Goal: Information Seeking & Learning: Find specific fact

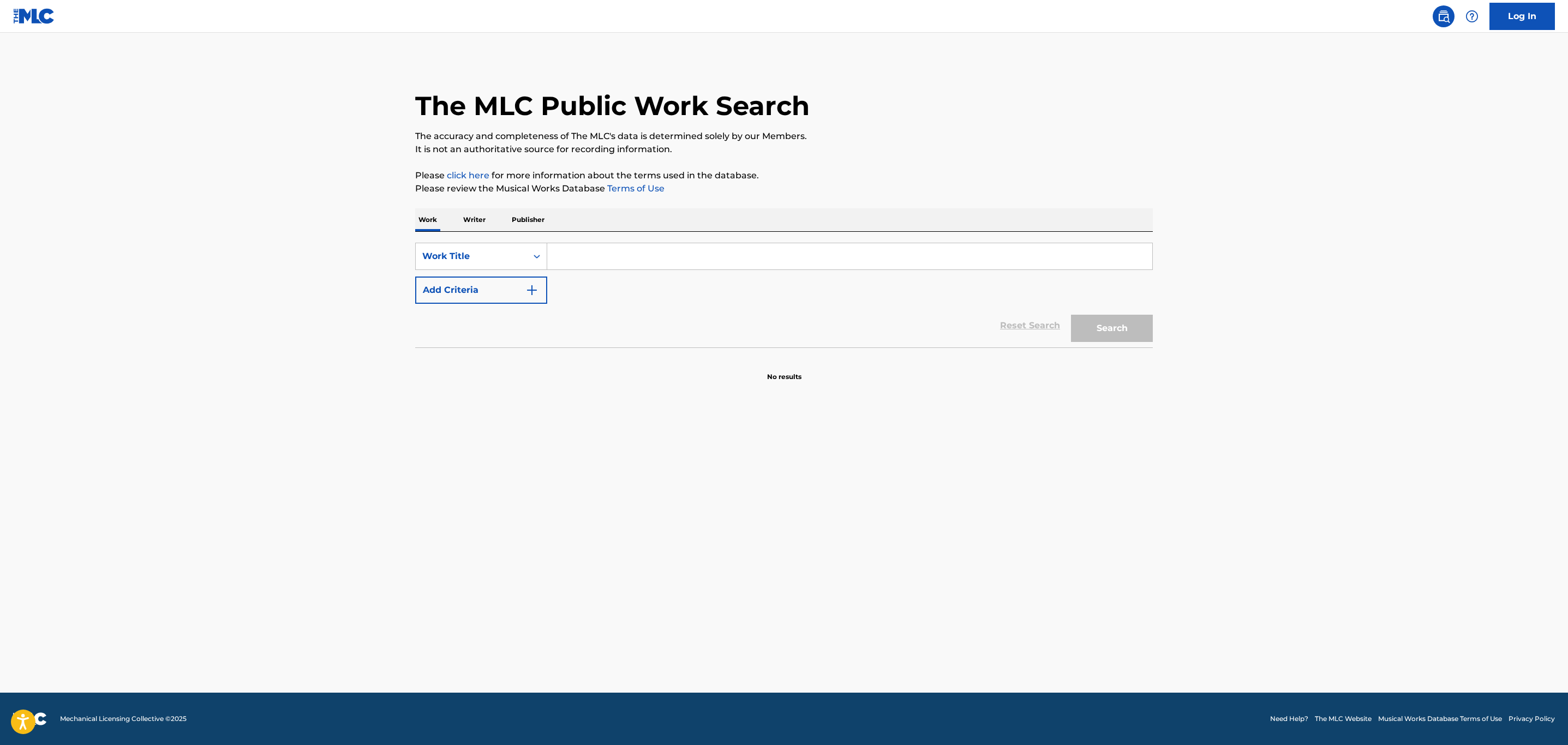
click at [623, 262] on input "Search Form" at bounding box center [849, 256] width 605 height 26
click at [483, 259] on div "Work Title" at bounding box center [471, 256] width 98 height 13
click at [490, 287] on div "MLC Song Code" at bounding box center [481, 283] width 131 height 27
click at [671, 259] on input "Search Form" at bounding box center [849, 256] width 605 height 26
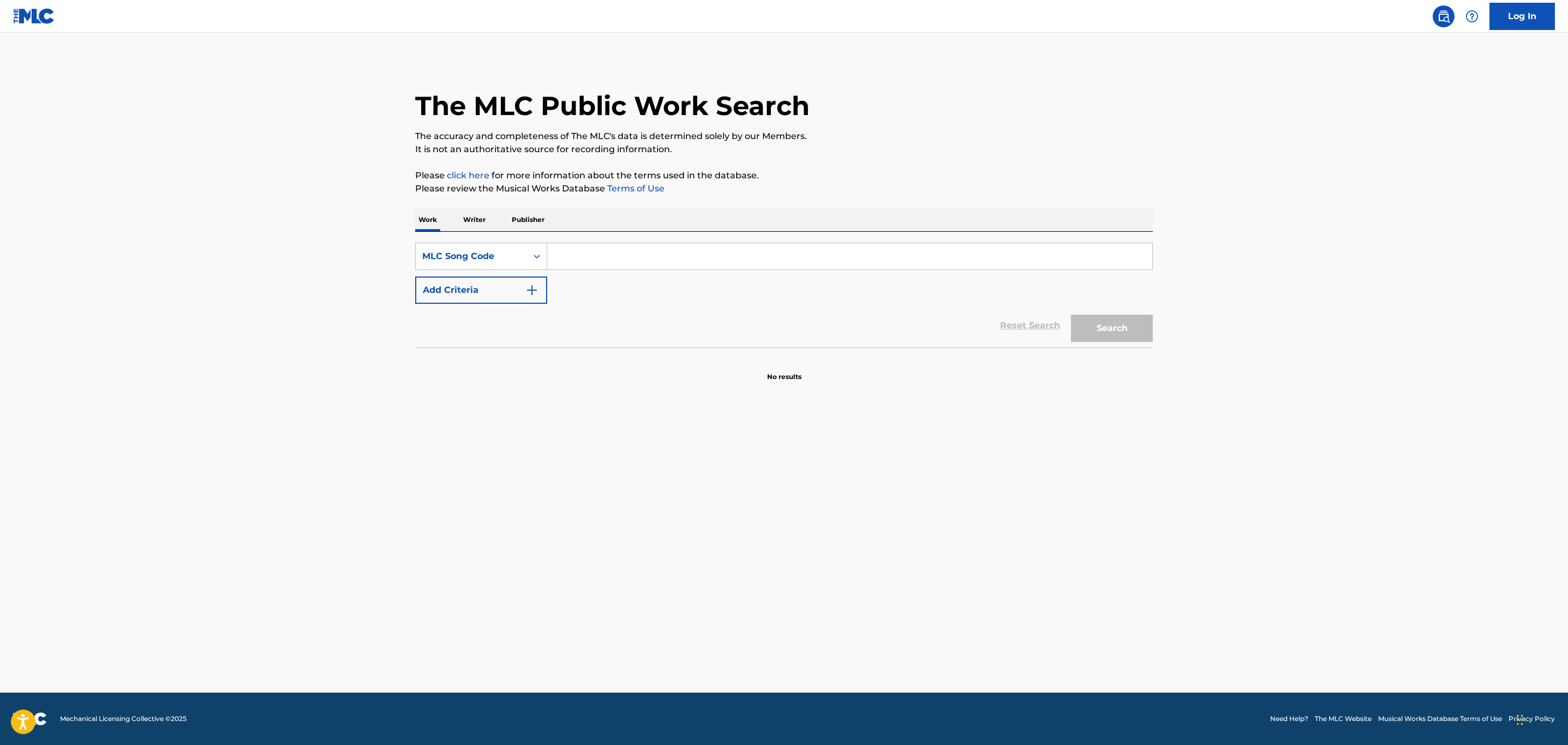
paste input "P47532"
type input "P47532"
click at [1096, 333] on button "Search" at bounding box center [1112, 329] width 82 height 27
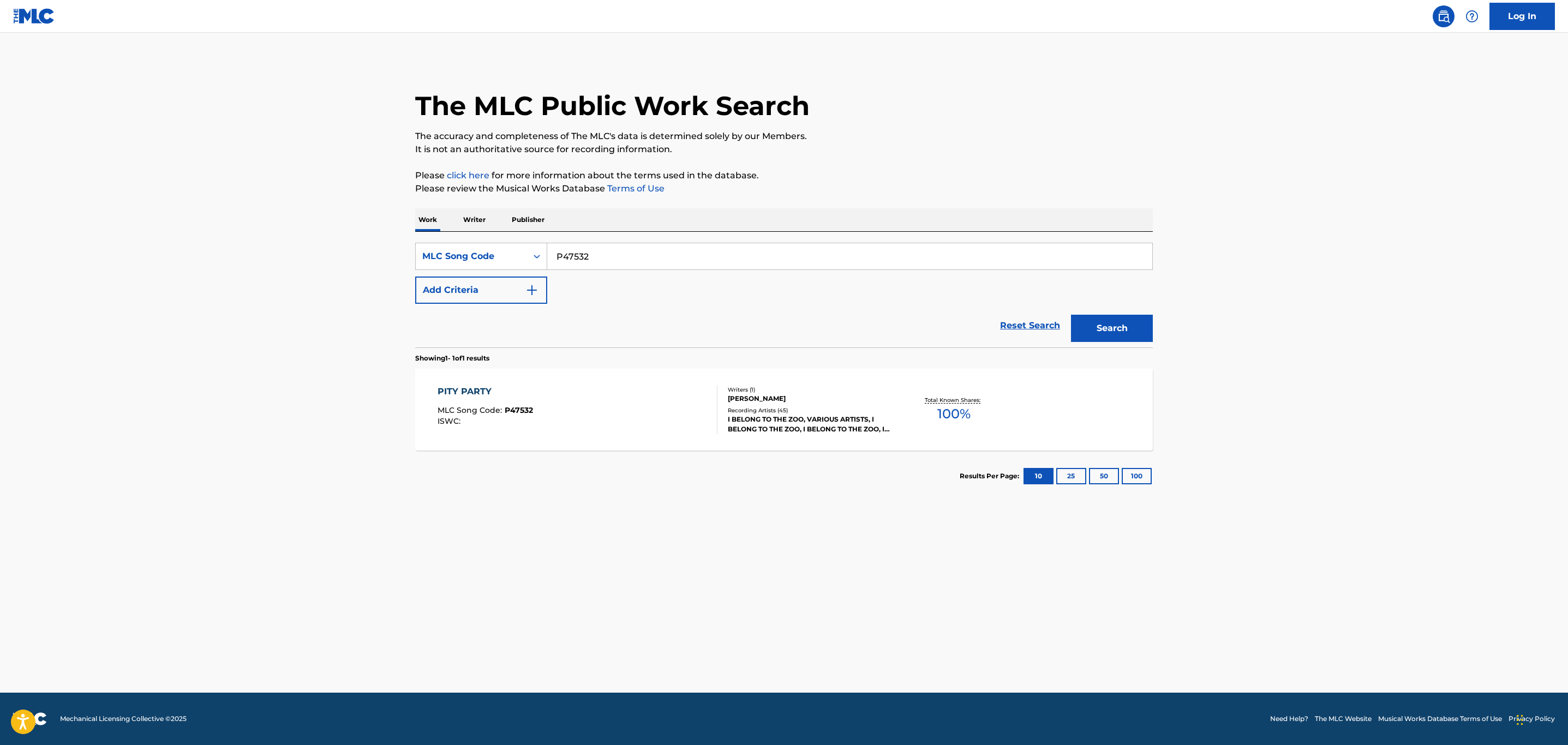
click at [547, 412] on div "PITY PARTY MLC Song Code : P47532 ISWC :" at bounding box center [577, 409] width 280 height 49
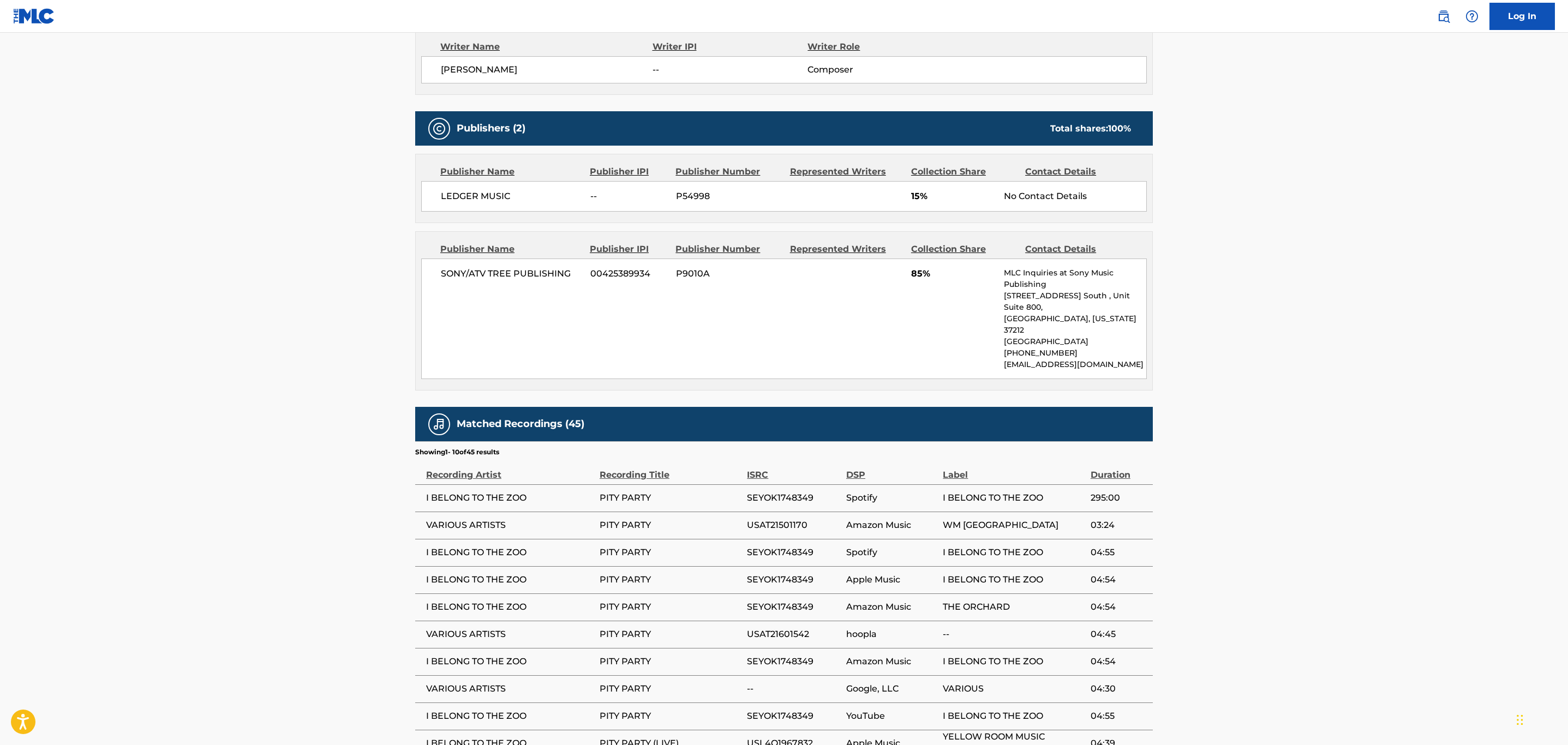
scroll to position [491, 0]
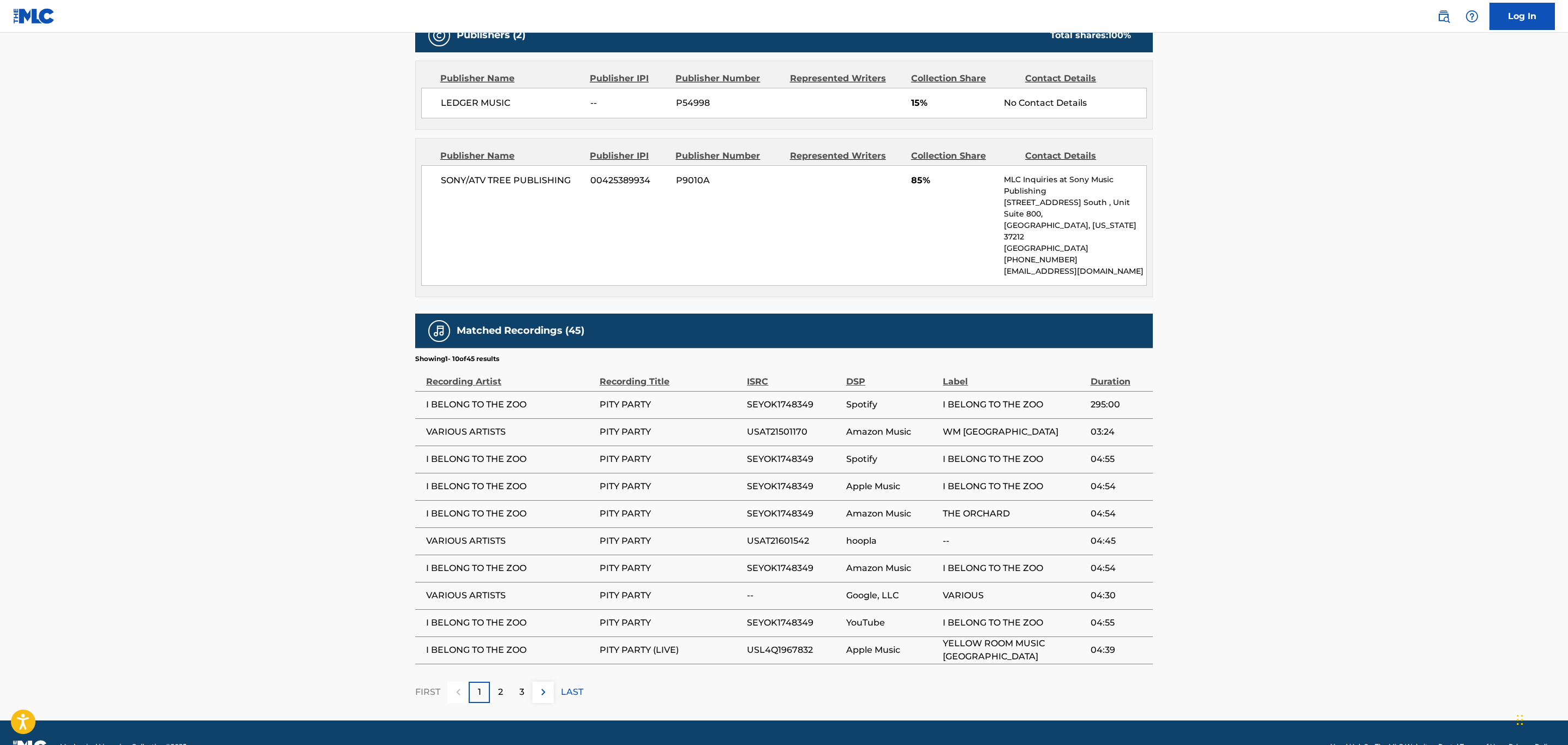
click at [795, 425] on span "USAT21501170" at bounding box center [794, 431] width 94 height 13
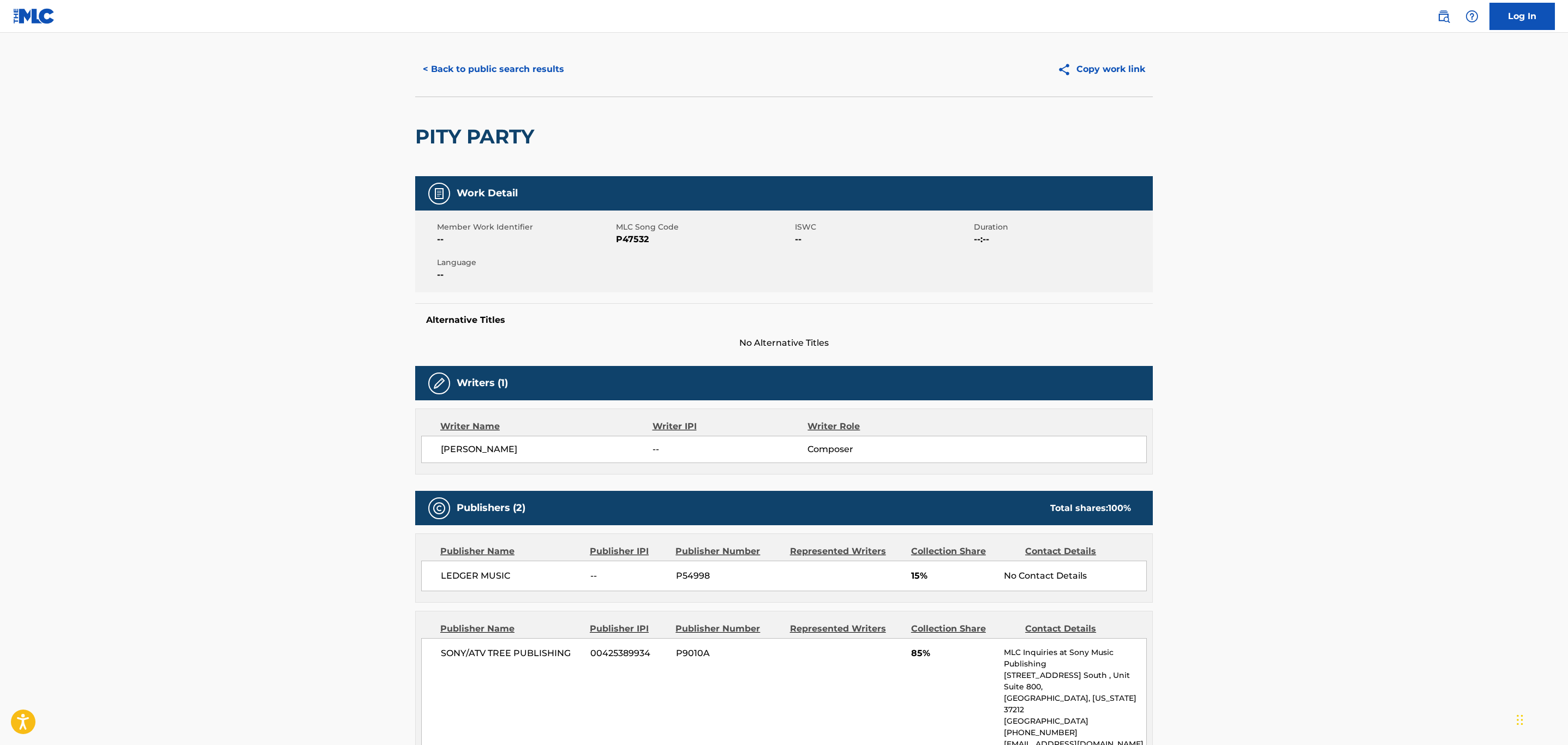
scroll to position [0, 0]
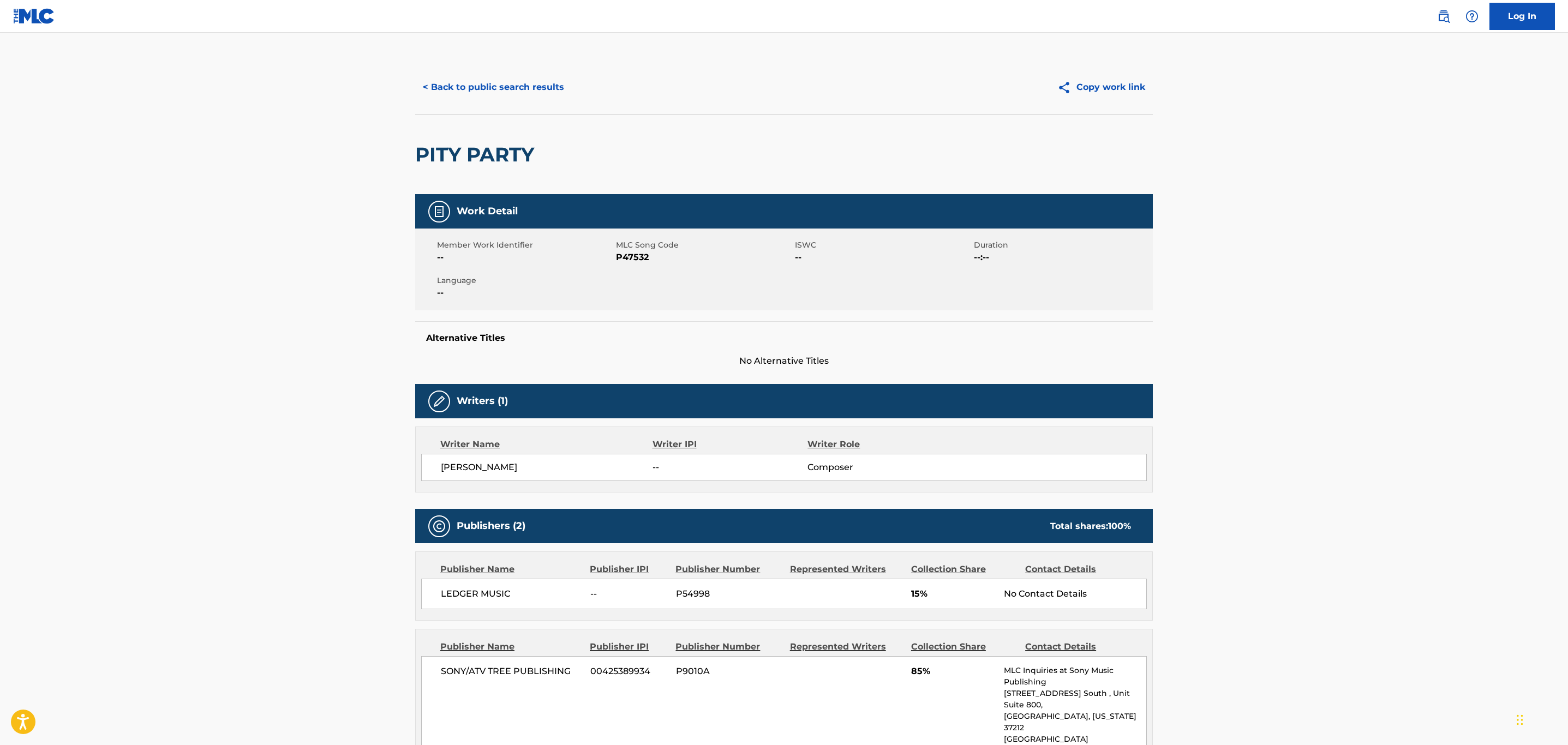
click at [627, 255] on span "P47532" at bounding box center [704, 257] width 176 height 13
copy span "P47532"
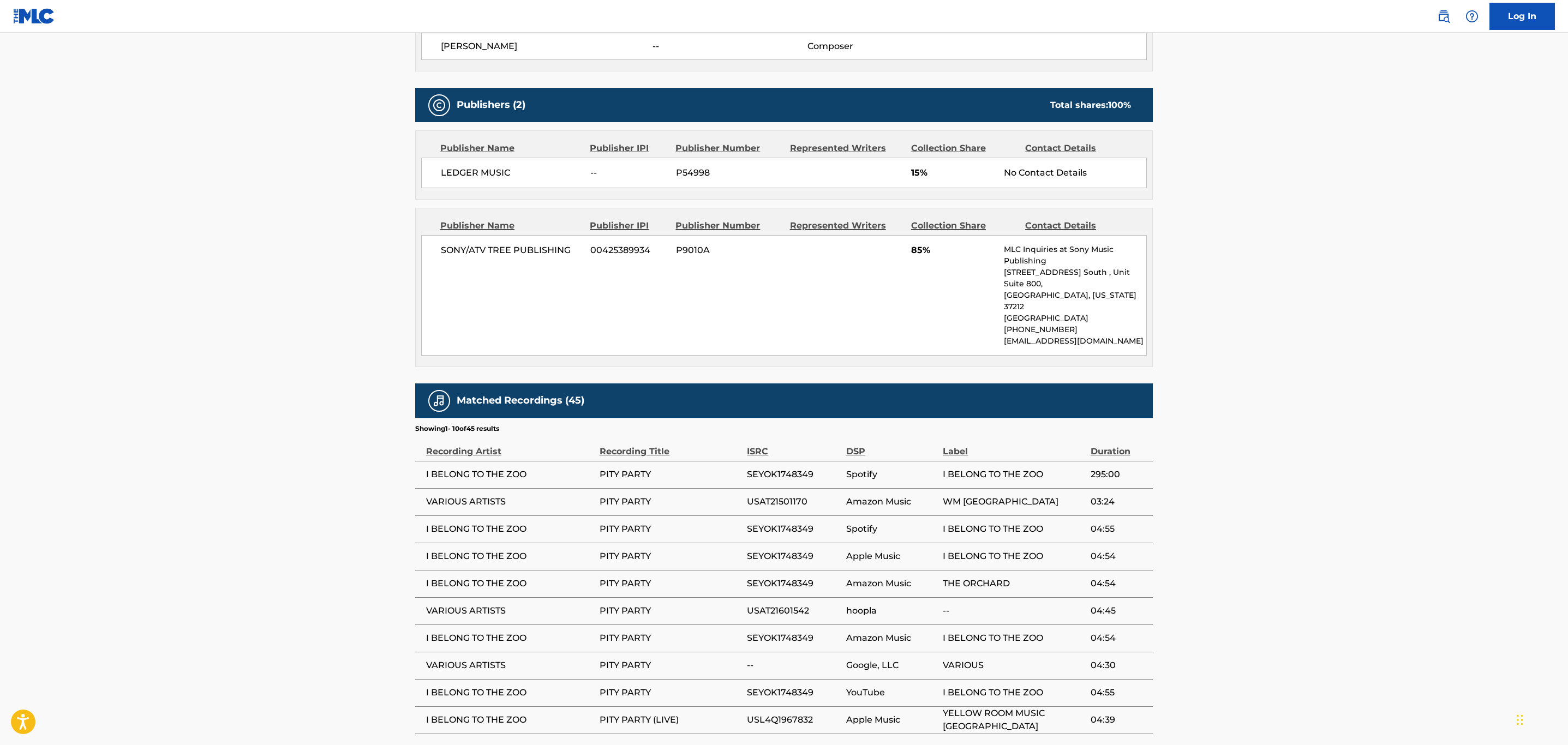
scroll to position [499, 0]
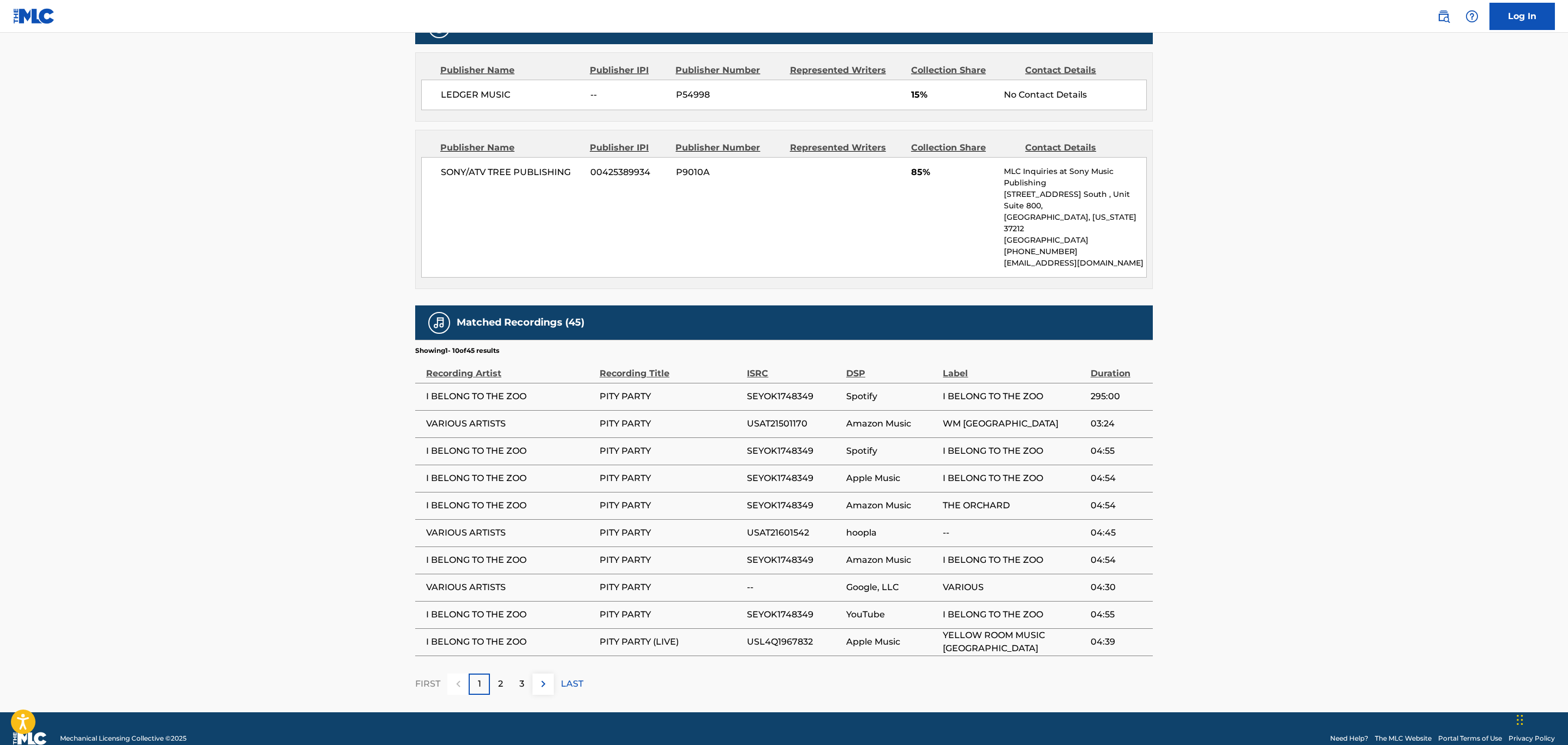
click at [777, 417] on span "USAT21501170" at bounding box center [794, 423] width 94 height 13
click at [777, 417] on span "USAT21501170" at bounding box center [794, 423] width 94 height 13
copy span "USAT21501170"
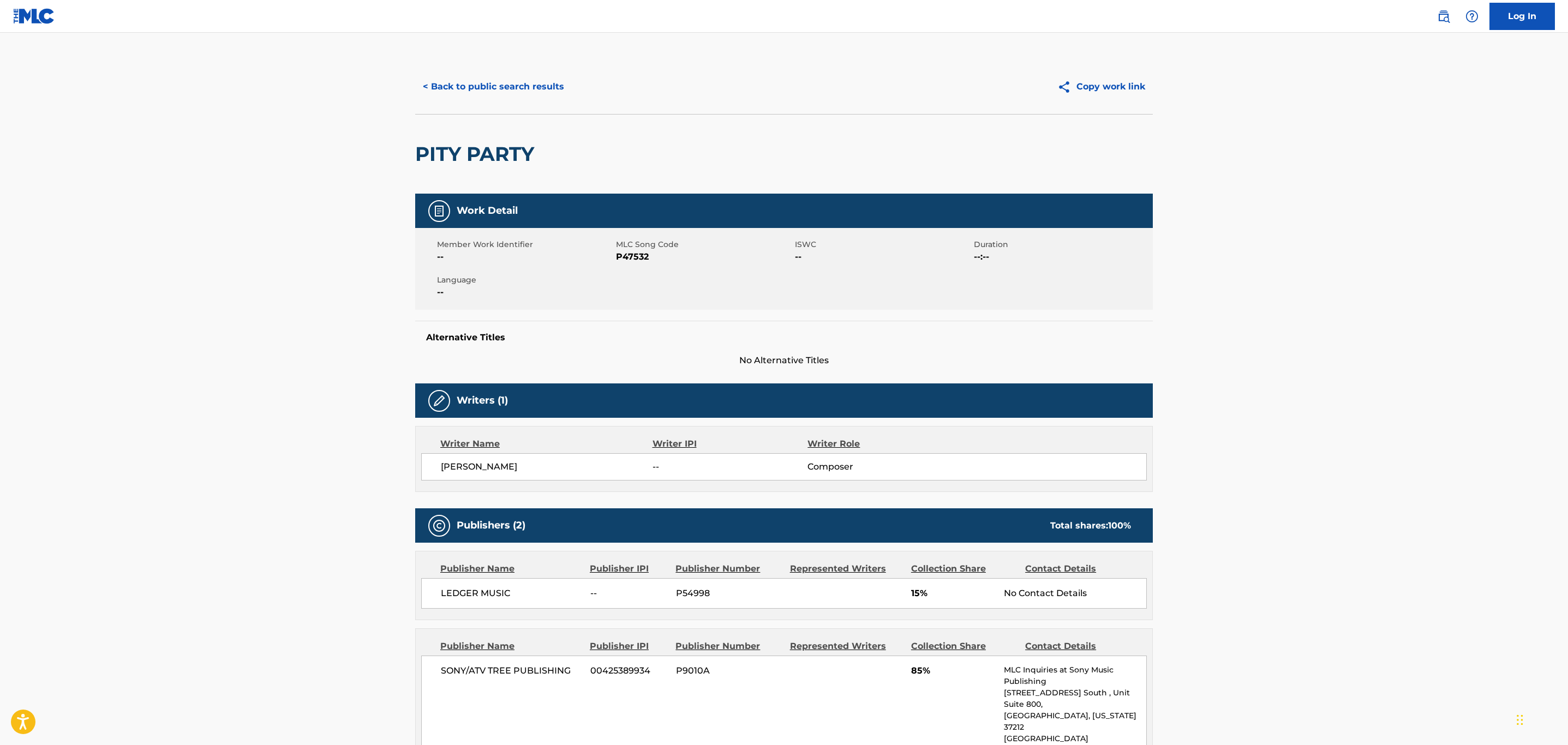
scroll to position [0, 0]
click at [447, 90] on button "< Back to public search results" at bounding box center [493, 88] width 157 height 27
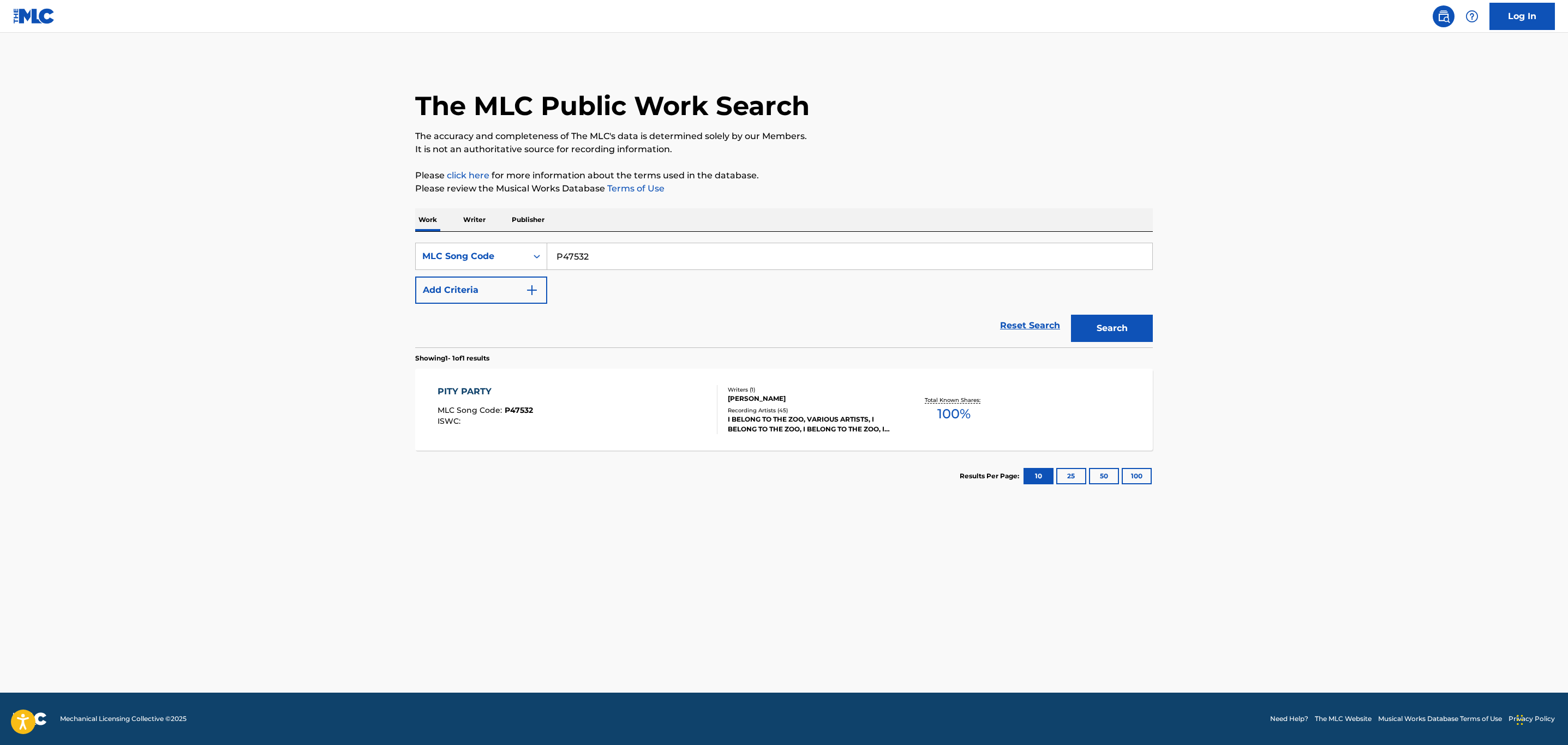
drag, startPoint x: 538, startPoint y: 264, endPoint x: 397, endPoint y: 267, distance: 141.0
click at [397, 267] on main "The MLC Public Work Search The accuracy and completeness of The MLC's data is d…" at bounding box center [784, 363] width 1568 height 660
paste input "DA31J4"
type input "DA31J4"
click at [1071, 315] on button "Search" at bounding box center [1112, 329] width 82 height 27
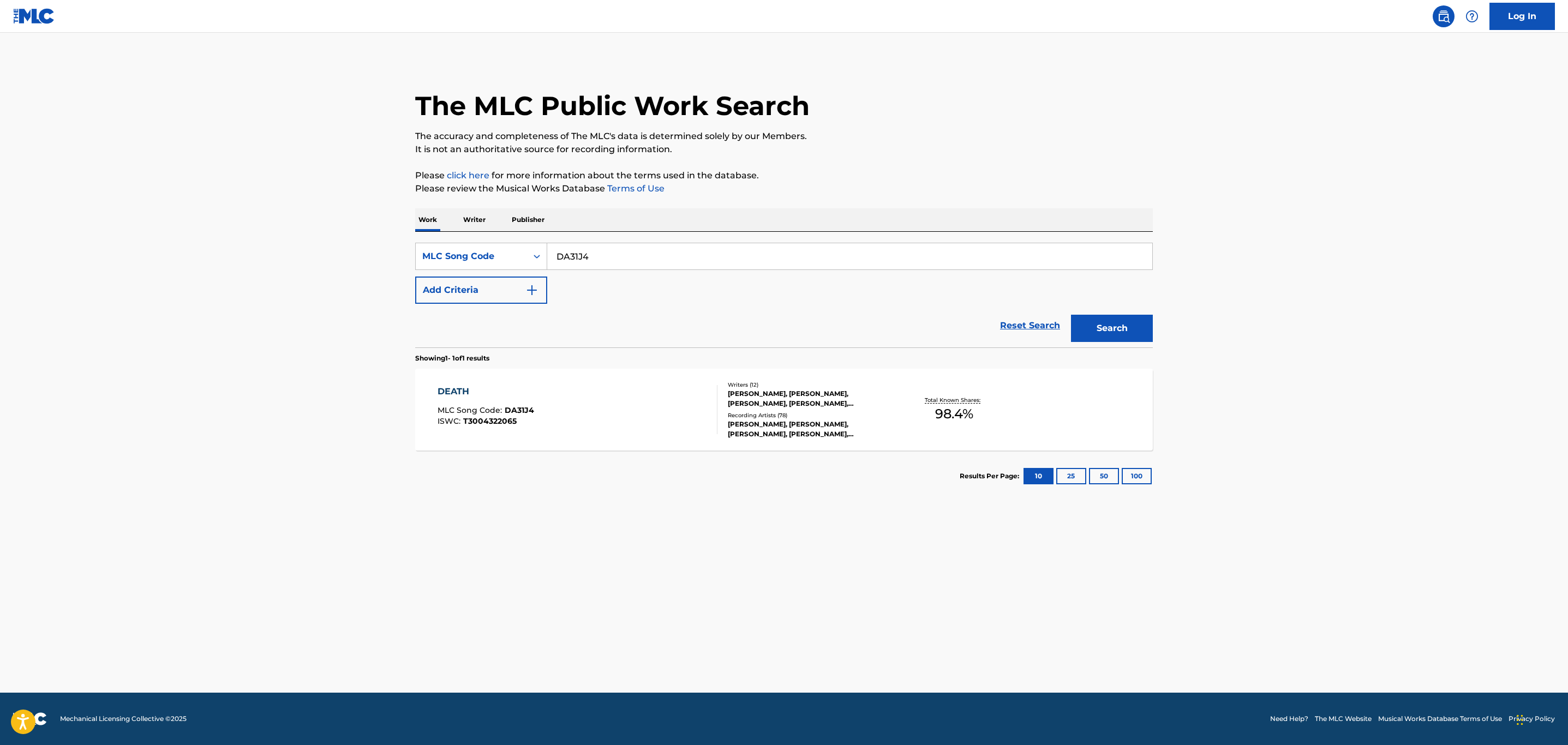
click at [578, 420] on div "DEATH MLC Song Code : DA31J4 ISWC : T3004322065" at bounding box center [577, 409] width 280 height 49
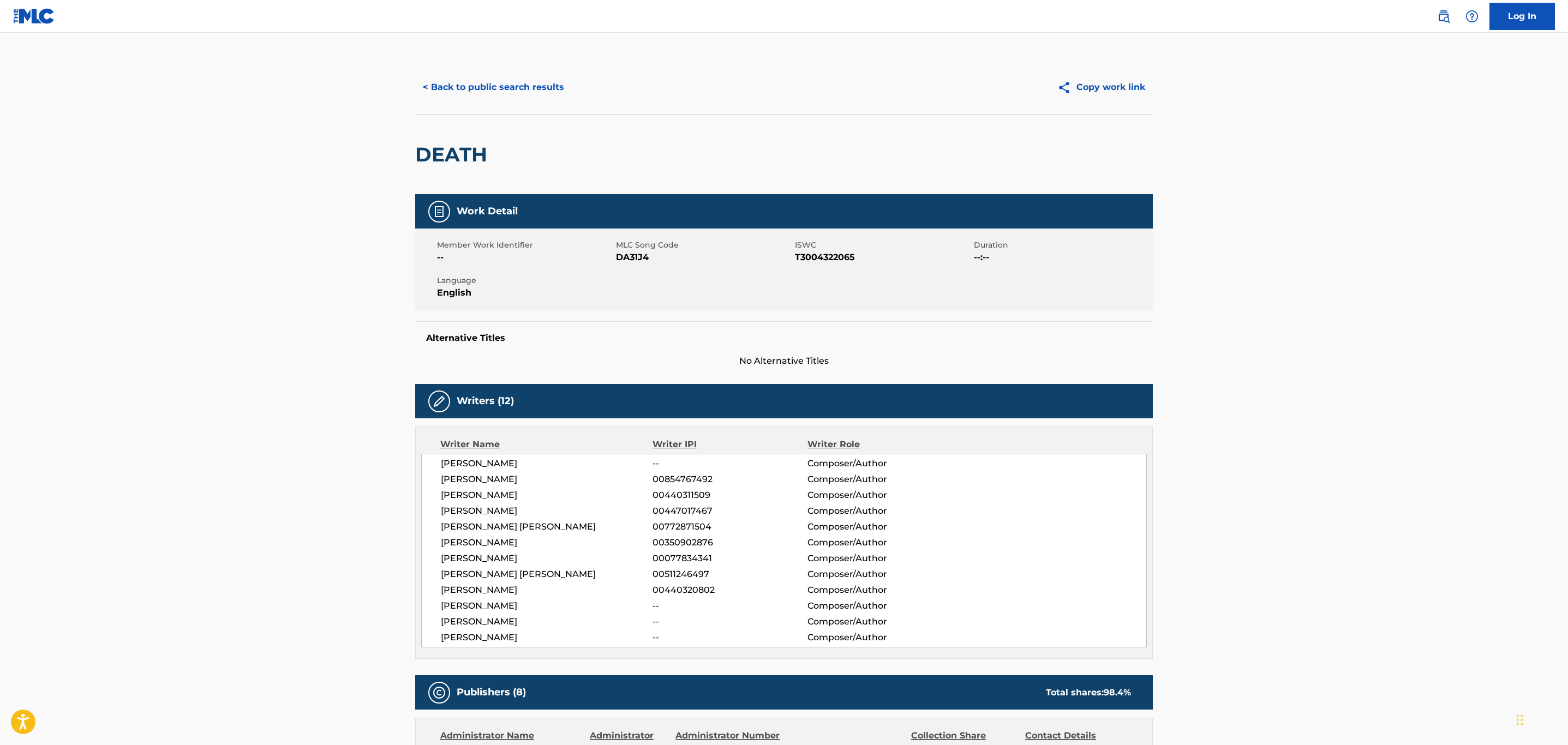
click at [555, 92] on button "< Back to public search results" at bounding box center [493, 88] width 157 height 27
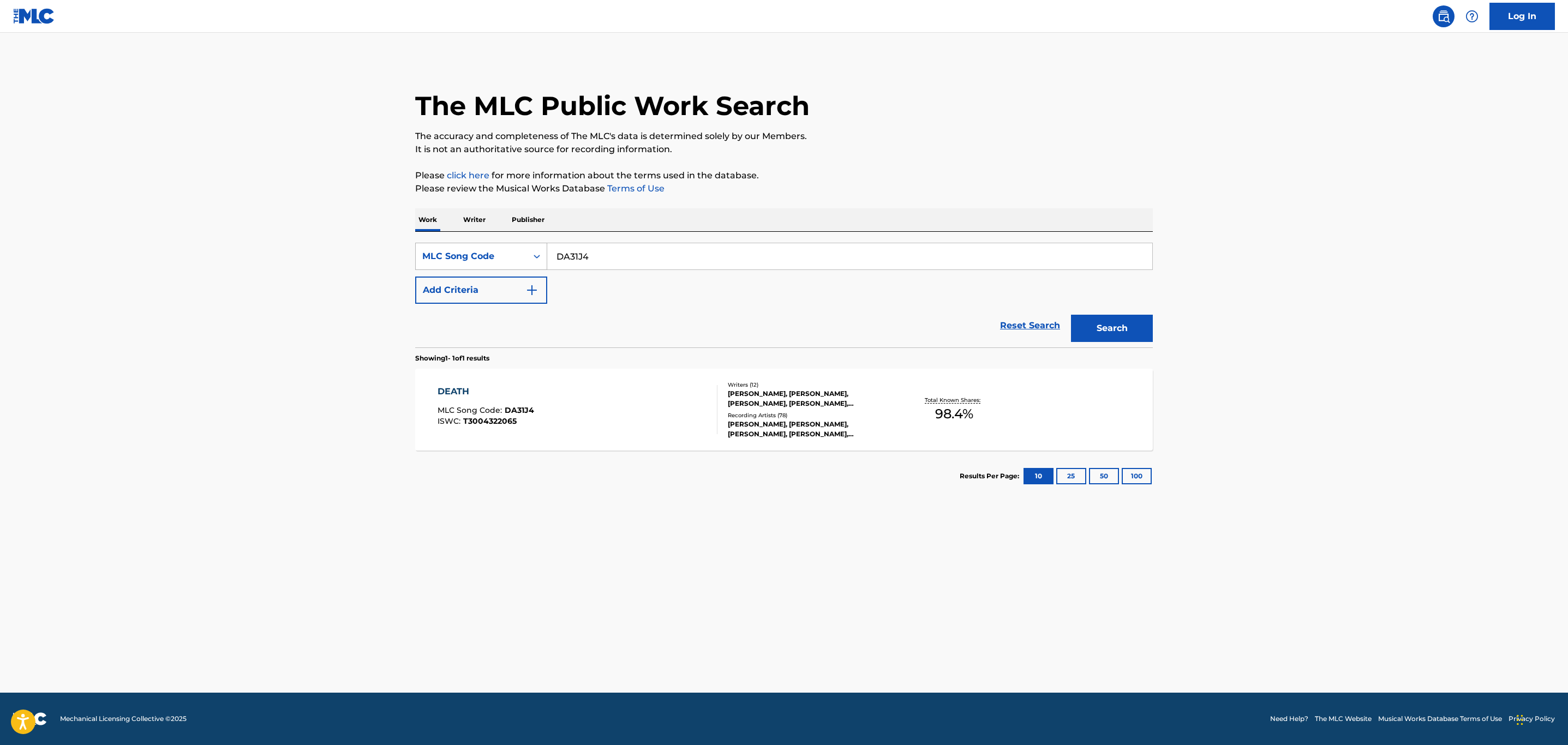
click at [436, 257] on div "SearchWithCriteria5e824466-414d-45f0-8a07-8c862eb34998 MLC Song Code DA31J4" at bounding box center [784, 256] width 738 height 27
paste input "F36975"
type input "F36975"
click at [1071, 315] on button "Search" at bounding box center [1112, 329] width 82 height 27
click at [643, 399] on div "FOLLOW YOUR HEART MLC Song Code : F36975 ISWC :" at bounding box center [577, 409] width 280 height 49
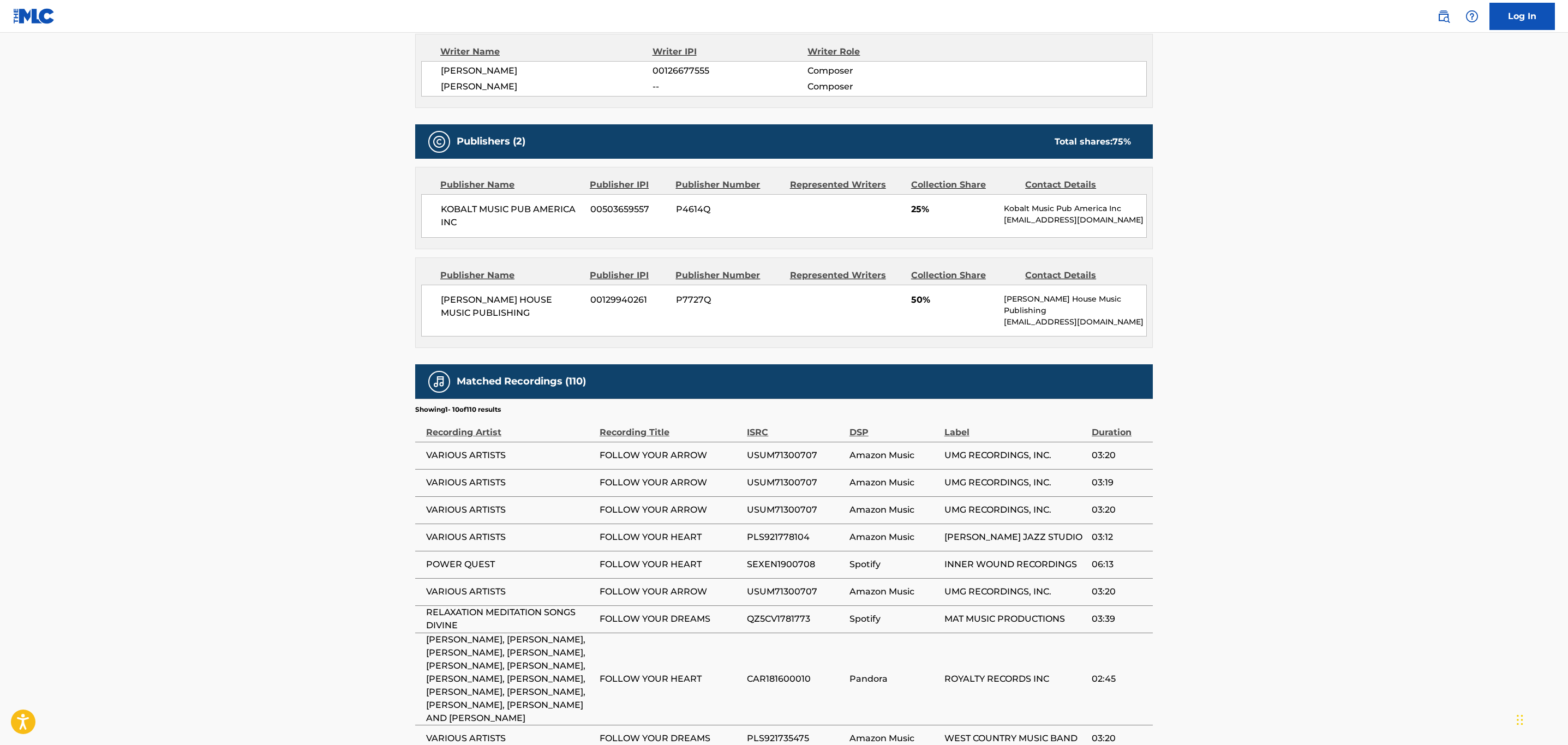
scroll to position [491, 0]
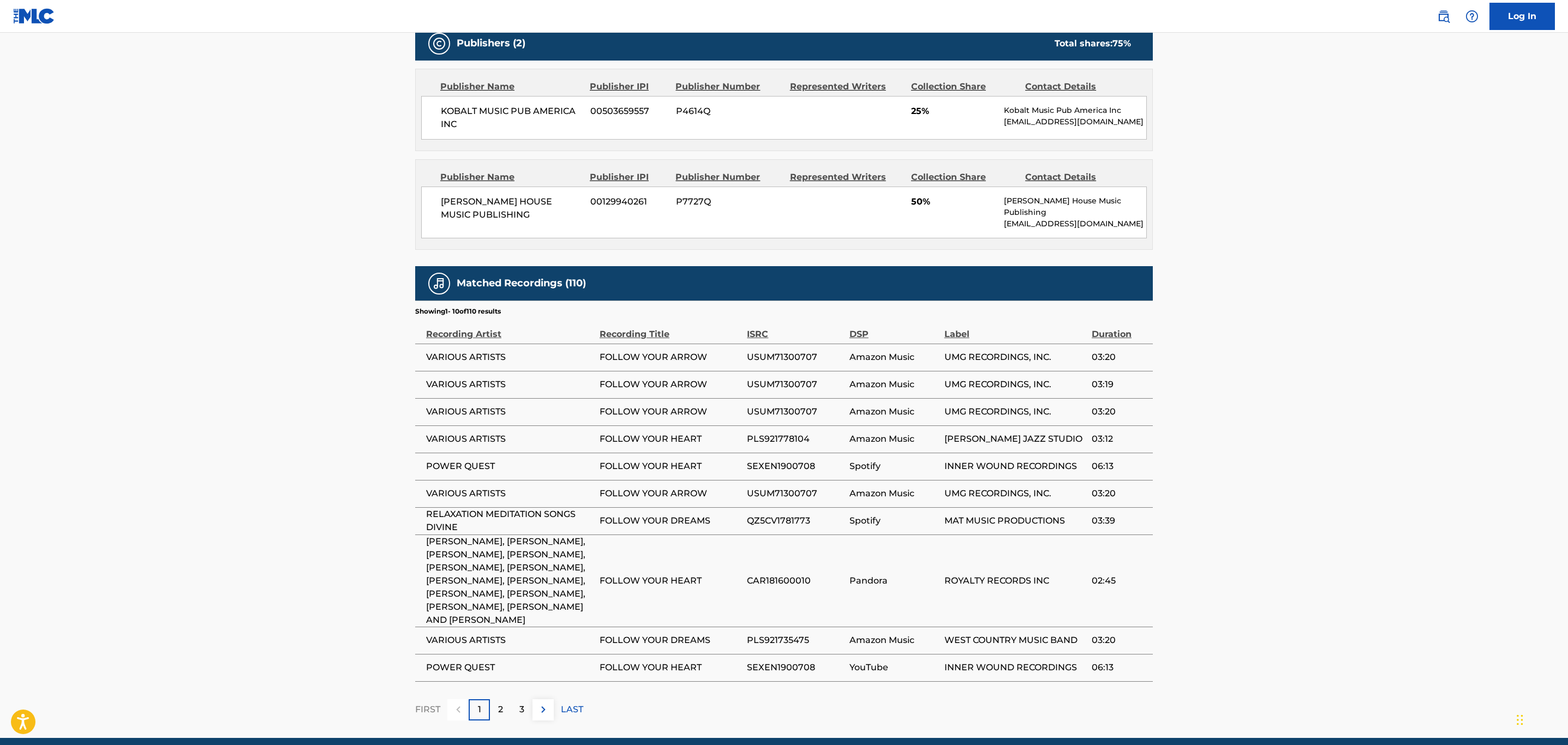
click at [795, 353] on span "USUM71300707" at bounding box center [795, 357] width 97 height 13
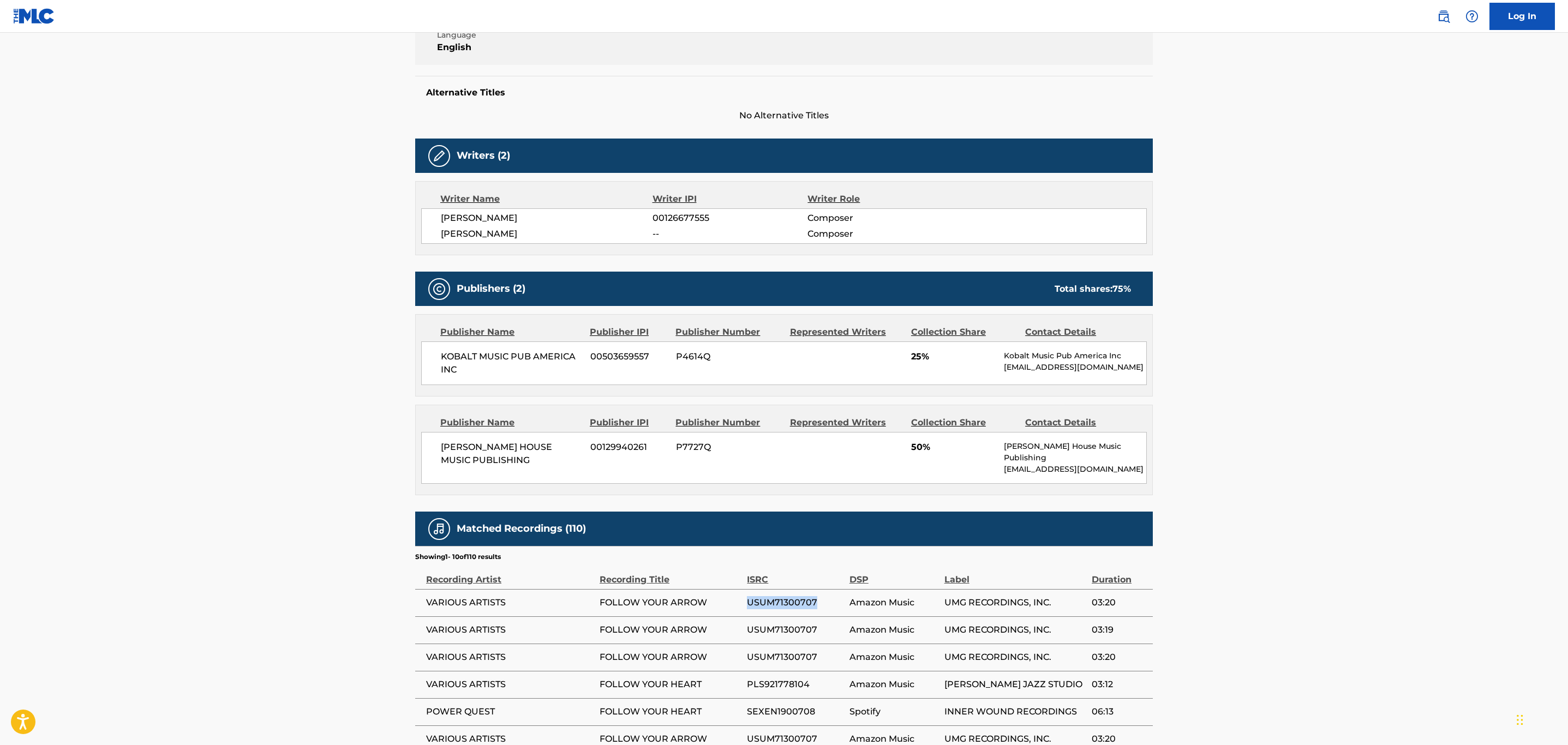
scroll to position [0, 0]
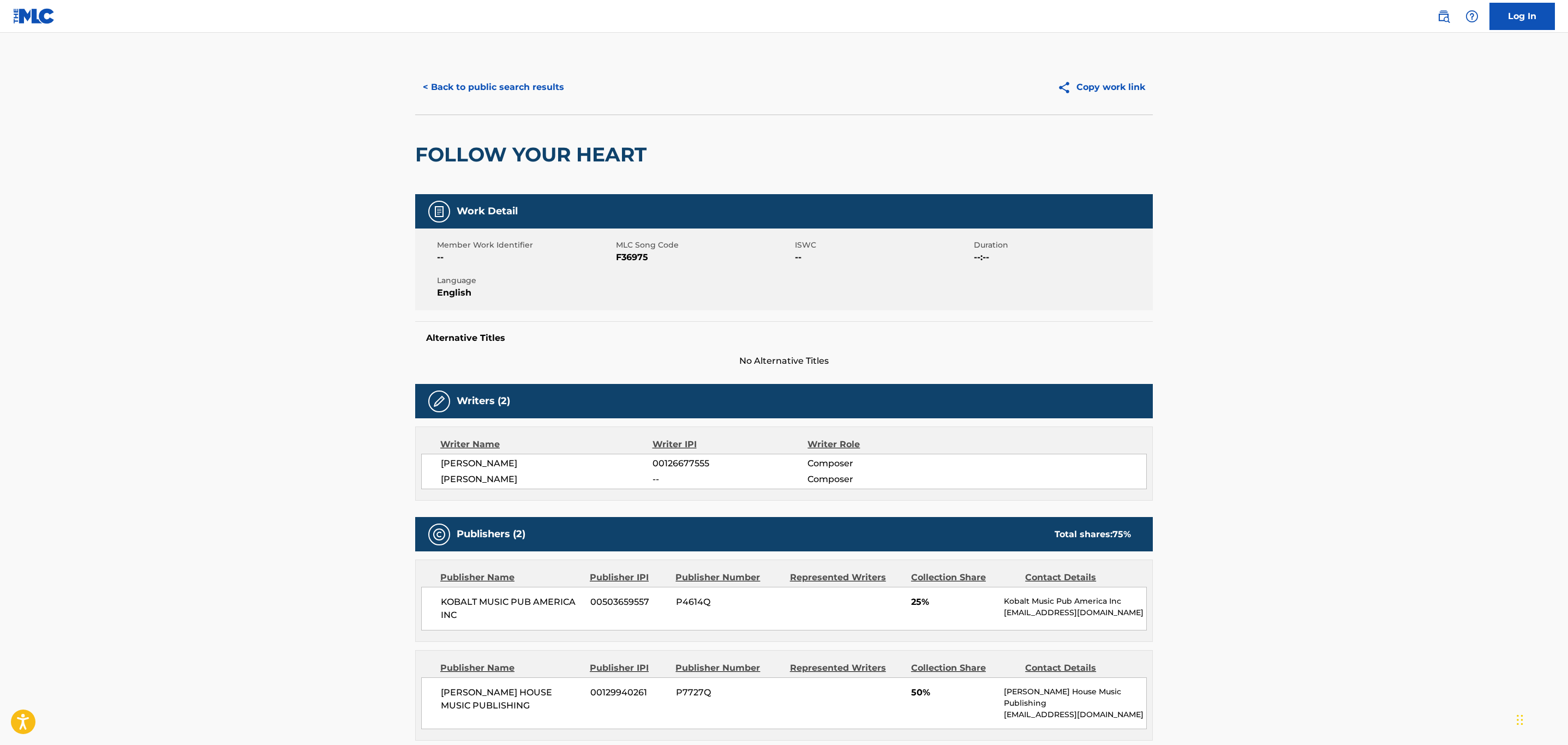
click at [506, 87] on button "< Back to public search results" at bounding box center [493, 88] width 157 height 27
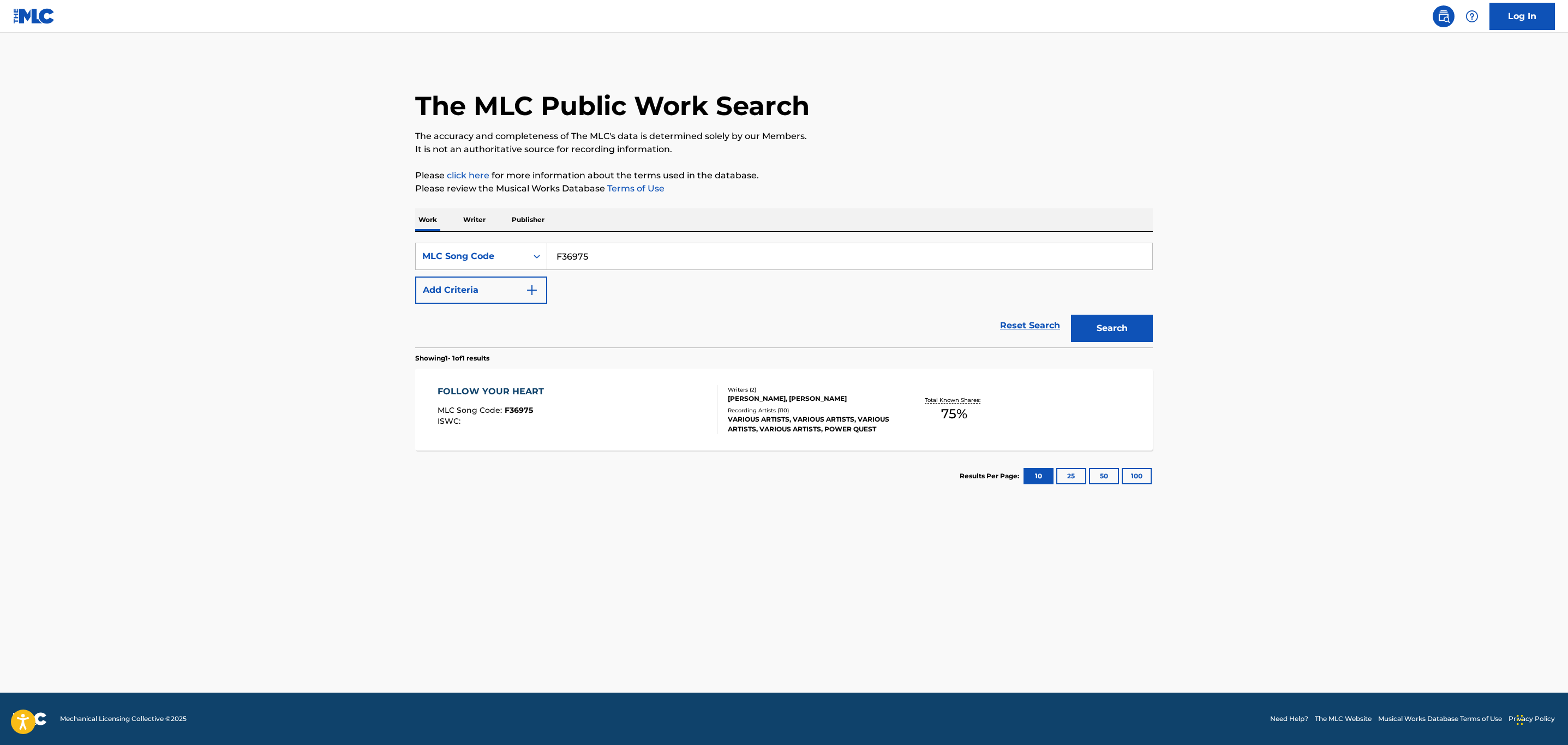
drag, startPoint x: 423, startPoint y: 254, endPoint x: 369, endPoint y: 253, distance: 54.0
click at [369, 253] on main "The MLC Public Work Search The accuracy and completeness of The MLC's data is d…" at bounding box center [784, 363] width 1568 height 660
paste input "IC9Z2E"
type input "IC9Z2E"
click at [1071, 315] on button "Search" at bounding box center [1112, 329] width 82 height 27
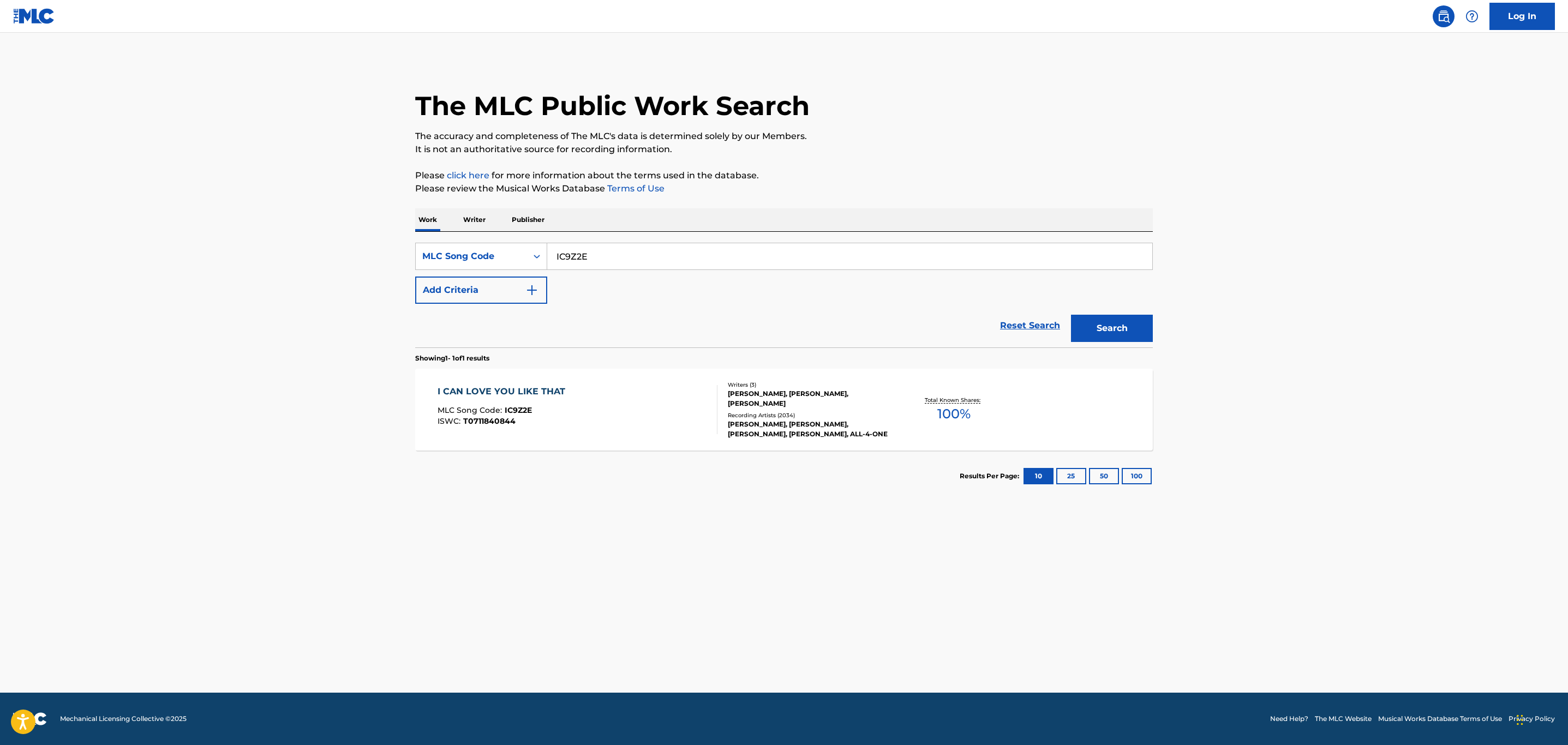
click at [619, 414] on div "I CAN LOVE YOU LIKE THAT MLC Song Code : IC9Z2E ISWC : T0711840844" at bounding box center [577, 409] width 280 height 49
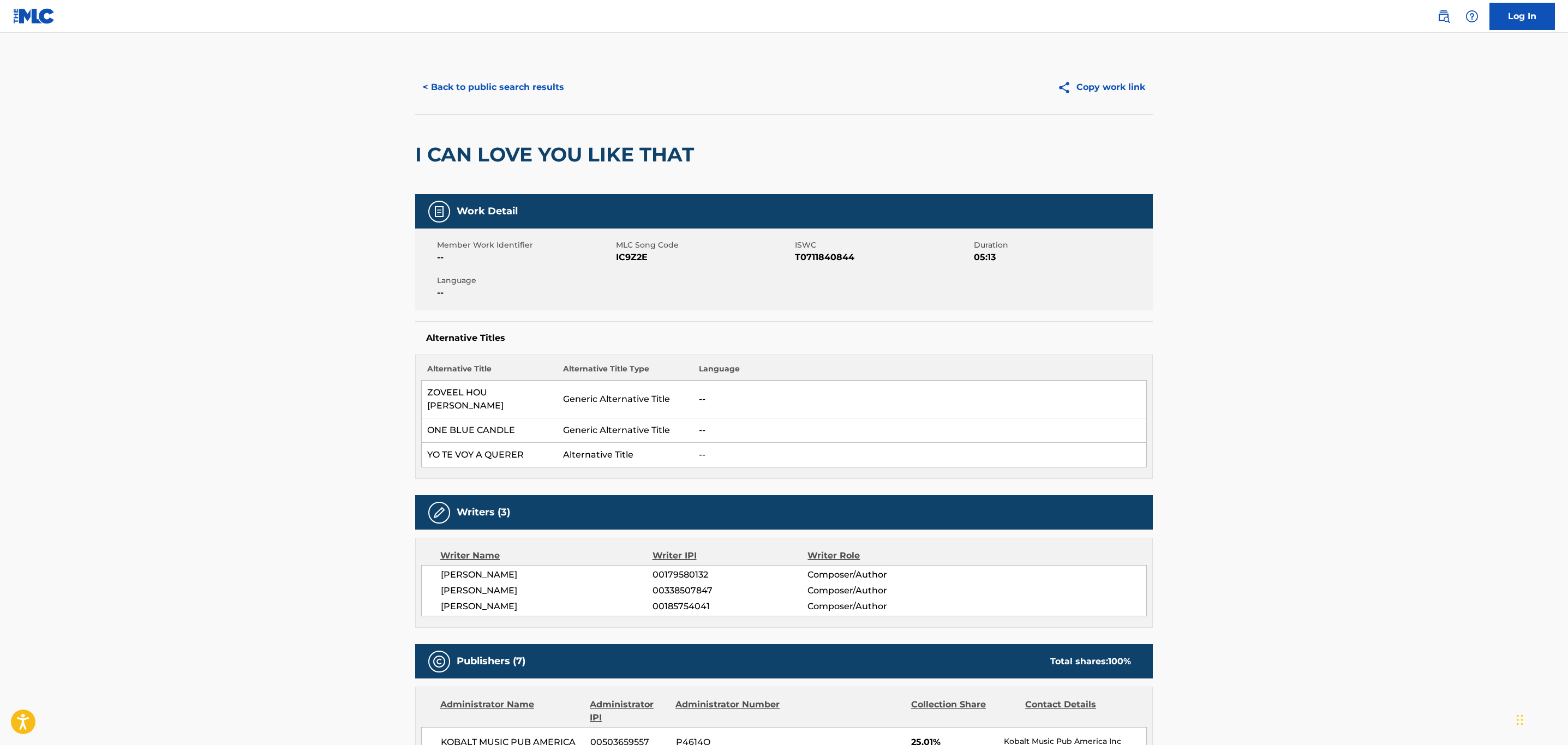
click at [511, 81] on button "< Back to public search results" at bounding box center [493, 88] width 157 height 27
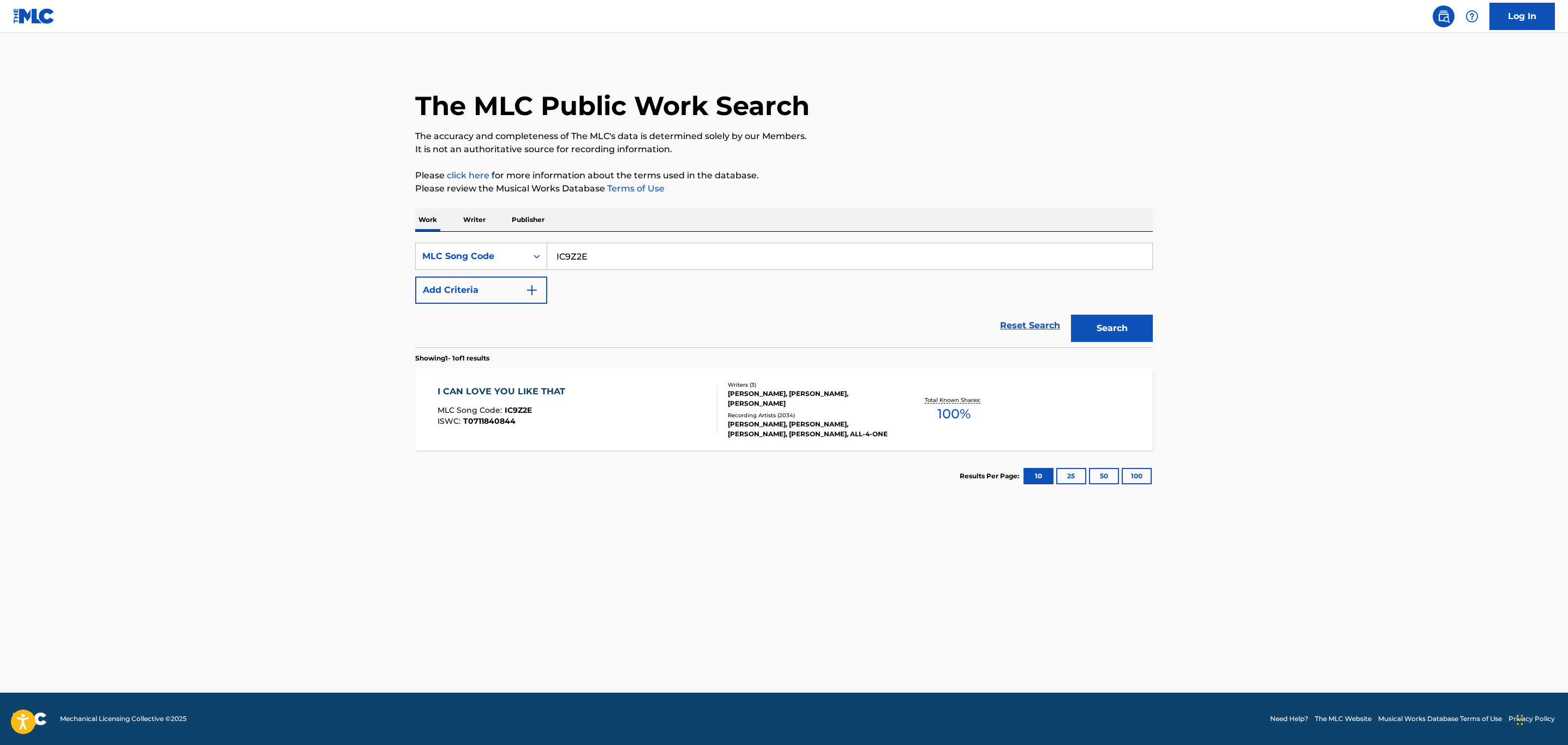
drag, startPoint x: 595, startPoint y: 244, endPoint x: 412, endPoint y: 268, distance: 184.6
click at [412, 268] on div "The MLC Public Work Search The accuracy and completeness of The MLC's data is d…" at bounding box center [784, 281] width 764 height 442
paste input "L17193"
type input "L17193"
click at [1071, 315] on button "Search" at bounding box center [1112, 329] width 82 height 27
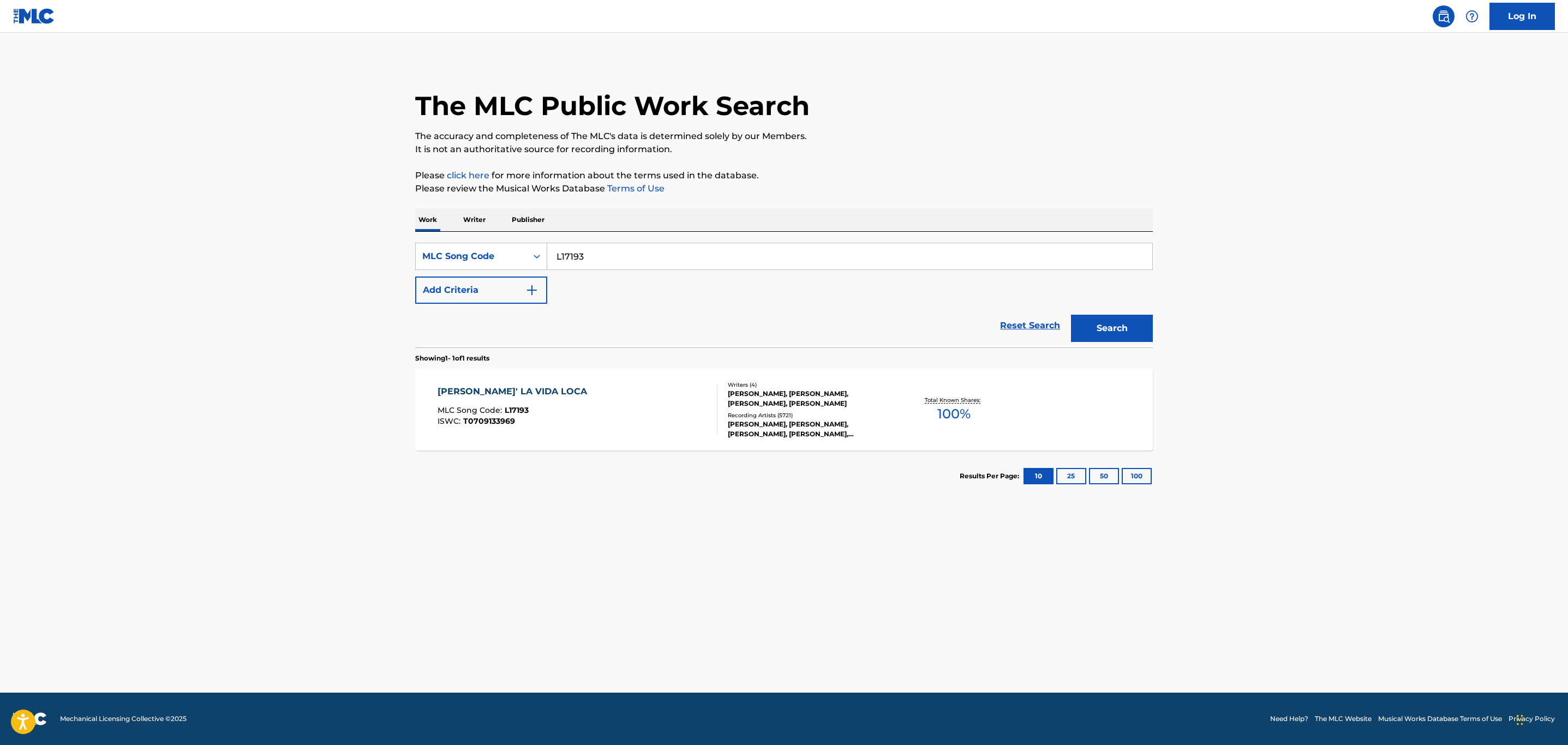
click at [616, 416] on div "LIVIN' LA VIDA LOCA MLC Song Code : L17193 ISWC : T0709133969" at bounding box center [577, 409] width 280 height 49
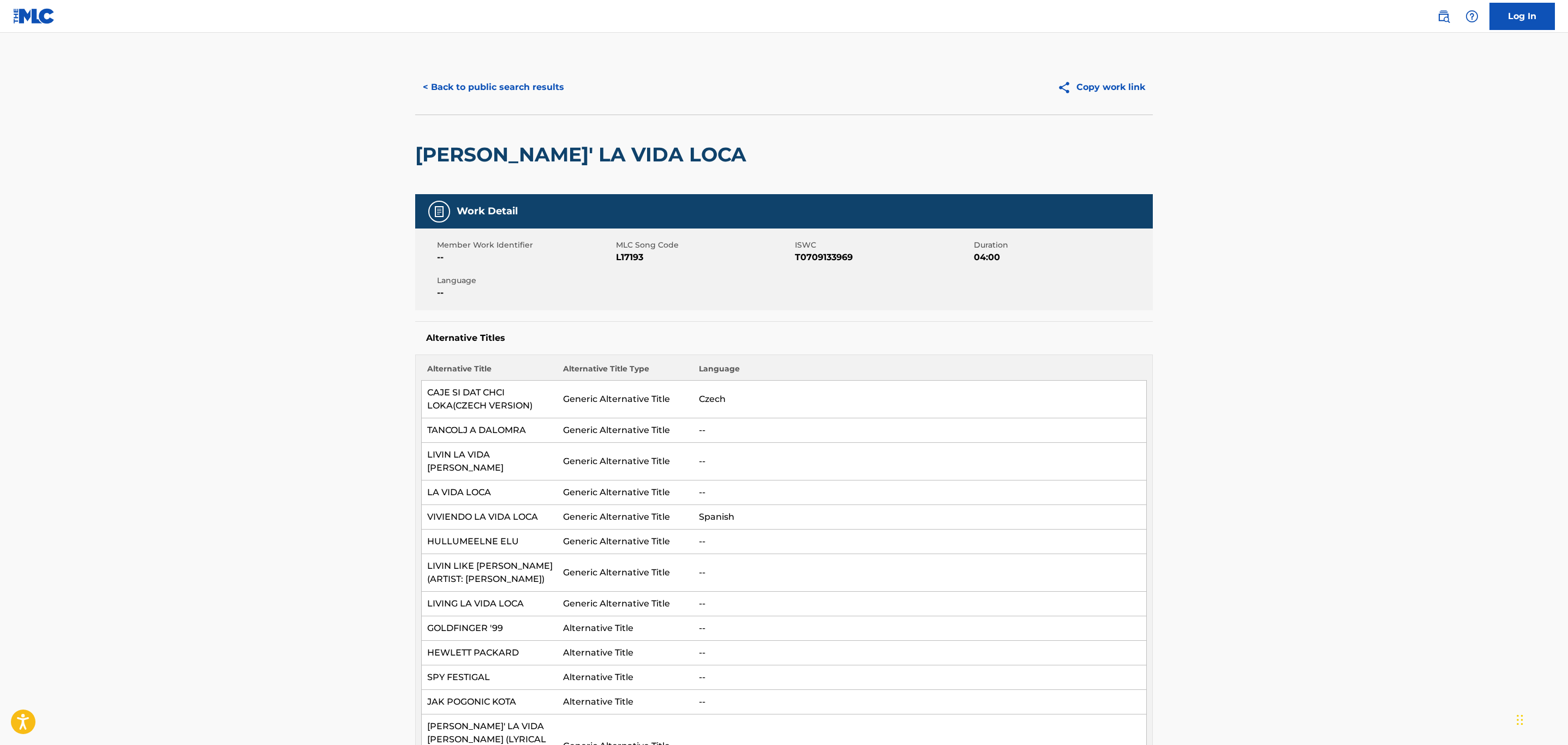
click at [485, 92] on button "< Back to public search results" at bounding box center [493, 88] width 157 height 27
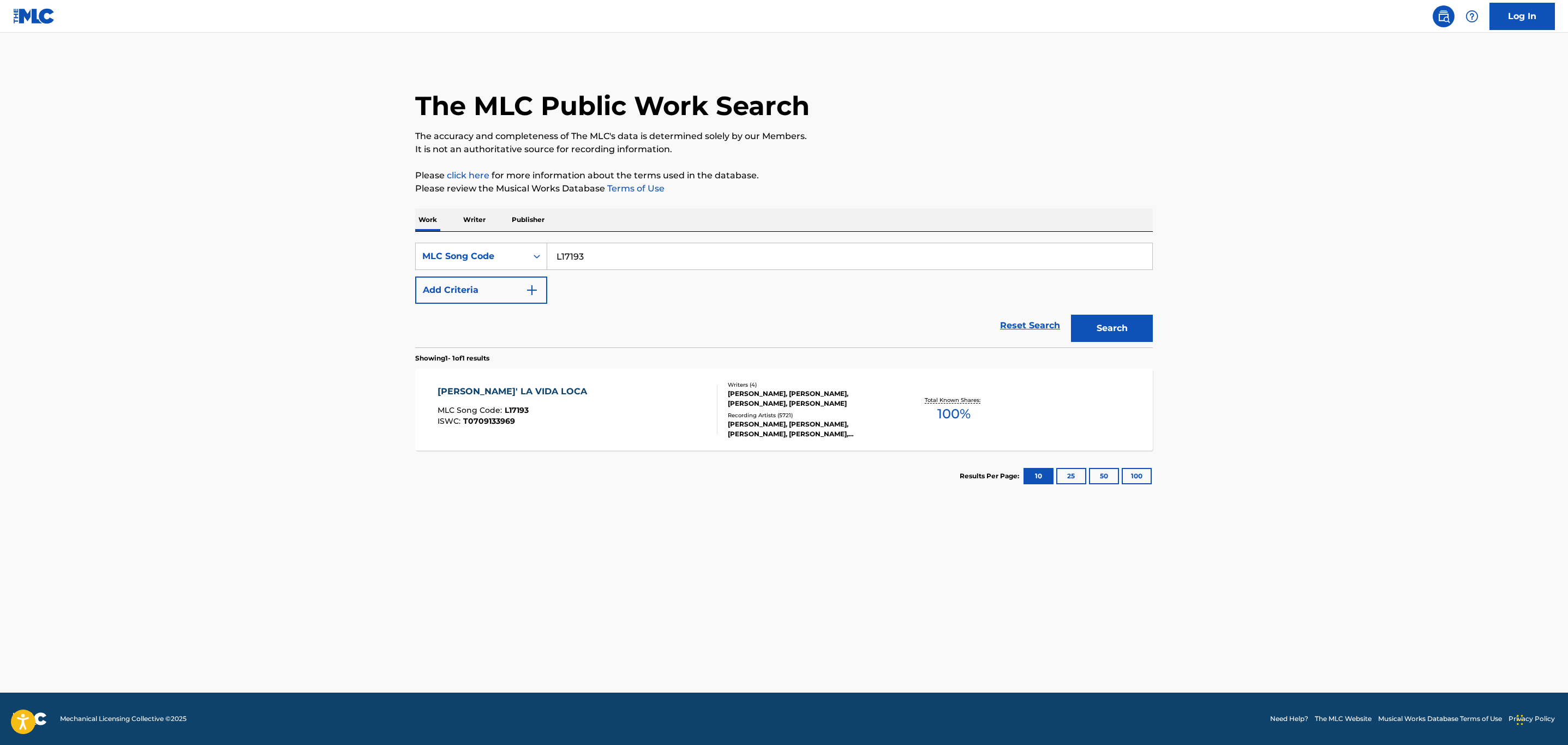
drag, startPoint x: 510, startPoint y: 259, endPoint x: 171, endPoint y: 216, distance: 341.7
click at [129, 259] on main "The MLC Public Work Search The accuracy and completeness of The MLC's data is d…" at bounding box center [784, 363] width 1568 height 660
paste input "F46418"
type input "F46418"
click at [1071, 315] on button "Search" at bounding box center [1112, 329] width 82 height 27
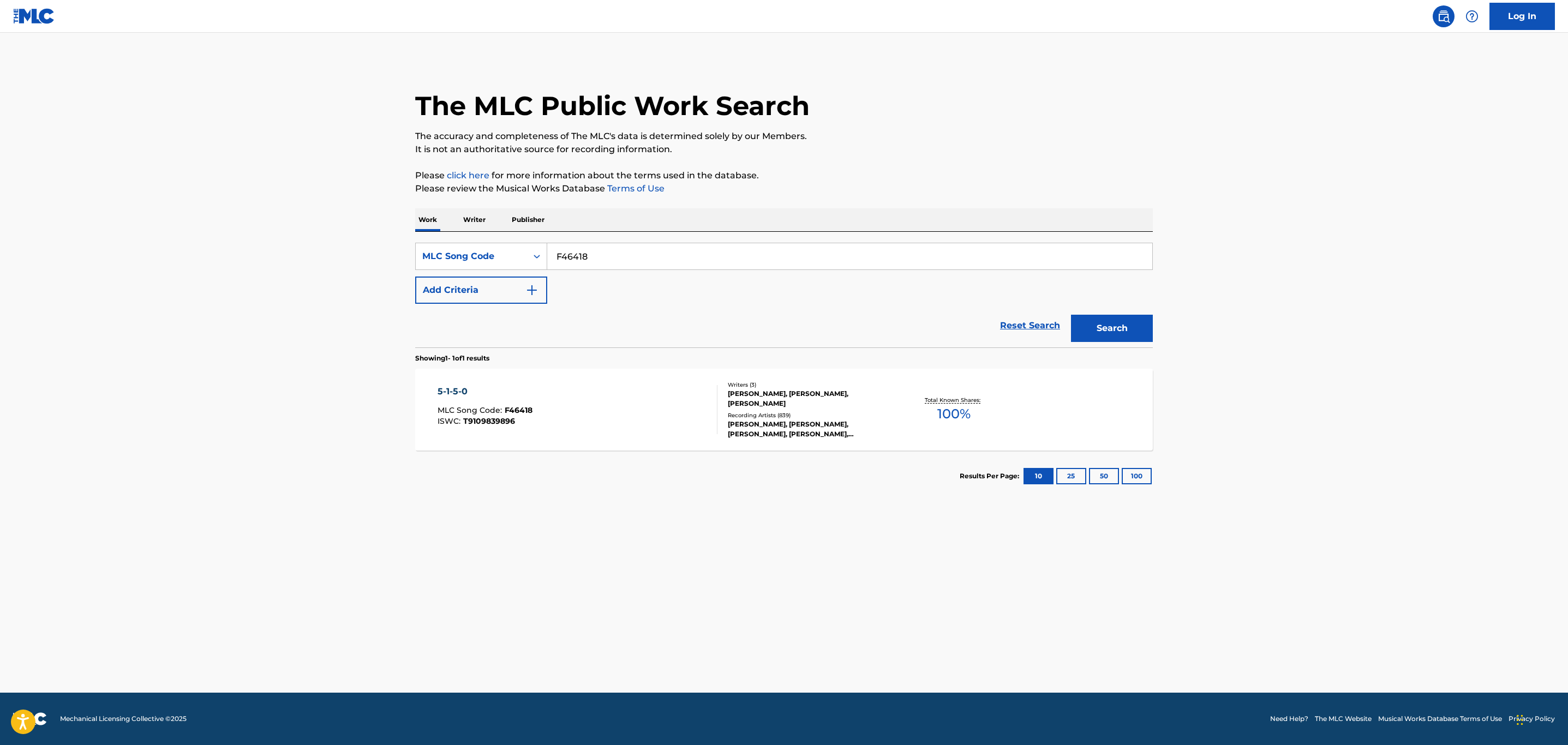
click at [582, 405] on div "5-1-5-0 MLC Song Code : F46418 ISWC : T9109839896" at bounding box center [577, 409] width 280 height 49
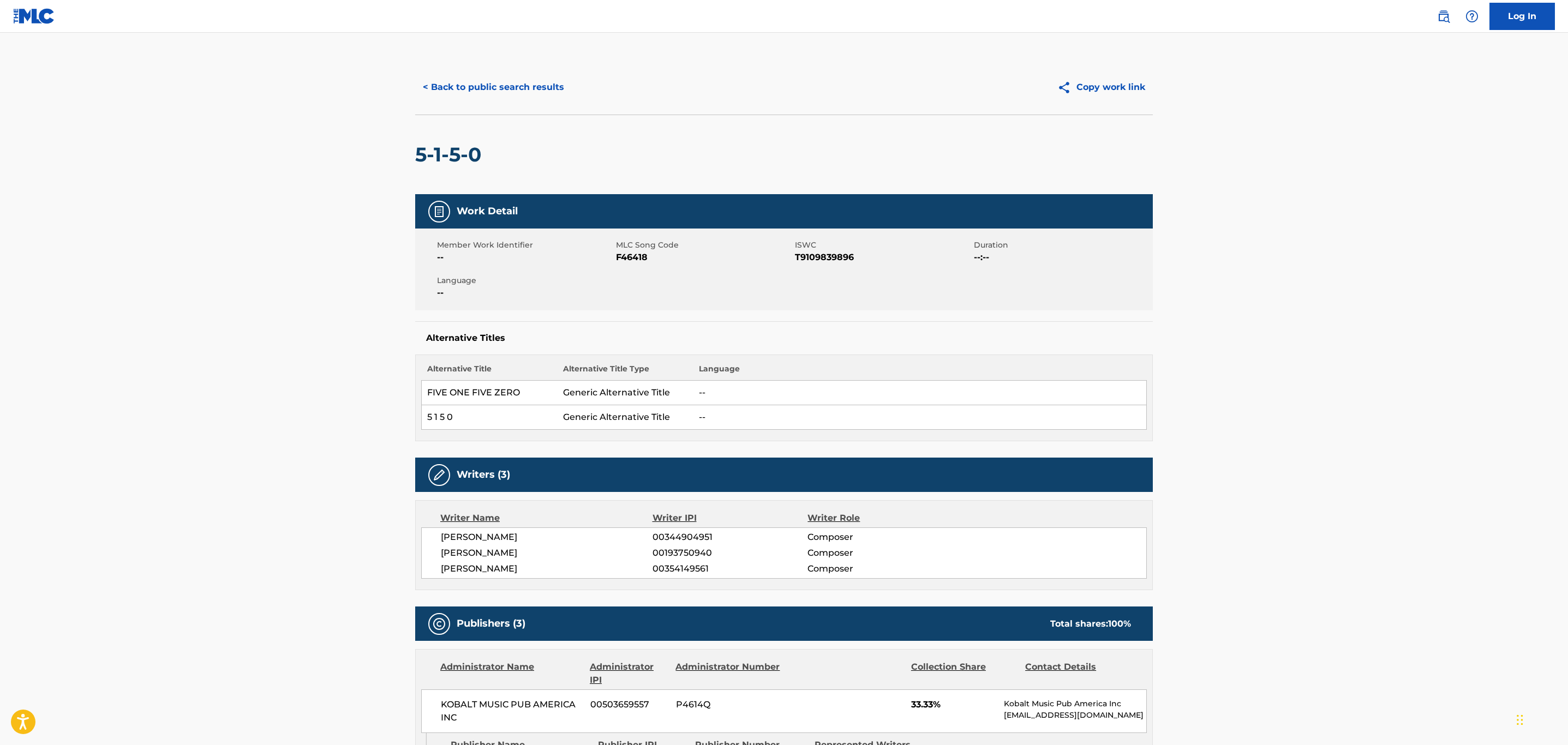
click at [503, 94] on button "< Back to public search results" at bounding box center [493, 88] width 157 height 27
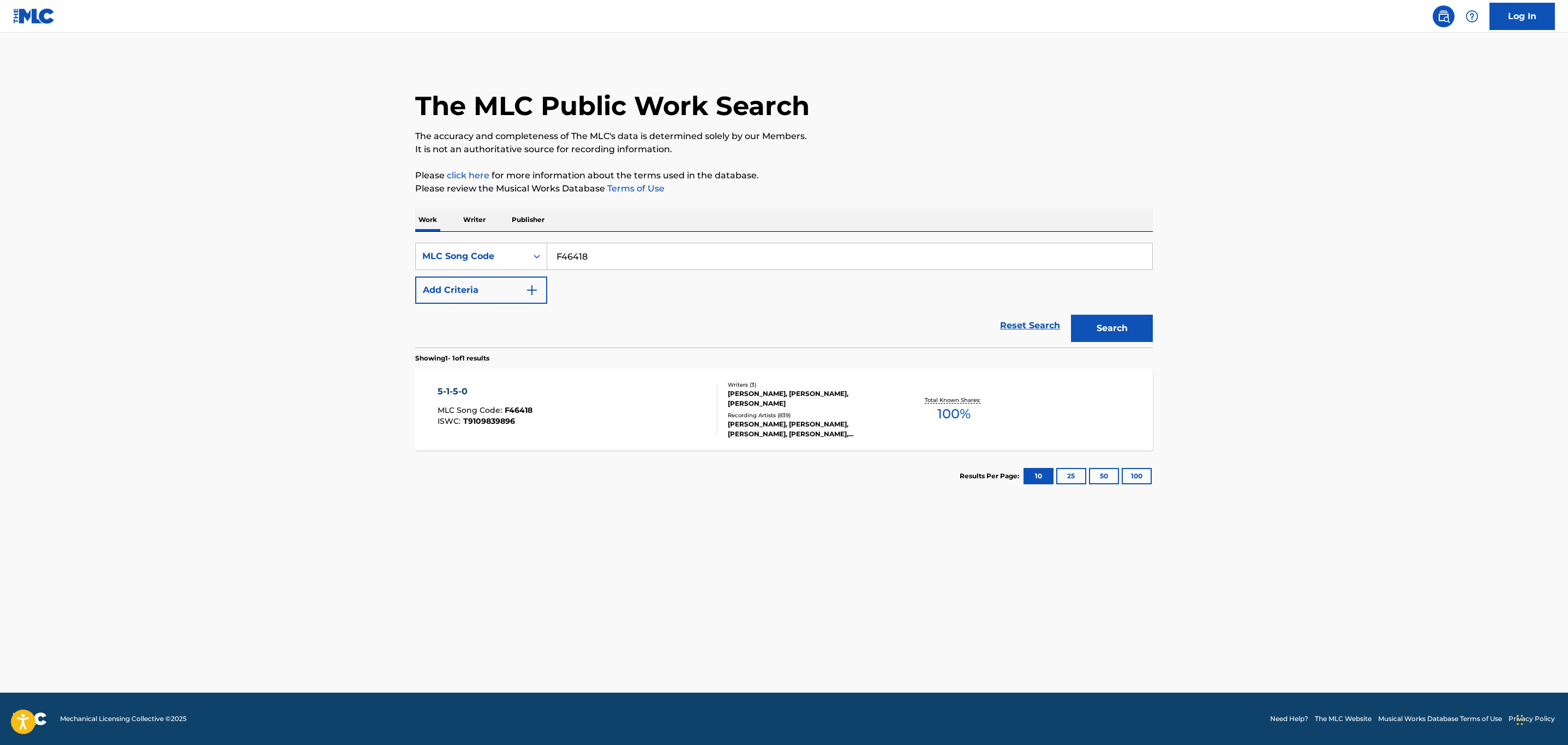
drag, startPoint x: 677, startPoint y: 248, endPoint x: 146, endPoint y: 219, distance: 531.8
click at [171, 231] on main "The MLC Public Work Search The accuracy and completeness of The MLC's data is d…" at bounding box center [784, 363] width 1568 height 660
paste input "QA9E17"
type input "QA9E17"
click at [1071, 315] on button "Search" at bounding box center [1112, 329] width 82 height 27
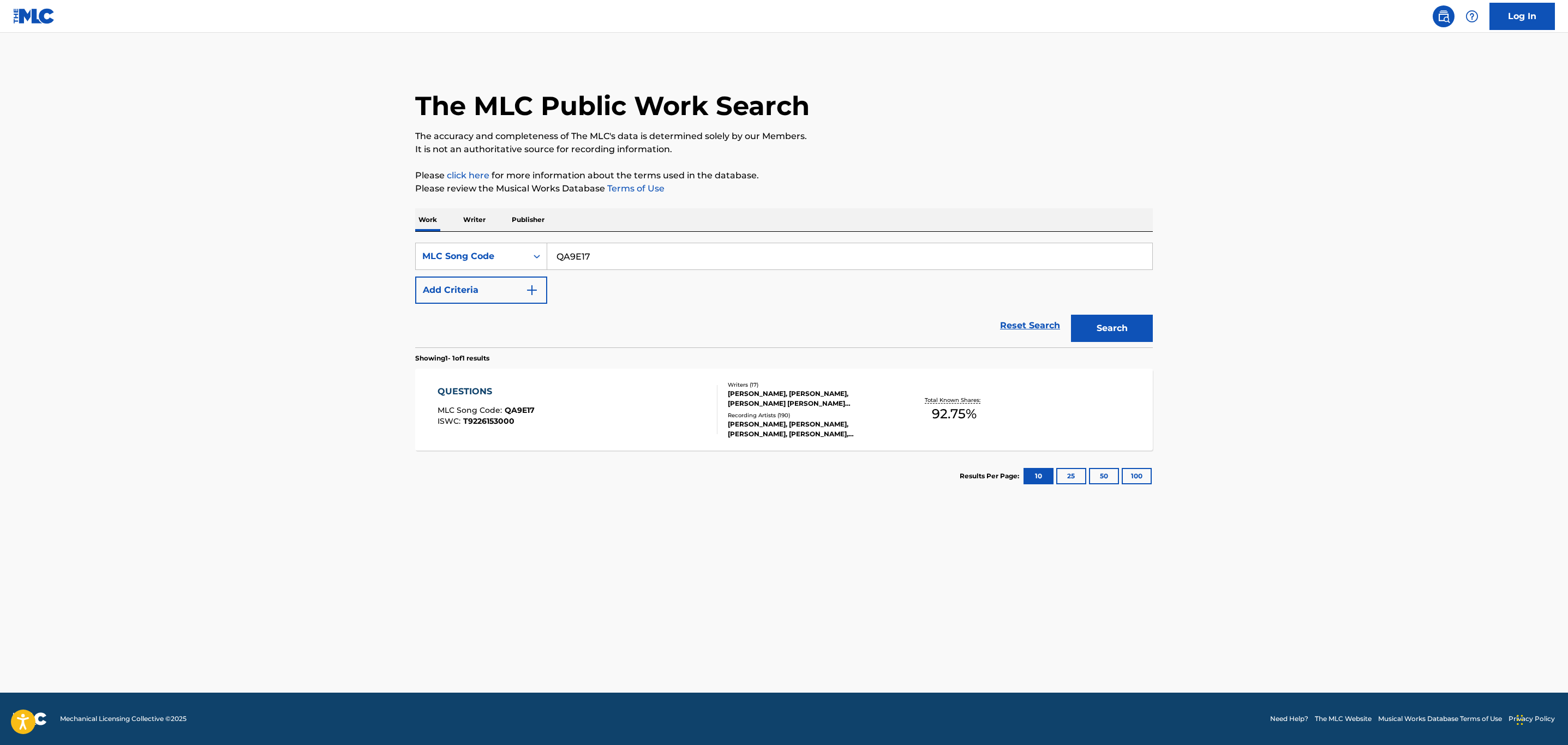
click at [575, 411] on div "QUESTIONS MLC Song Code : QA9E17 ISWC : T9226153000" at bounding box center [577, 409] width 280 height 49
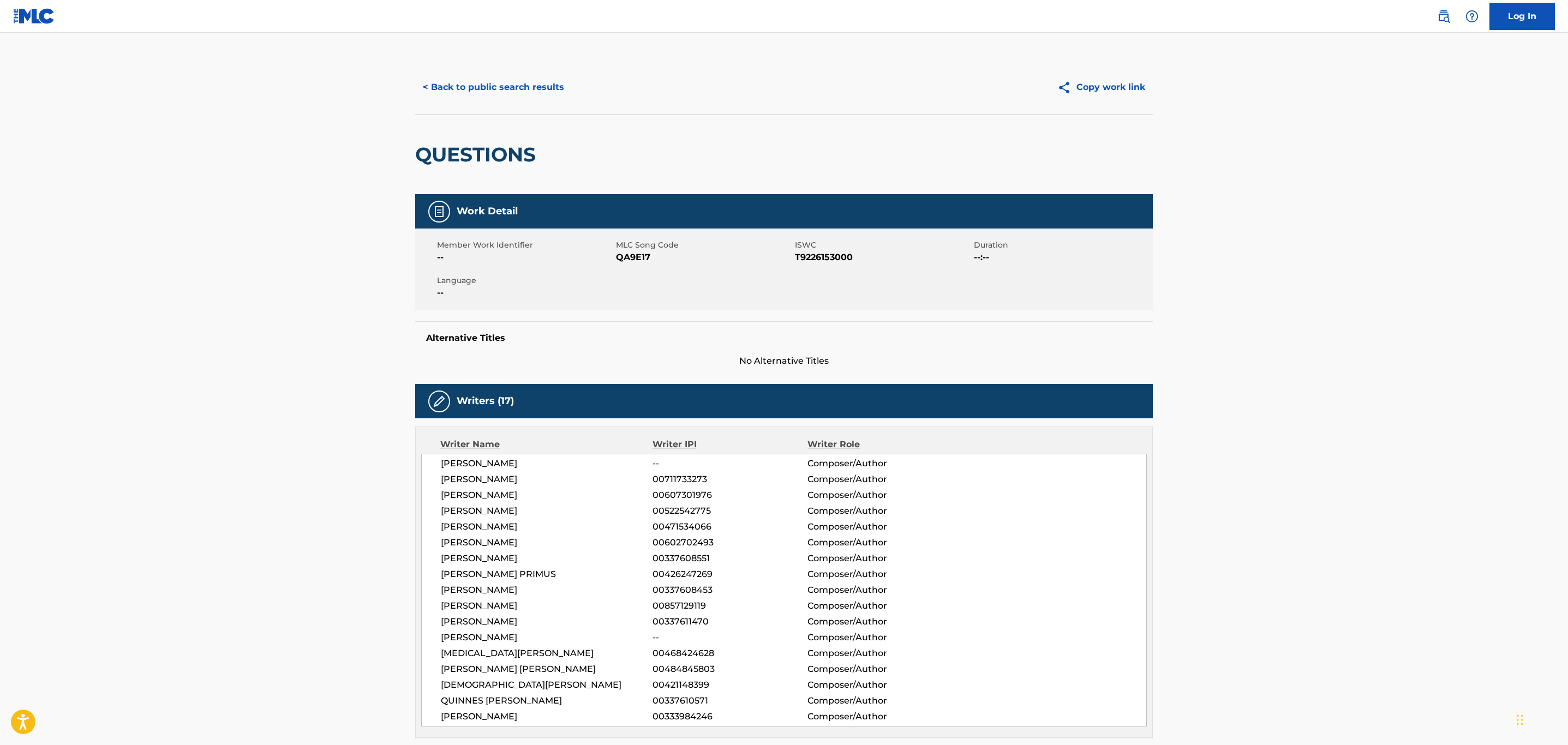
click at [517, 84] on button "< Back to public search results" at bounding box center [493, 88] width 157 height 27
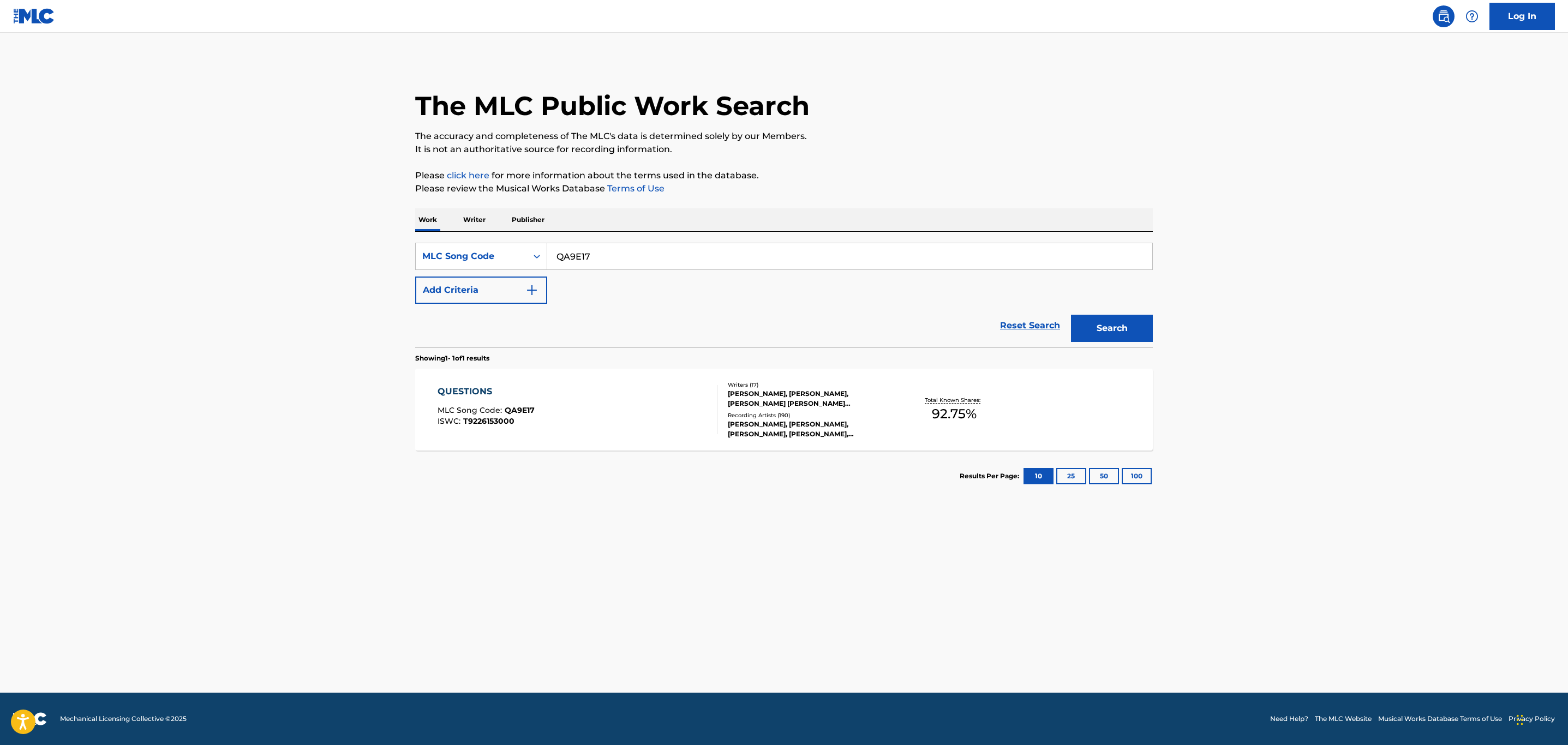
drag, startPoint x: 570, startPoint y: 255, endPoint x: 390, endPoint y: 251, distance: 180.0
click at [382, 251] on main "The MLC Public Work Search The accuracy and completeness of The MLC's data is d…" at bounding box center [784, 363] width 1568 height 660
paste input "I2644V"
type input "I2644V"
click at [1071, 315] on button "Search" at bounding box center [1112, 329] width 82 height 27
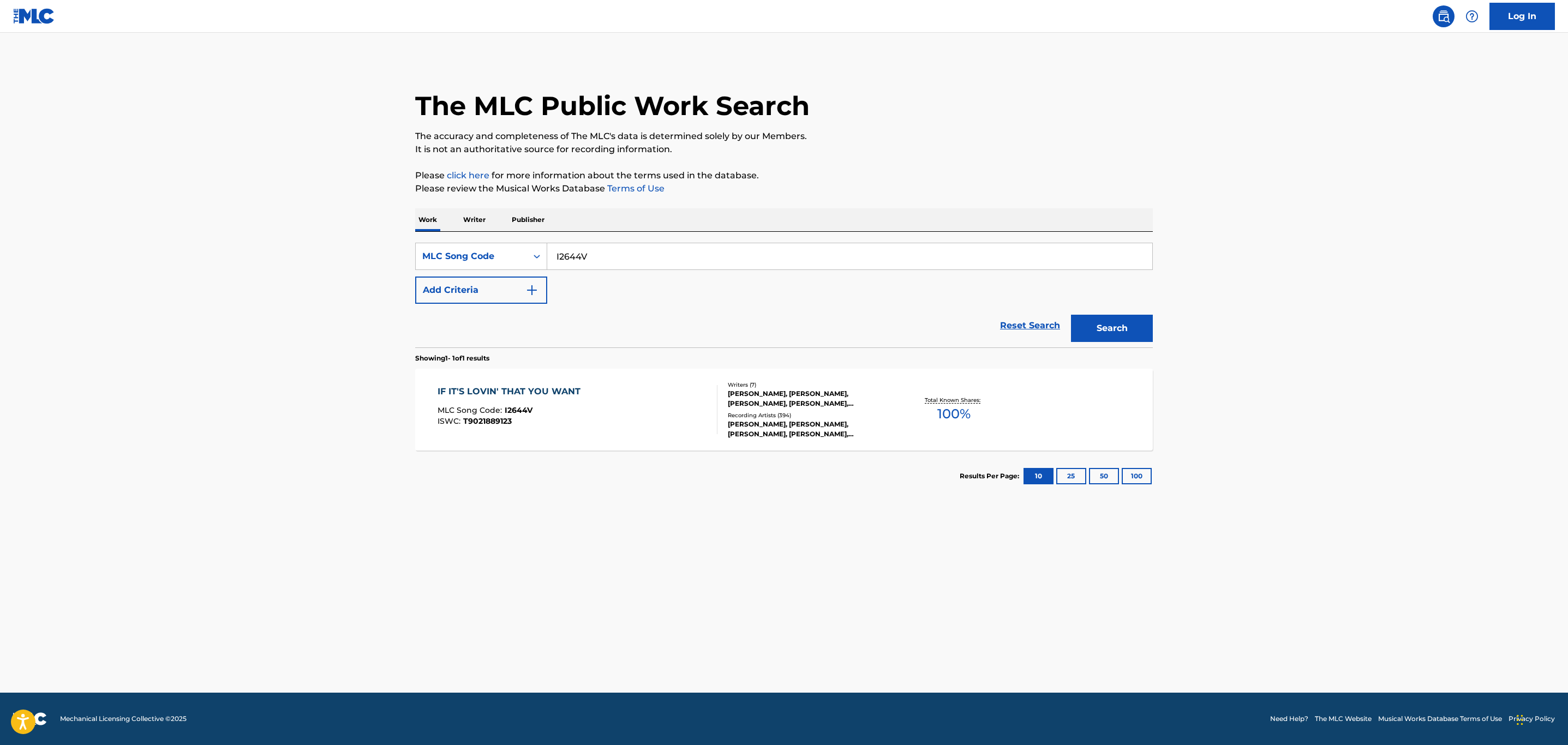
click at [598, 401] on div "IF IT'S LOVIN' THAT YOU WANT MLC Song Code : I2644V ISWC : T9021889123" at bounding box center [577, 409] width 280 height 49
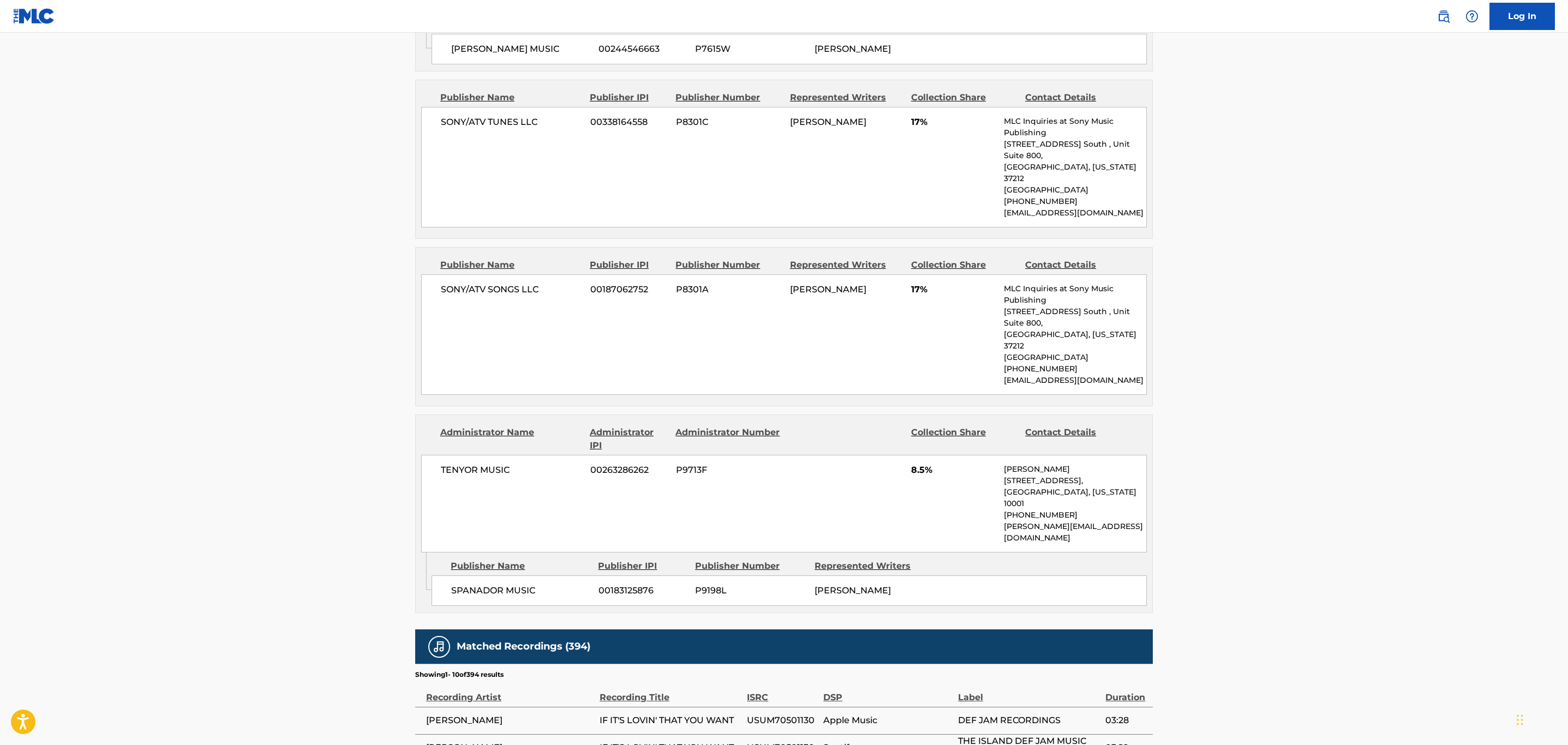
scroll to position [1554, 0]
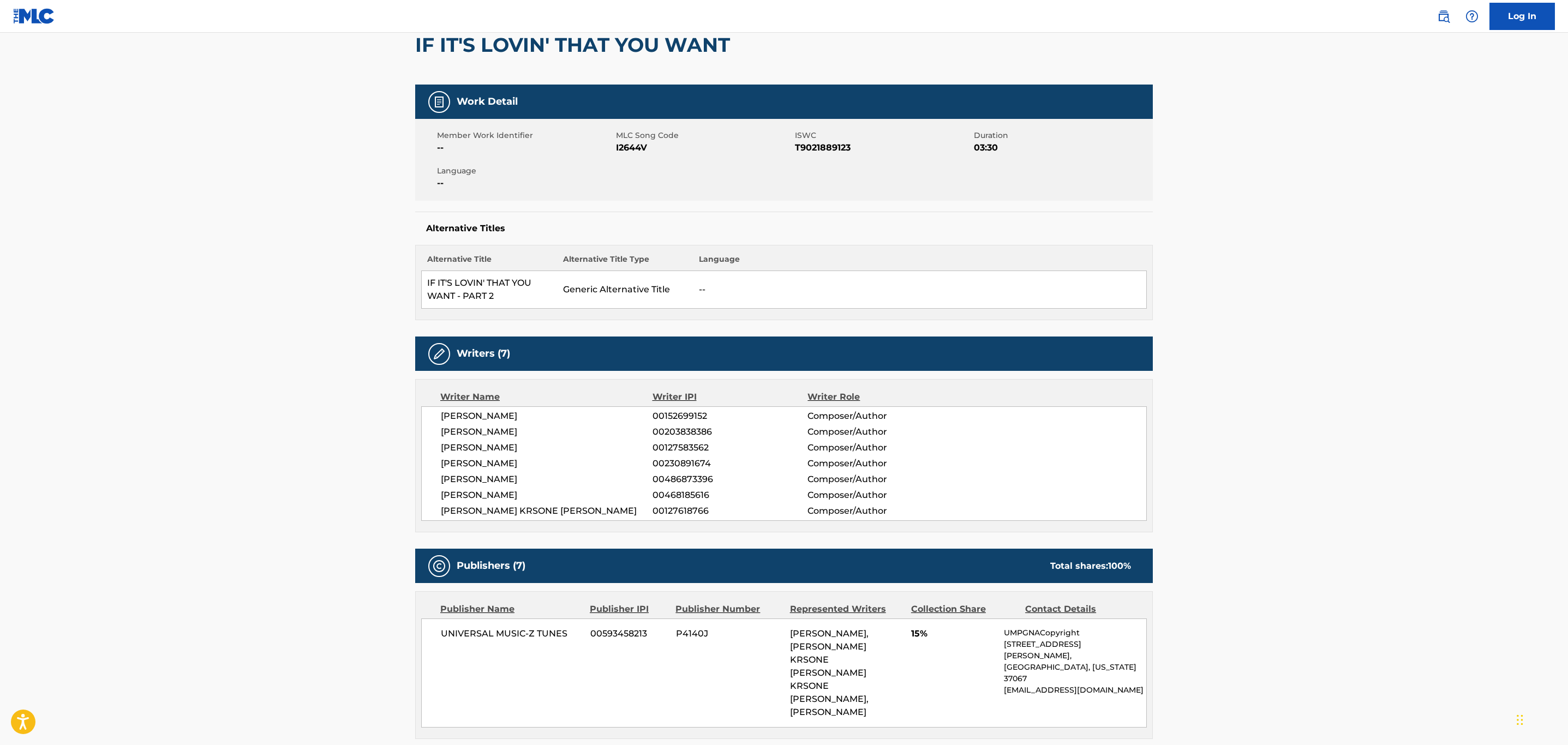
scroll to position [0, 0]
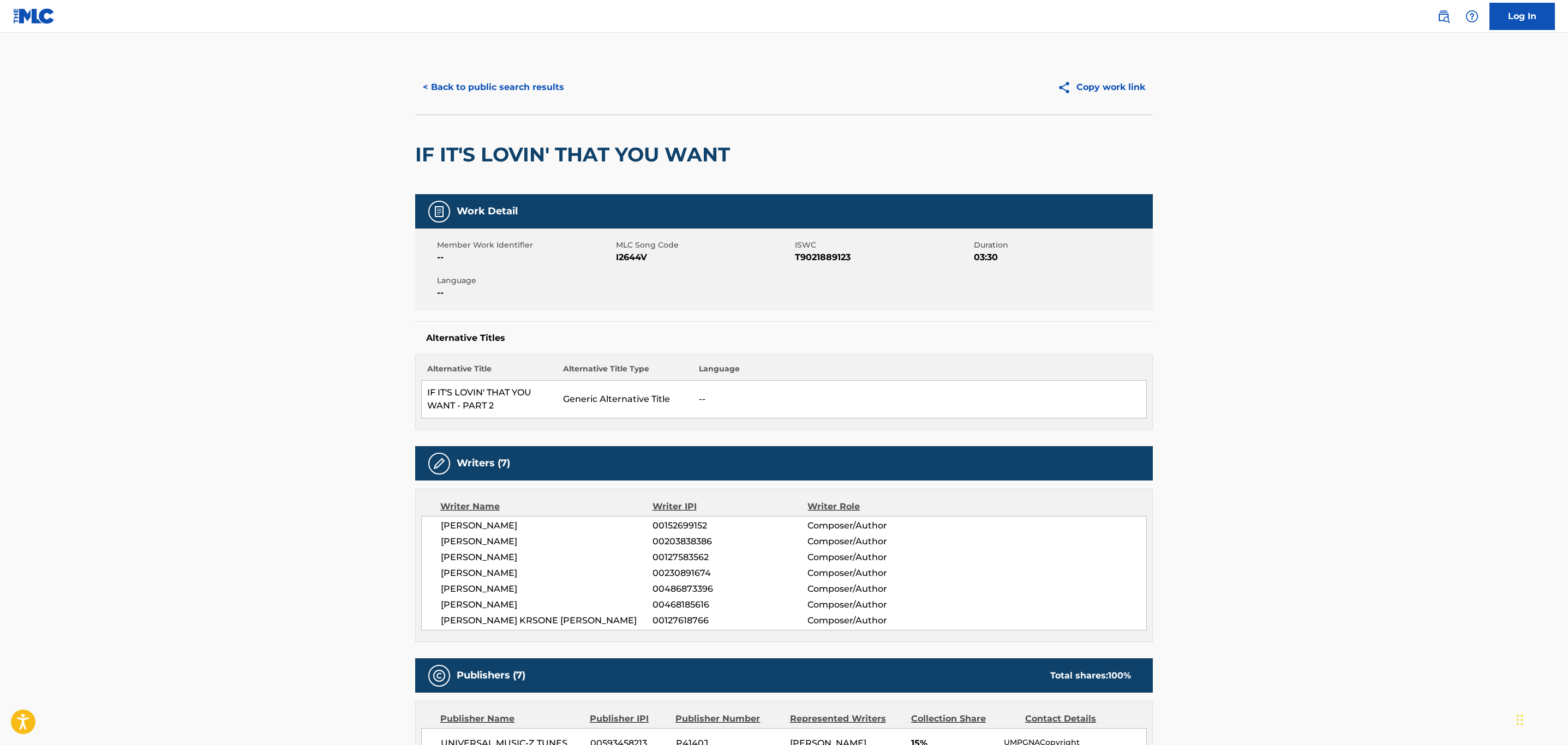
click at [503, 90] on button "< Back to public search results" at bounding box center [493, 88] width 157 height 27
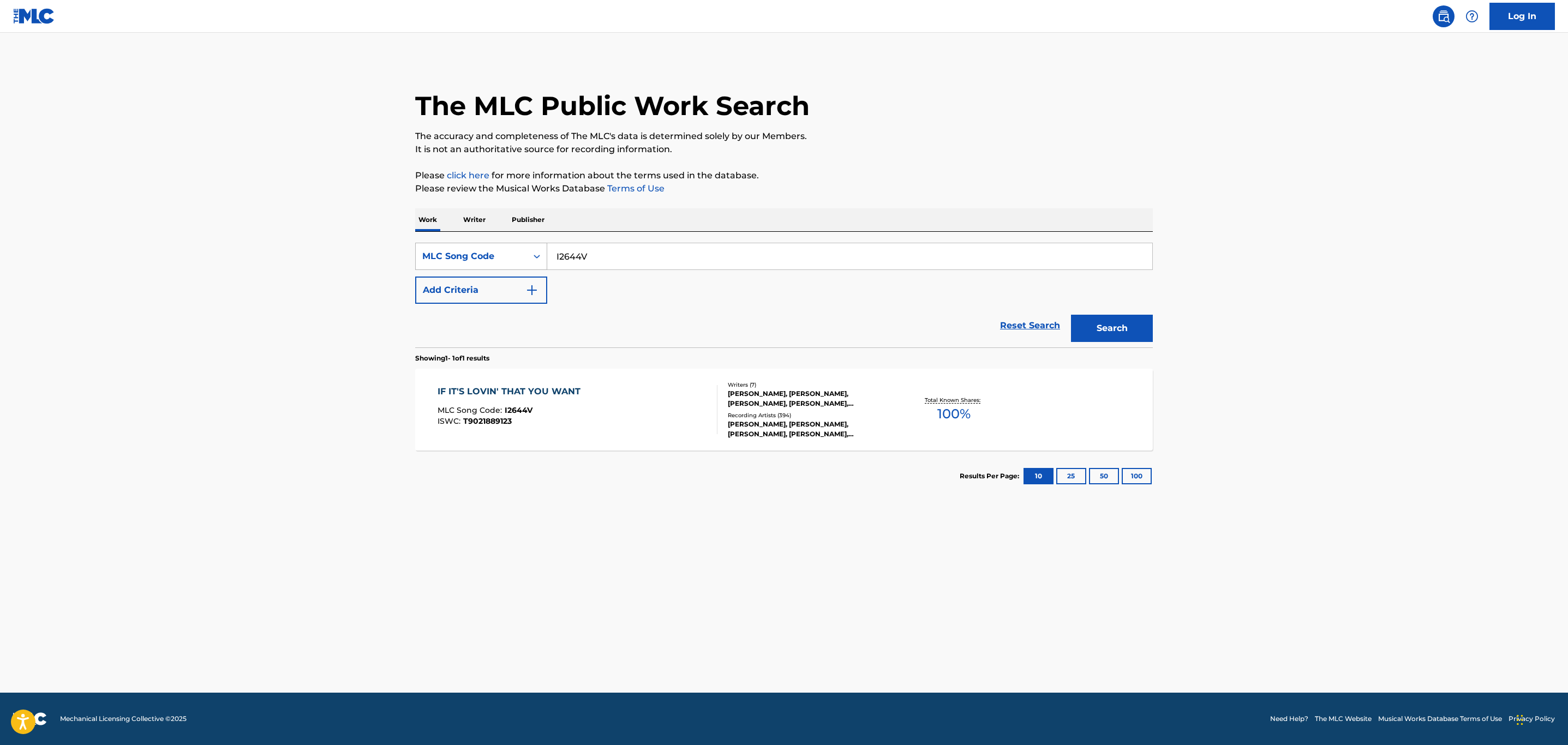
drag, startPoint x: 621, startPoint y: 264, endPoint x: 446, endPoint y: 262, distance: 175.0
click at [446, 261] on div "SearchWithCriteria5e824466-414d-45f0-8a07-8c862eb34998 MLC Song Code I2644V" at bounding box center [784, 256] width 738 height 27
paste input "E6157X"
type input "E6157X"
click at [1071, 315] on button "Search" at bounding box center [1112, 329] width 82 height 27
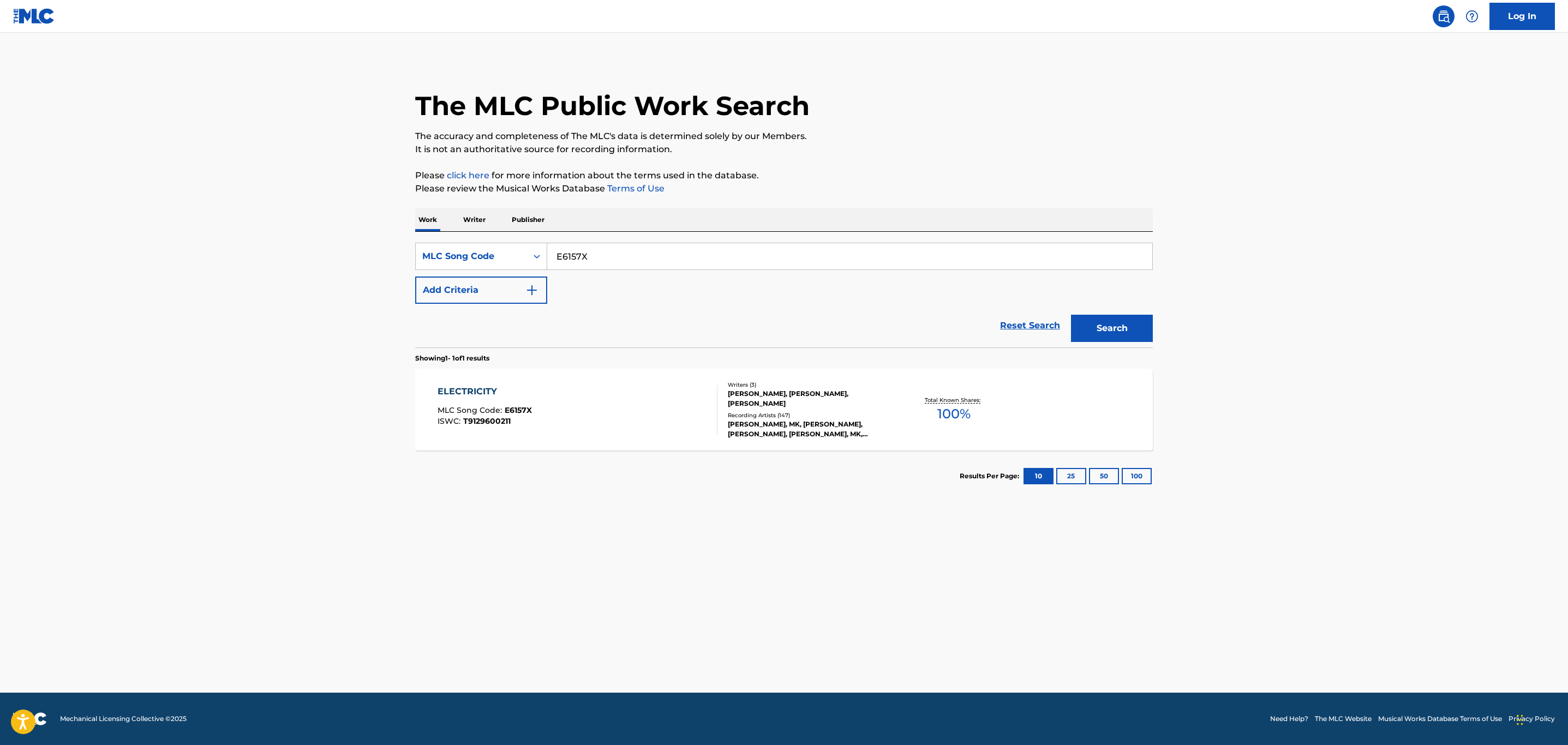
click at [590, 403] on div "ELECTRICITY MLC Song Code : E6157X ISWC : T9129600211" at bounding box center [577, 409] width 280 height 49
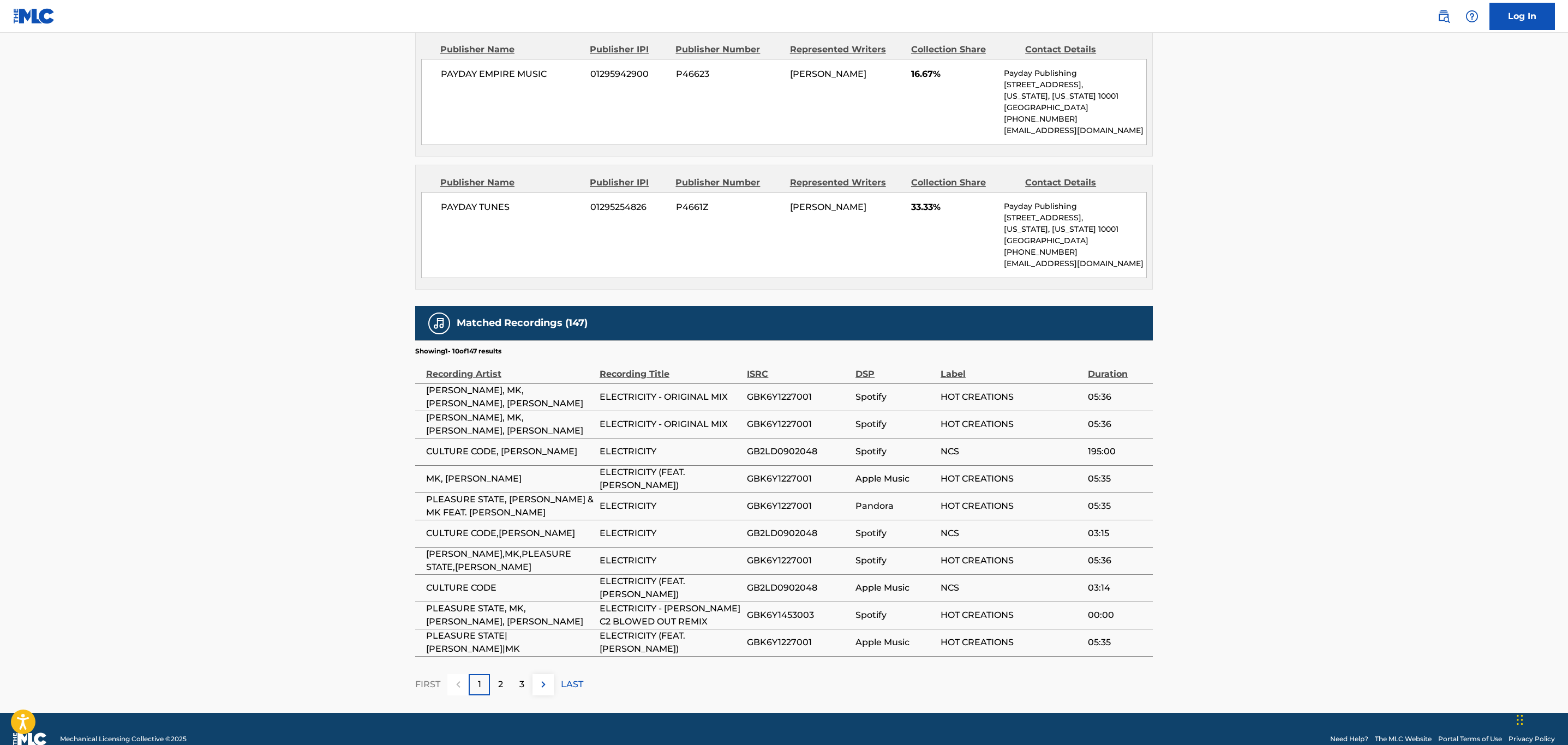
scroll to position [897, 0]
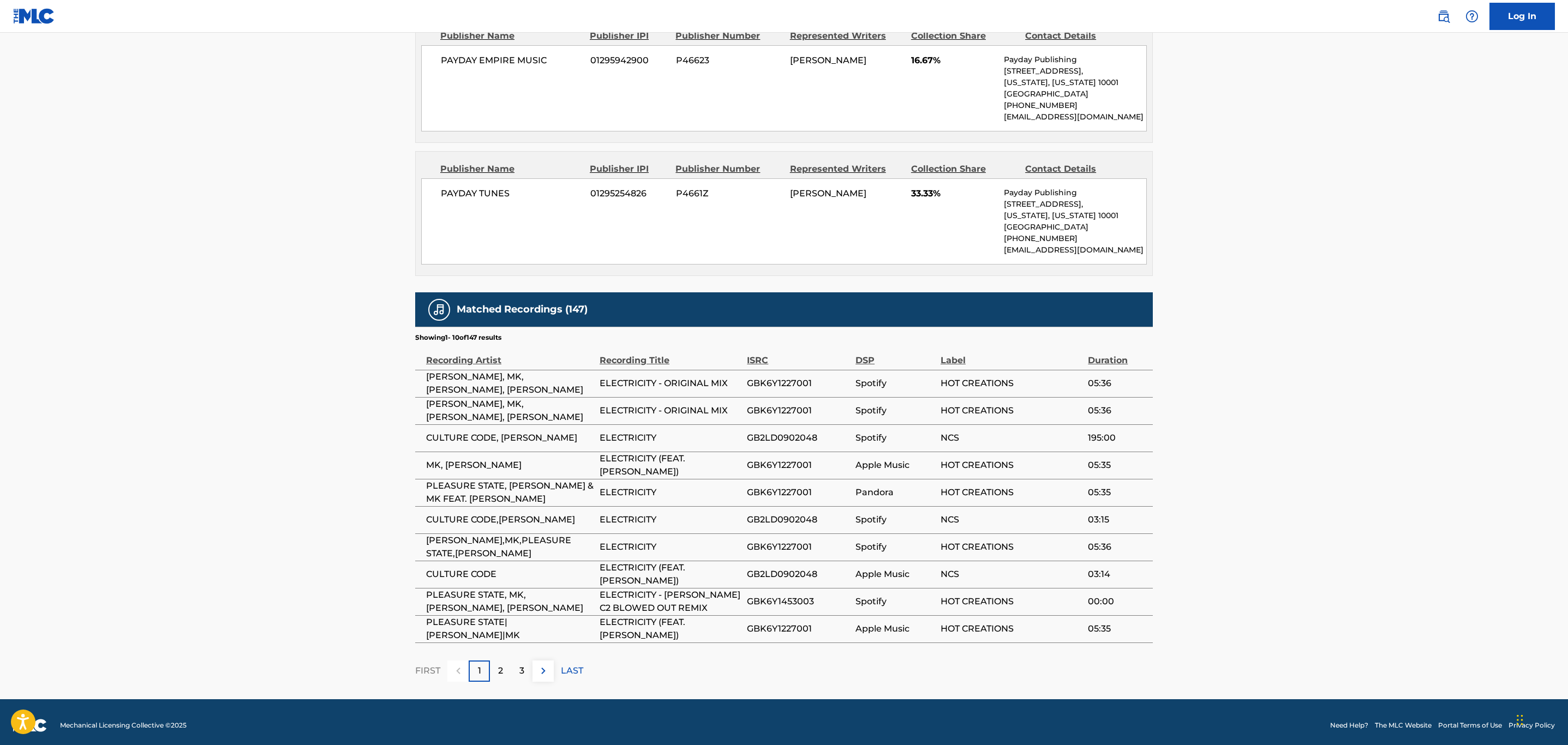
click at [540, 665] on img at bounding box center [543, 670] width 13 height 13
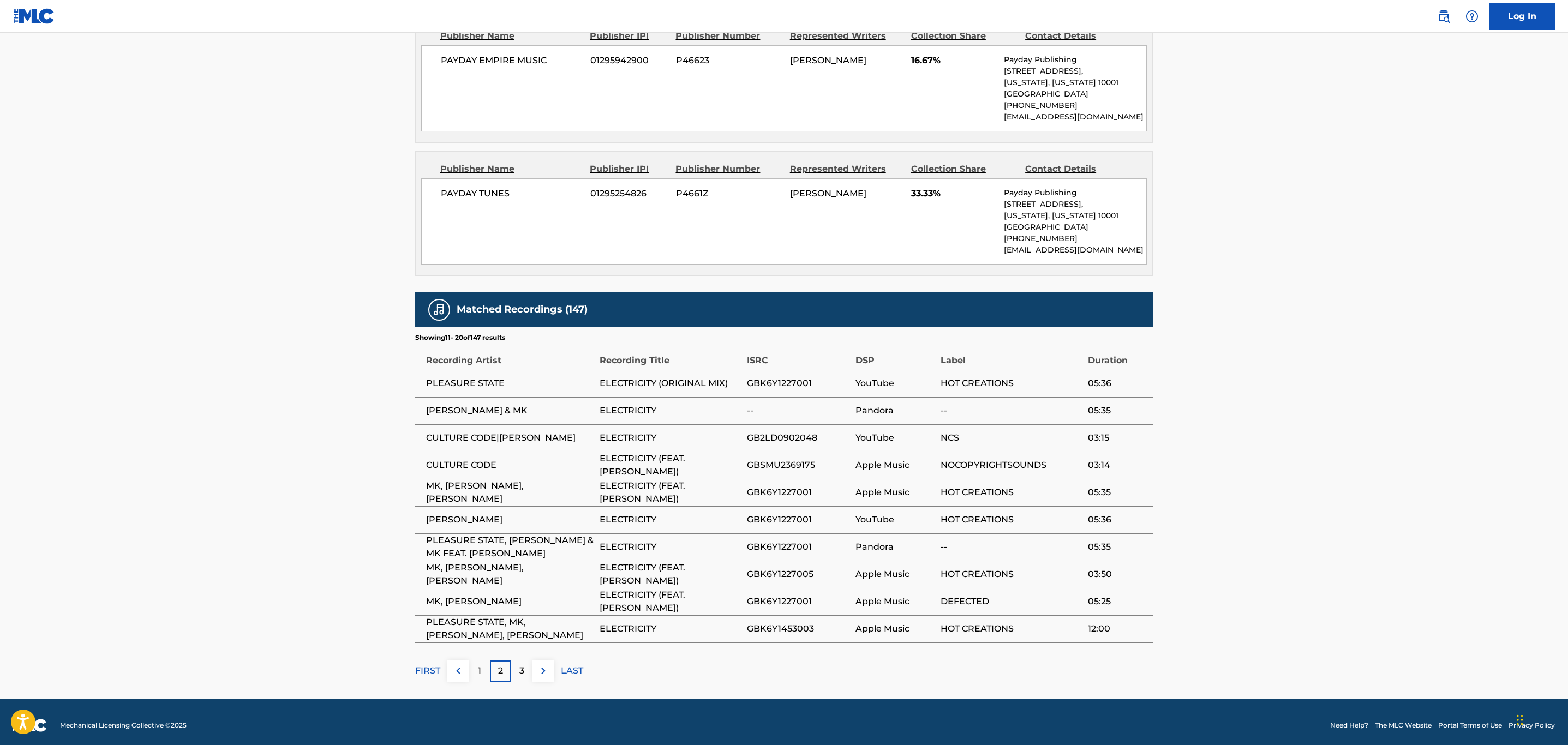
click at [544, 670] on img at bounding box center [543, 670] width 13 height 13
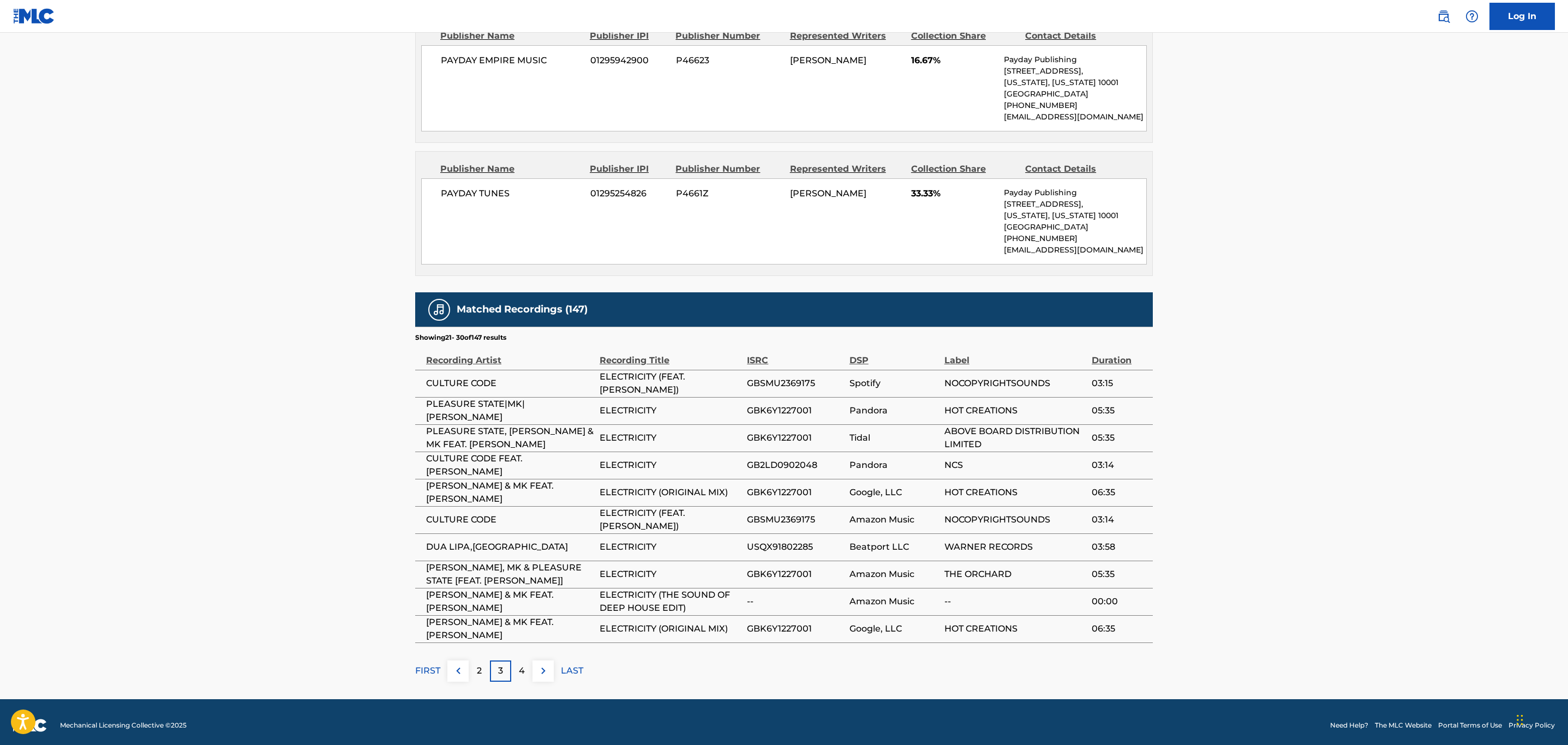
click at [544, 670] on img at bounding box center [543, 670] width 13 height 13
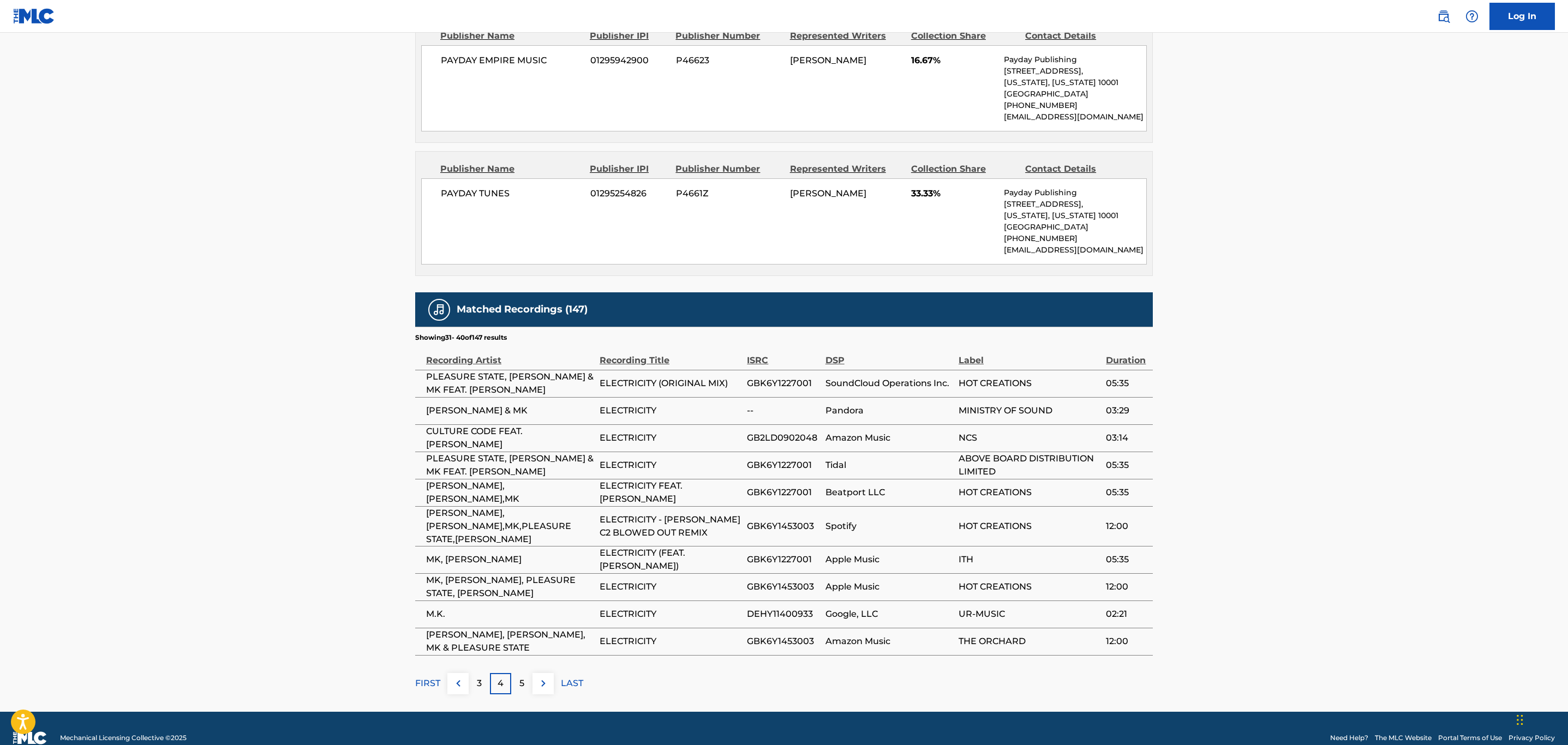
click at [544, 673] on button at bounding box center [543, 683] width 21 height 21
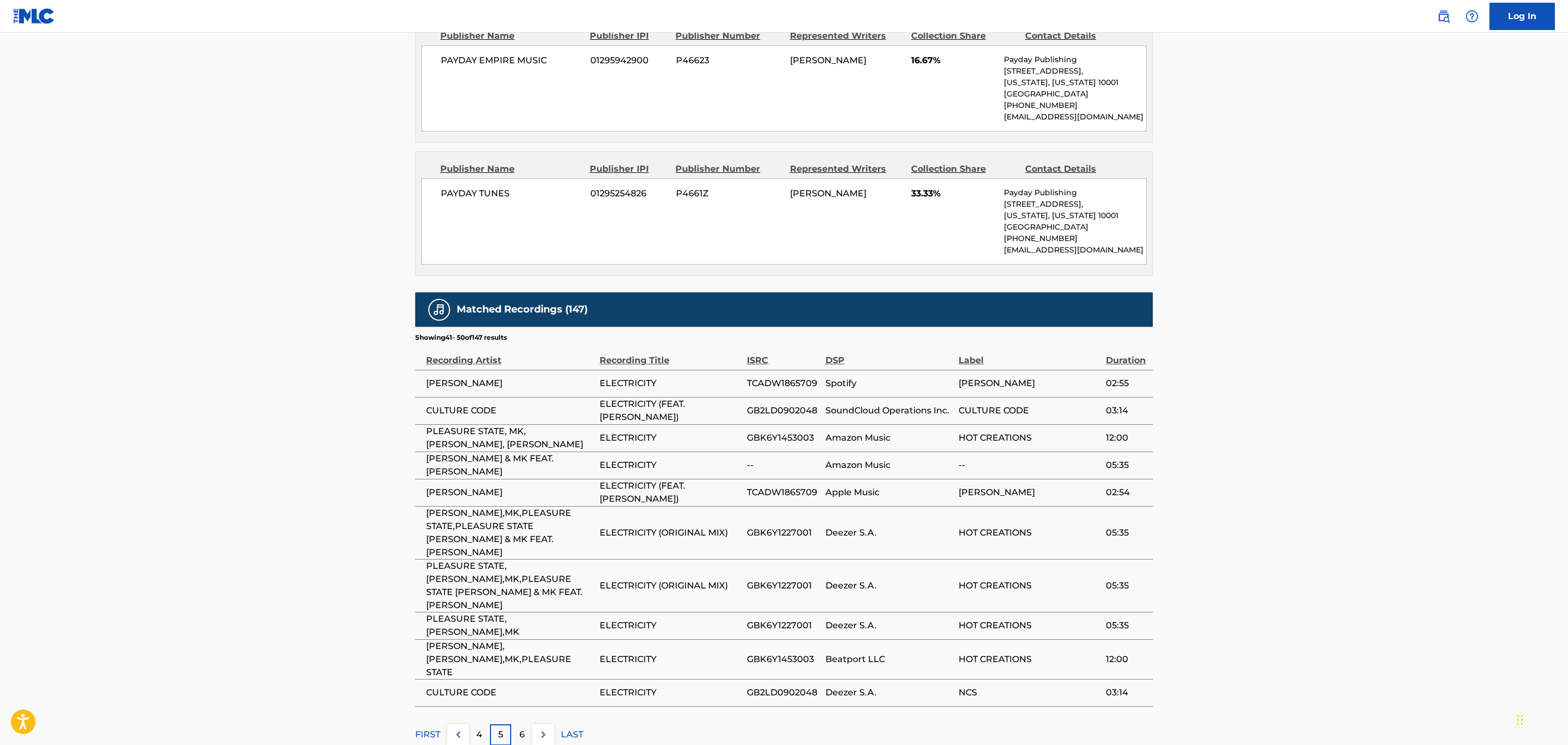
click at [544, 728] on img at bounding box center [543, 734] width 13 height 13
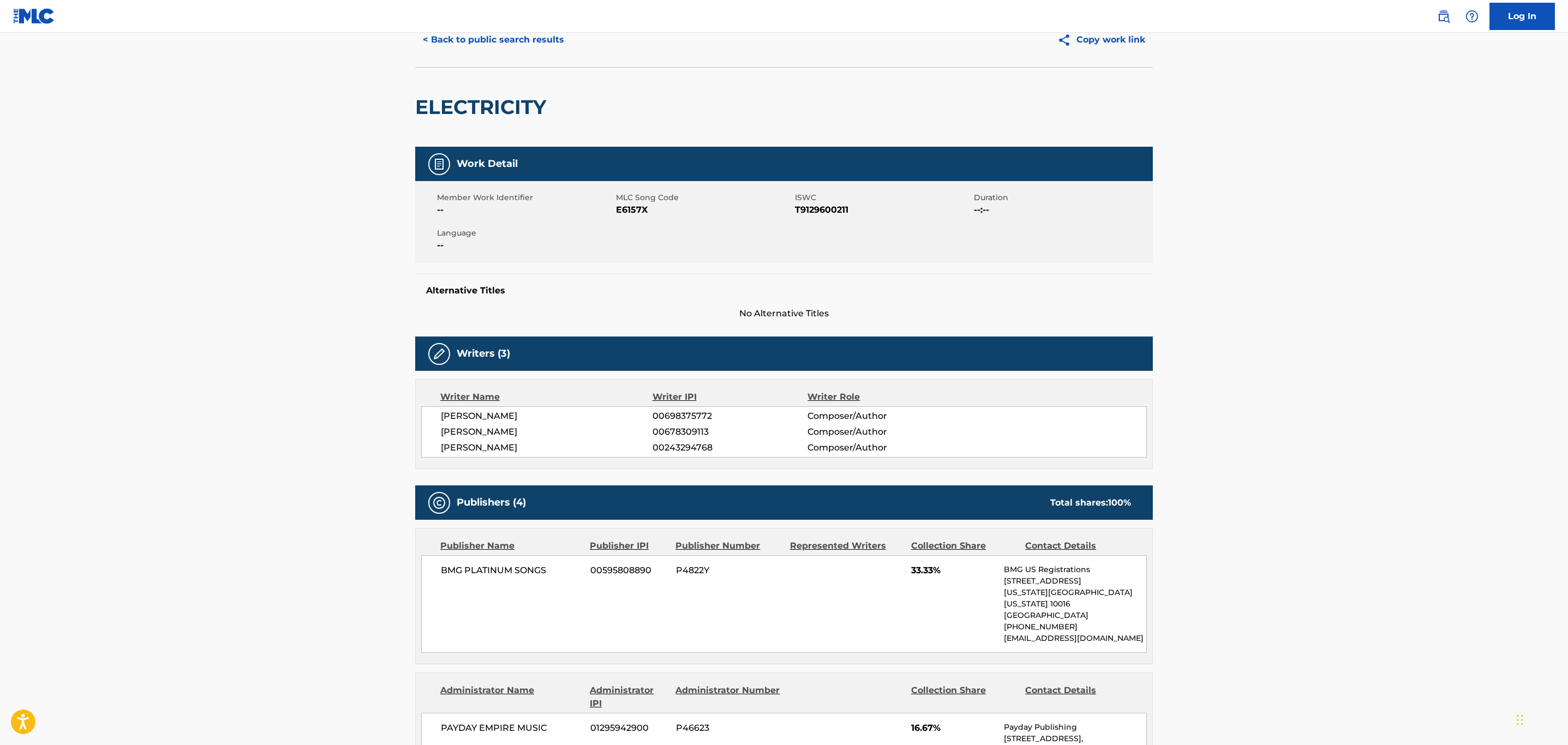
scroll to position [0, 0]
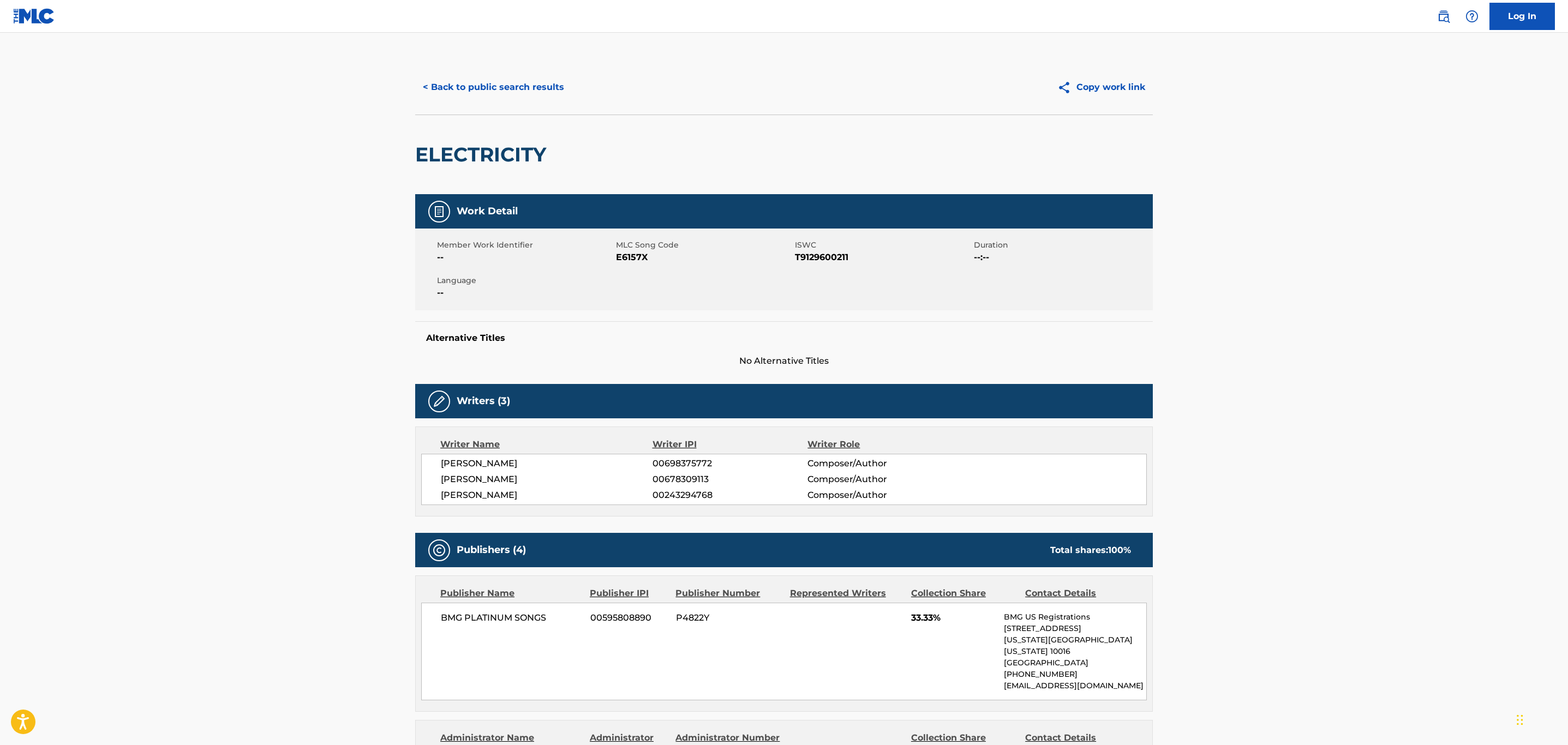
click at [525, 86] on button "< Back to public search results" at bounding box center [493, 88] width 157 height 27
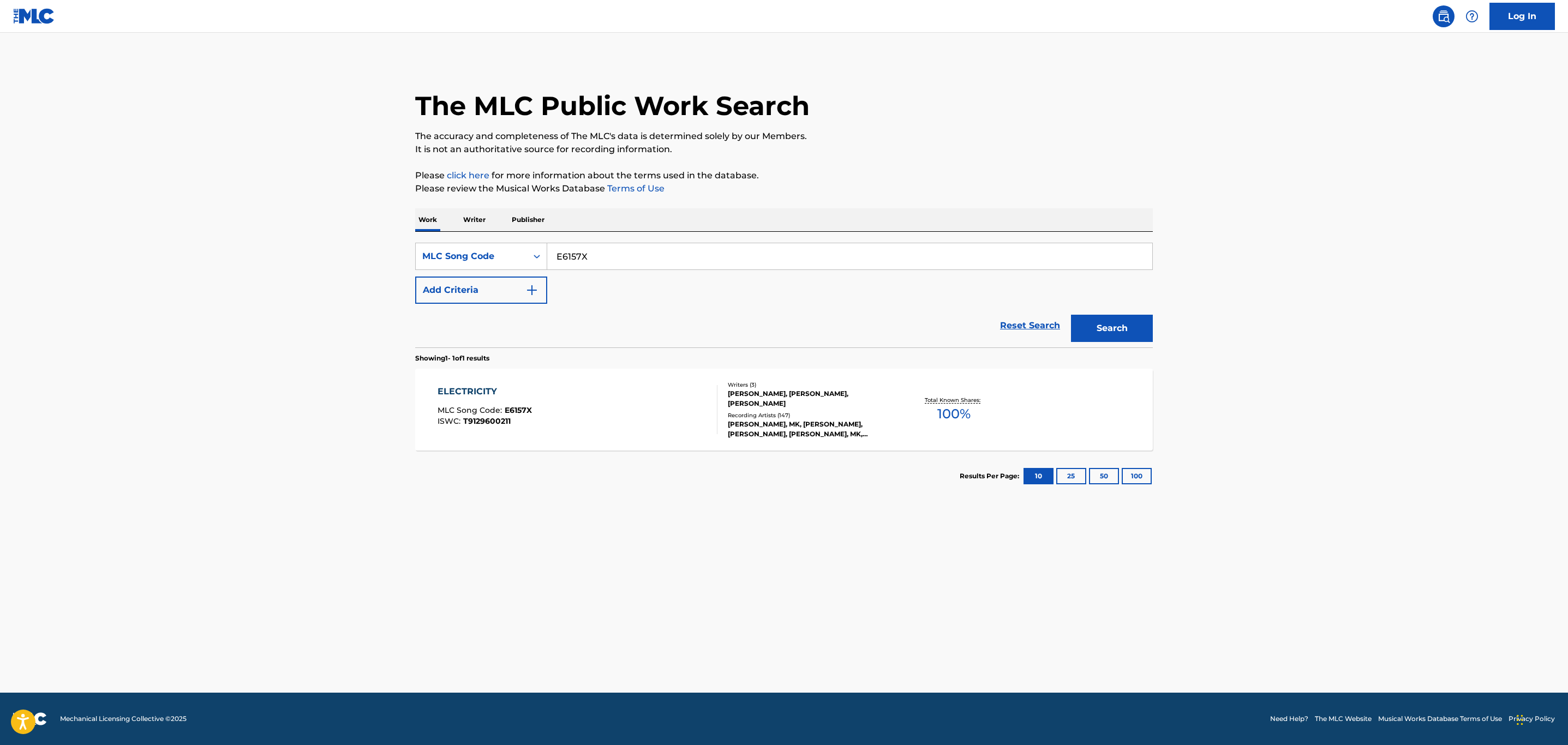
drag, startPoint x: 671, startPoint y: 264, endPoint x: 249, endPoint y: 252, distance: 422.2
click at [249, 252] on main "The MLC Public Work Search The accuracy and completeness of The MLC's data is d…" at bounding box center [784, 363] width 1568 height 660
paste input "CA3GQI"
type input "CA3GQI"
click at [1071, 315] on button "Search" at bounding box center [1112, 329] width 82 height 27
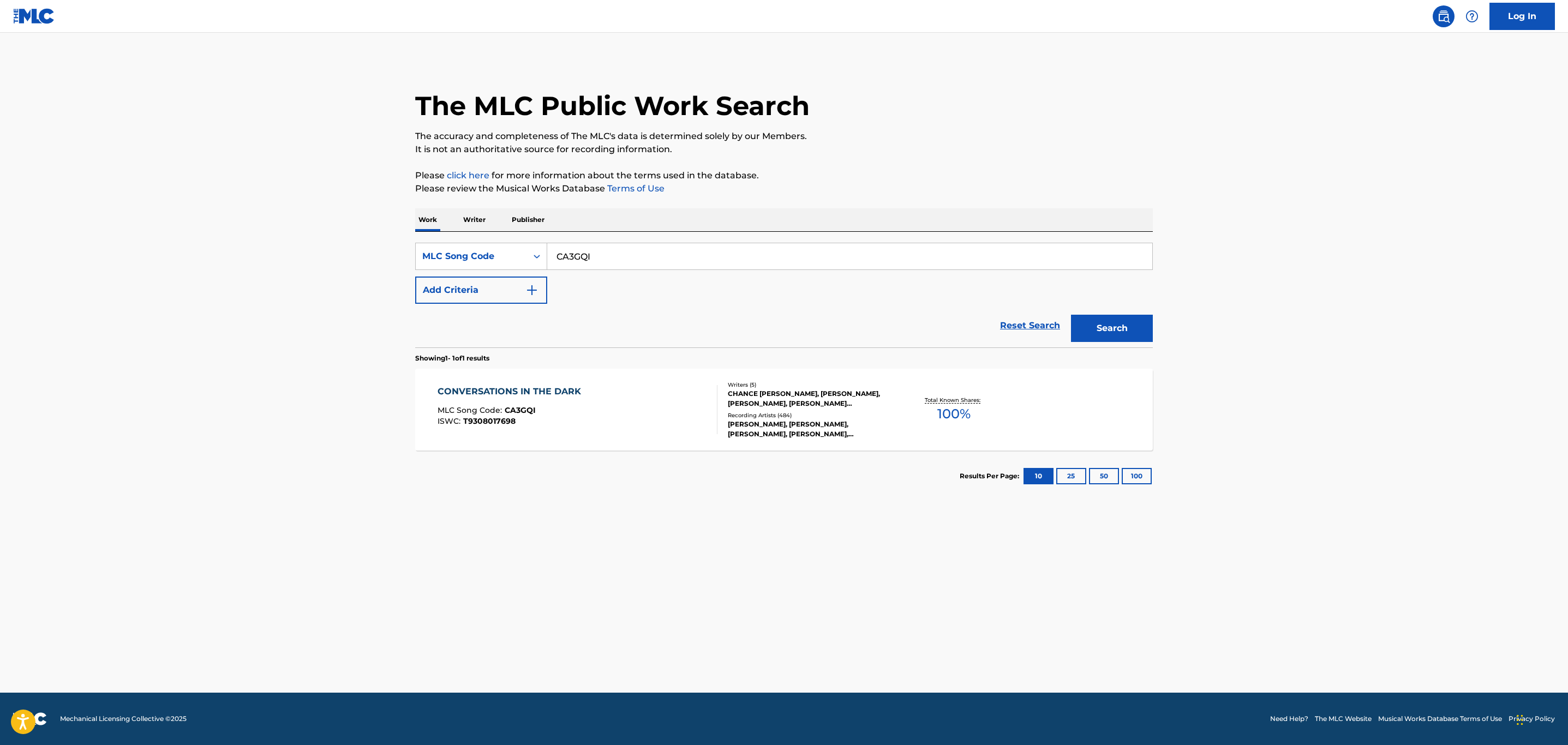
click at [589, 413] on div "CONVERSATIONS IN THE DARK MLC Song Code : CA3GQI ISWC : T9308017698" at bounding box center [577, 409] width 280 height 49
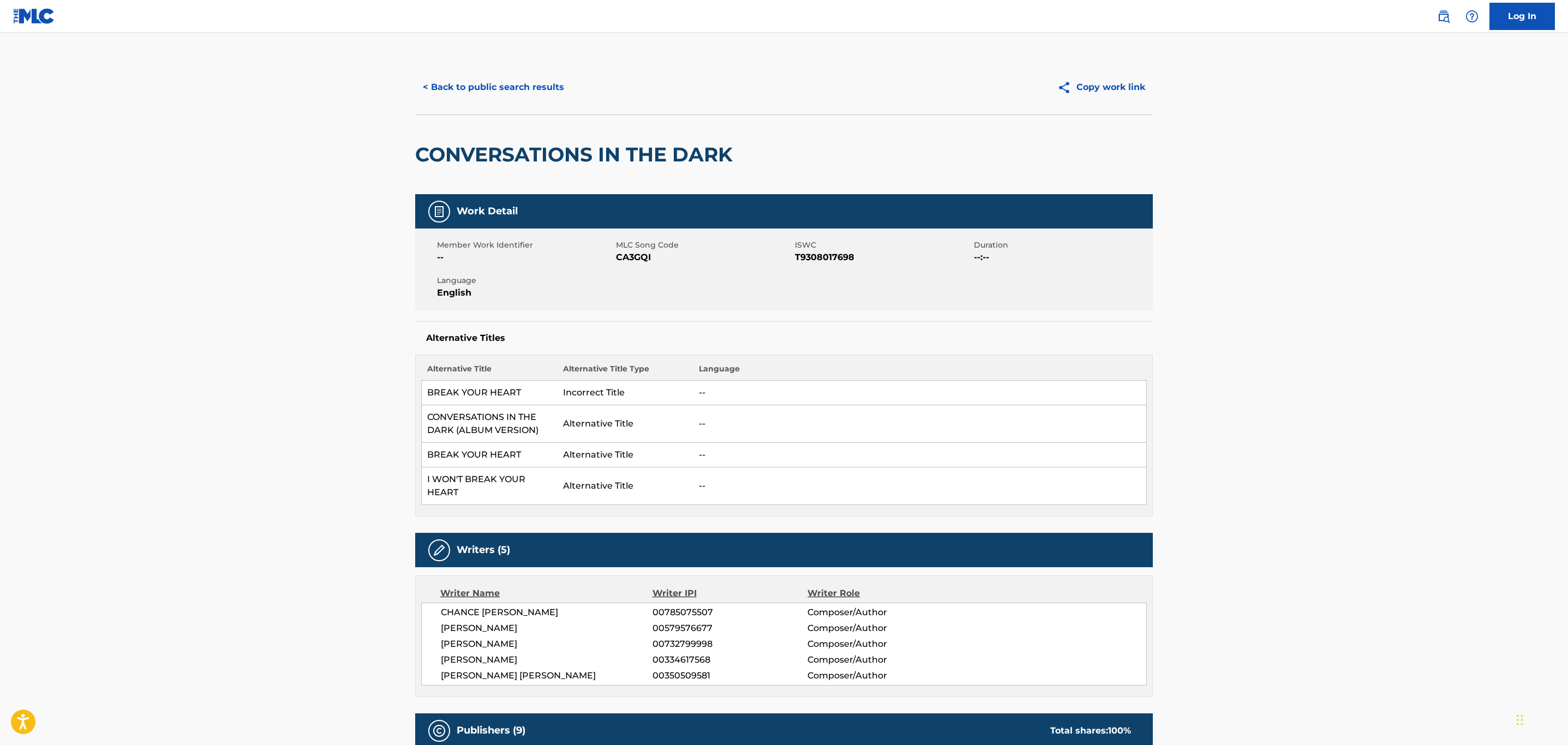
click at [524, 95] on button "< Back to public search results" at bounding box center [493, 88] width 157 height 27
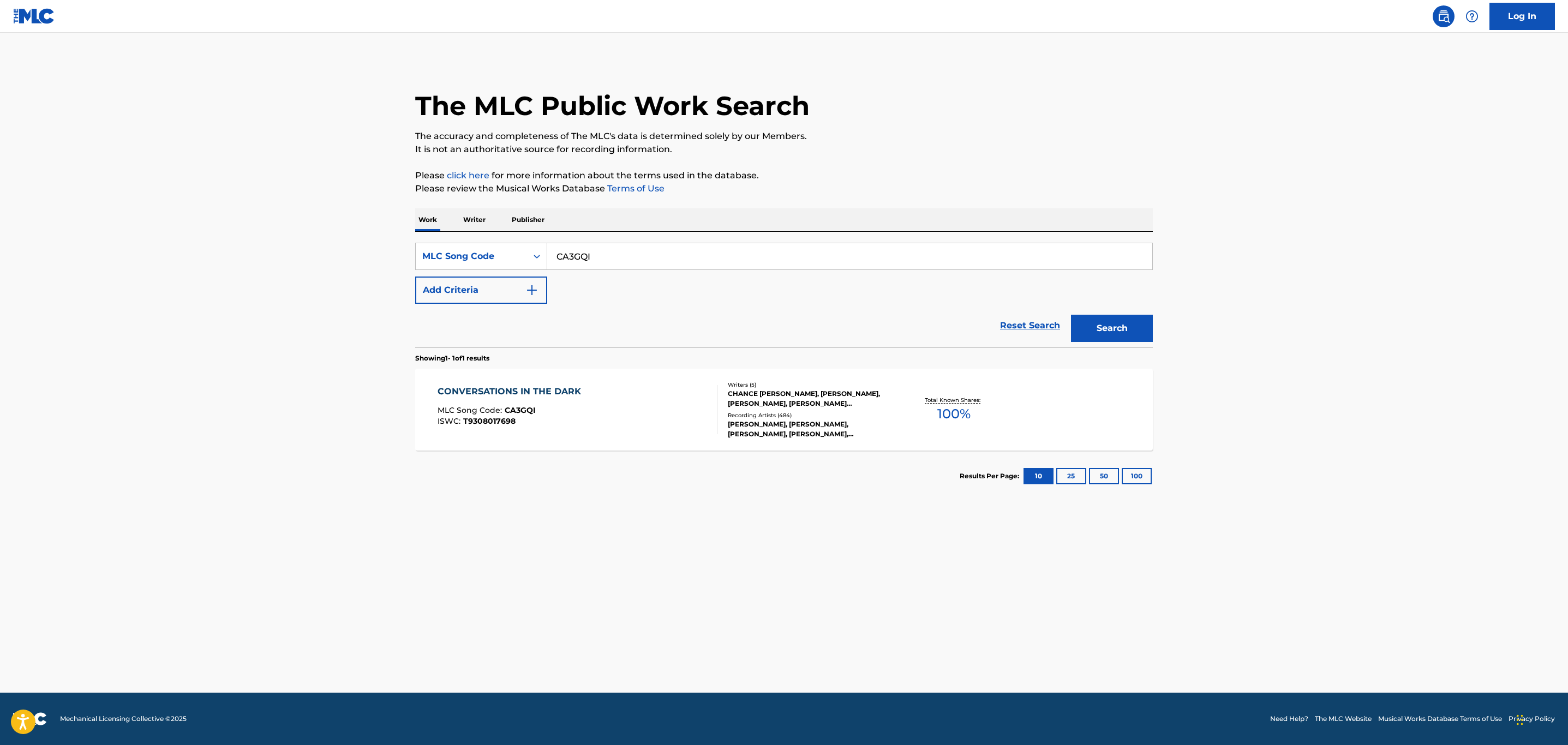
drag, startPoint x: 670, startPoint y: 251, endPoint x: 307, endPoint y: 251, distance: 363.0
click at [308, 251] on main "The MLC Public Work Search The accuracy and completeness of The MLC's data is d…" at bounding box center [784, 363] width 1568 height 660
paste input "B70439"
type input "B70439"
click at [1071, 315] on button "Search" at bounding box center [1112, 329] width 82 height 27
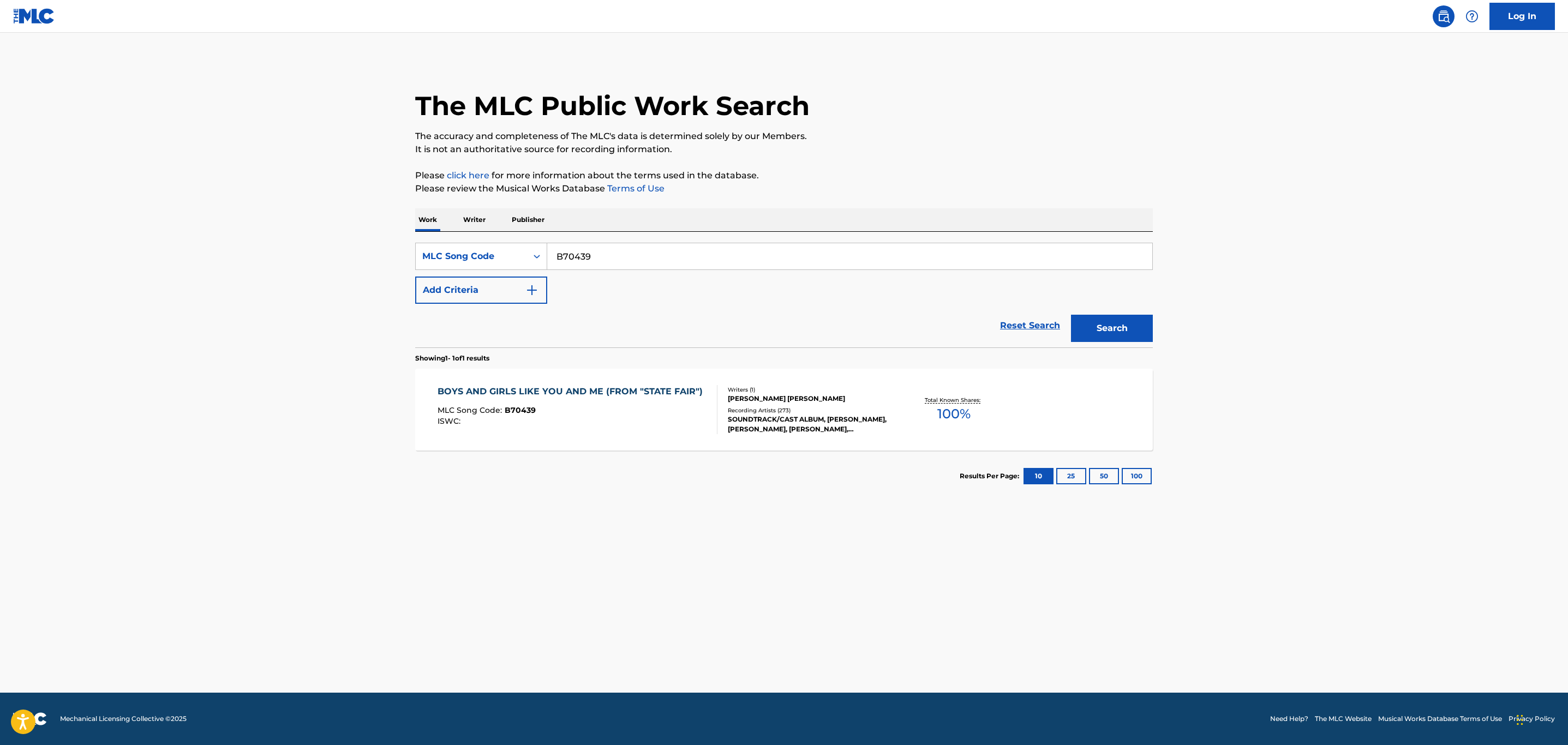
click at [599, 417] on div "ISWC :" at bounding box center [573, 421] width 271 height 8
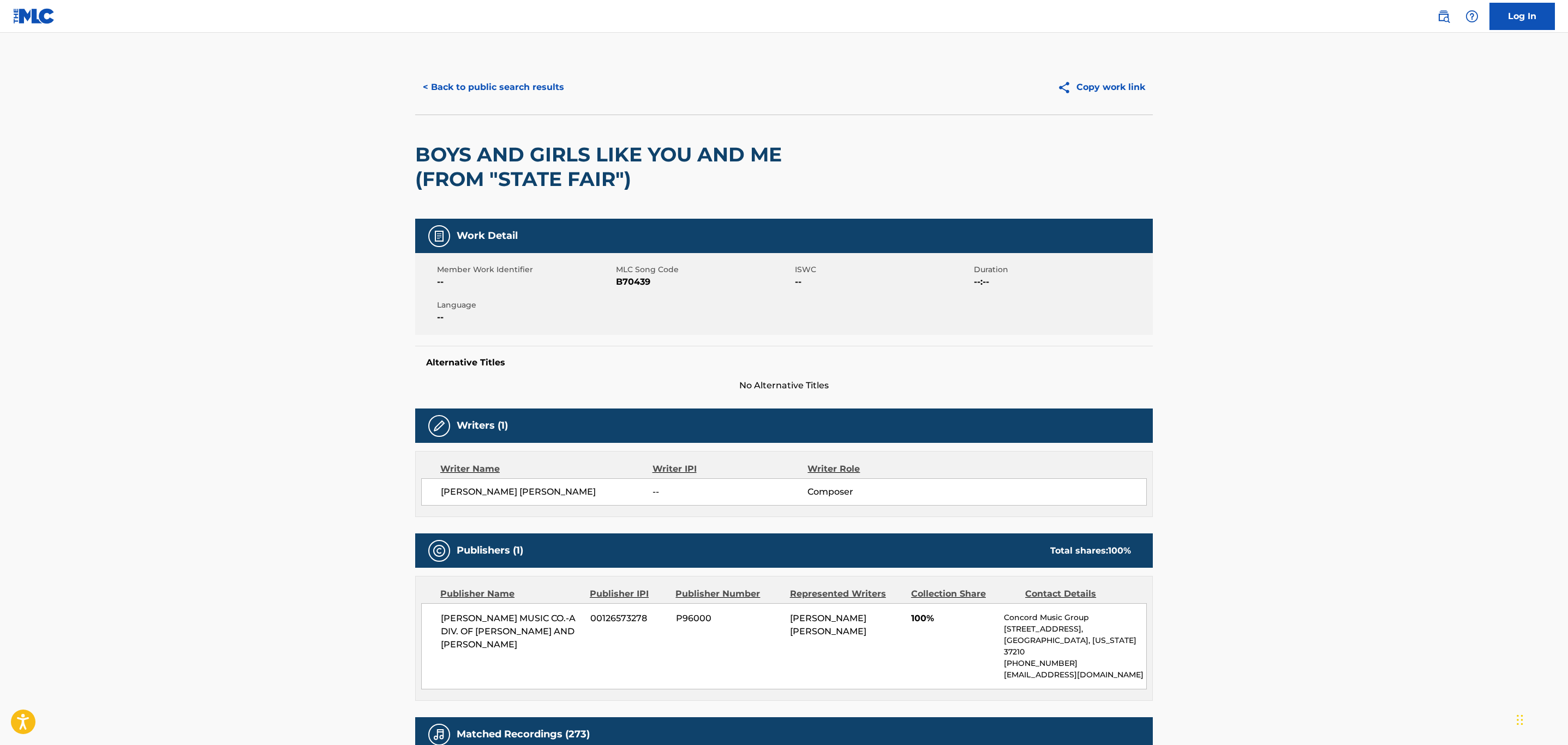
click at [533, 88] on button "< Back to public search results" at bounding box center [493, 88] width 157 height 27
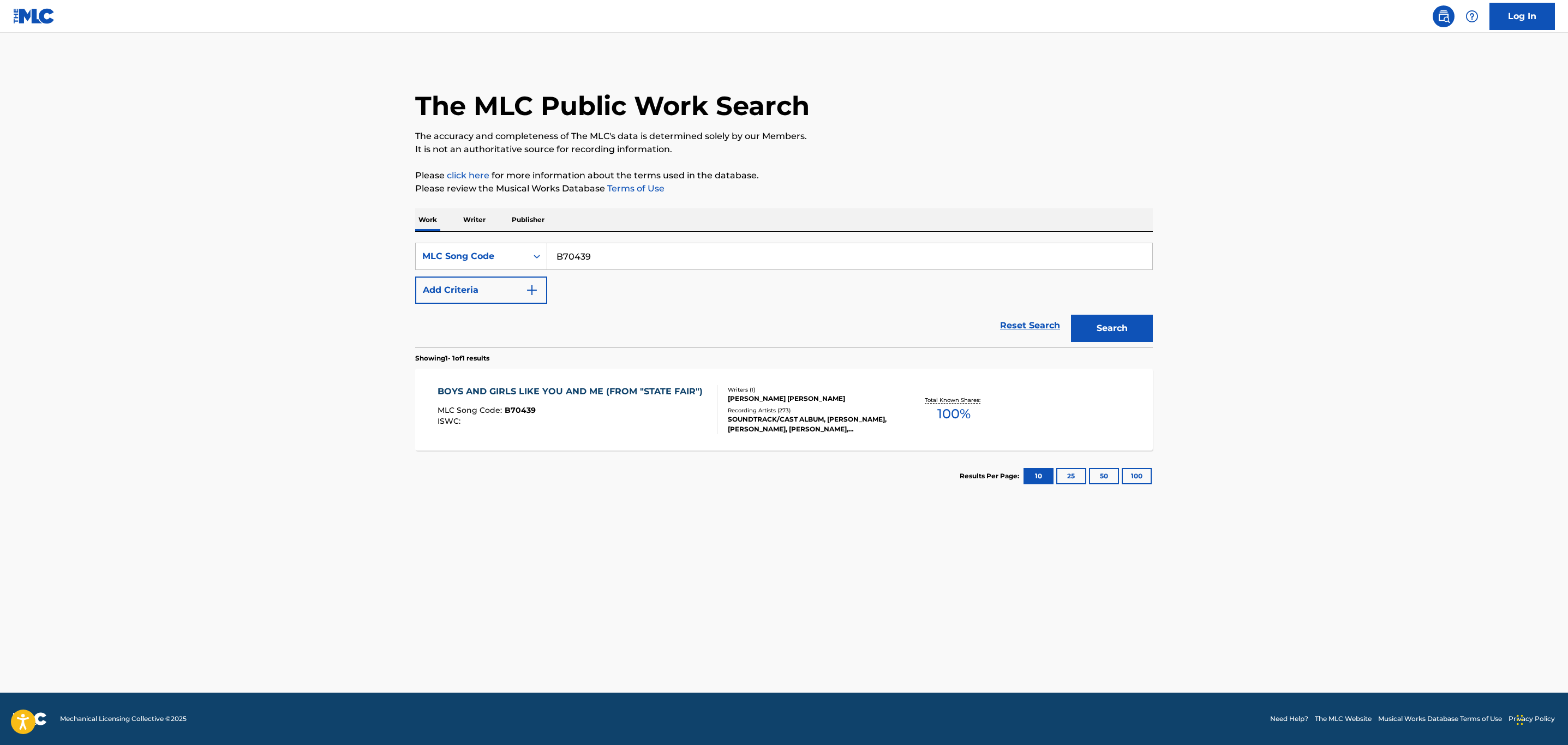
drag, startPoint x: 663, startPoint y: 261, endPoint x: 408, endPoint y: 238, distance: 256.0
click at [312, 221] on main "The MLC Public Work Search The accuracy and completeness of The MLC's data is d…" at bounding box center [784, 363] width 1568 height 660
paste input "M19187"
type input "M19187"
click at [1071, 315] on button "Search" at bounding box center [1112, 329] width 82 height 27
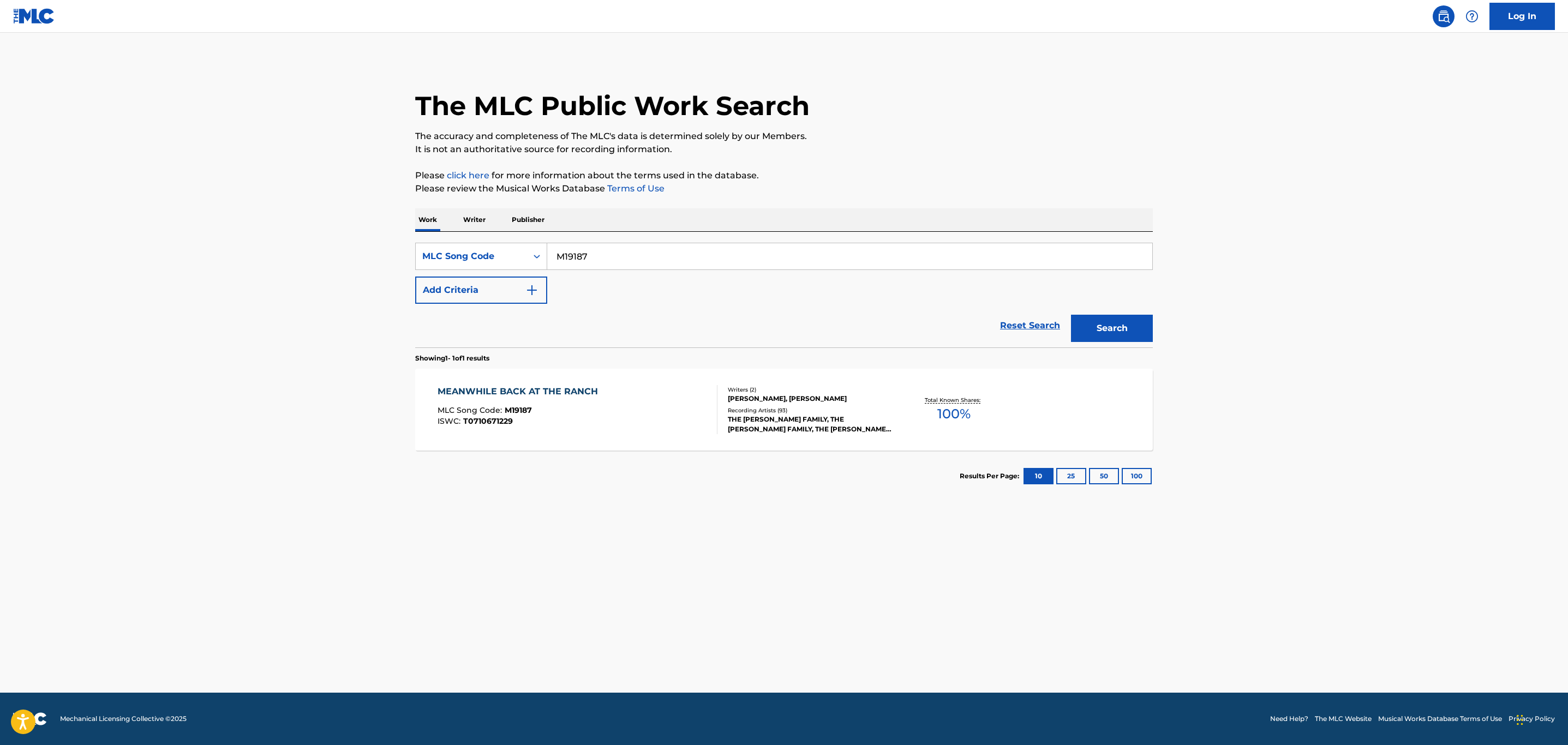
click at [632, 412] on div "MEANWHILE BACK AT THE RANCH MLC Song Code : M19187 ISWC : T0710671229" at bounding box center [577, 409] width 280 height 49
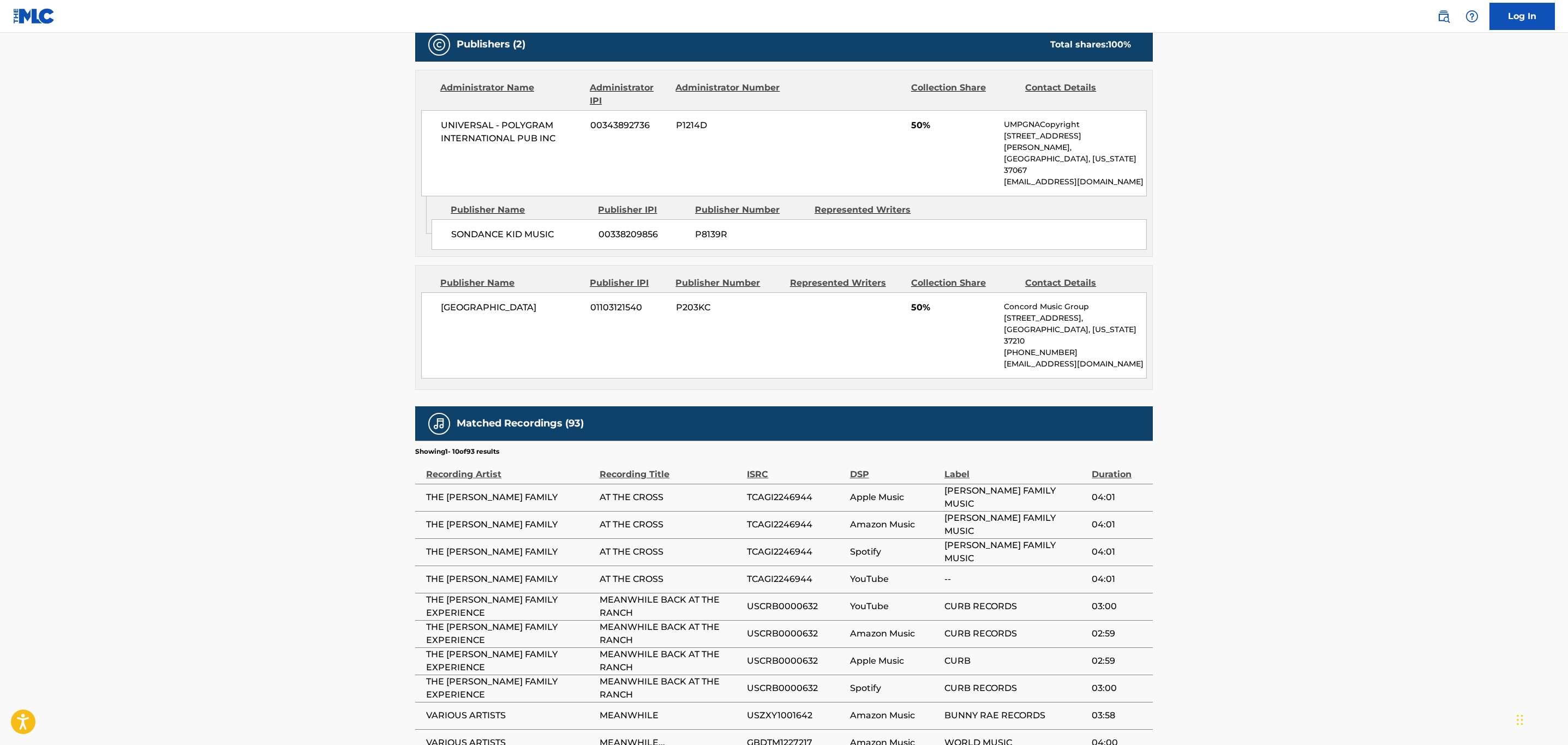
scroll to position [579, 0]
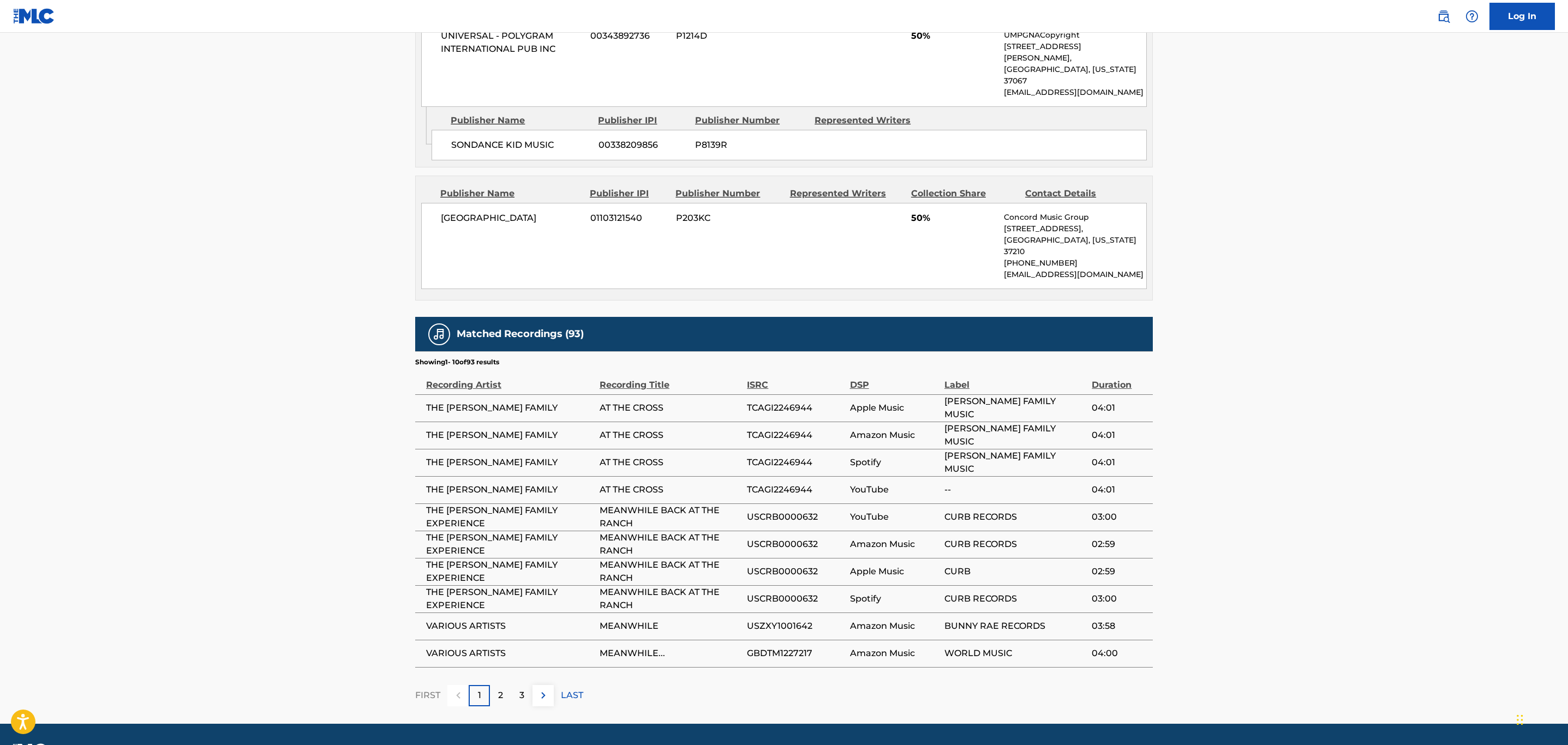
click at [545, 689] on img at bounding box center [543, 695] width 13 height 13
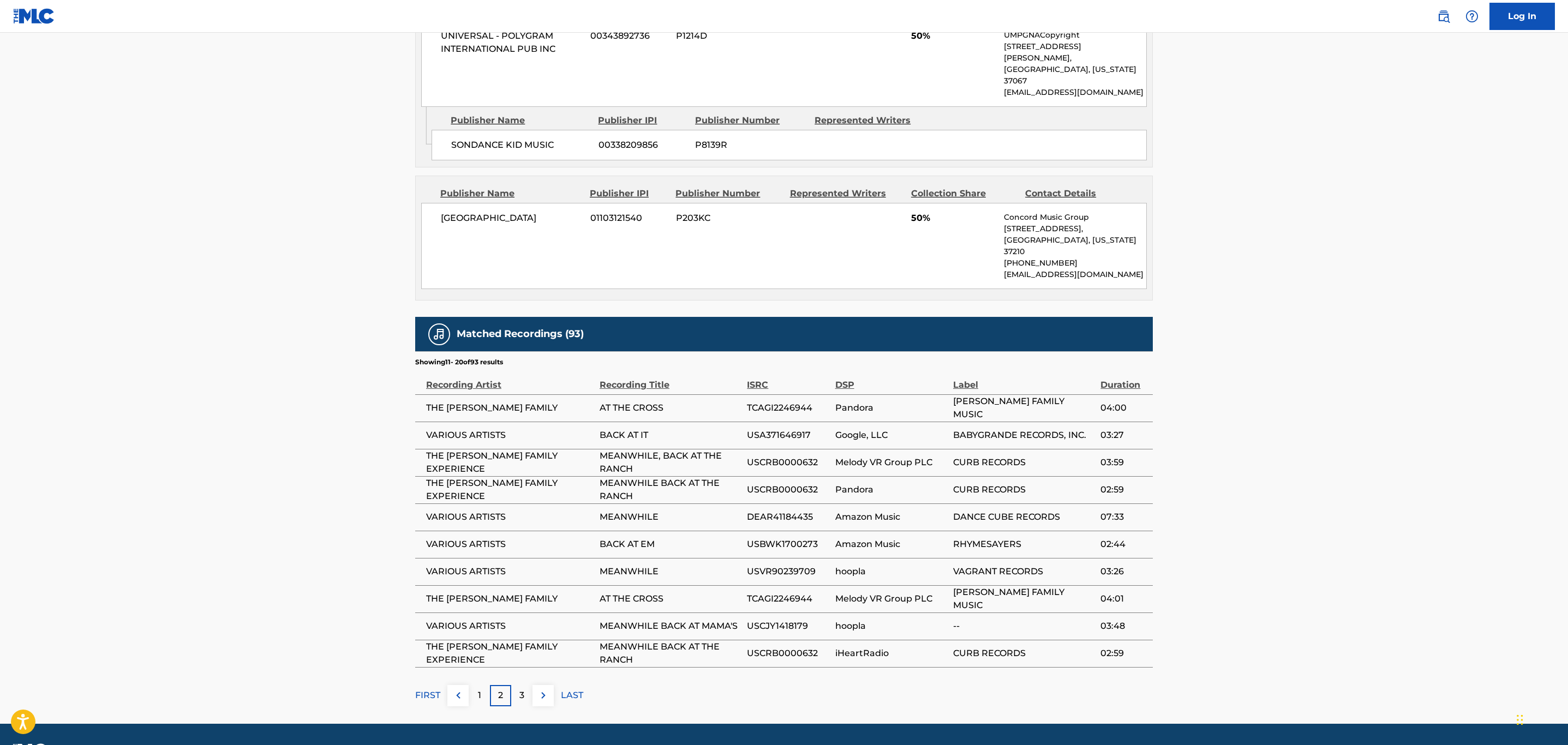
click at [549, 689] on img at bounding box center [543, 695] width 13 height 13
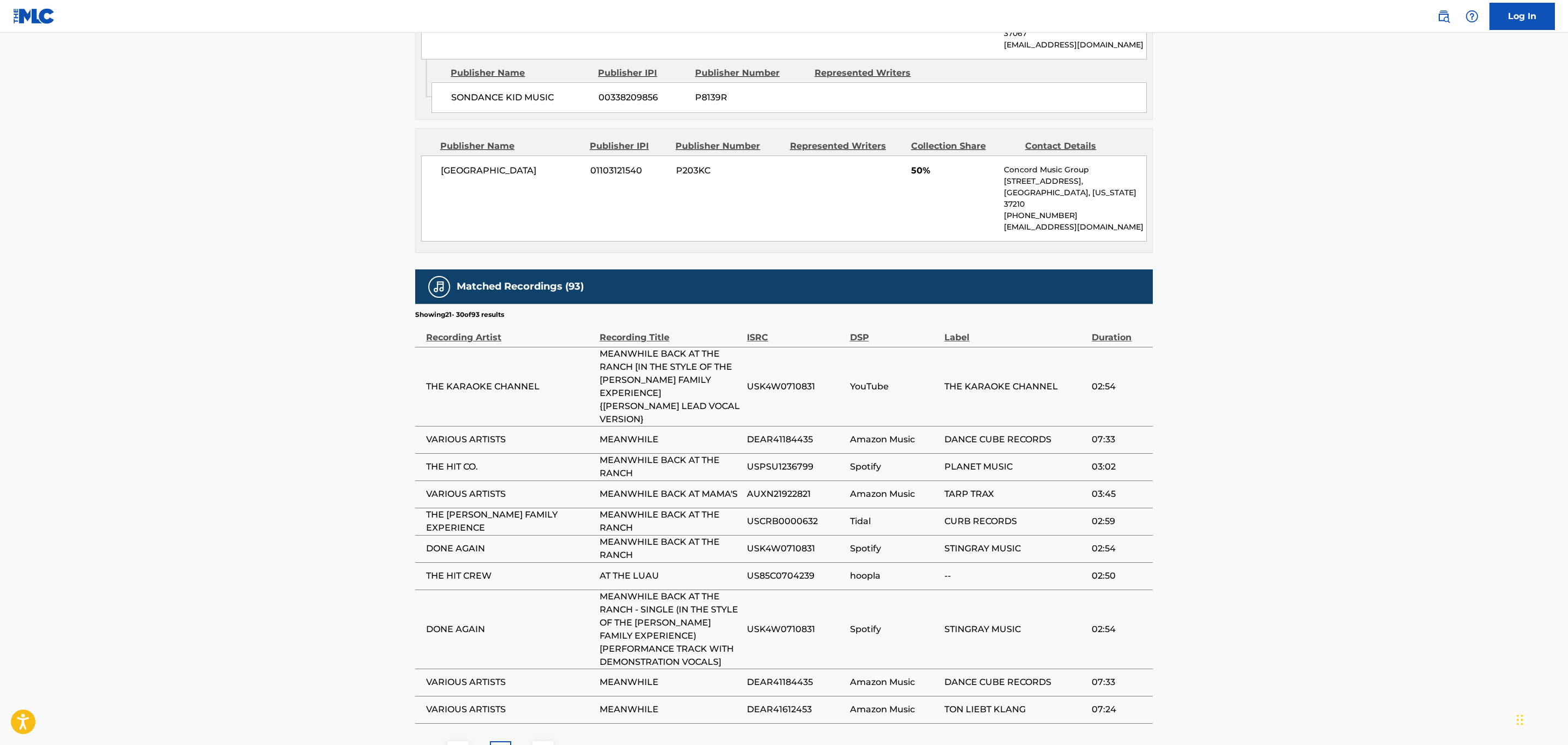
scroll to position [670, 0]
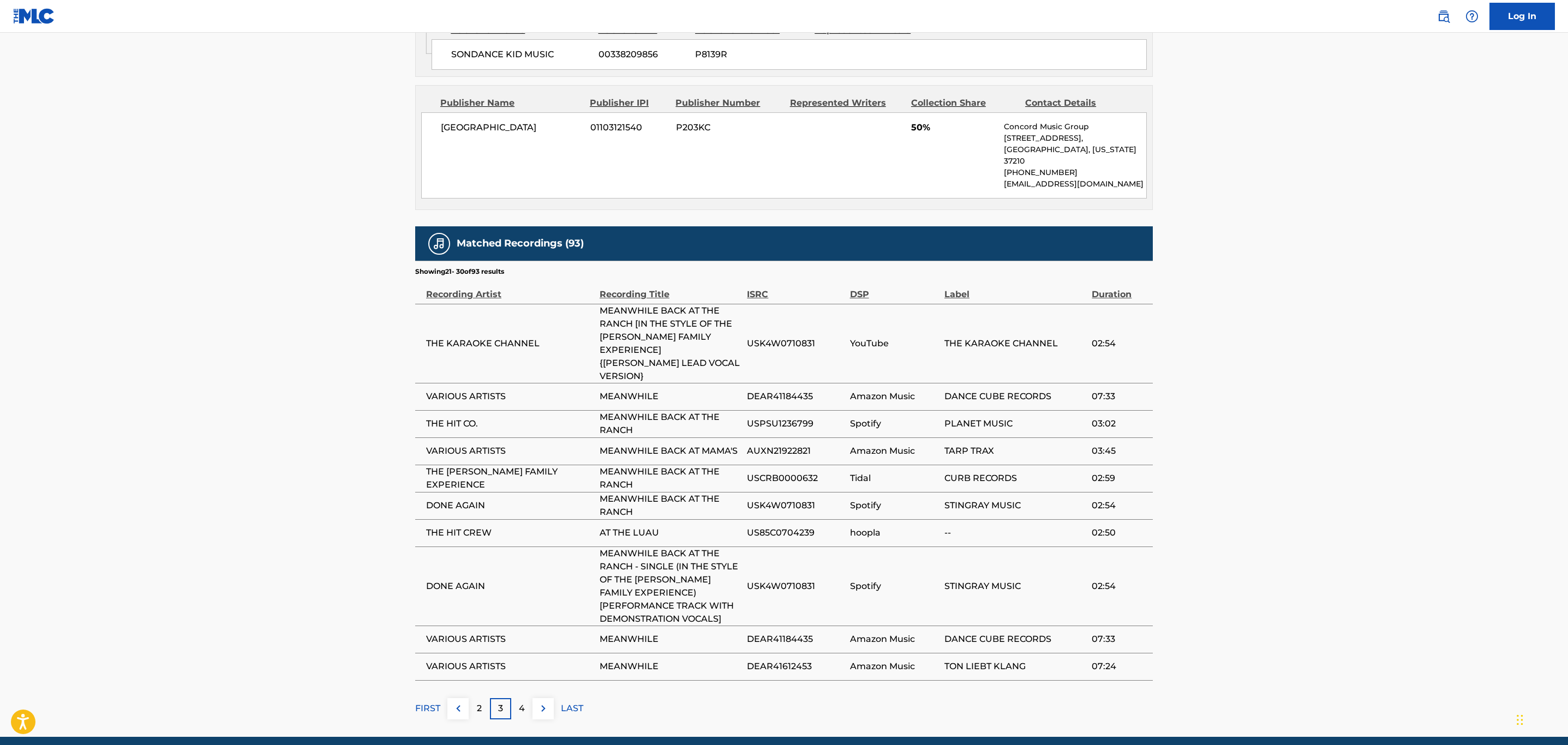
click at [549, 702] on img at bounding box center [543, 708] width 13 height 13
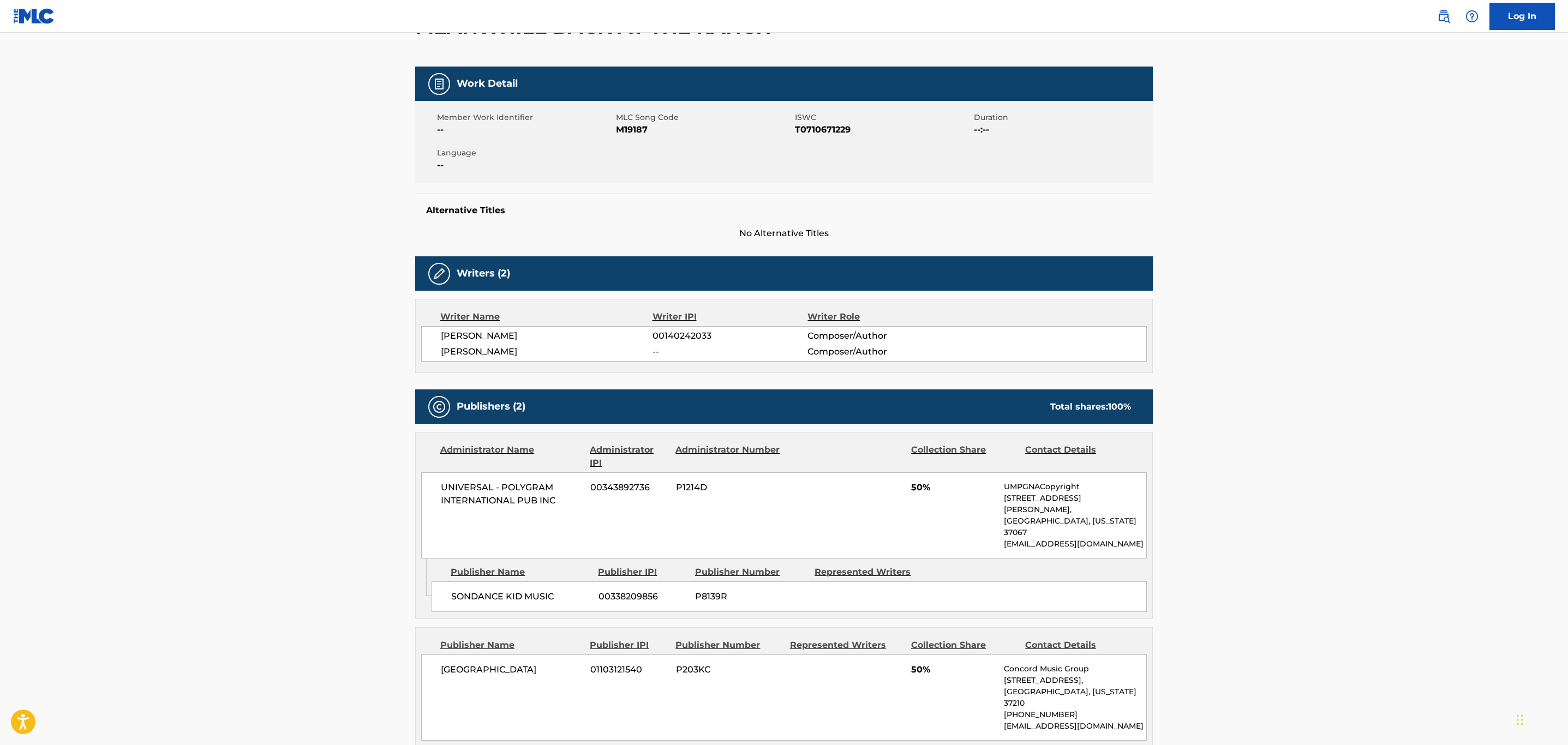
scroll to position [0, 0]
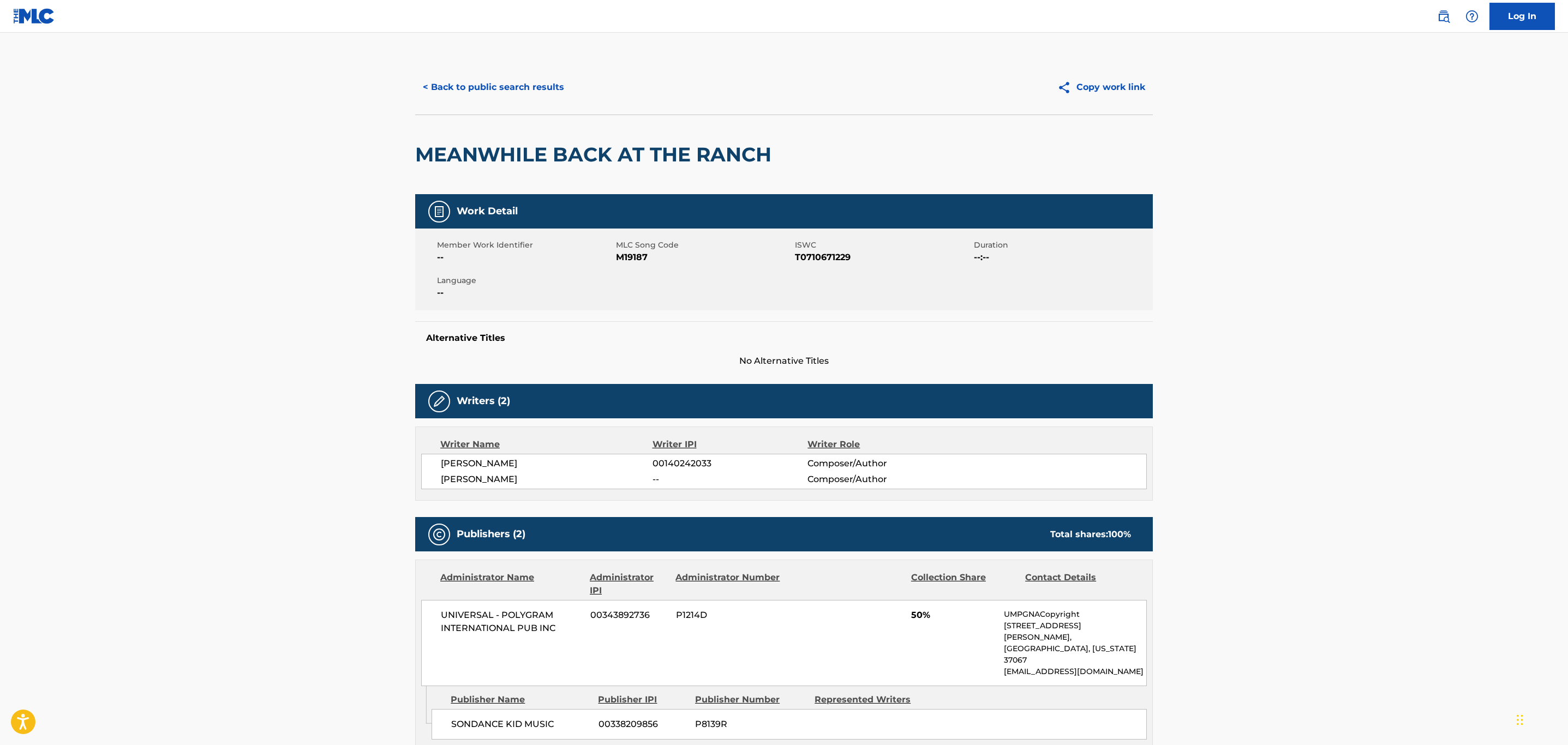
click at [478, 87] on button "< Back to public search results" at bounding box center [493, 88] width 157 height 27
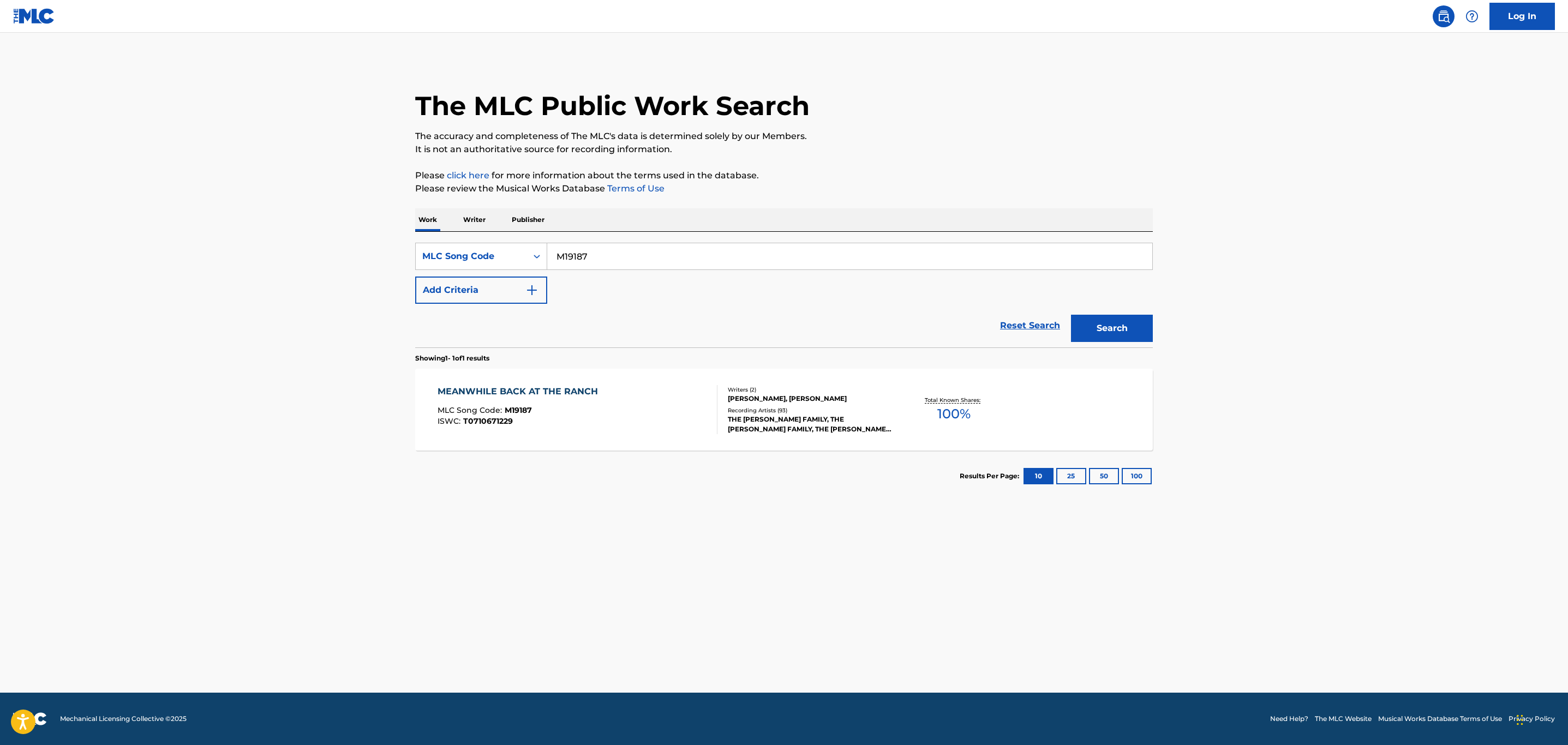
drag, startPoint x: 604, startPoint y: 254, endPoint x: 371, endPoint y: 256, distance: 233.0
click at [371, 253] on main "The MLC Public Work Search The accuracy and completeness of The MLC's data is d…" at bounding box center [784, 363] width 1568 height 660
paste input "06362"
type input "M06362"
click at [1071, 315] on button "Search" at bounding box center [1112, 329] width 82 height 27
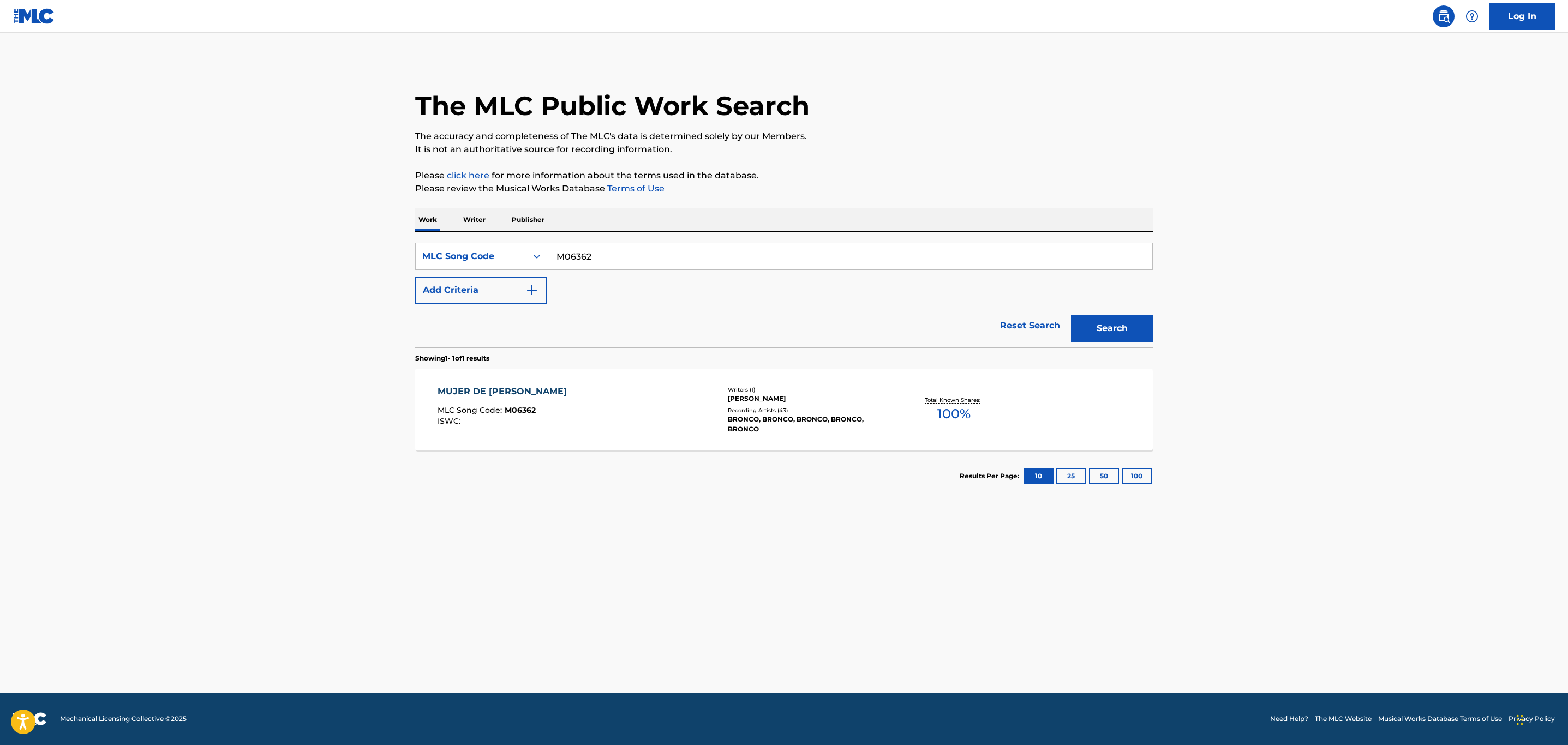
click at [588, 412] on div "MUJER DE PIEDRA MLC Song Code : M06362 ISWC :" at bounding box center [577, 409] width 280 height 49
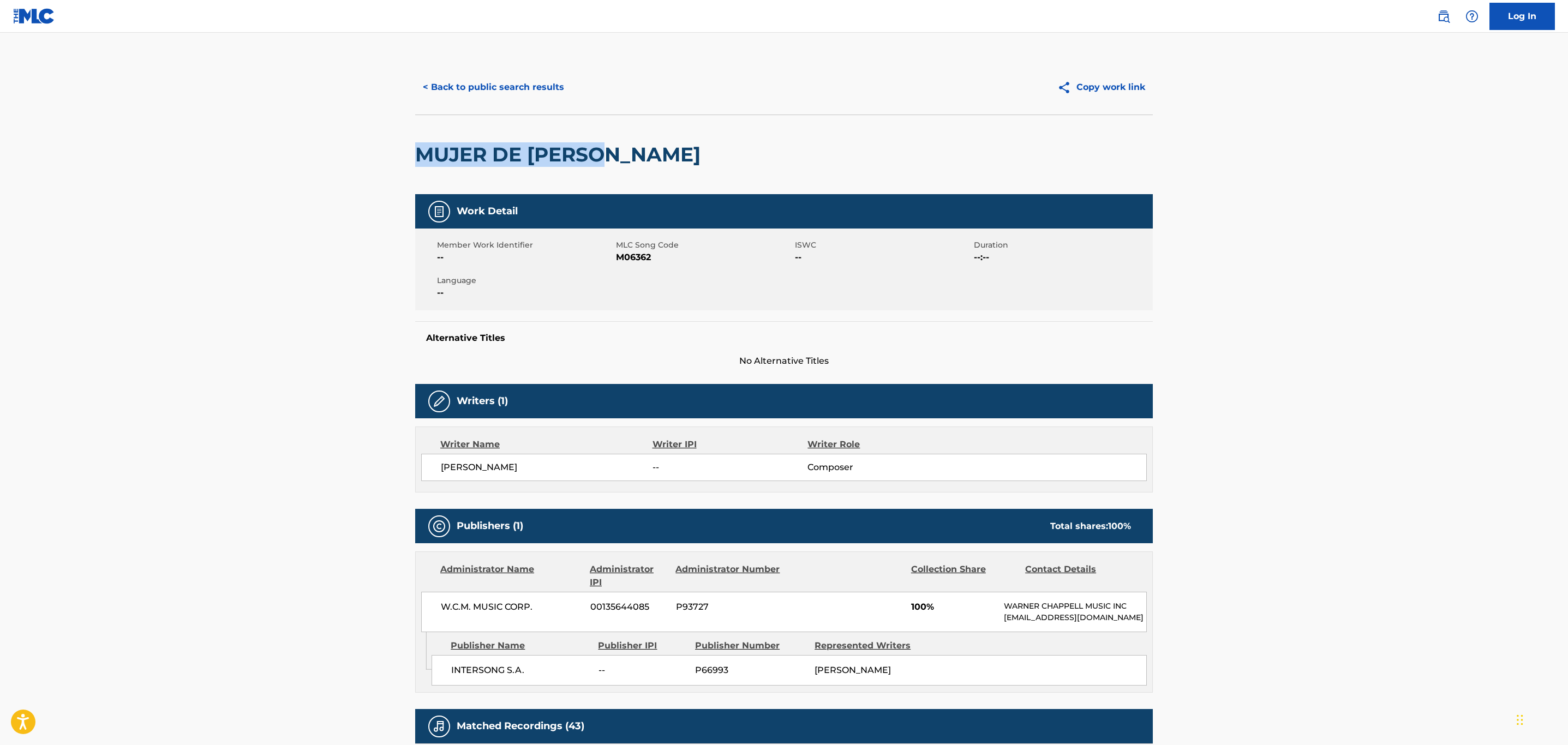
click at [404, 153] on div "< Back to public search results Copy work link MUJER DE PIEDRA Work Detail Memb…" at bounding box center [784, 579] width 764 height 1039
click at [495, 79] on button "< Back to public search results" at bounding box center [493, 88] width 157 height 27
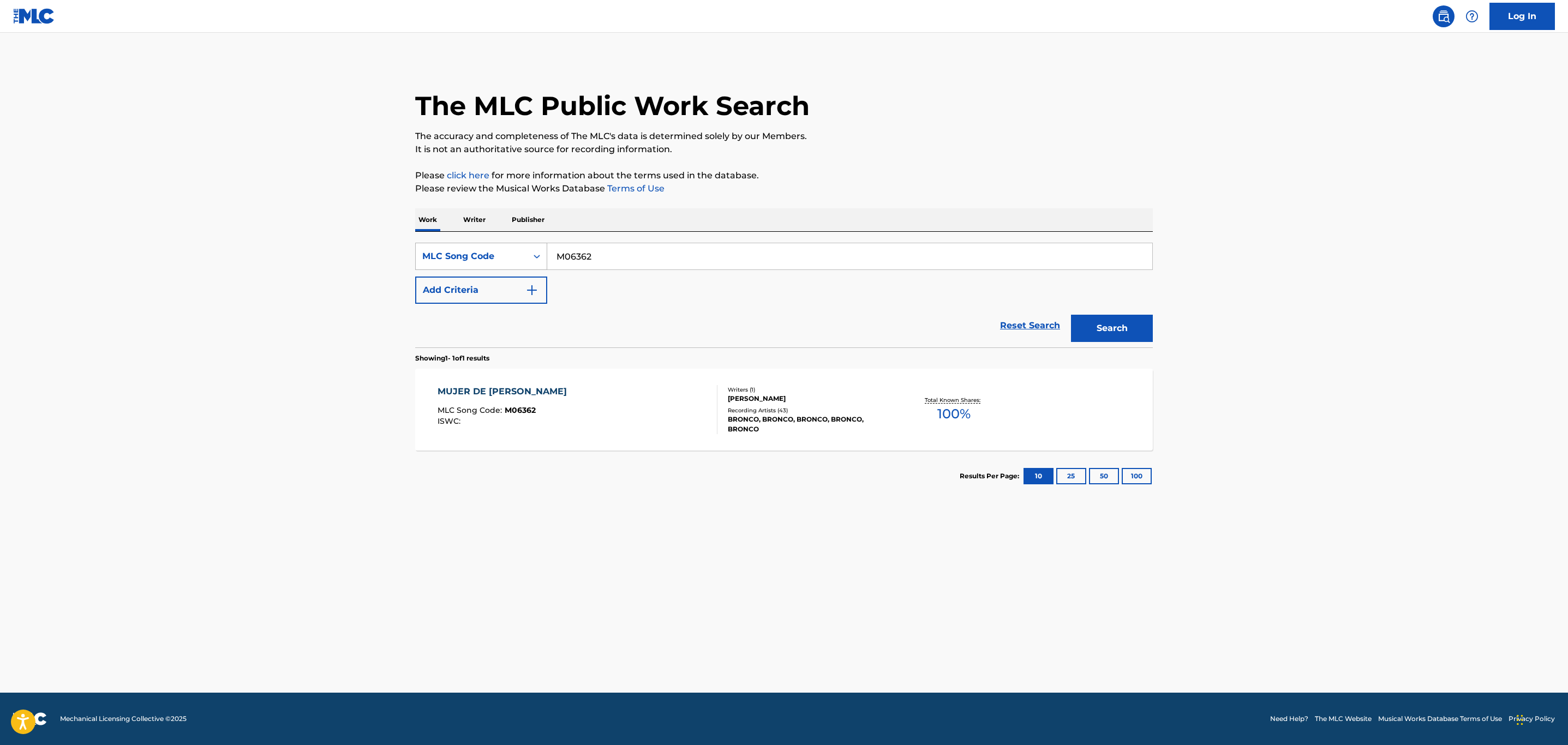
drag, startPoint x: 605, startPoint y: 253, endPoint x: 522, endPoint y: 246, distance: 83.3
click at [522, 246] on div "SearchWithCriteria5e824466-414d-45f0-8a07-8c862eb34998 MLC Song Code M06362" at bounding box center [784, 256] width 738 height 27
paste input "I23766"
type input "I23766"
click at [1071, 315] on button "Search" at bounding box center [1112, 329] width 82 height 27
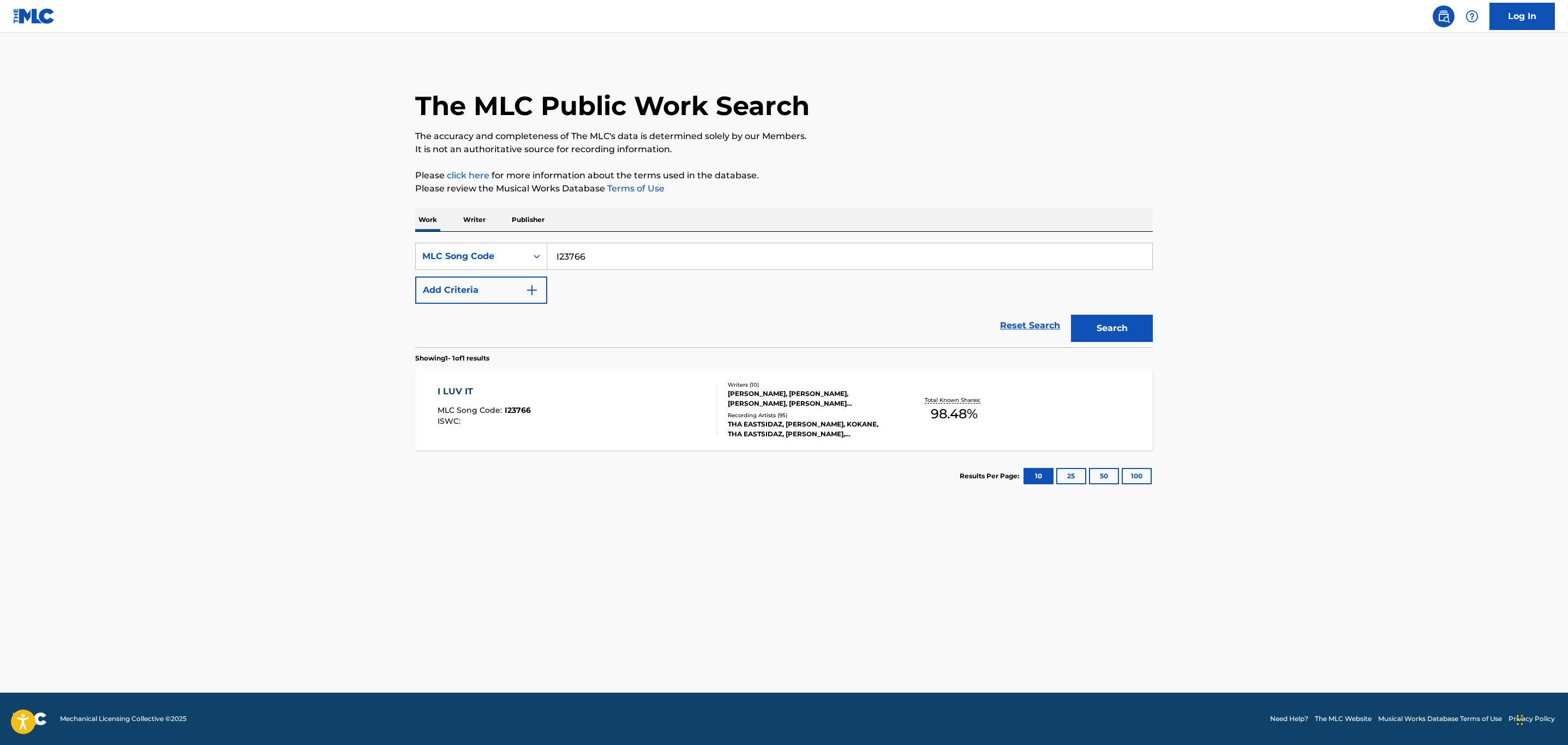
click at [621, 403] on div "I LUV IT MLC Song Code : I23766 ISWC :" at bounding box center [577, 409] width 280 height 49
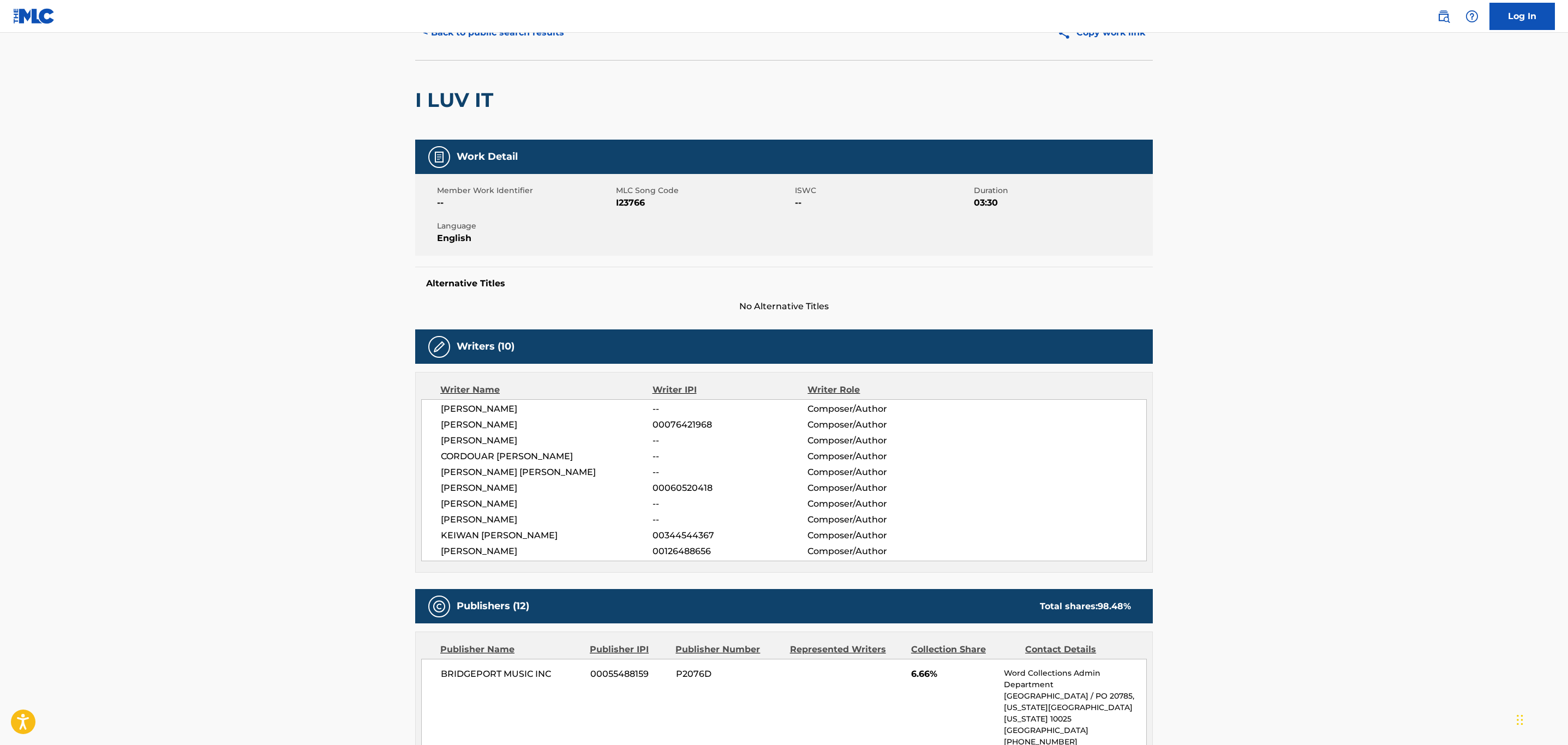
scroll to position [49, 0]
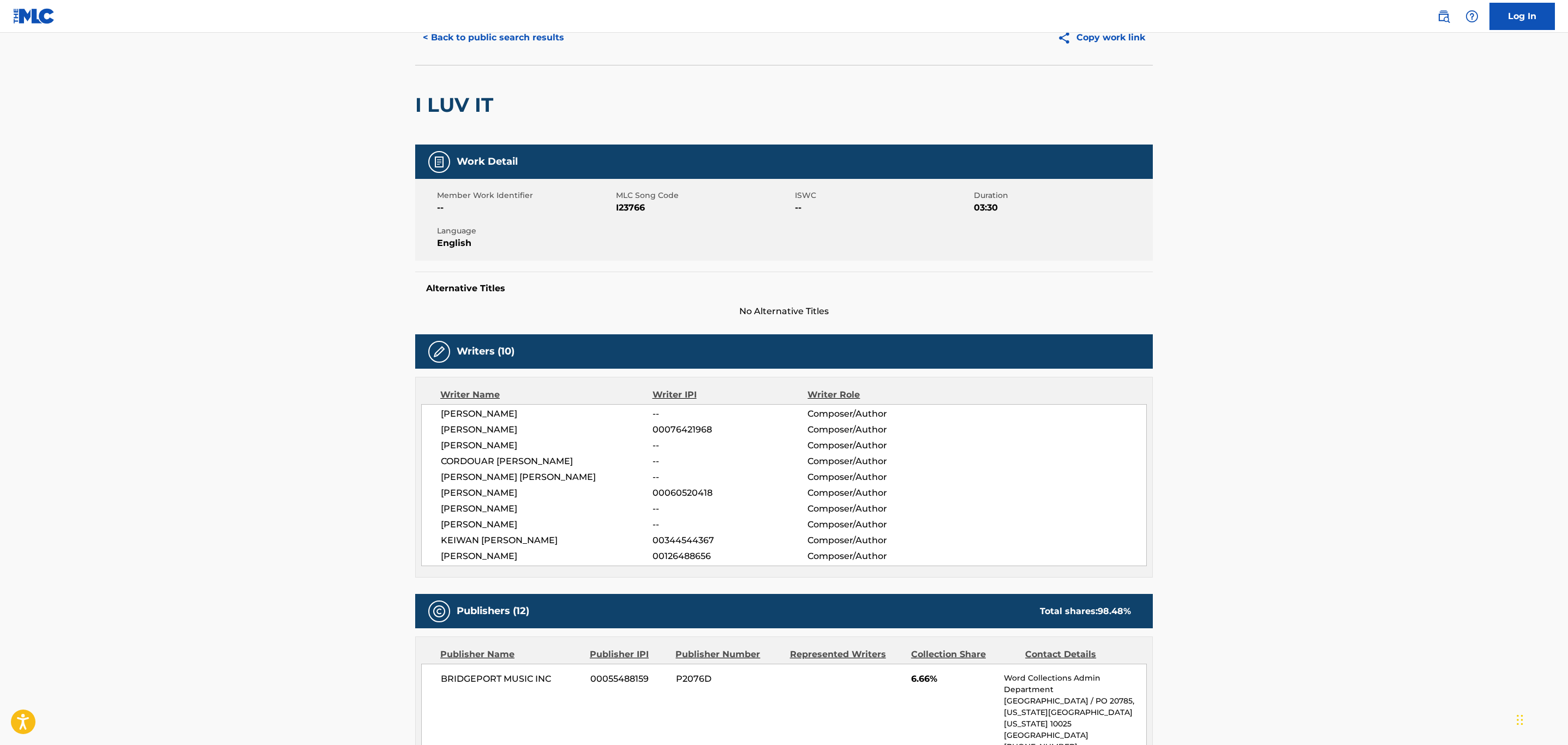
click at [499, 51] on button "< Back to public search results" at bounding box center [493, 38] width 157 height 27
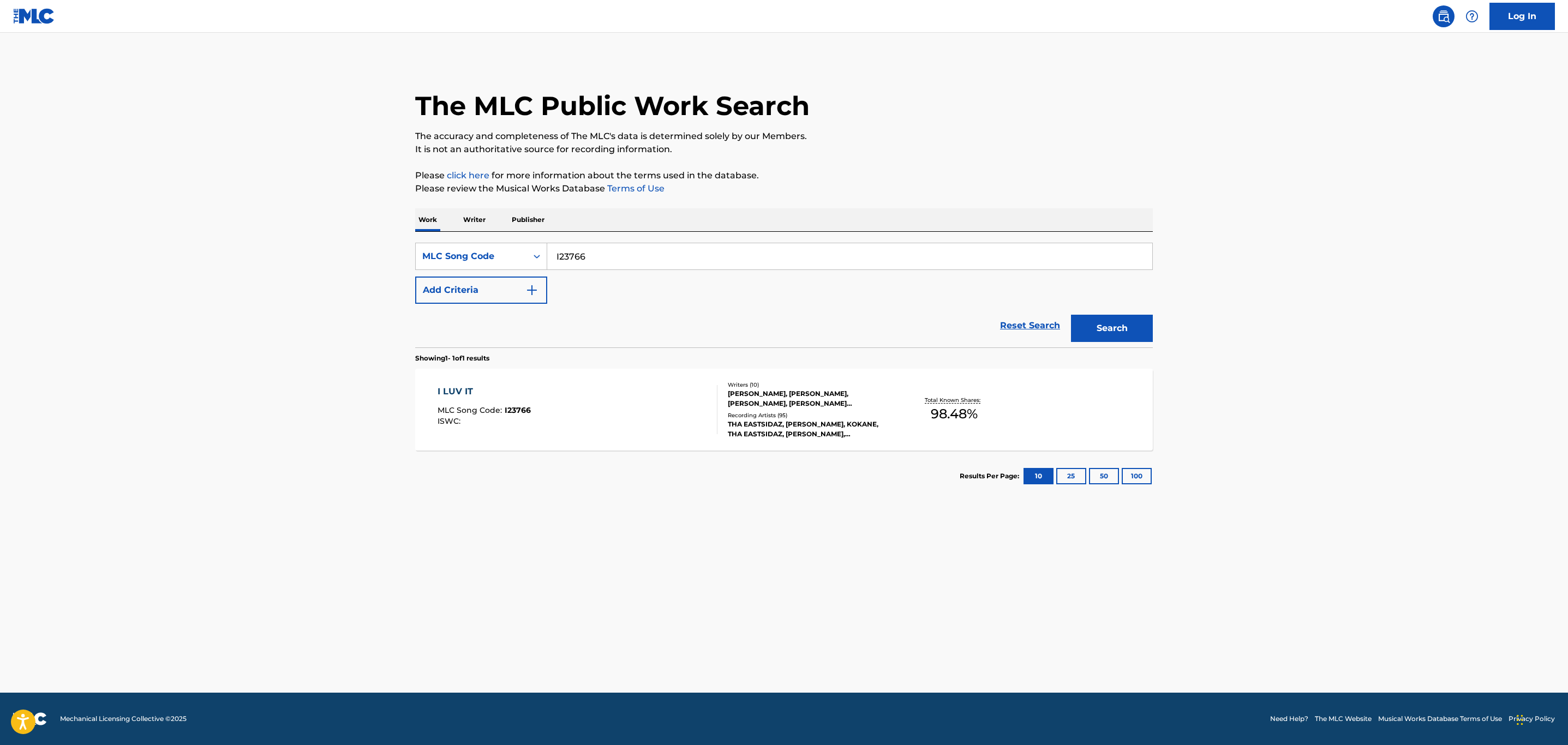
click at [273, 216] on main "The MLC Public Work Search The accuracy and completeness of The MLC's data is d…" at bounding box center [784, 363] width 1568 height 660
paste input "A44800"
type input "A44800"
click at [1071, 315] on button "Search" at bounding box center [1112, 329] width 82 height 27
click at [638, 405] on div "ALWAYS TRUE TO YOU IN MY FASHION MLC Song Code : A44800 ISWC :" at bounding box center [577, 409] width 280 height 49
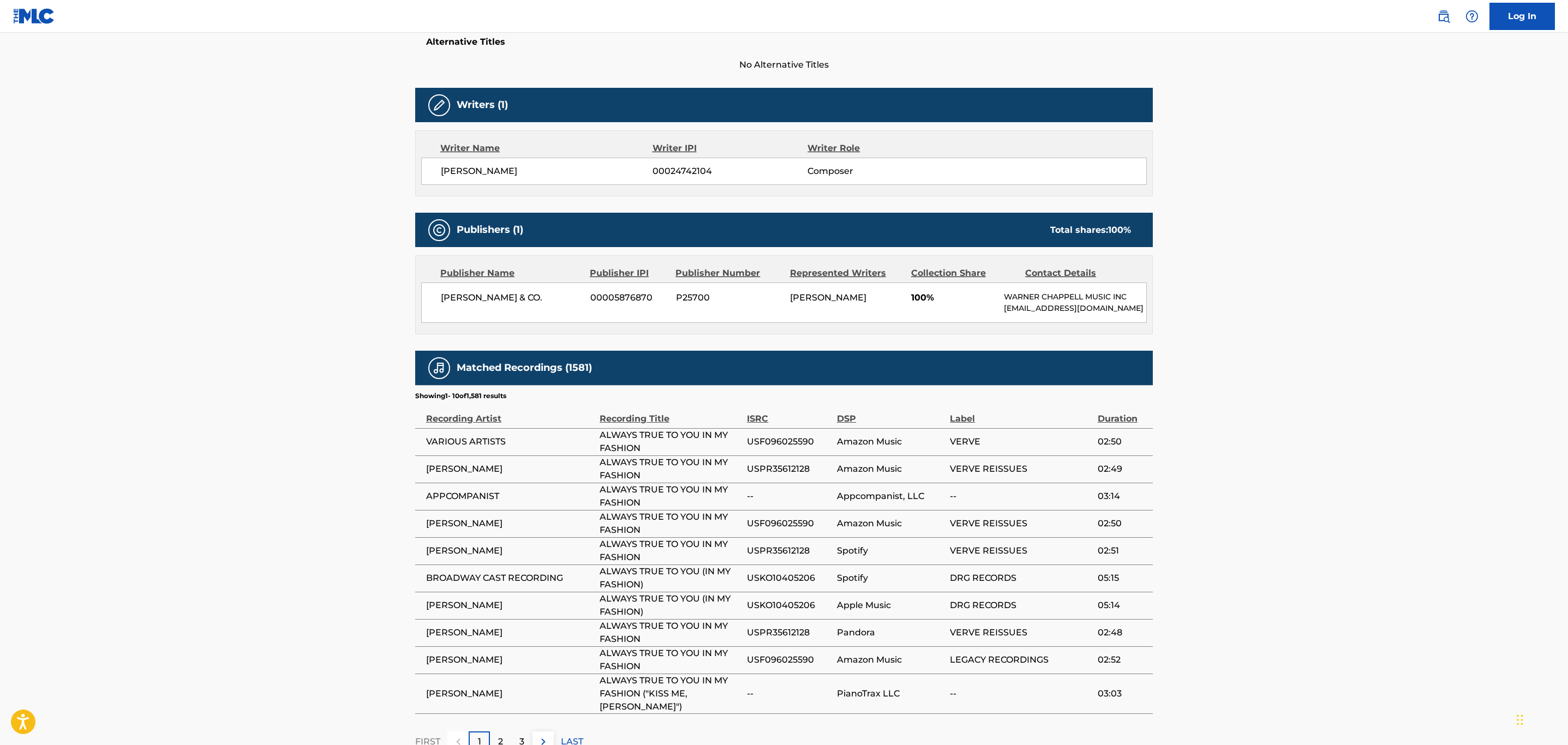
scroll to position [375, 0]
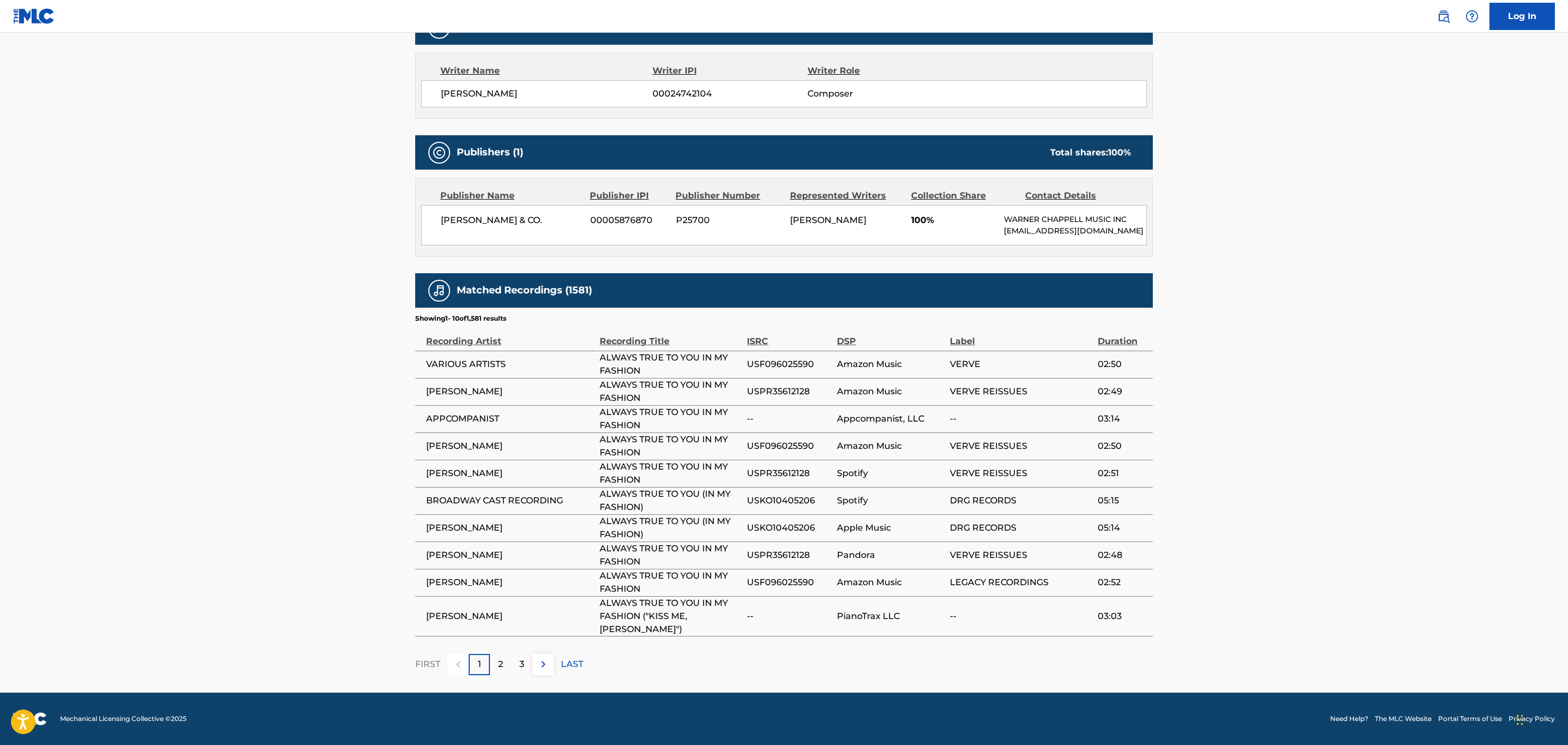
click at [549, 666] on img at bounding box center [543, 664] width 13 height 13
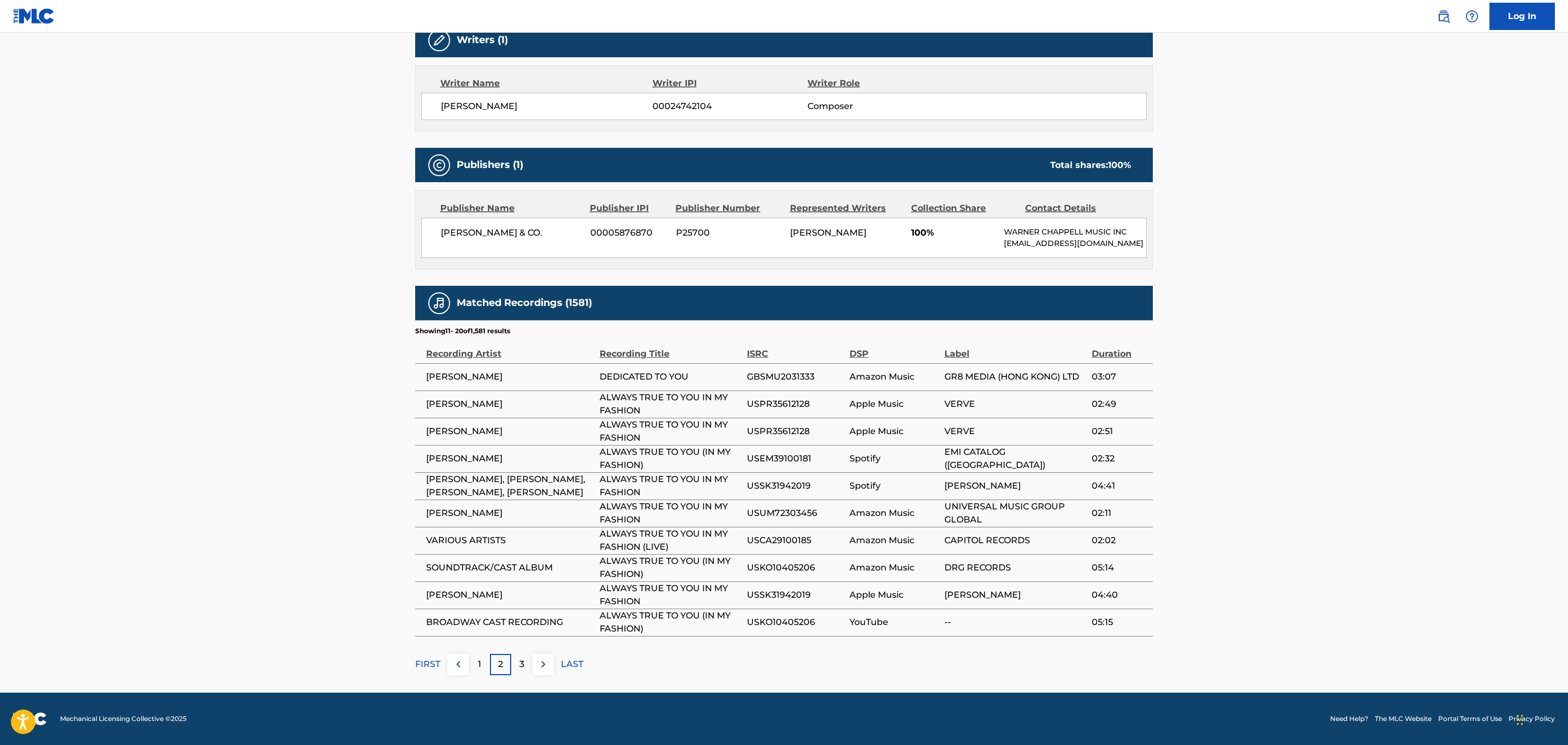
click at [549, 666] on button at bounding box center [543, 664] width 21 height 21
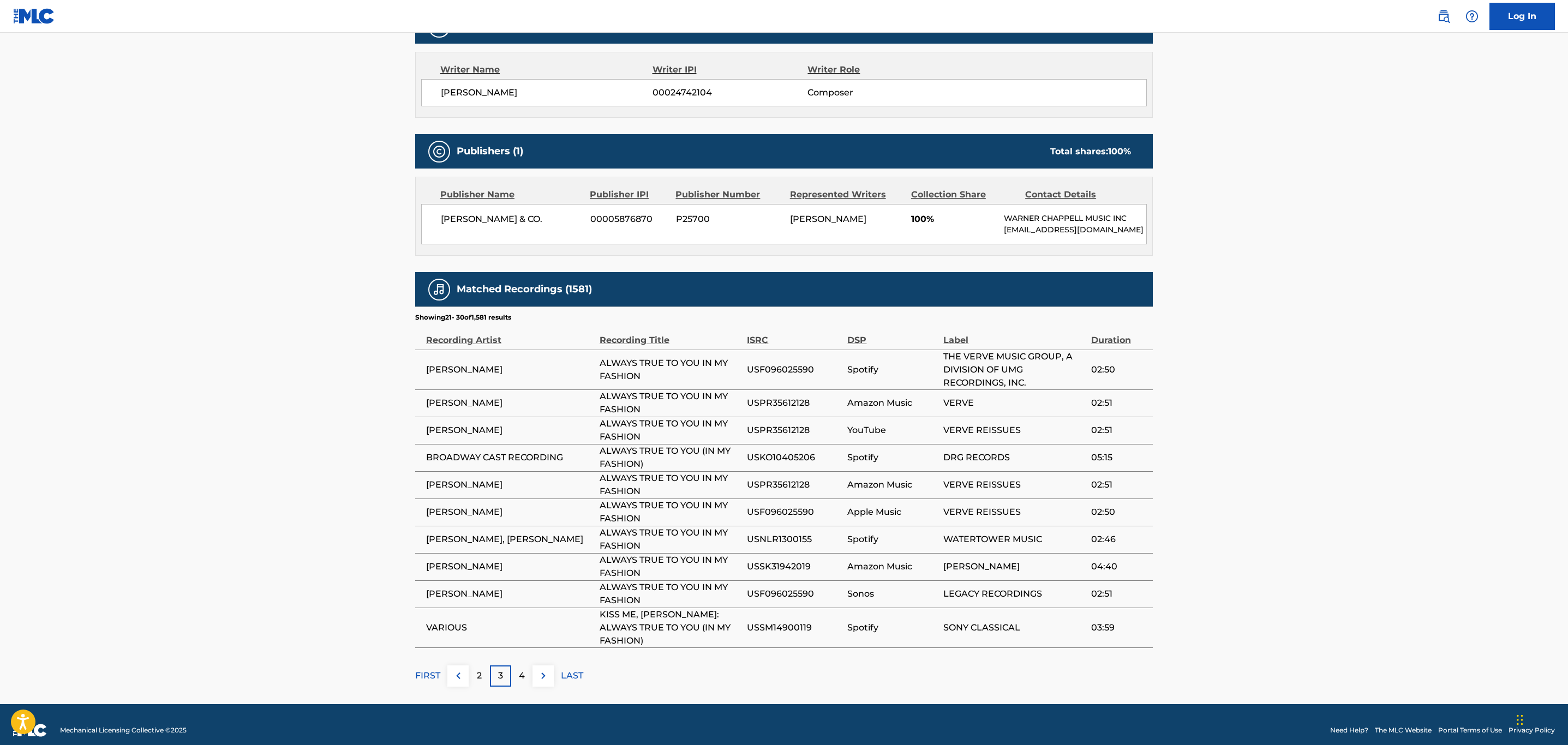
click at [549, 673] on img at bounding box center [543, 675] width 13 height 13
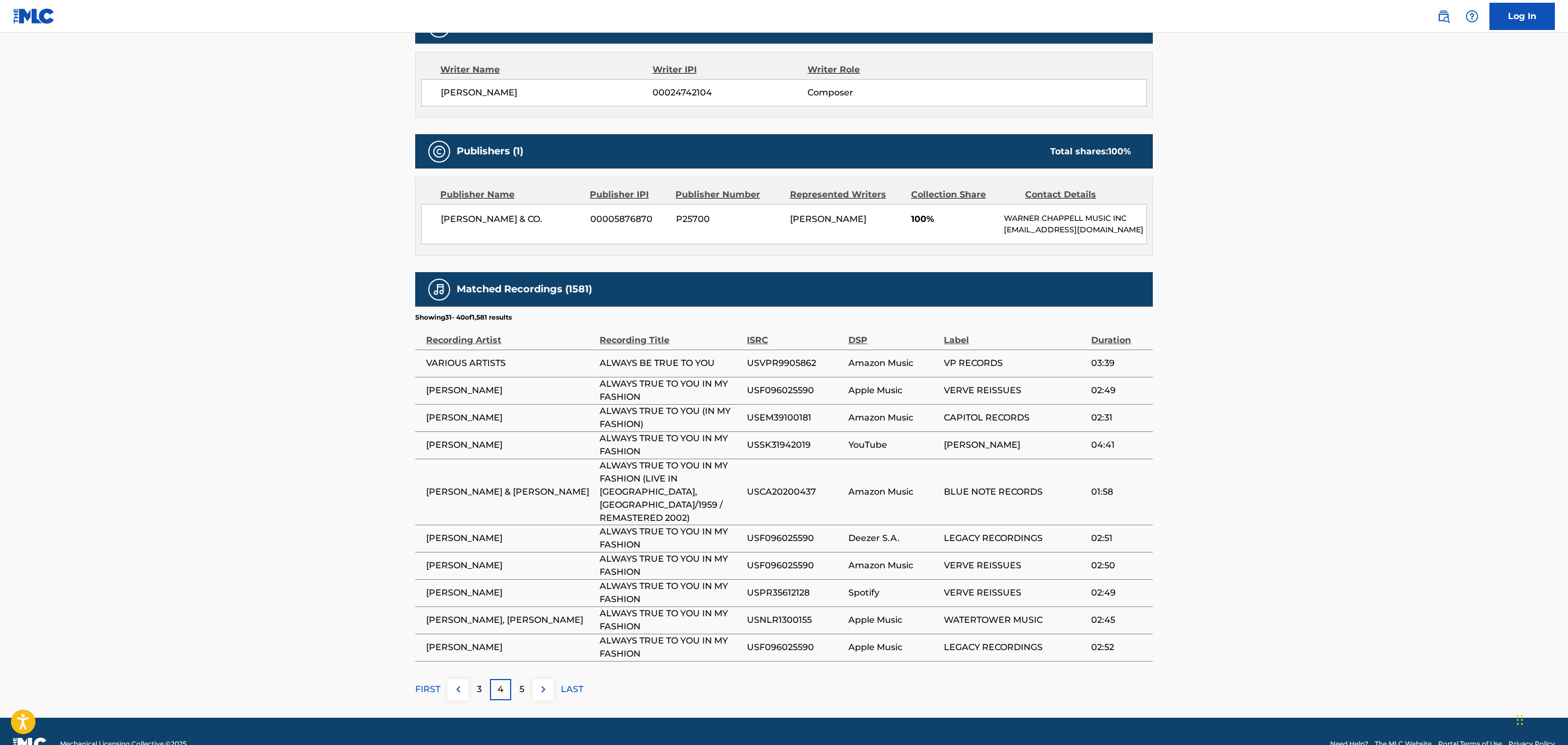
click at [549, 683] on img at bounding box center [543, 689] width 13 height 13
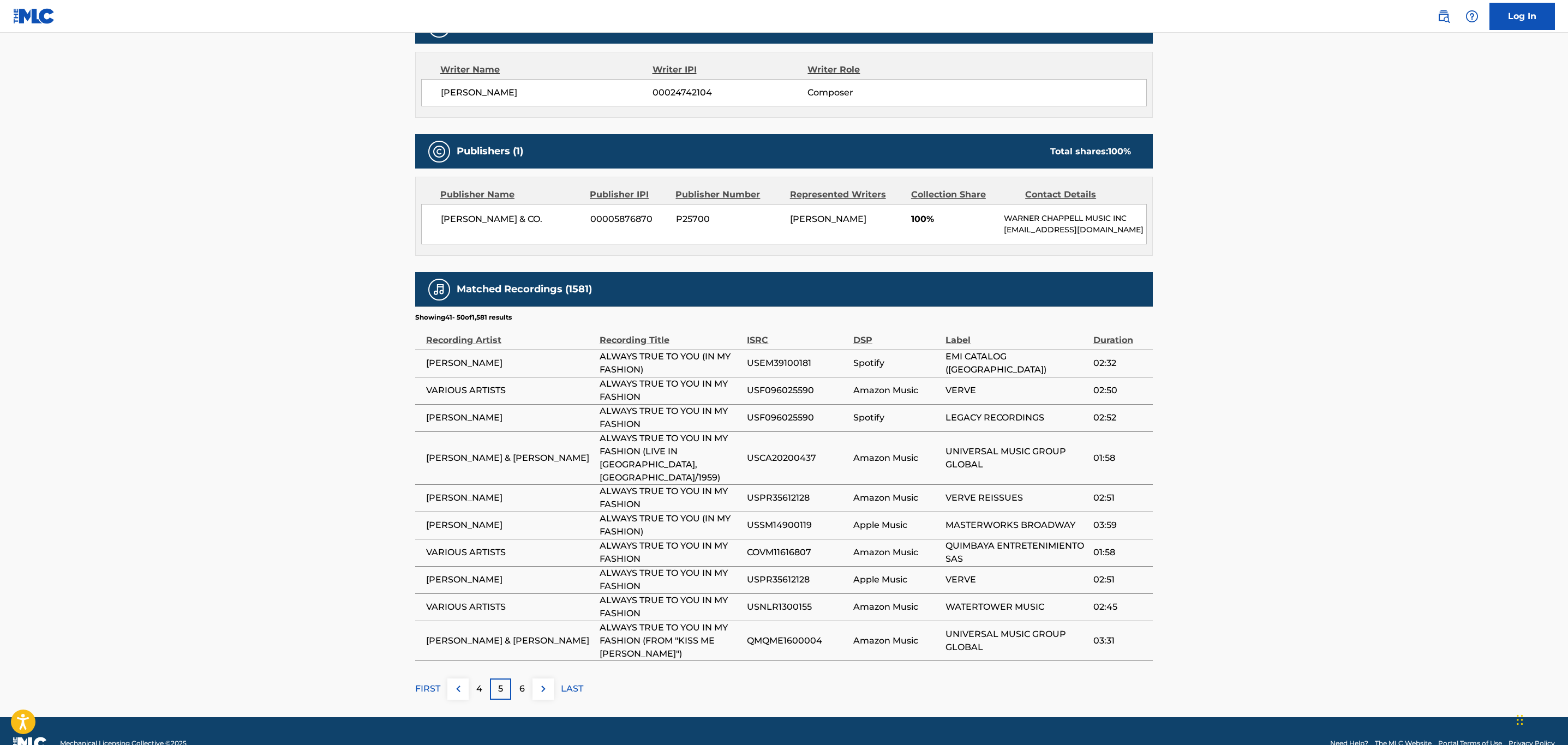
click at [549, 673] on div "Matched Recordings (1581) Showing 41 - 50 of 1,581 results Recording Artist Rec…" at bounding box center [784, 486] width 738 height 428
click at [539, 693] on img at bounding box center [543, 689] width 13 height 13
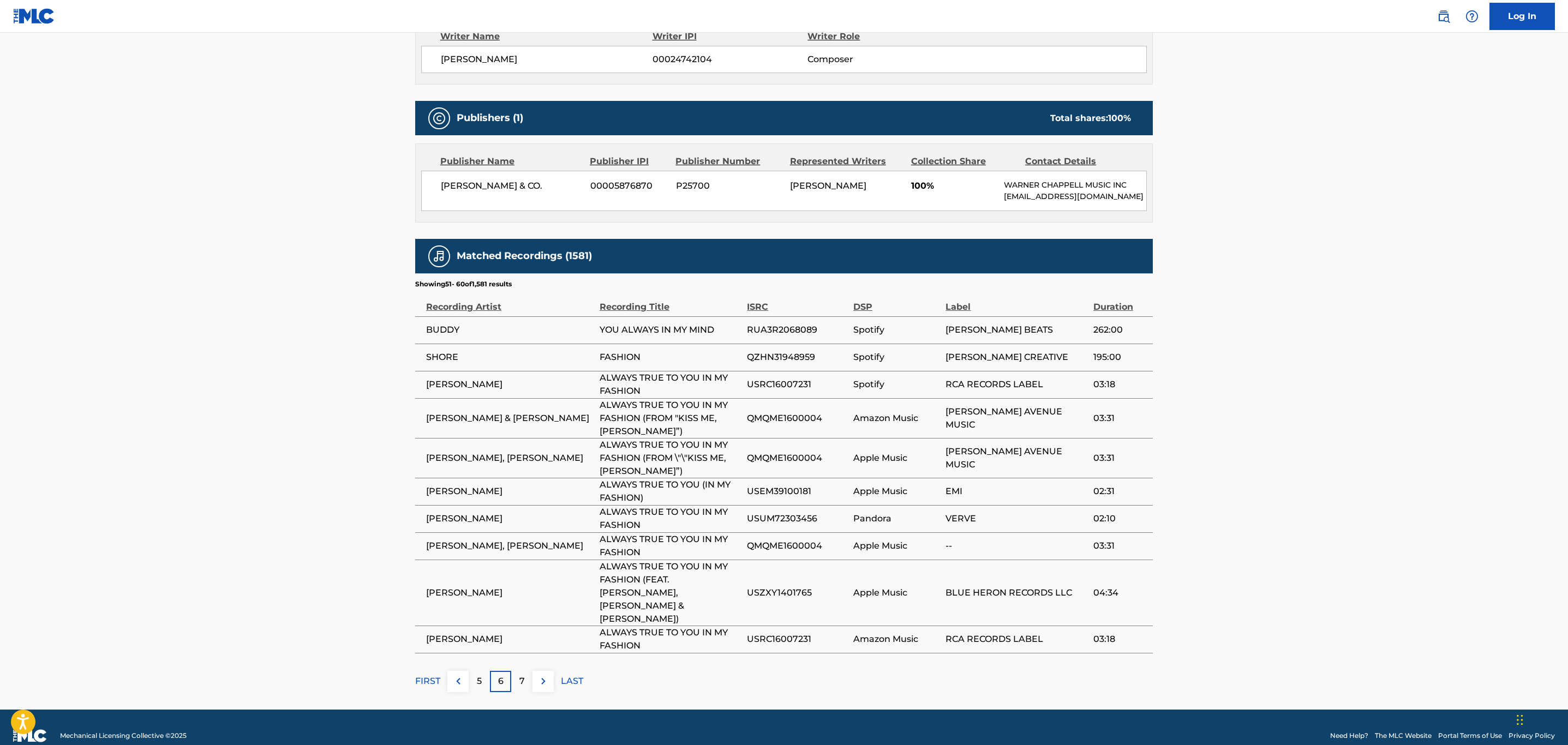
scroll to position [426, 0]
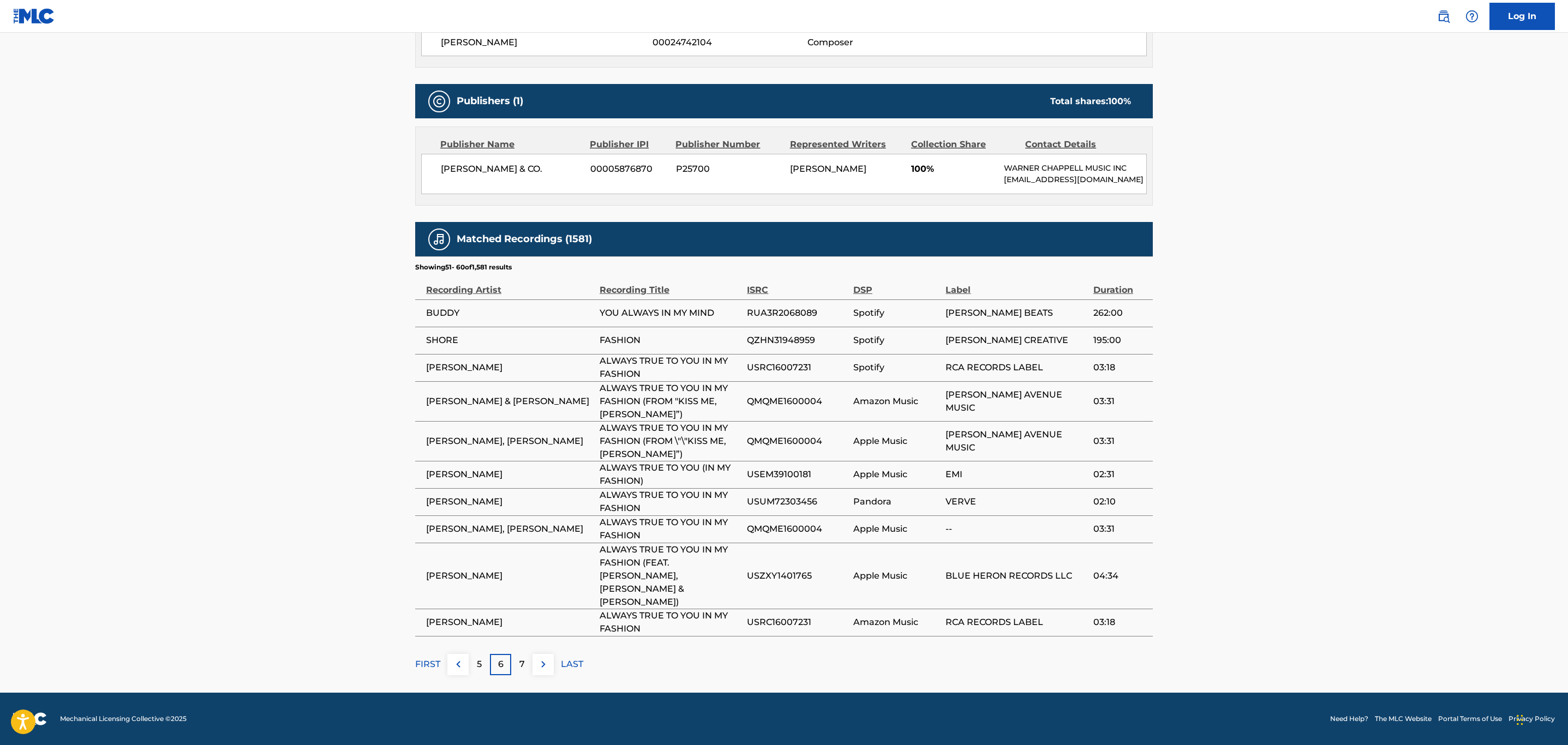
click at [550, 666] on button at bounding box center [543, 664] width 21 height 21
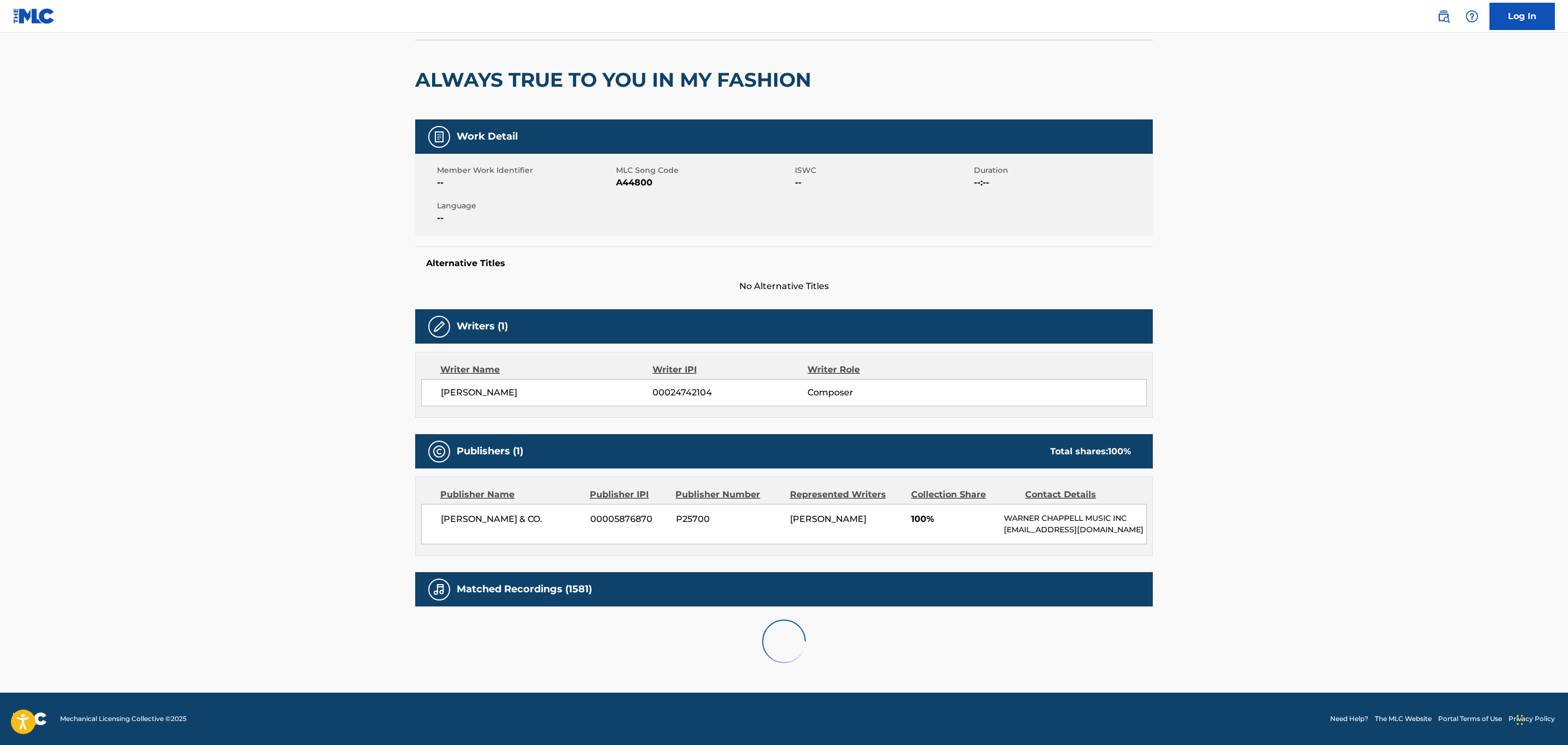
scroll to position [387, 0]
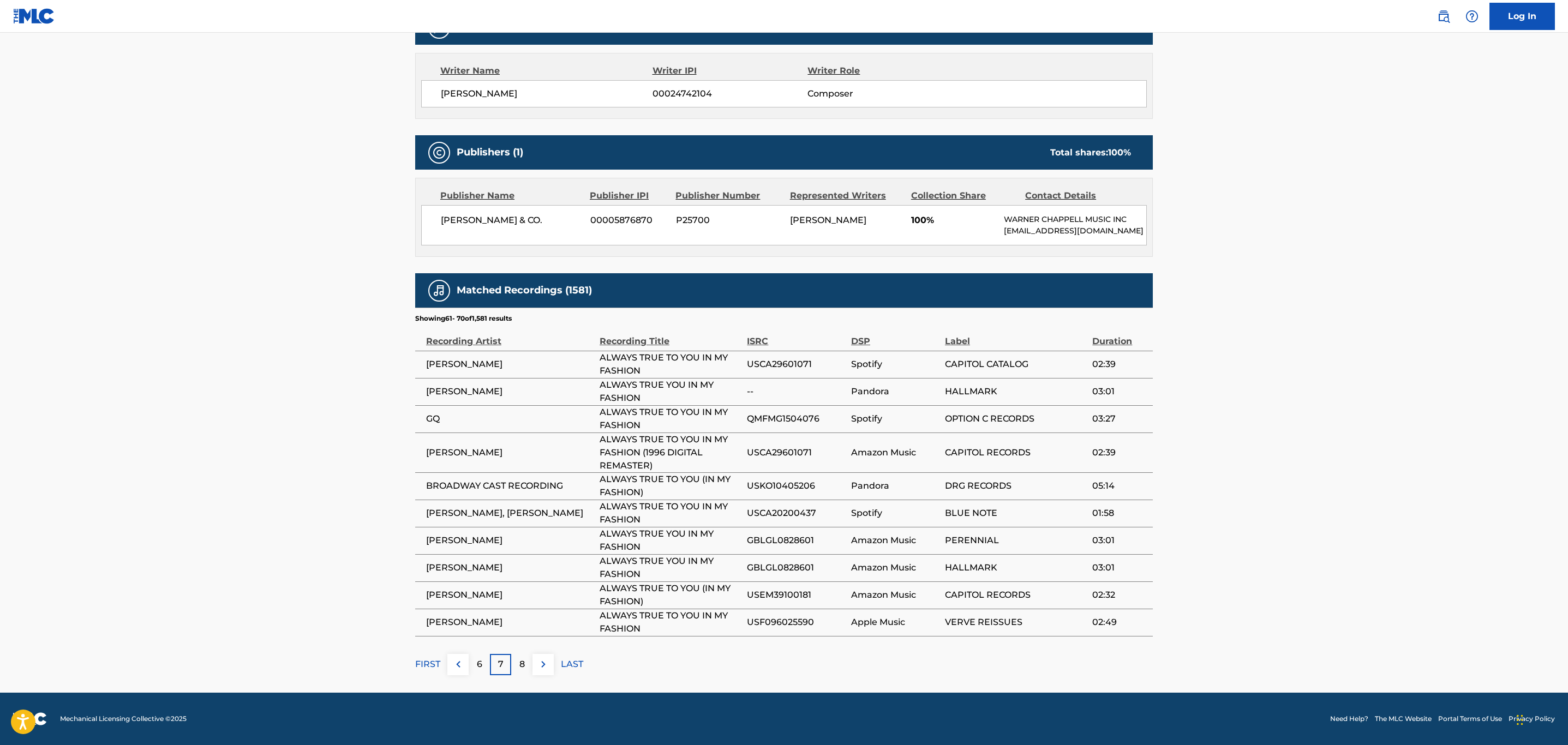
click at [550, 666] on button at bounding box center [543, 664] width 21 height 21
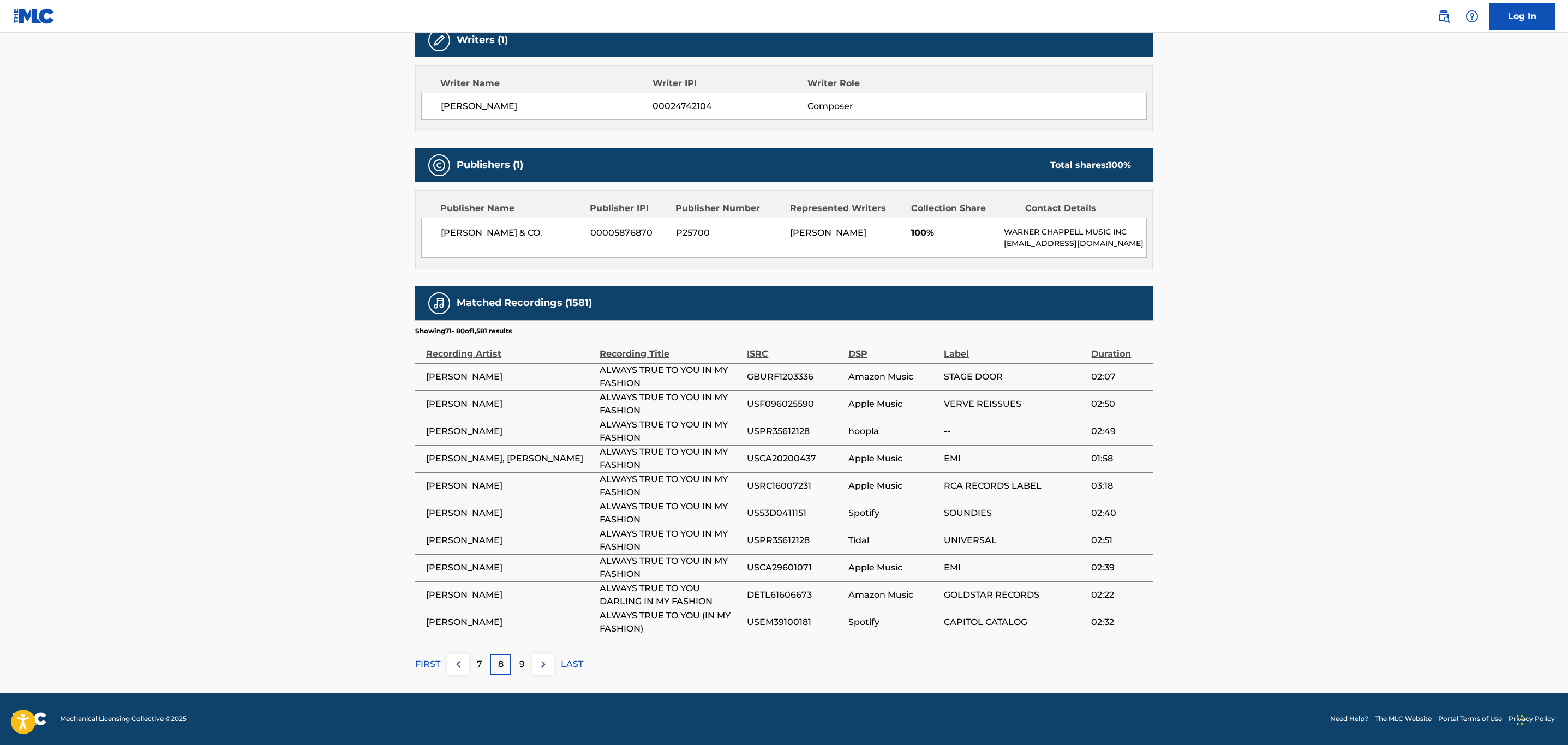
click at [550, 666] on button at bounding box center [543, 664] width 21 height 21
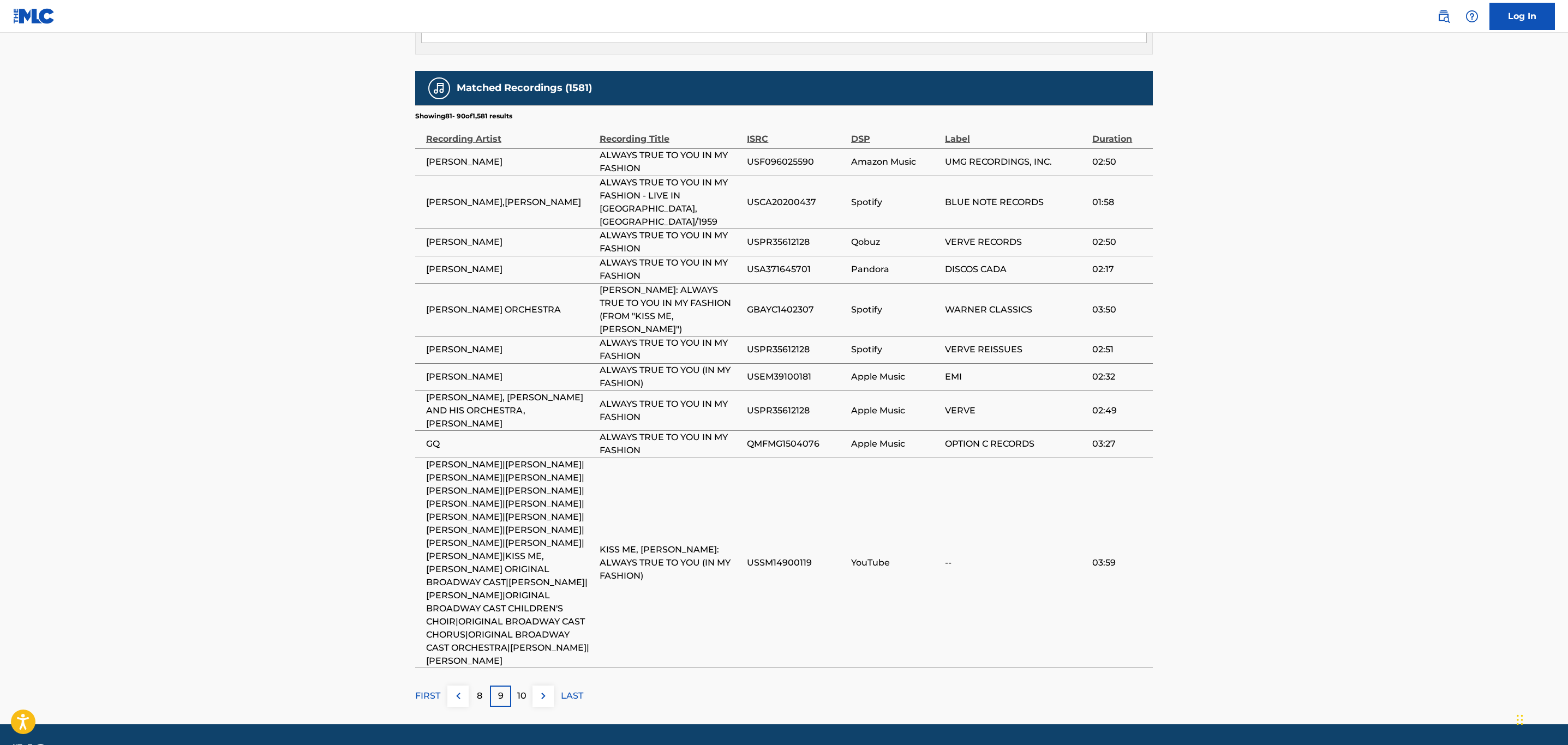
scroll to position [596, 0]
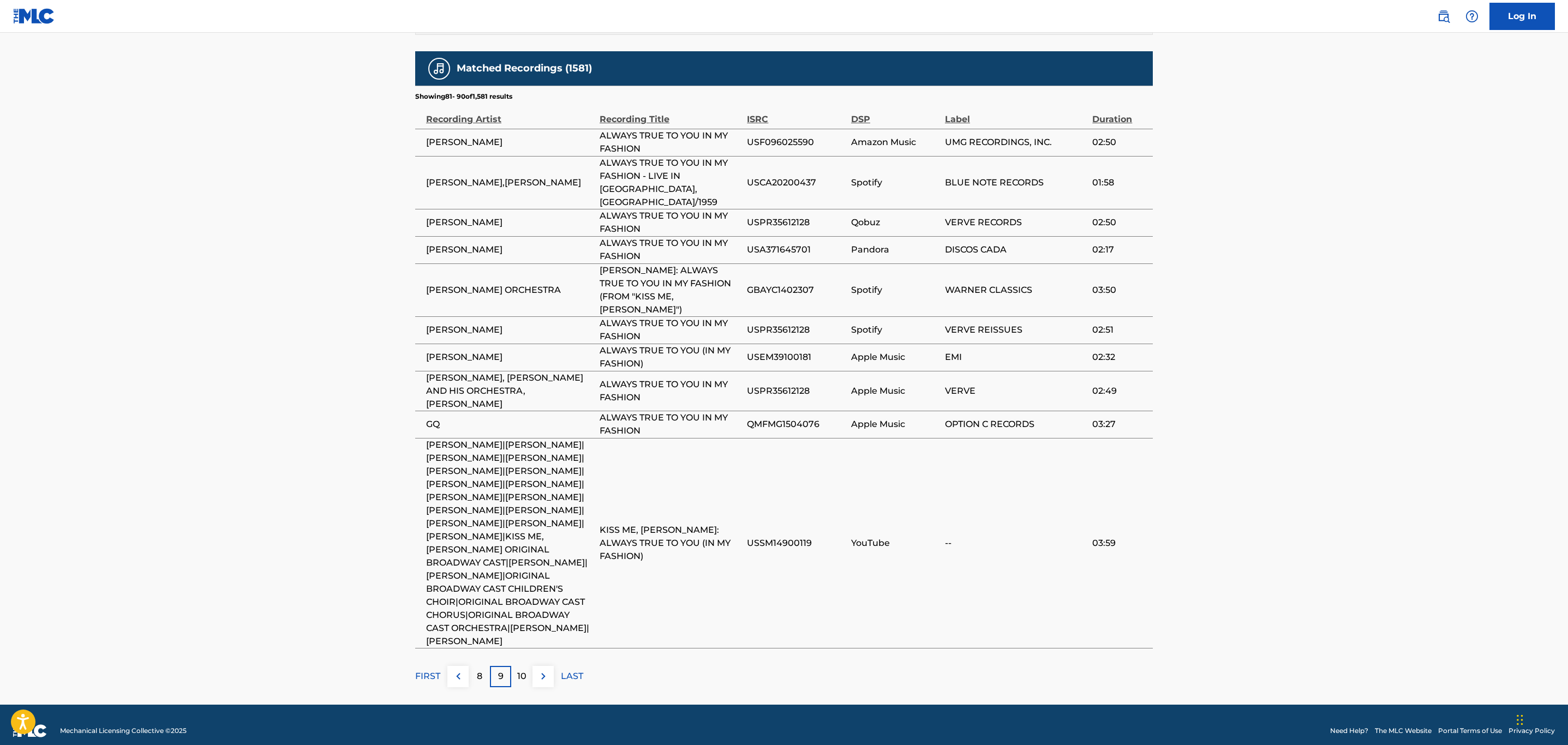
click at [544, 670] on img at bounding box center [543, 676] width 13 height 13
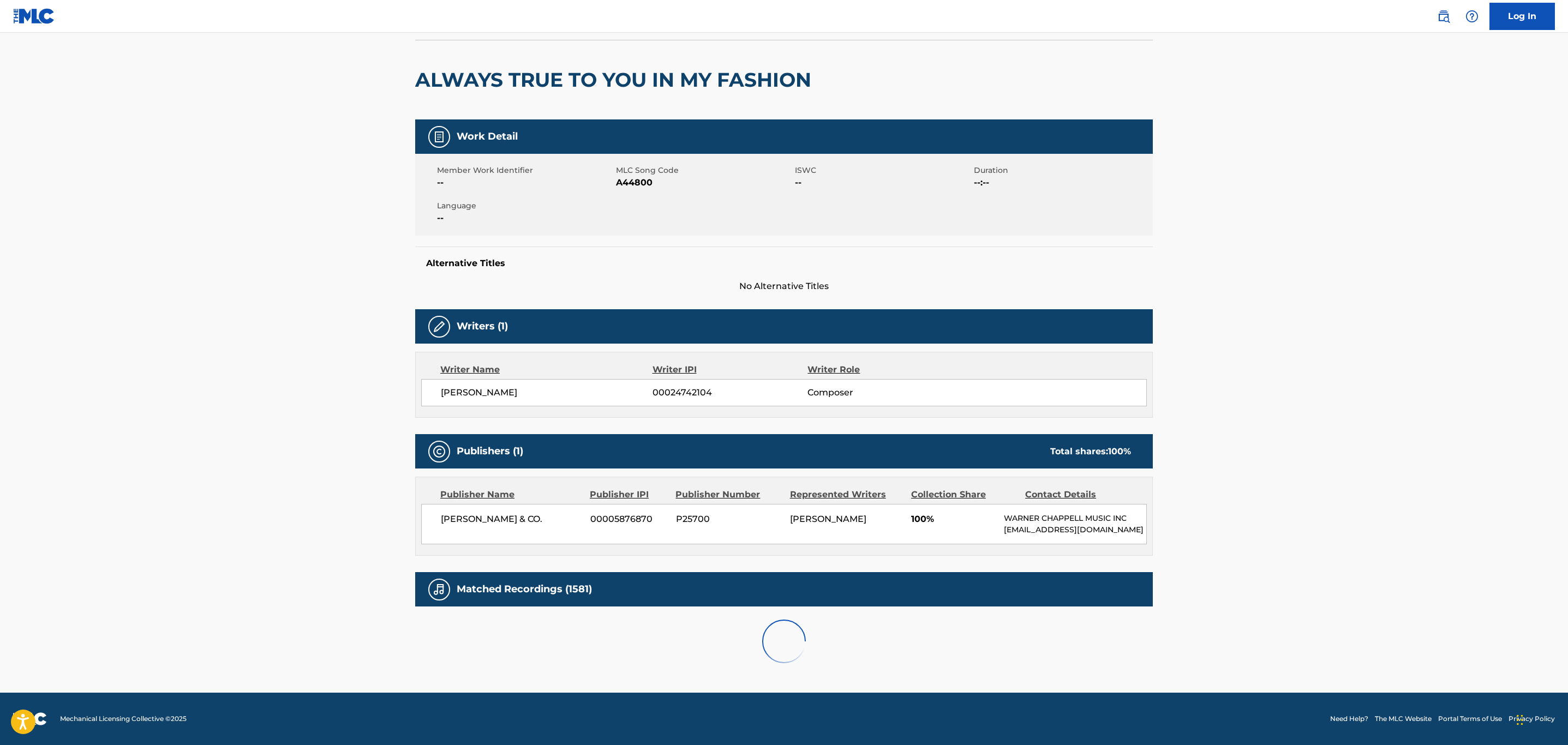
scroll to position [375, 0]
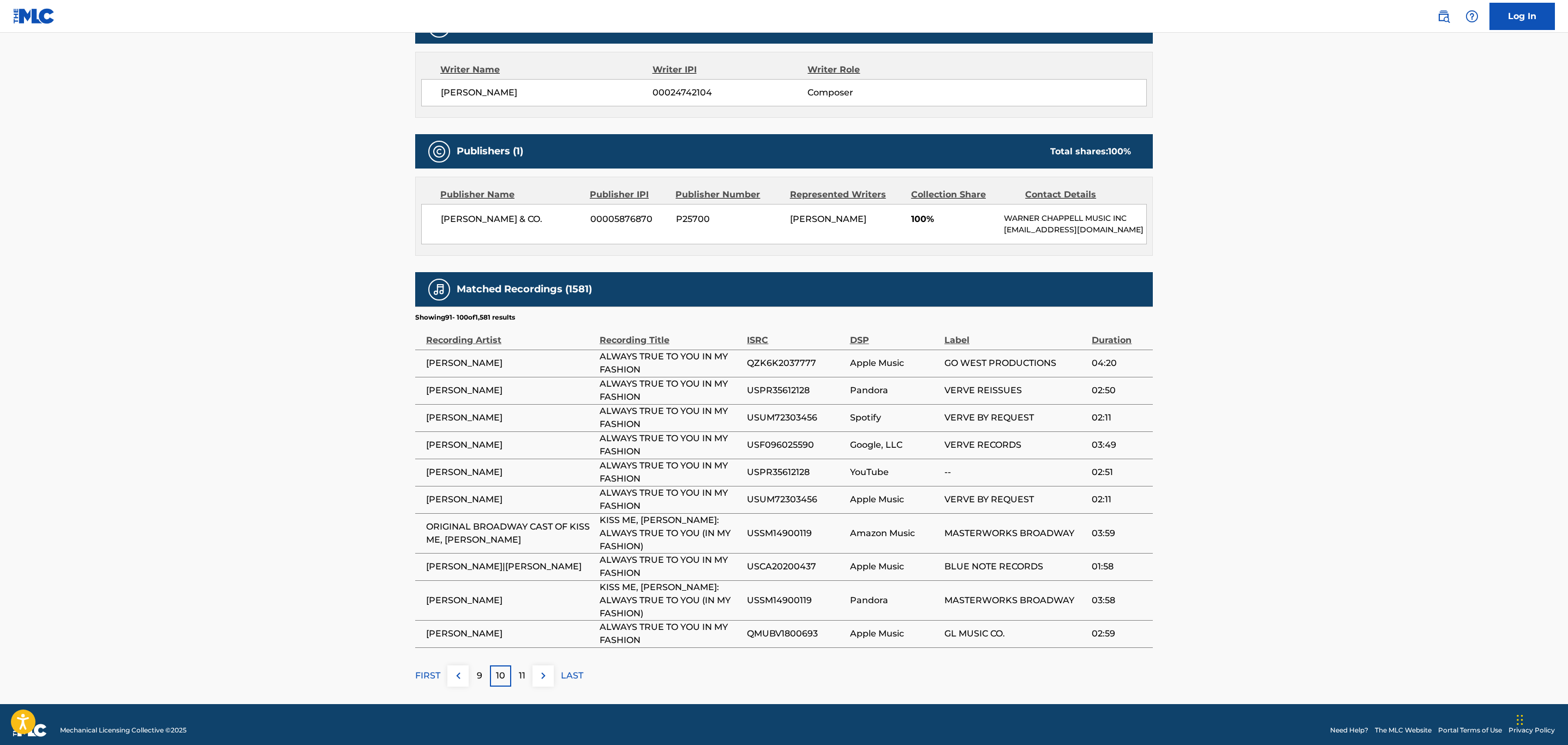
click at [544, 669] on img at bounding box center [543, 675] width 13 height 13
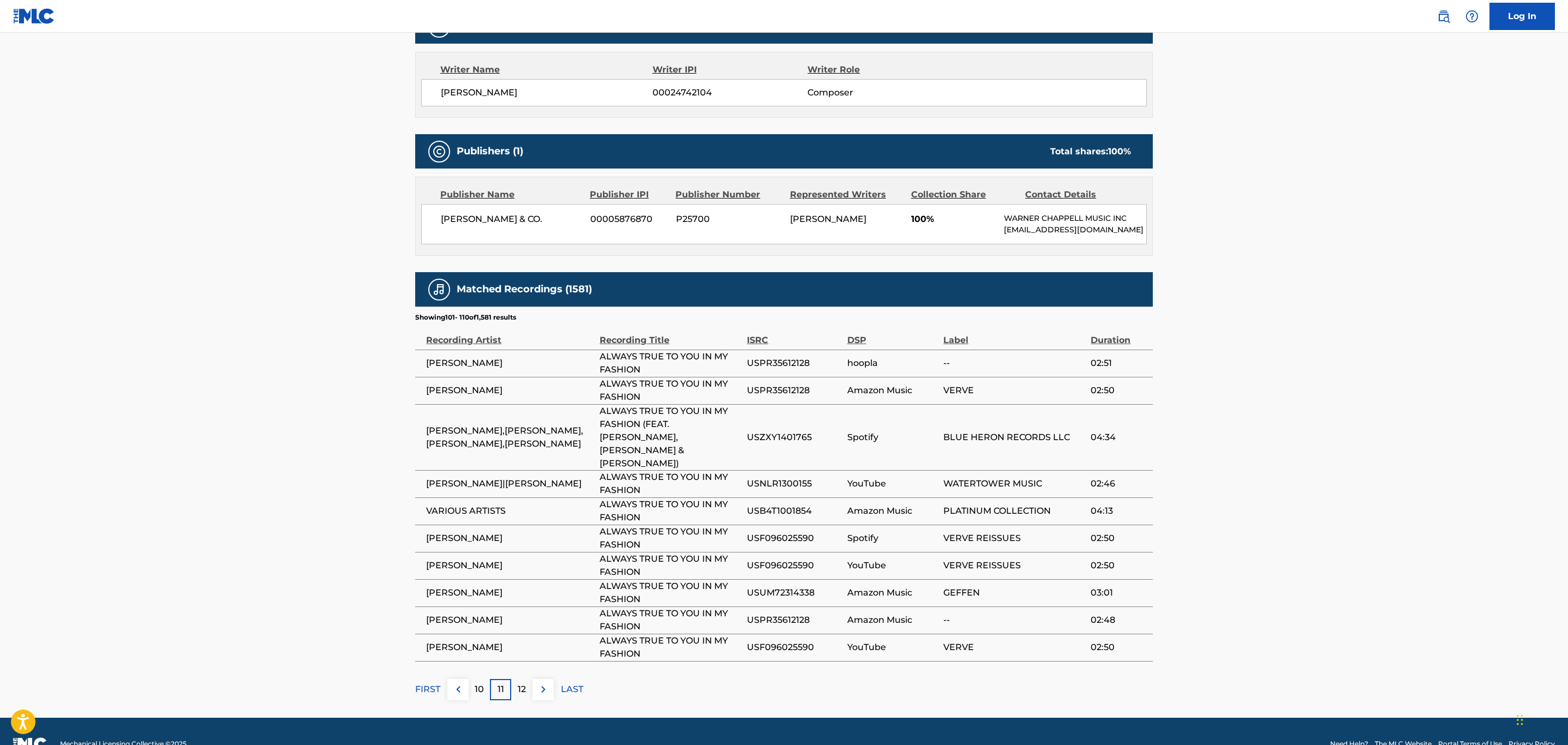
click at [544, 668] on div "Matched Recordings (1581) Showing 101 - 110 of 1,581 results Recording Artist R…" at bounding box center [784, 486] width 738 height 428
click at [543, 697] on button at bounding box center [543, 690] width 21 height 21
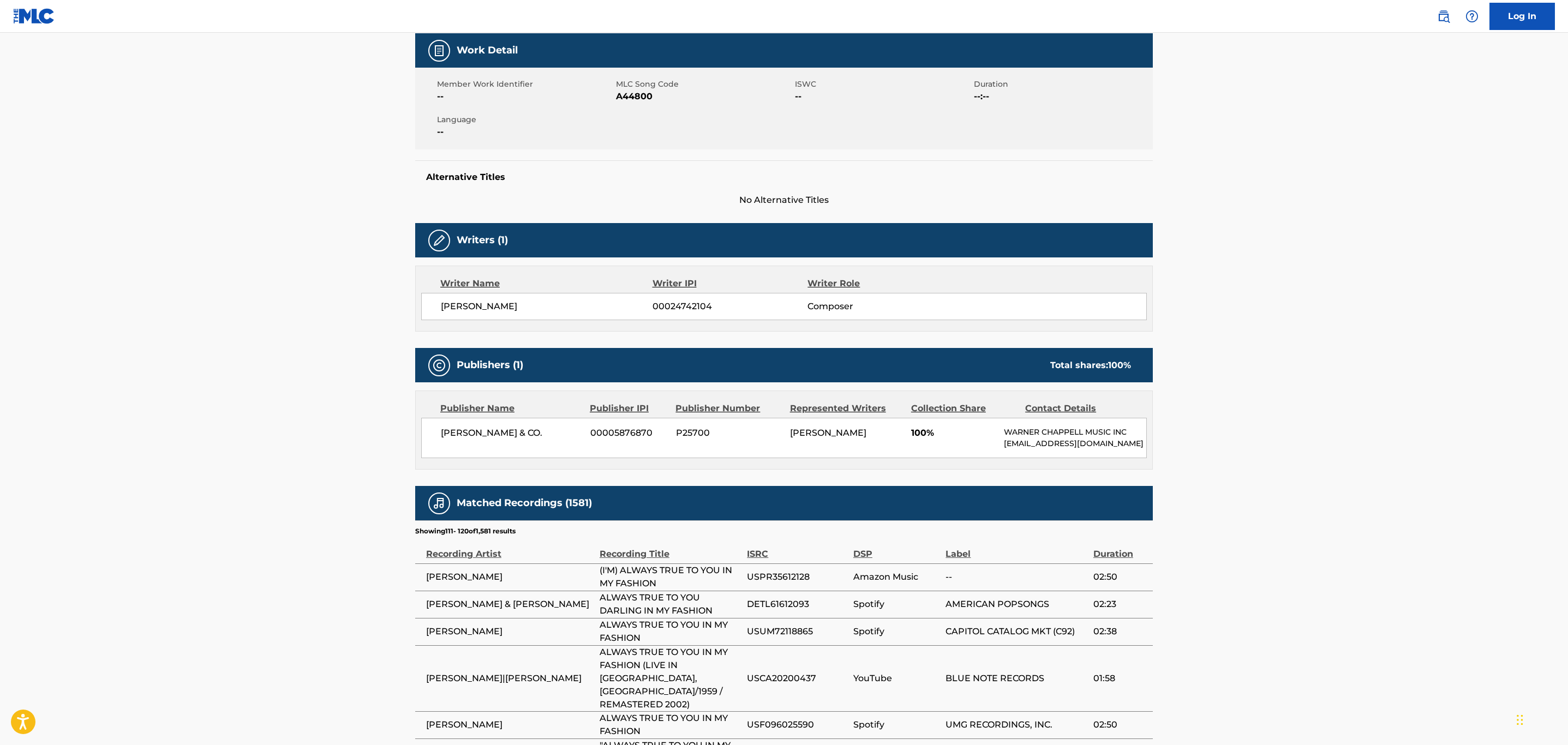
scroll to position [0, 0]
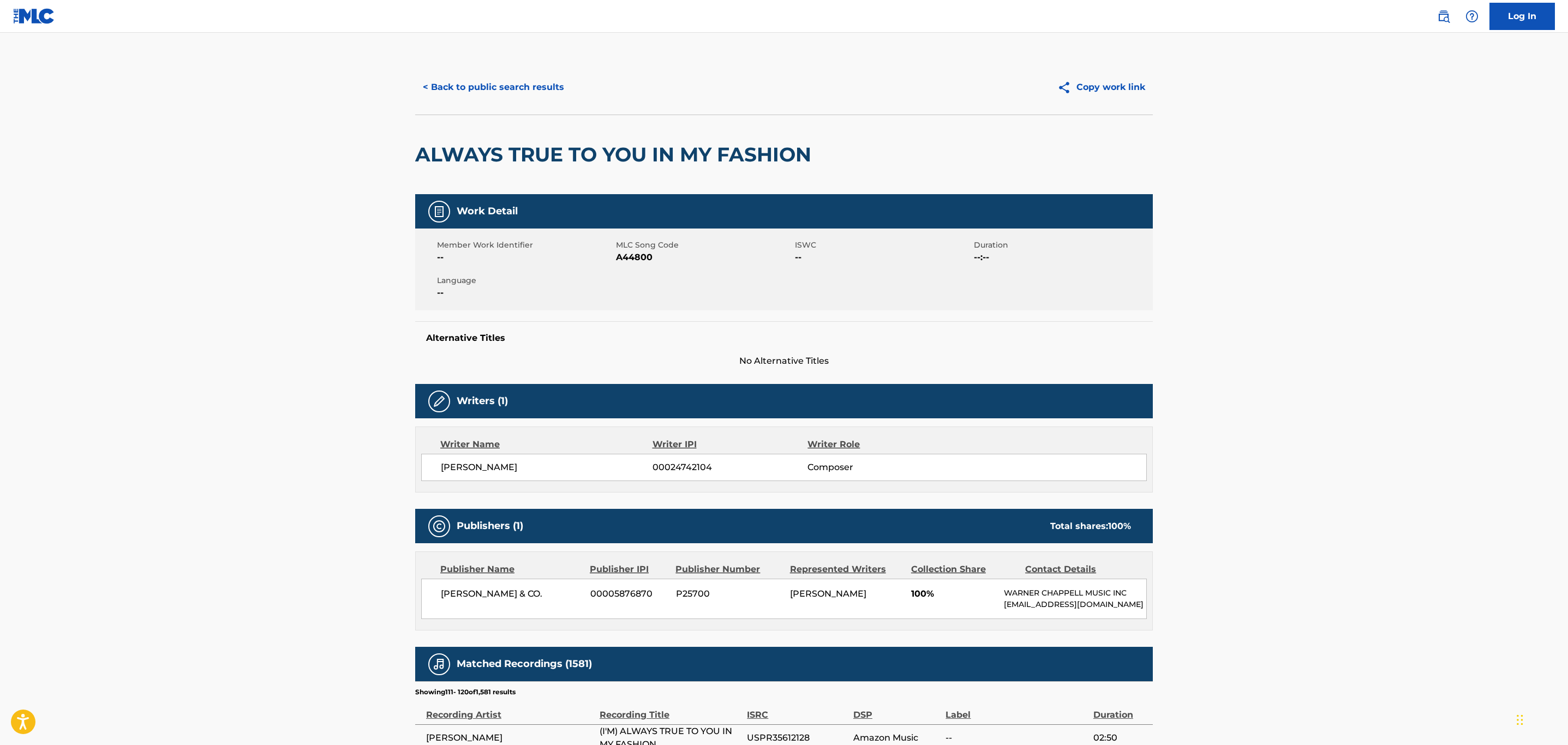
click at [473, 80] on button "< Back to public search results" at bounding box center [493, 88] width 157 height 27
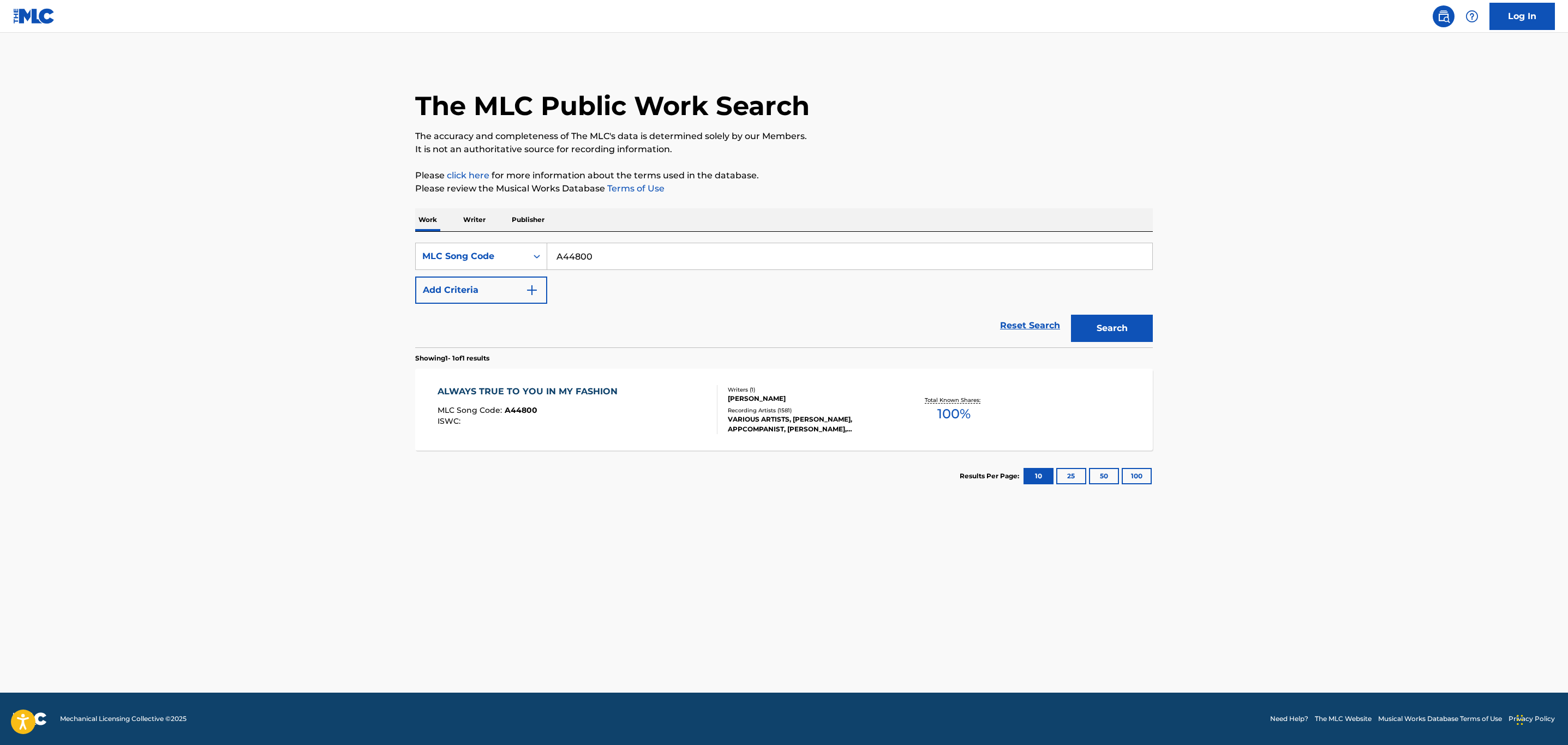
drag, startPoint x: 595, startPoint y: 251, endPoint x: 354, endPoint y: 251, distance: 241.0
click at [354, 251] on main "The MLC Public Work Search The accuracy and completeness of The MLC's data is d…" at bounding box center [784, 363] width 1568 height 660
paste input "BA5AQ5"
type input "BA5AQ5"
click at [1071, 315] on button "Search" at bounding box center [1112, 329] width 82 height 27
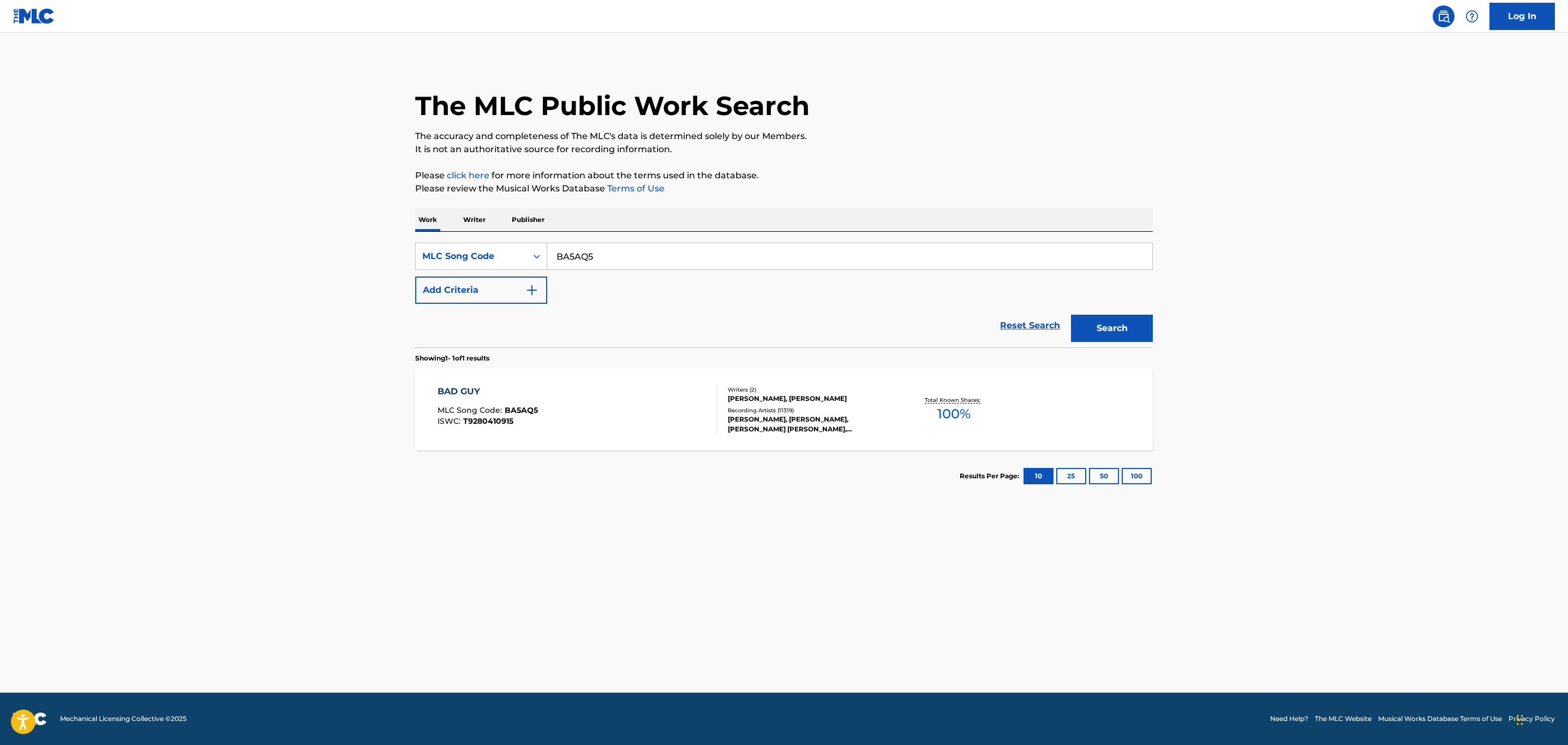
click at [627, 419] on div "BAD GUY MLC Song Code : BA5AQ5 ISWC : T9280410915" at bounding box center [577, 409] width 280 height 49
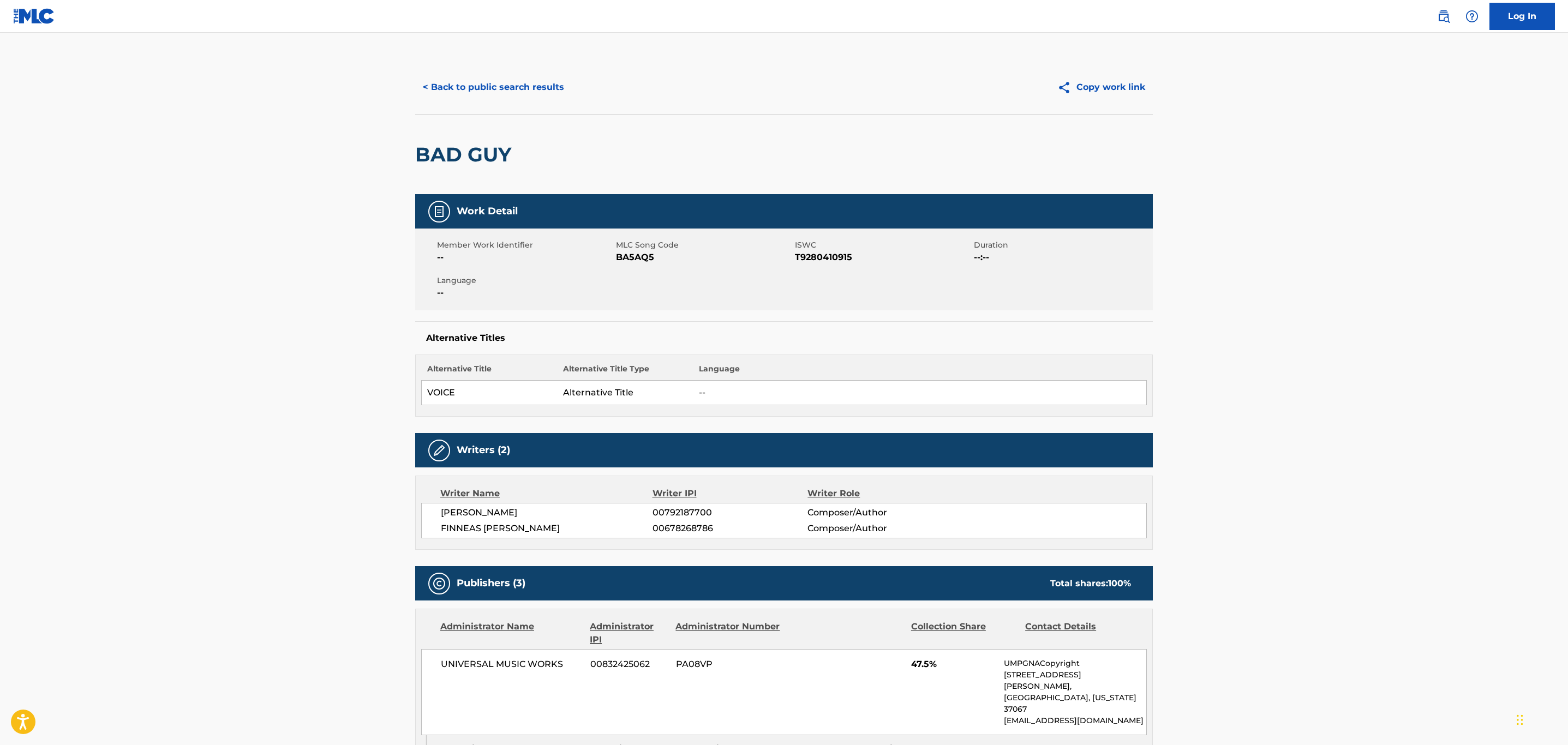
click at [475, 101] on button "< Back to public search results" at bounding box center [493, 88] width 157 height 27
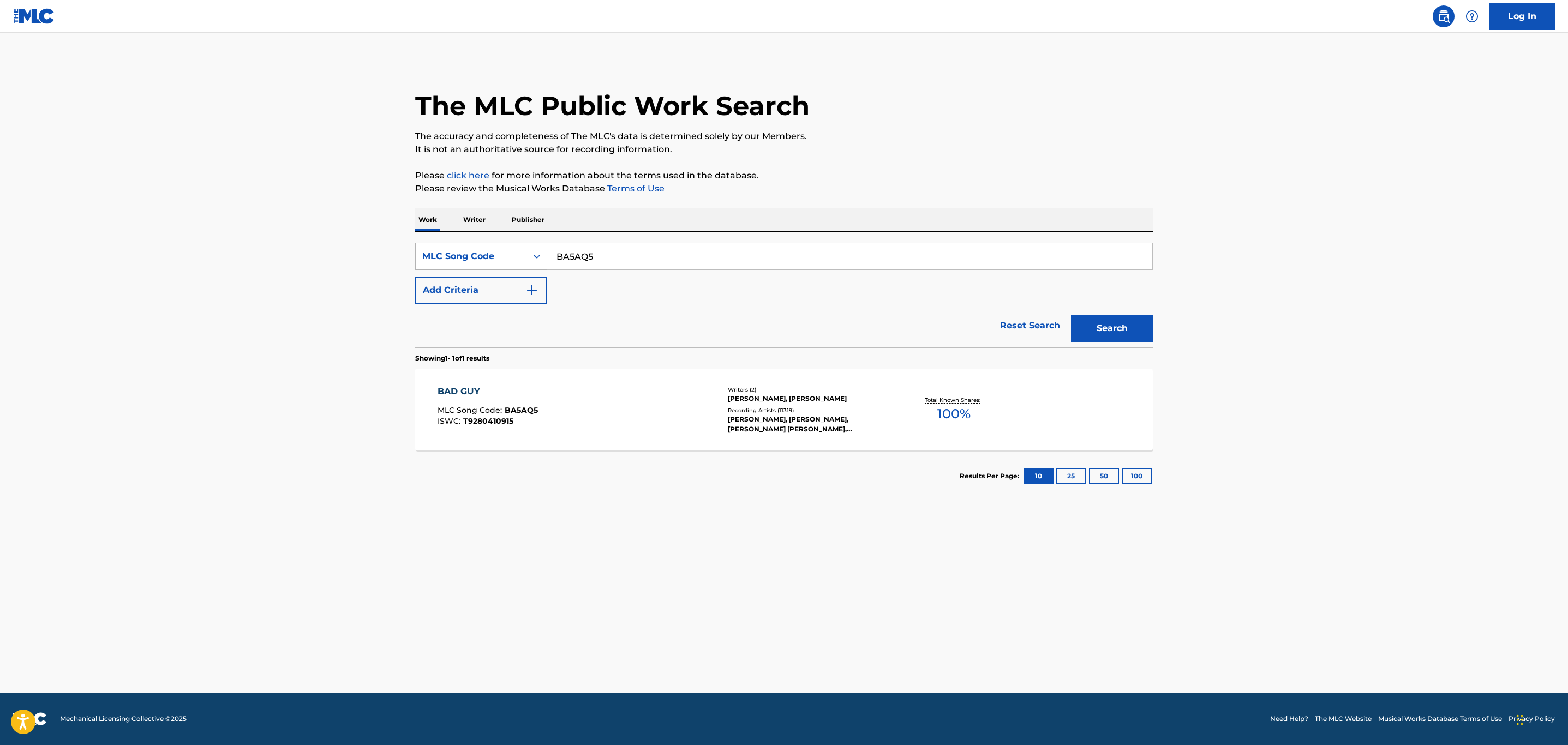
drag, startPoint x: 603, startPoint y: 253, endPoint x: 438, endPoint y: 245, distance: 165.2
click at [379, 254] on main "The MLC Public Work Search The accuracy and completeness of The MLC's data is d…" at bounding box center [784, 363] width 1568 height 660
paste input "R1106"
type input "R11065"
click at [1071, 315] on button "Search" at bounding box center [1112, 329] width 82 height 27
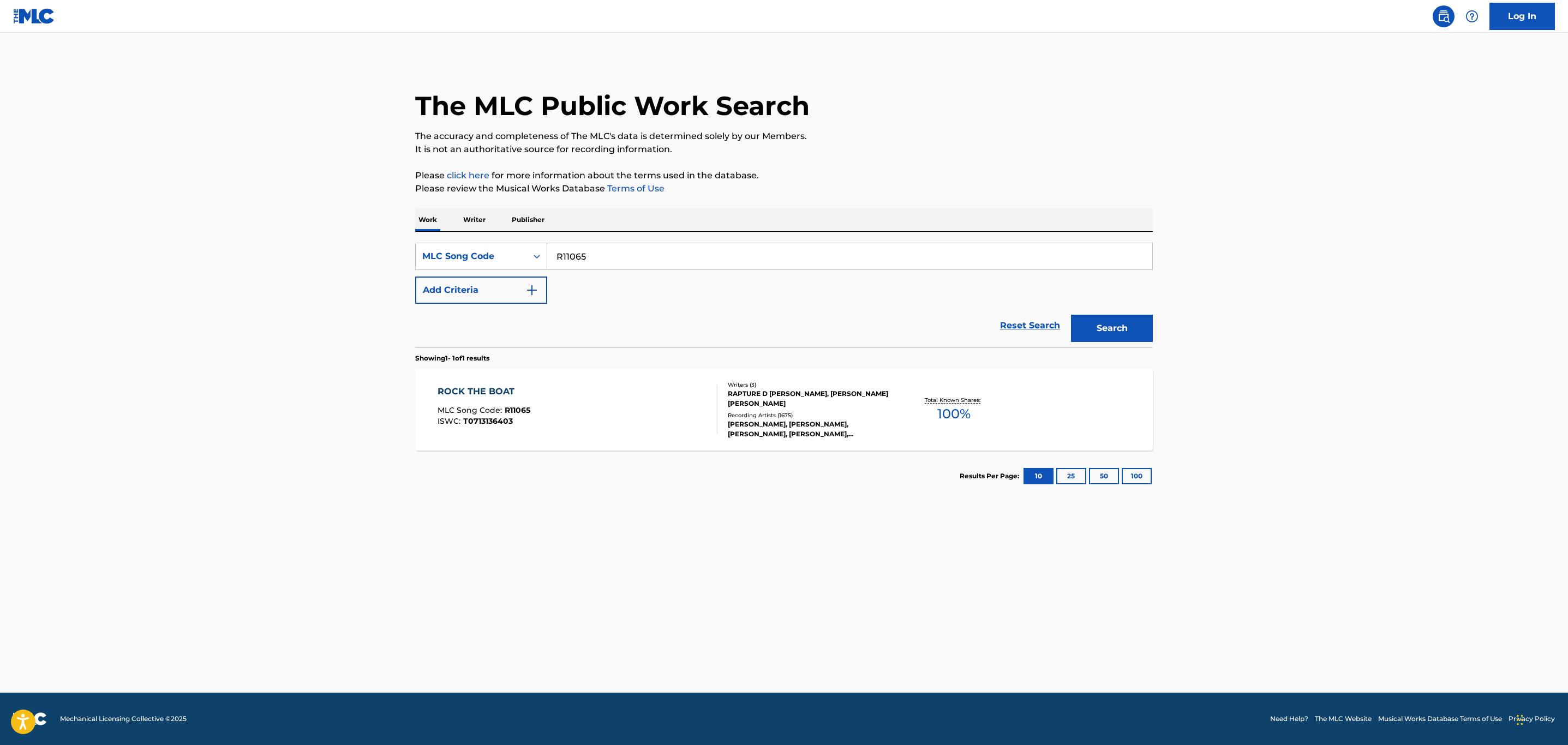
click at [613, 394] on div "ROCK THE BOAT MLC Song Code : R11065 ISWC : T0713136403" at bounding box center [577, 409] width 280 height 49
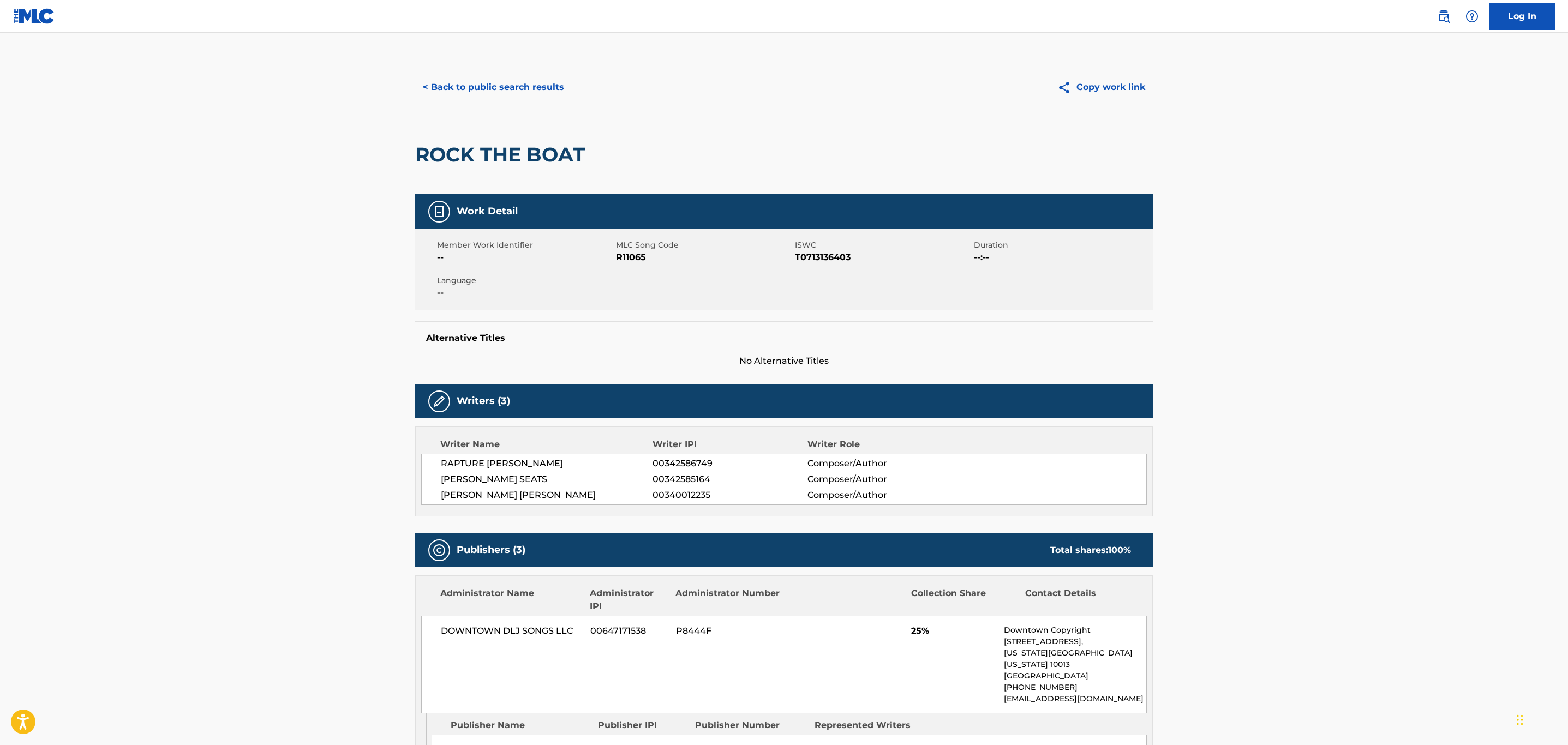
click at [637, 259] on span "R11065" at bounding box center [704, 257] width 176 height 13
copy span "R11065"
click at [547, 94] on button "< Back to public search results" at bounding box center [493, 88] width 157 height 27
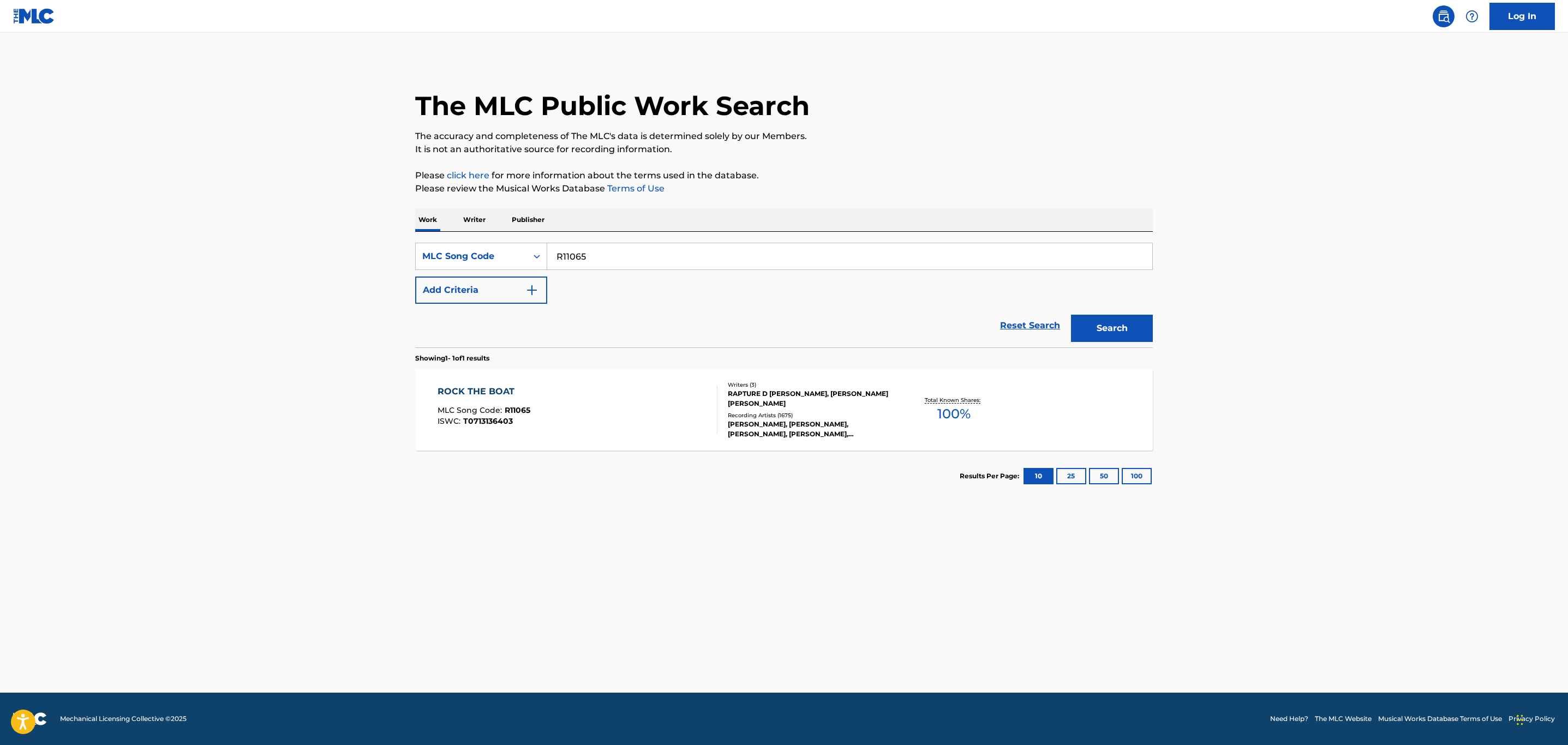
drag, startPoint x: 660, startPoint y: 264, endPoint x: 326, endPoint y: 254, distance: 334.1
click at [326, 254] on main "The MLC Public Work Search The accuracy and completeness of The MLC's data is d…" at bounding box center [784, 363] width 1568 height 660
paste input "M2145"
type input "M21455"
click at [1071, 315] on button "Search" at bounding box center [1112, 329] width 82 height 27
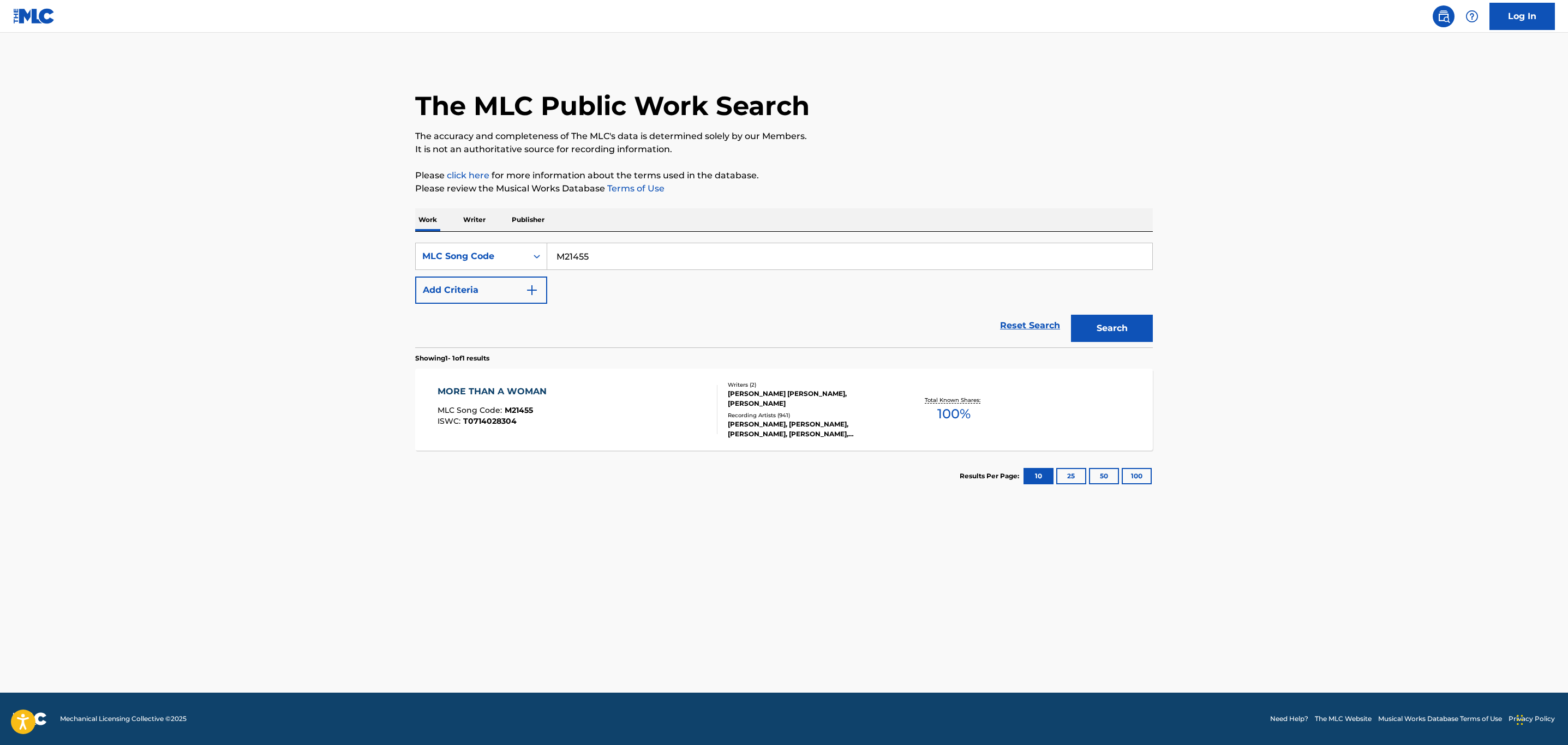
click at [659, 412] on div "MORE THAN A WOMAN MLC Song Code : M21455 ISWC : T0714028304" at bounding box center [577, 409] width 280 height 49
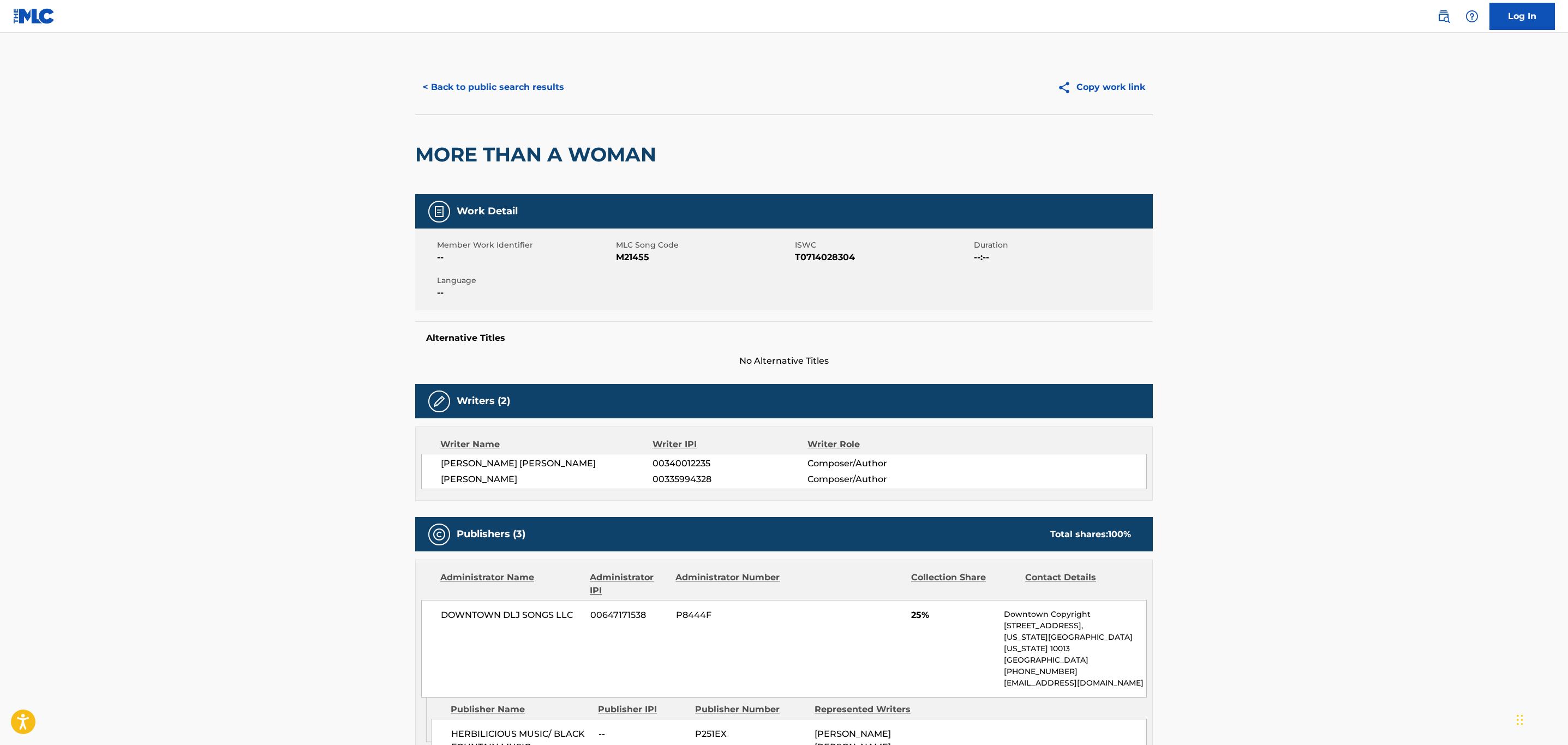
click at [493, 79] on button "< Back to public search results" at bounding box center [493, 88] width 157 height 27
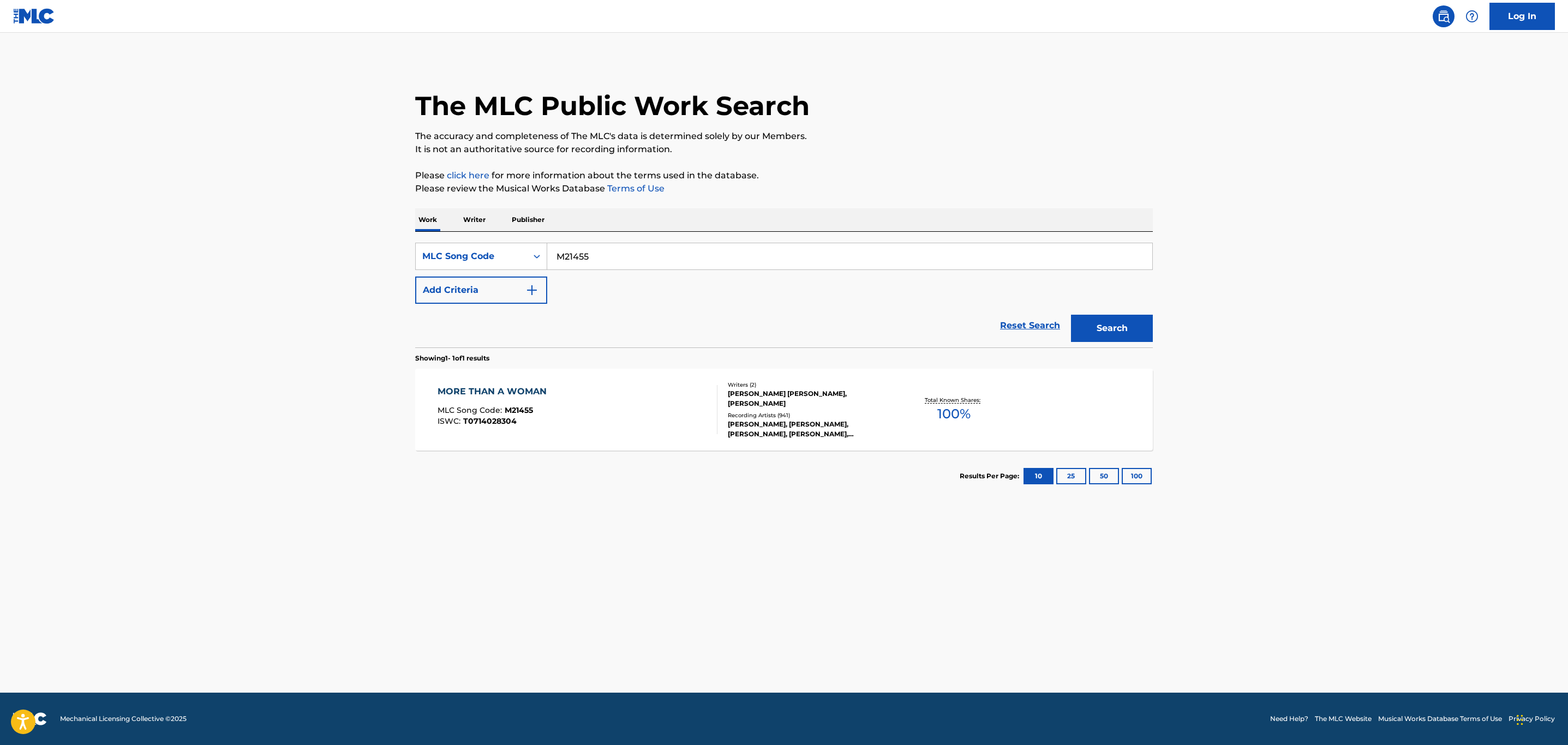
drag, startPoint x: 602, startPoint y: 257, endPoint x: 406, endPoint y: 256, distance: 196.0
click at [402, 254] on div "The MLC Public Work Search The accuracy and completeness of The MLC's data is d…" at bounding box center [784, 281] width 764 height 442
paste input "D1612C"
type input "D1612C"
click at [1071, 315] on button "Search" at bounding box center [1112, 329] width 82 height 27
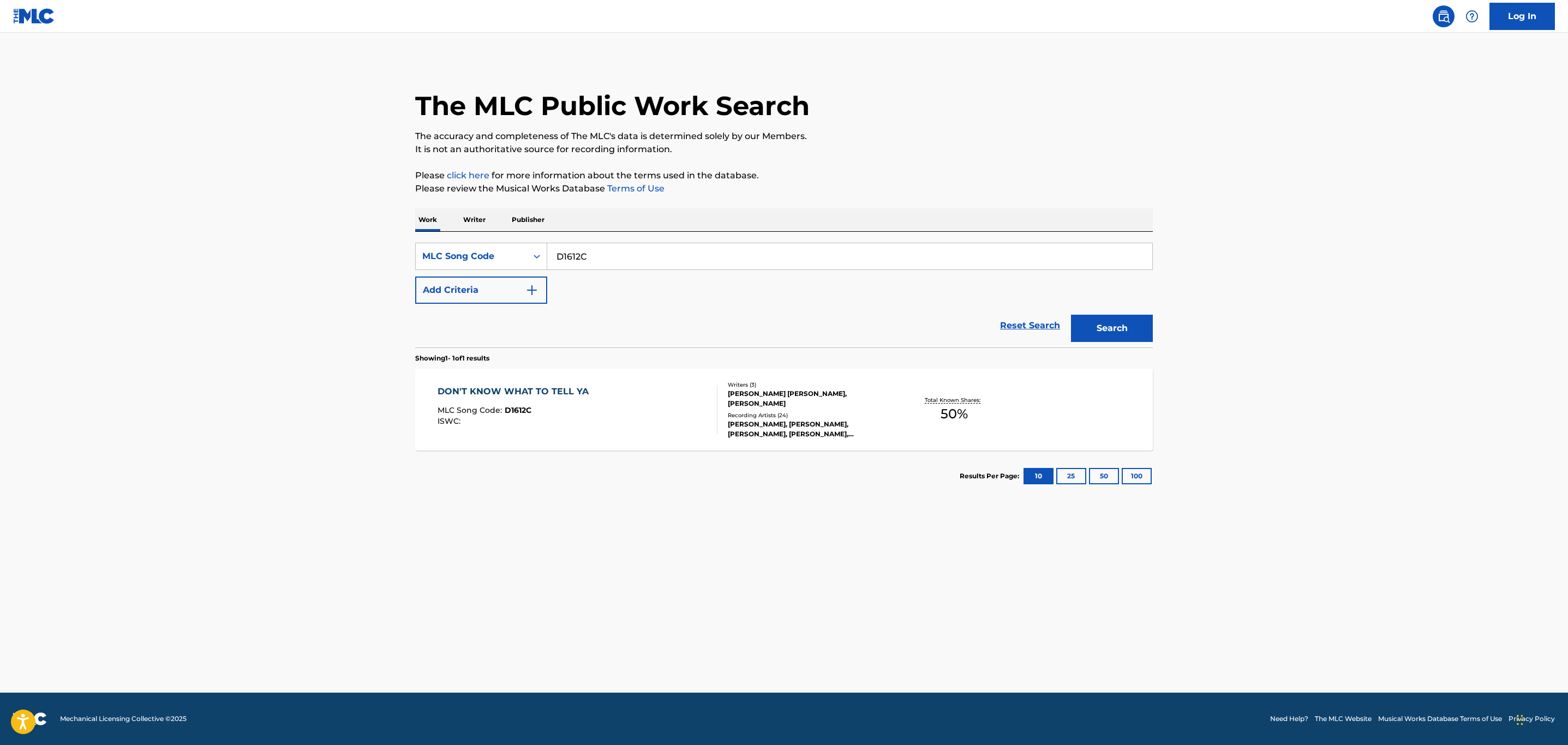
click at [644, 416] on div "DON'T KNOW WHAT TO TELL YA MLC Song Code : D1612C ISWC :" at bounding box center [577, 409] width 280 height 49
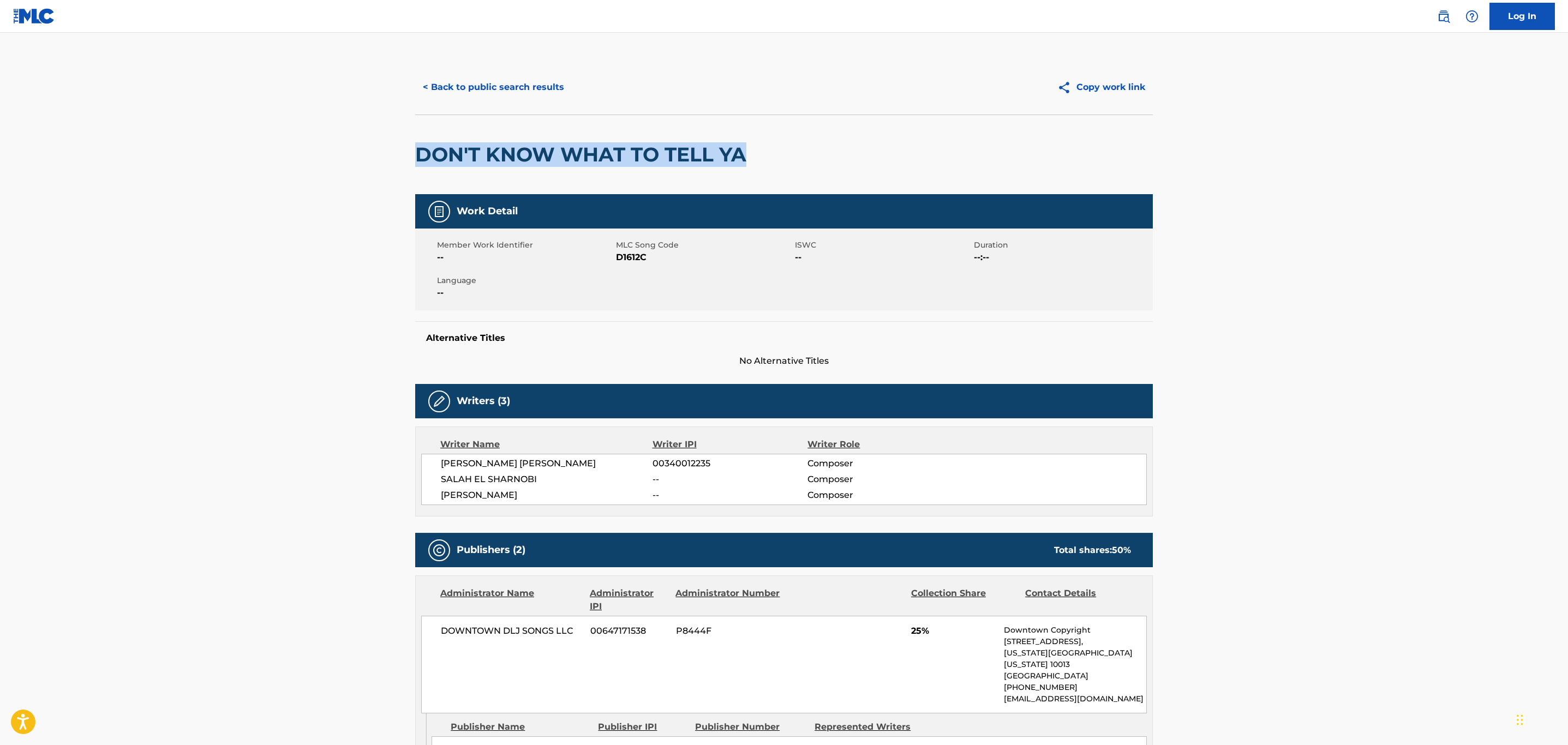
drag, startPoint x: 760, startPoint y: 148, endPoint x: 365, endPoint y: 154, distance: 395.0
click at [365, 154] on main "< Back to public search results Copy work link DON'T KNOW WHAT TO TELL YA Work …" at bounding box center [784, 724] width 1568 height 1384
click at [1291, 144] on main "< Back to public search results Copy work link DON'T KNOW WHAT TO TELL YA Work …" at bounding box center [784, 724] width 1568 height 1384
click at [626, 259] on span "D1612C" at bounding box center [704, 257] width 176 height 13
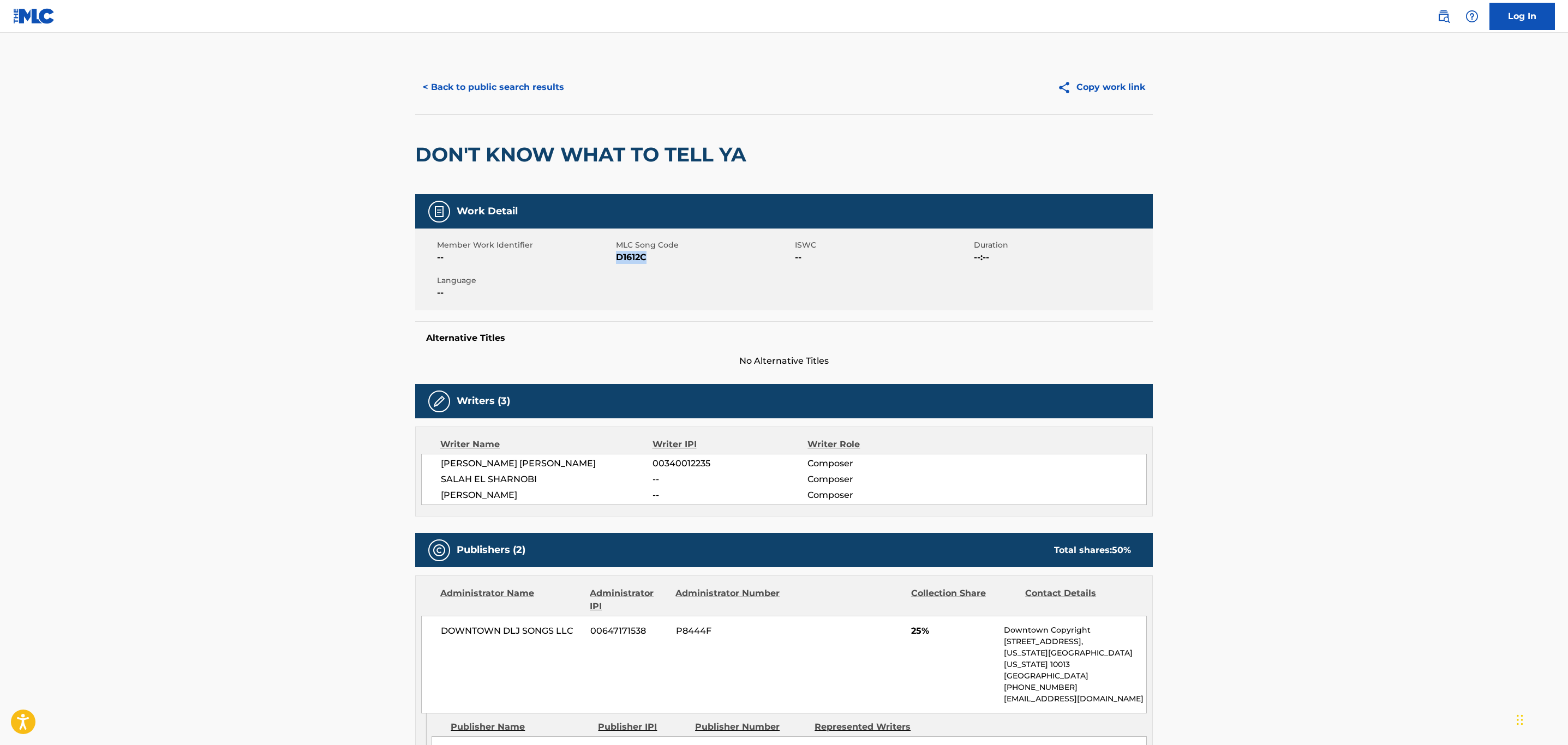
click at [506, 87] on button "< Back to public search results" at bounding box center [493, 88] width 157 height 27
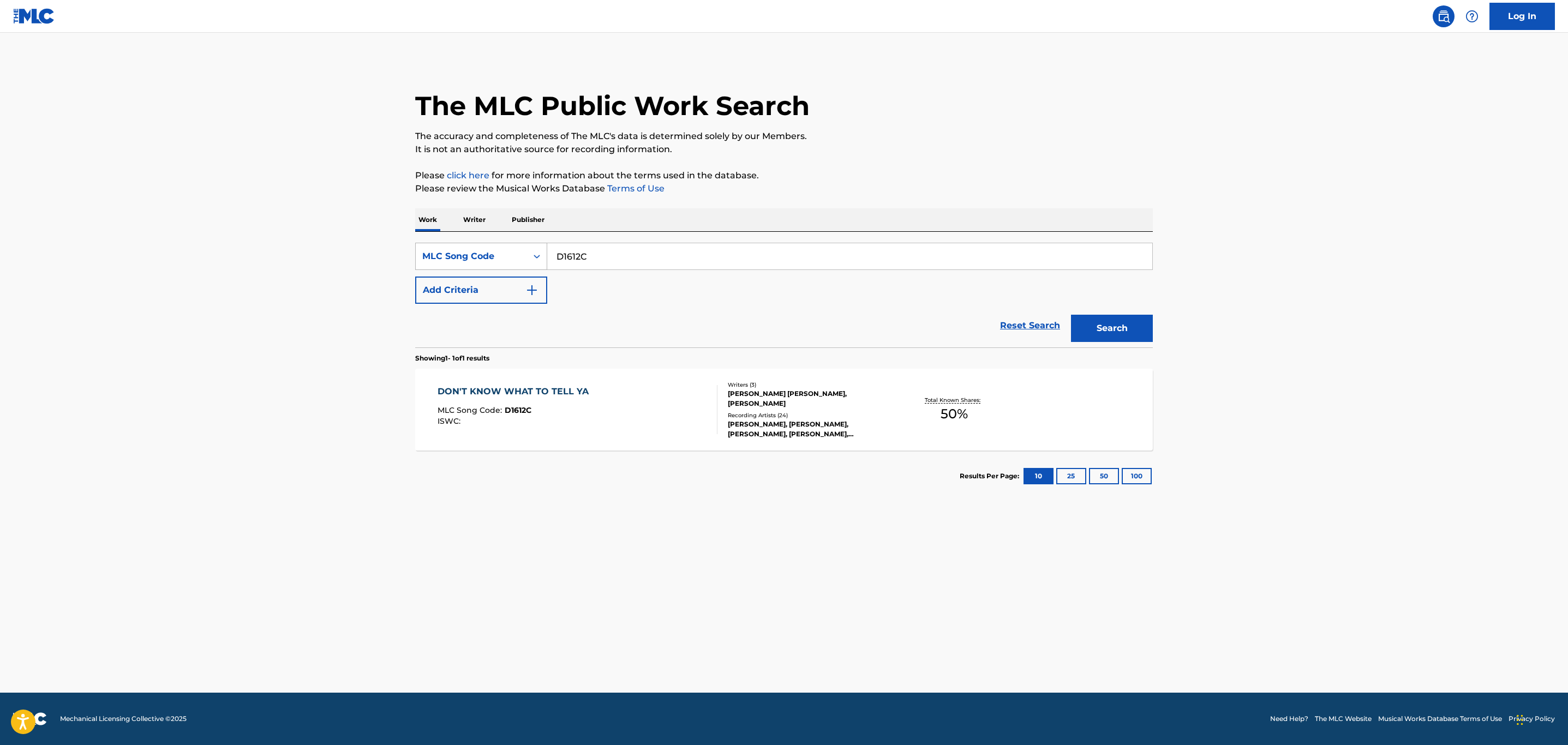
drag, startPoint x: 616, startPoint y: 256, endPoint x: 440, endPoint y: 256, distance: 176.0
click at [440, 256] on div "SearchWithCriteria5e824466-414d-45f0-8a07-8c862eb34998 MLC Song Code D1612C" at bounding box center [784, 256] width 738 height 27
paste input "M21456"
type input "M21456"
click at [1071, 315] on button "Search" at bounding box center [1112, 329] width 82 height 27
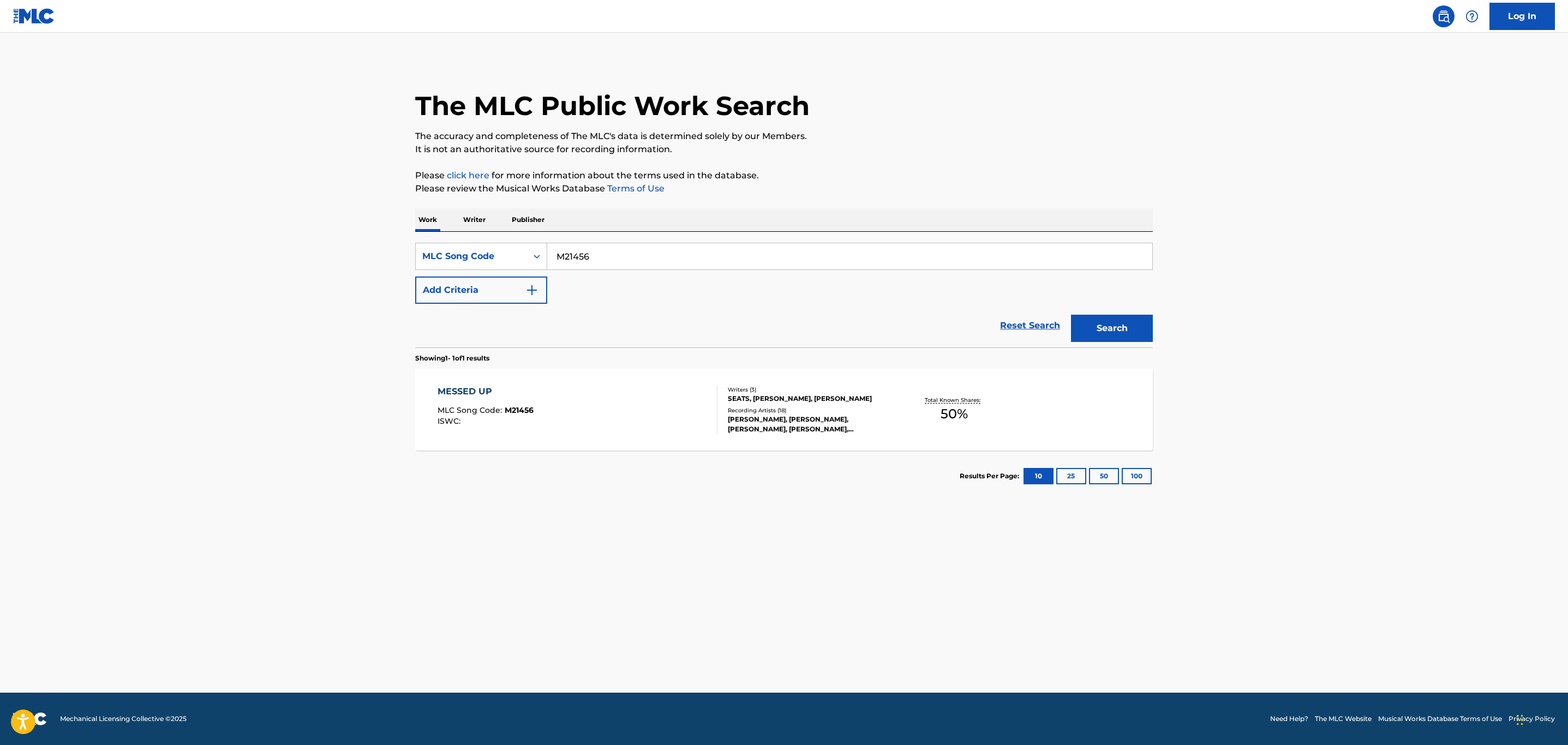
click at [647, 424] on div "MESSED UP MLC Song Code : M21456 ISWC :" at bounding box center [577, 409] width 280 height 49
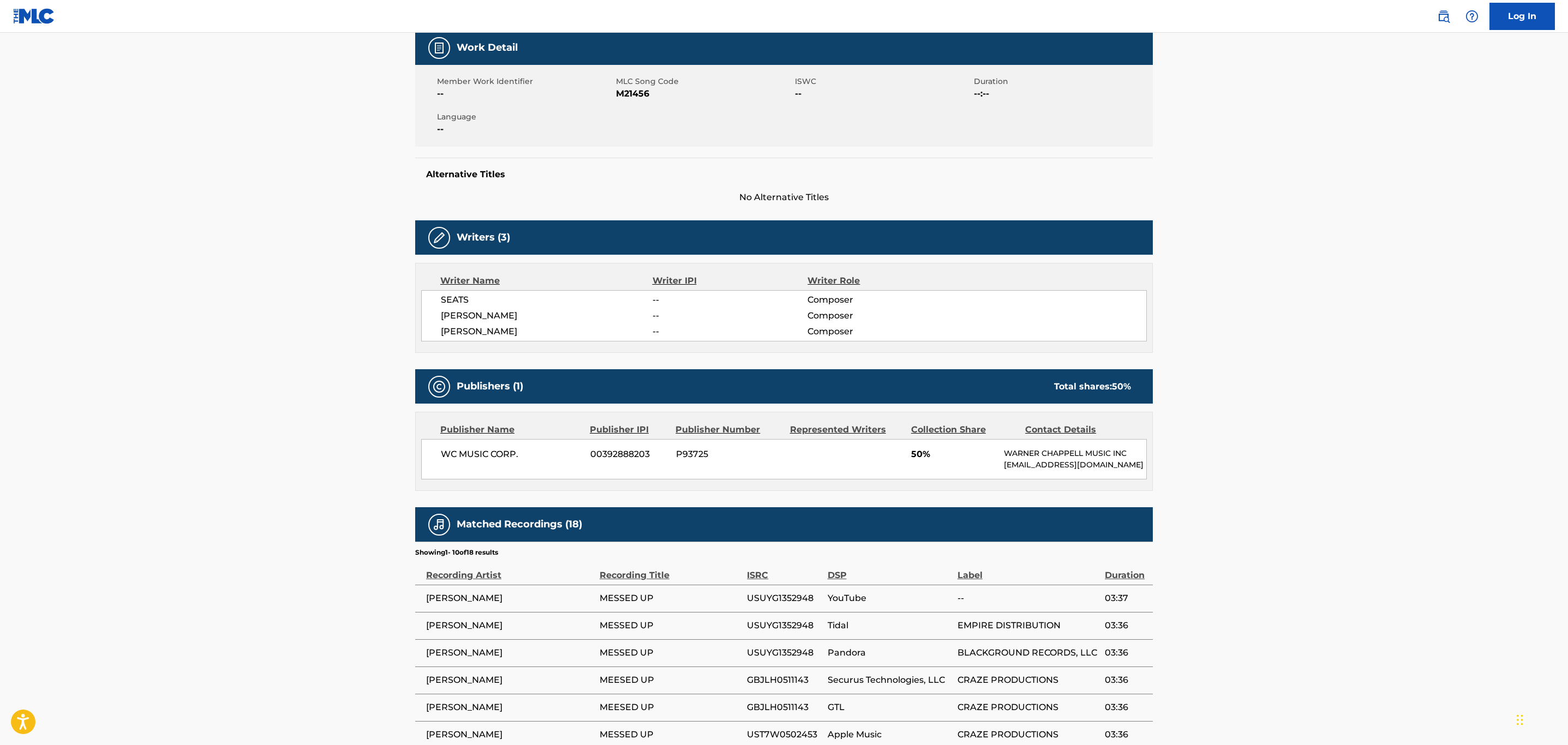
scroll to position [327, 0]
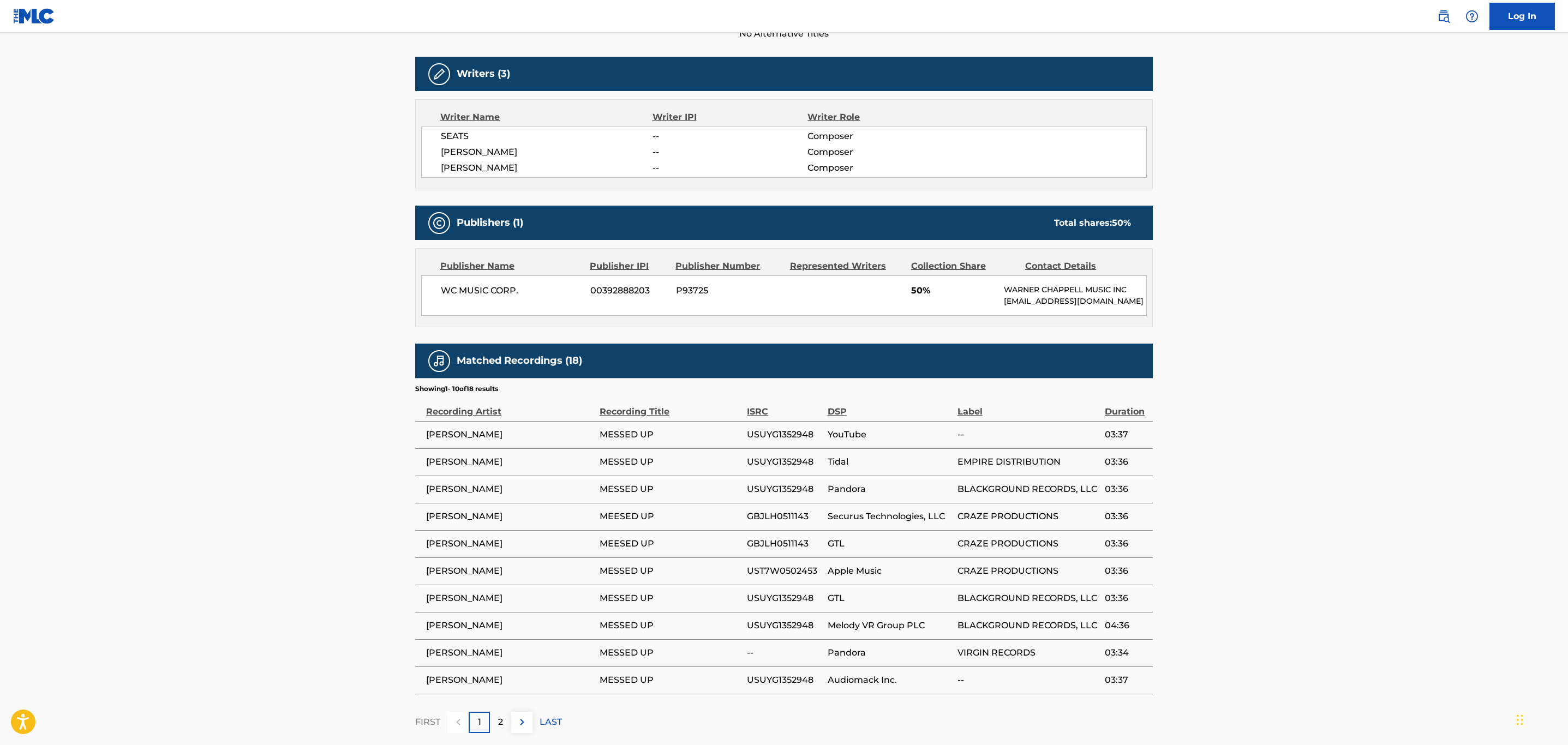
click at [786, 441] on span "USUYG1352948" at bounding box center [784, 434] width 75 height 13
click at [1408, 475] on main "< Back to public search results Copy work link MESSED UP Work Detail Member Wor…" at bounding box center [784, 228] width 1568 height 1045
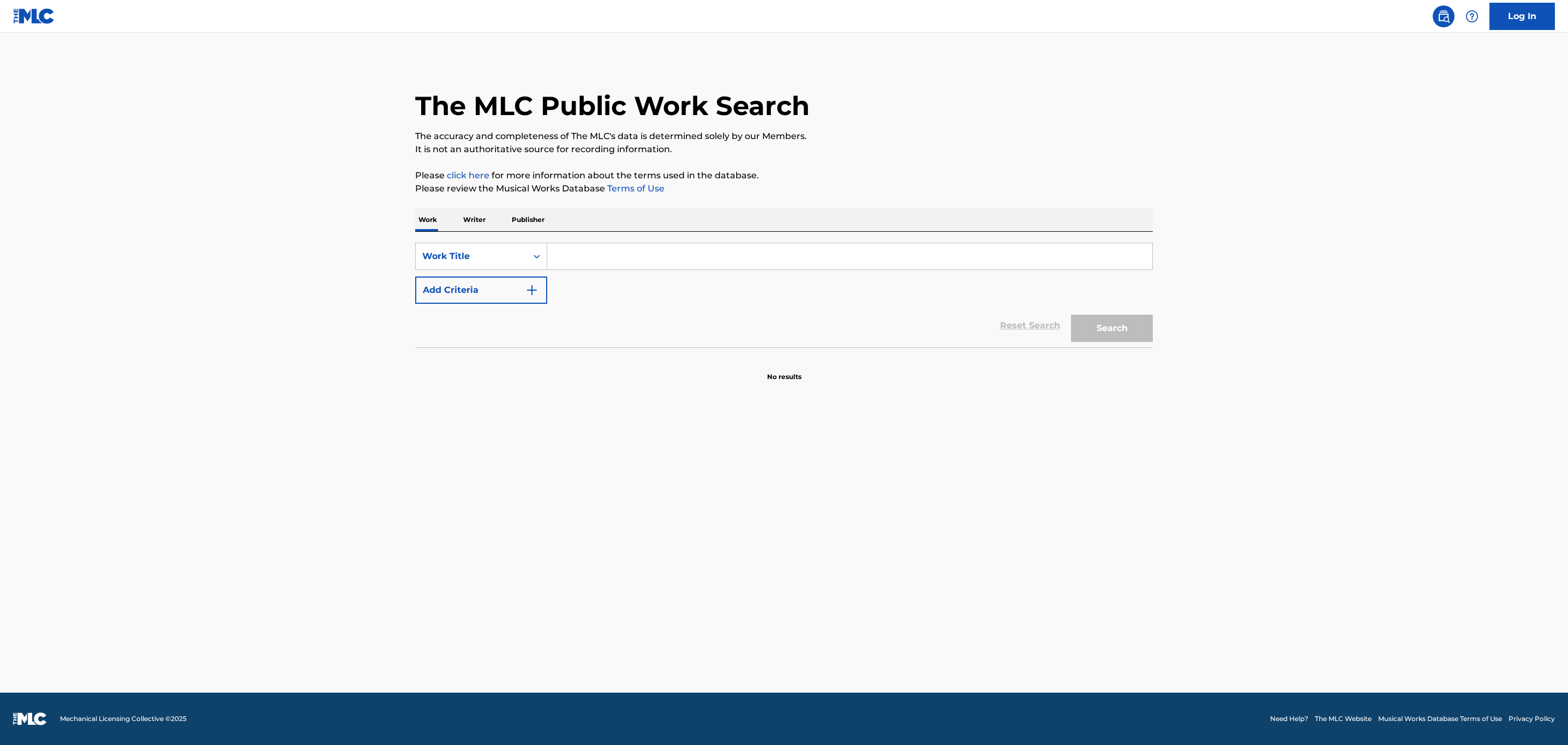
click at [571, 248] on input "Search Form" at bounding box center [849, 256] width 605 height 26
paste input "PV7EU9"
type input "PV7EU9"
click at [1123, 325] on button "Search" at bounding box center [1112, 329] width 82 height 27
click at [499, 259] on div "Work Title" at bounding box center [471, 256] width 98 height 13
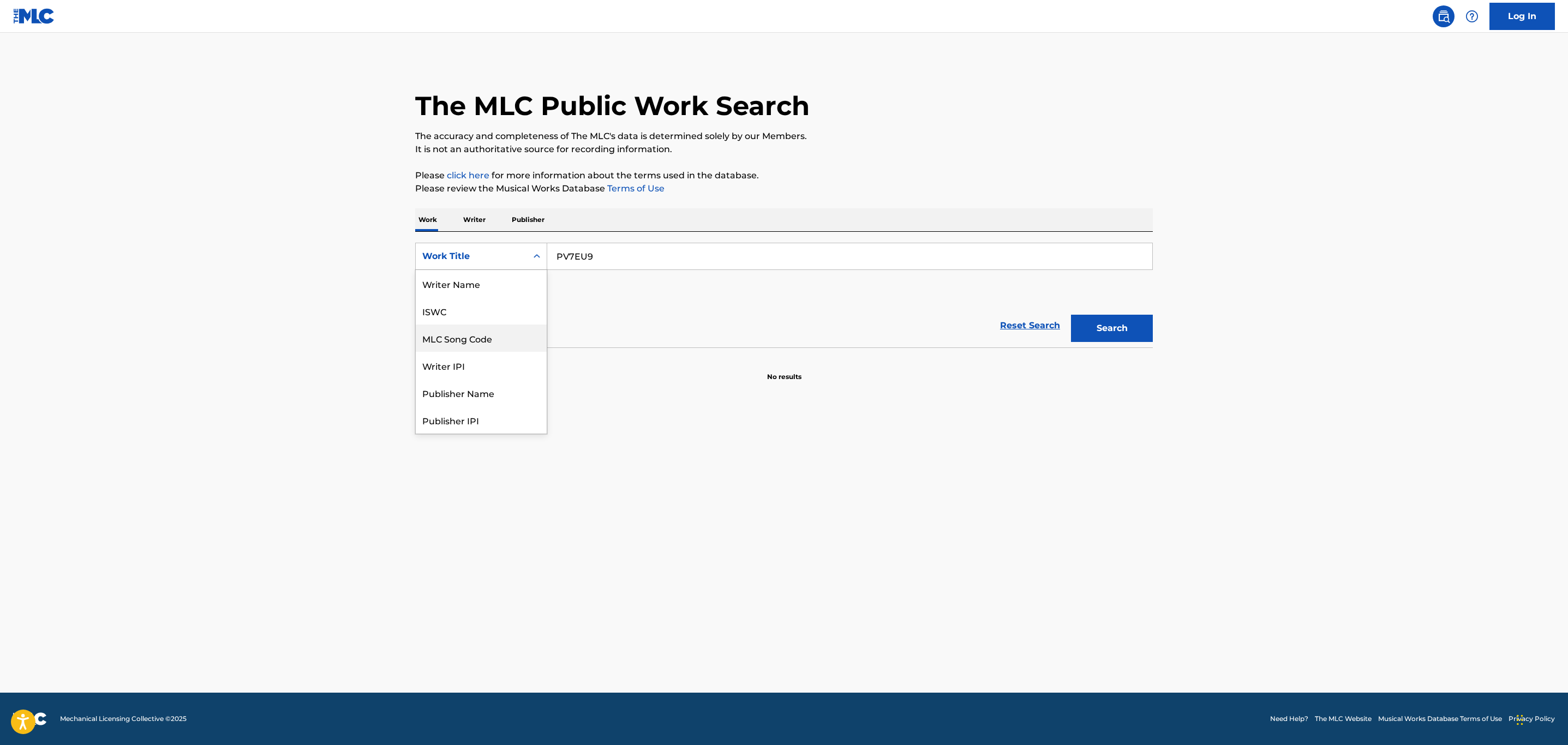
scroll to position [55, 0]
click at [495, 278] on div "MLC Song Code" at bounding box center [481, 283] width 131 height 27
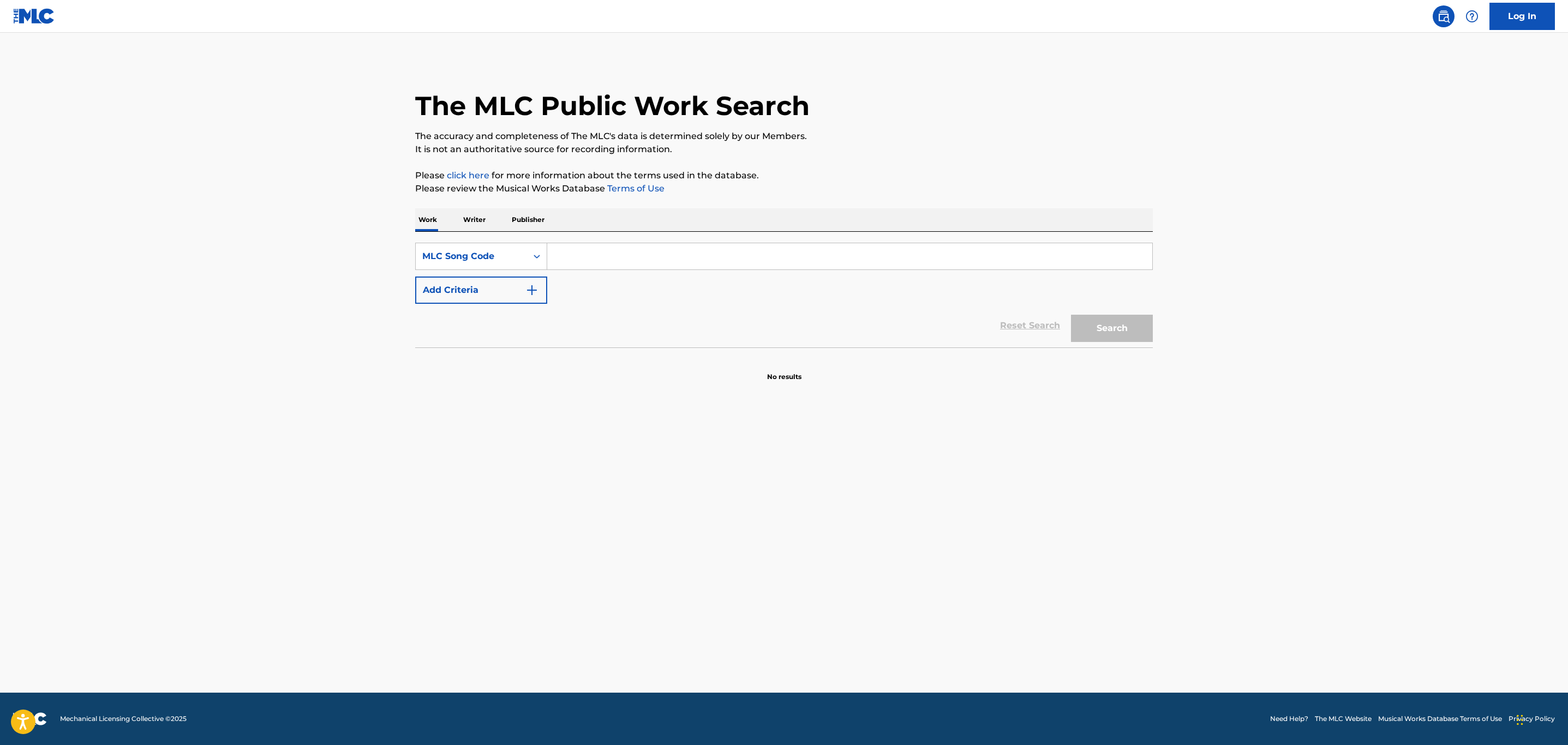
click at [603, 260] on input "Search Form" at bounding box center [849, 256] width 605 height 26
paste input "PV7EU9"
type input "PV7EU9"
click at [1071, 315] on button "Search" at bounding box center [1112, 329] width 82 height 27
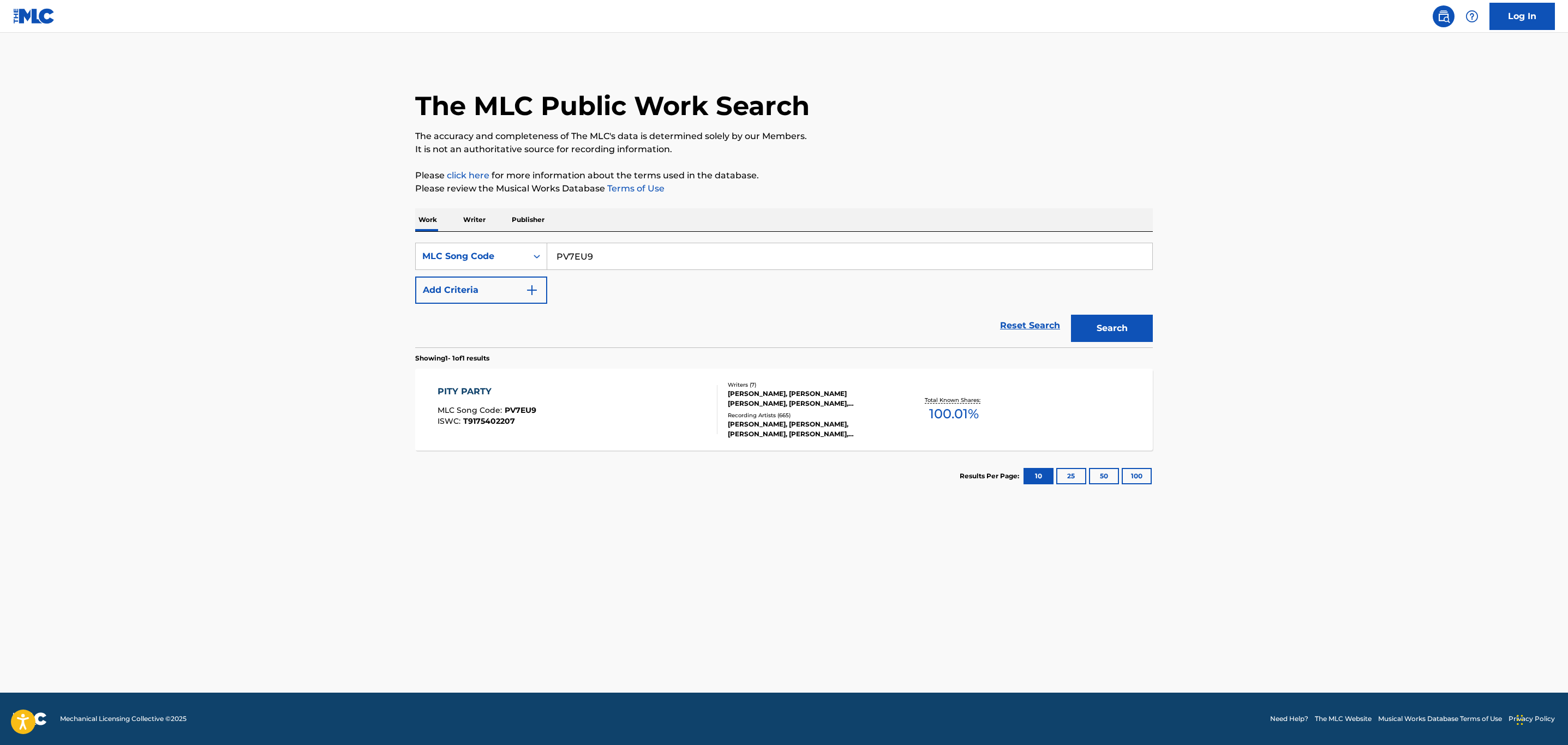
click at [554, 422] on div "PITY PARTY MLC Song Code : PV7EU9 ISWC : T9175402207" at bounding box center [577, 409] width 280 height 49
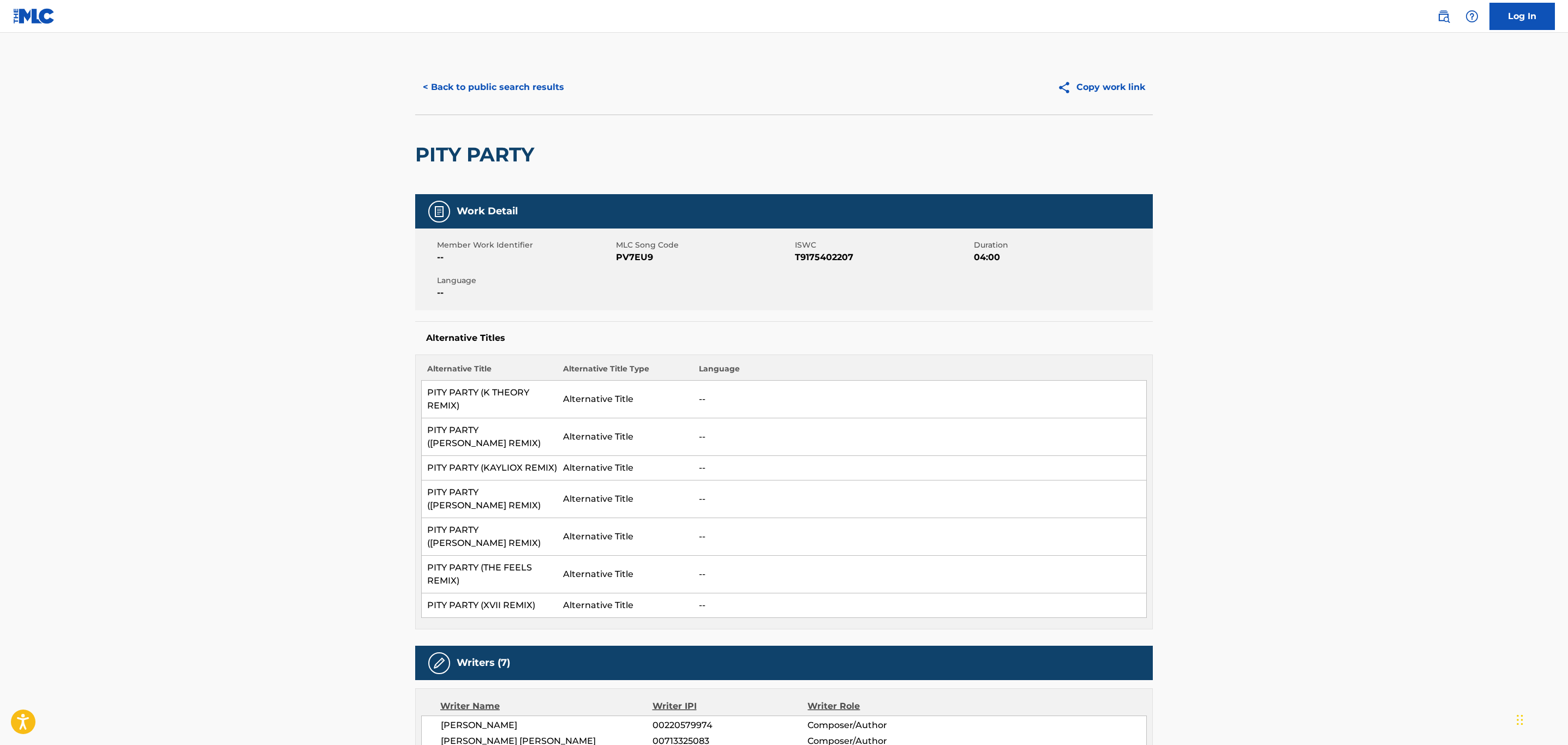
click at [634, 253] on span "PV7EU9" at bounding box center [704, 257] width 176 height 13
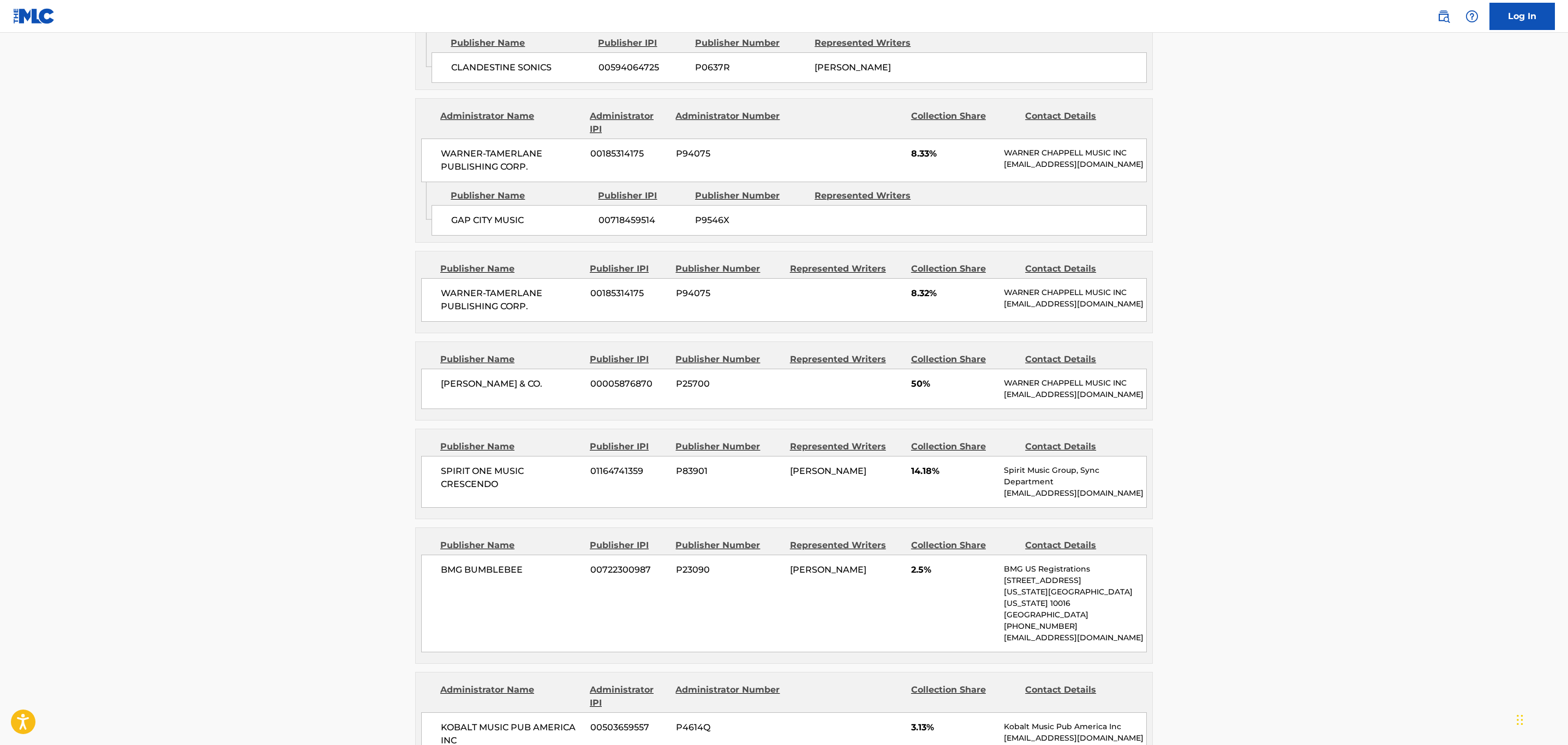
scroll to position [1746, 0]
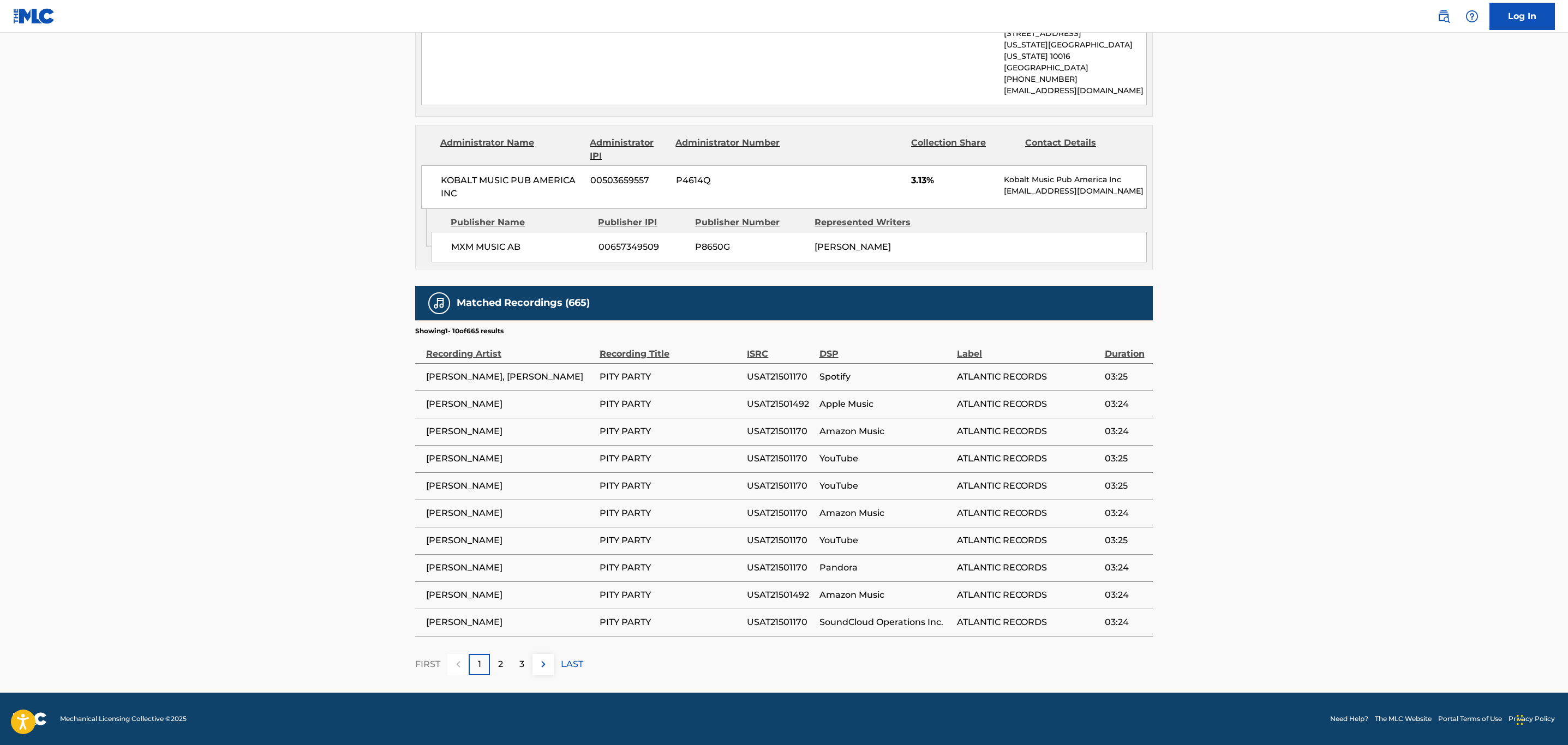
click at [778, 406] on span "USAT21501492" at bounding box center [780, 404] width 66 height 13
copy span "USAT21501492"
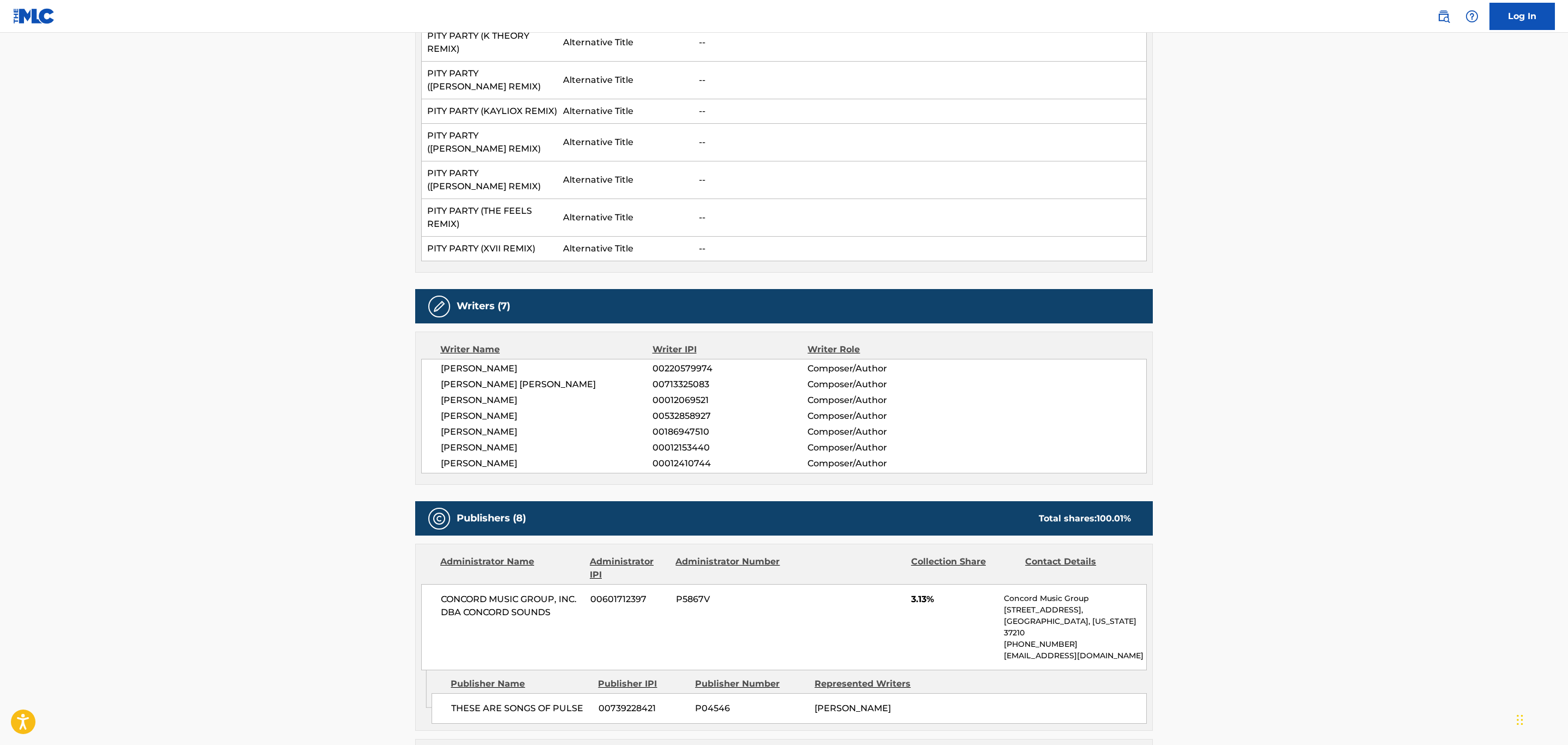
scroll to position [0, 0]
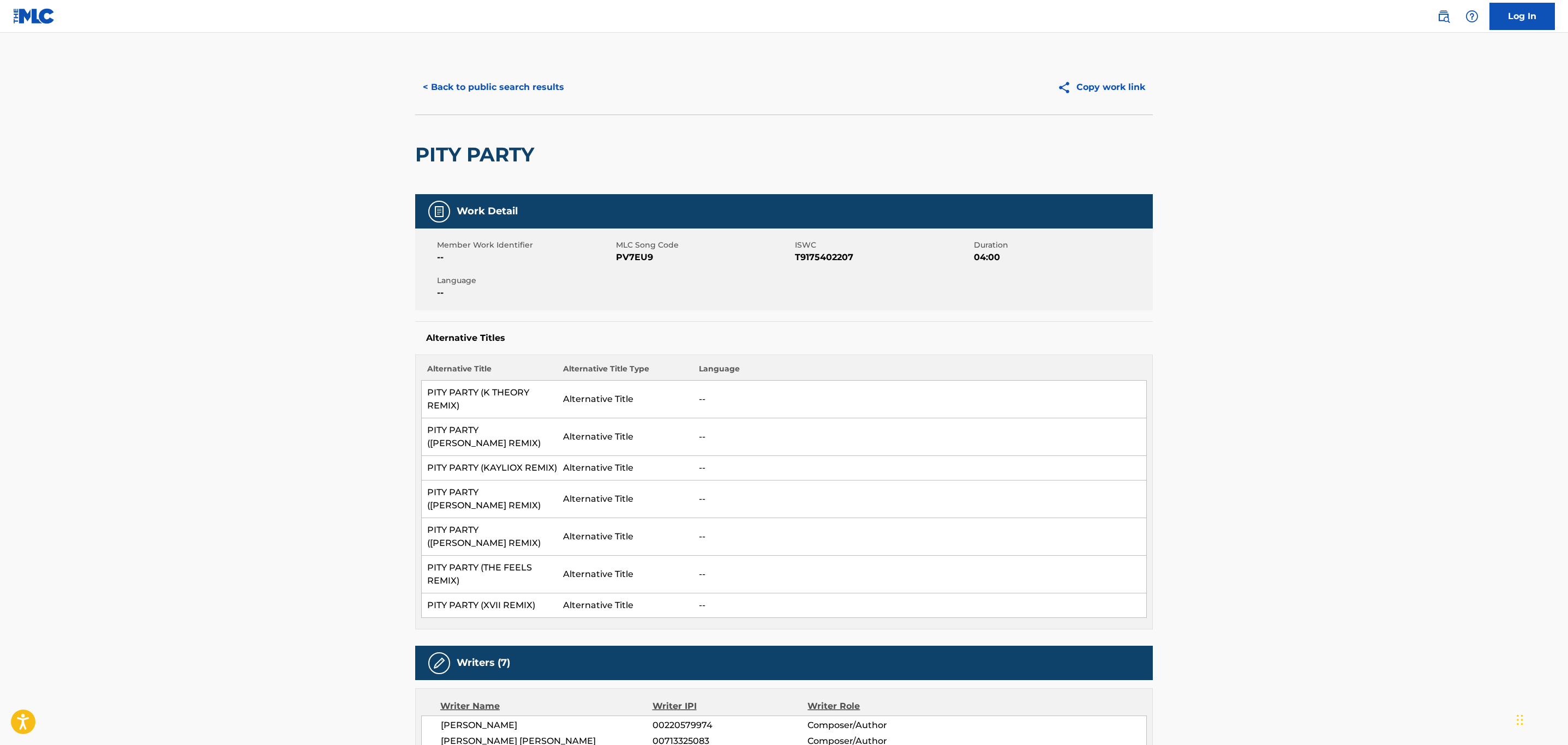
click at [514, 85] on button "< Back to public search results" at bounding box center [493, 88] width 157 height 27
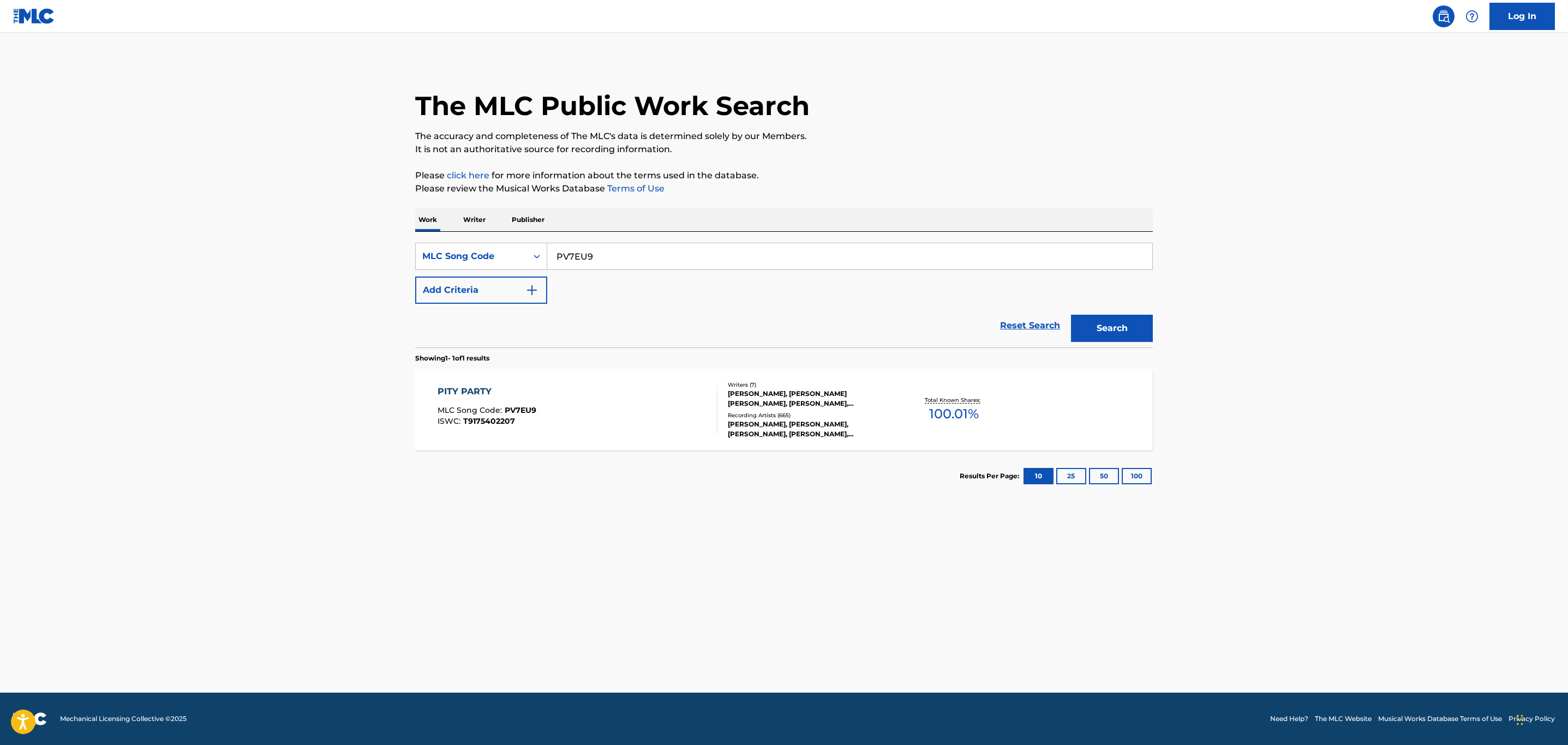
click at [419, 253] on div "SearchWithCriteria7114cc54-3846-4517-a83d-514c2e0ff83a MLC Song Code PV7EU9" at bounding box center [784, 256] width 738 height 27
paste input "DB16WN"
type input "DB16WN"
click at [1071, 315] on button "Search" at bounding box center [1112, 329] width 82 height 27
click at [625, 420] on div "DEATH (FEAT. DABABY) MLC Song Code : DB16WN ISWC : T3004322065" at bounding box center [577, 409] width 280 height 49
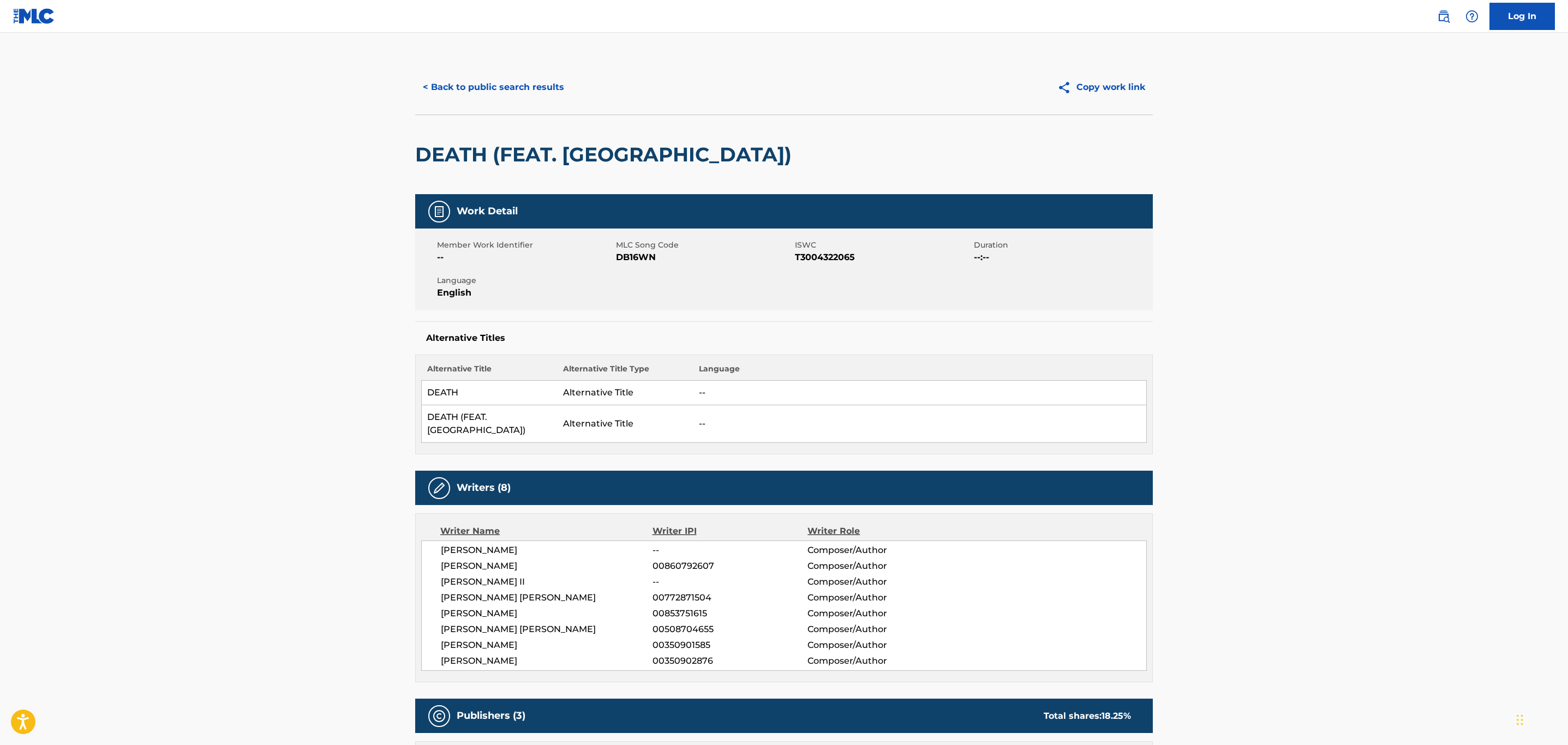
click at [533, 92] on button "< Back to public search results" at bounding box center [493, 88] width 157 height 27
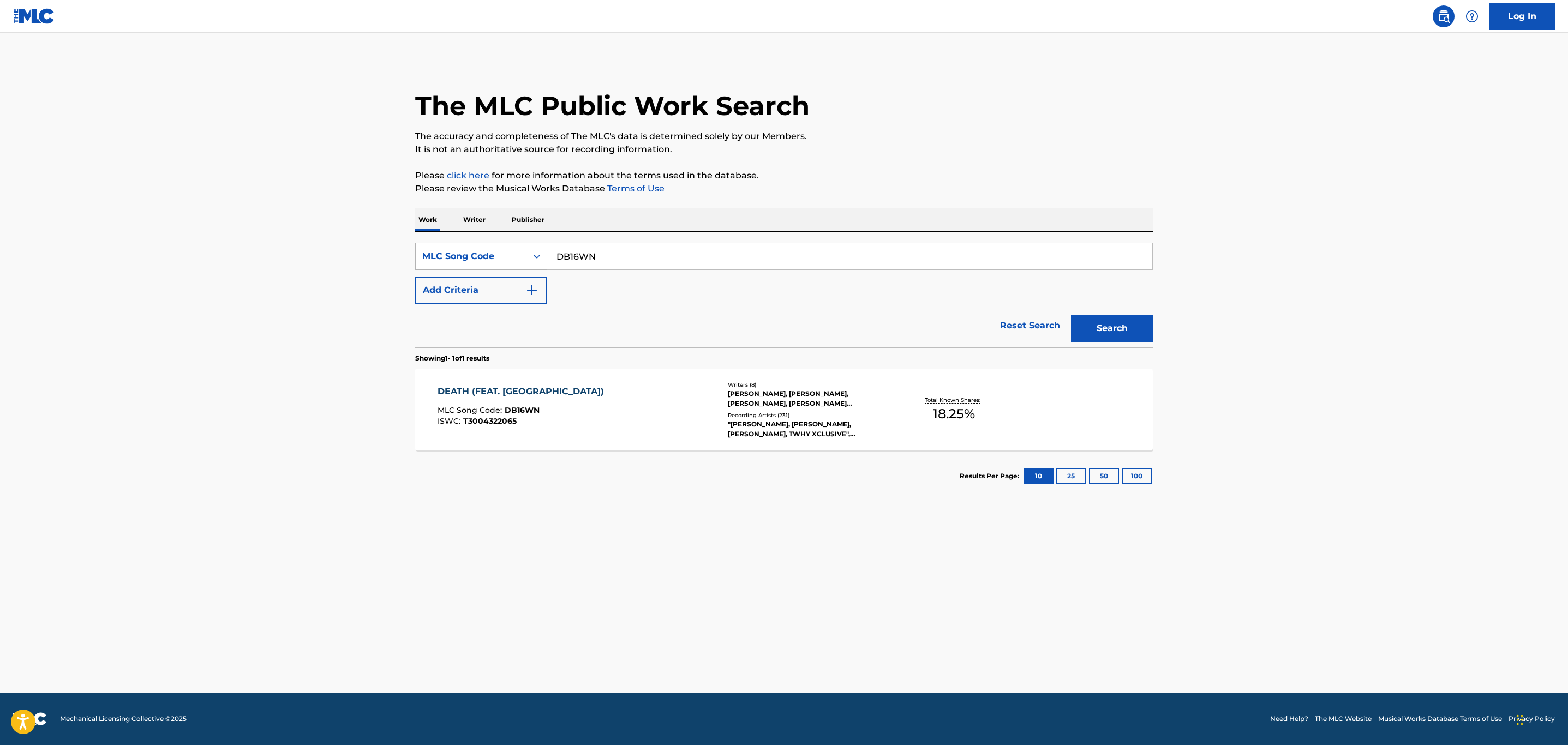
drag, startPoint x: 616, startPoint y: 259, endPoint x: 443, endPoint y: 255, distance: 173.0
click at [443, 255] on div "SearchWithCriteria7114cc54-3846-4517-a83d-514c2e0ff83a MLC Song Code DB16WN" at bounding box center [784, 256] width 738 height 27
paste input "F49170"
type input "F49170"
click at [1071, 315] on button "Search" at bounding box center [1112, 329] width 82 height 27
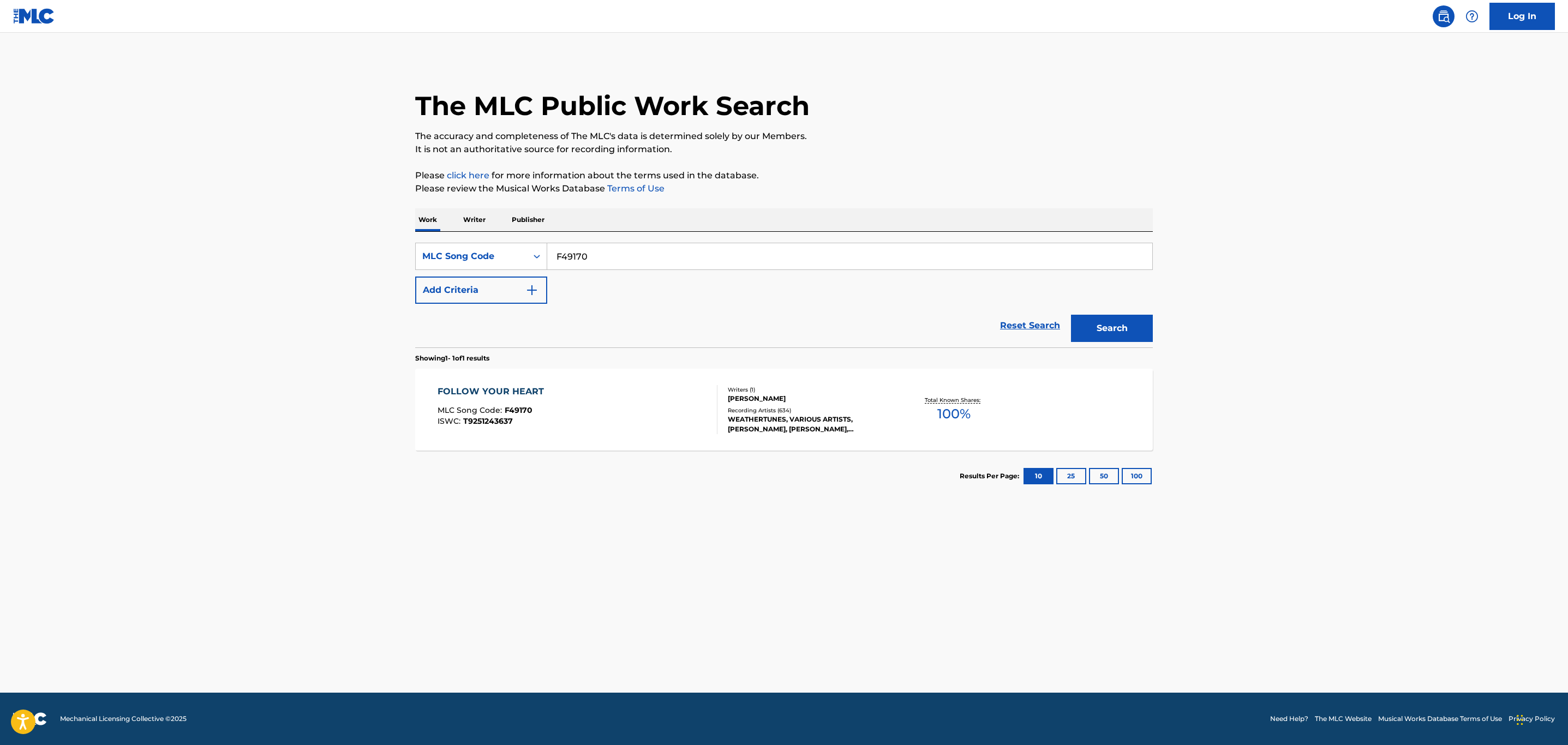
click at [626, 411] on div "FOLLOW YOUR HEART MLC Song Code : F49170 ISWC : T9251243637" at bounding box center [577, 409] width 280 height 49
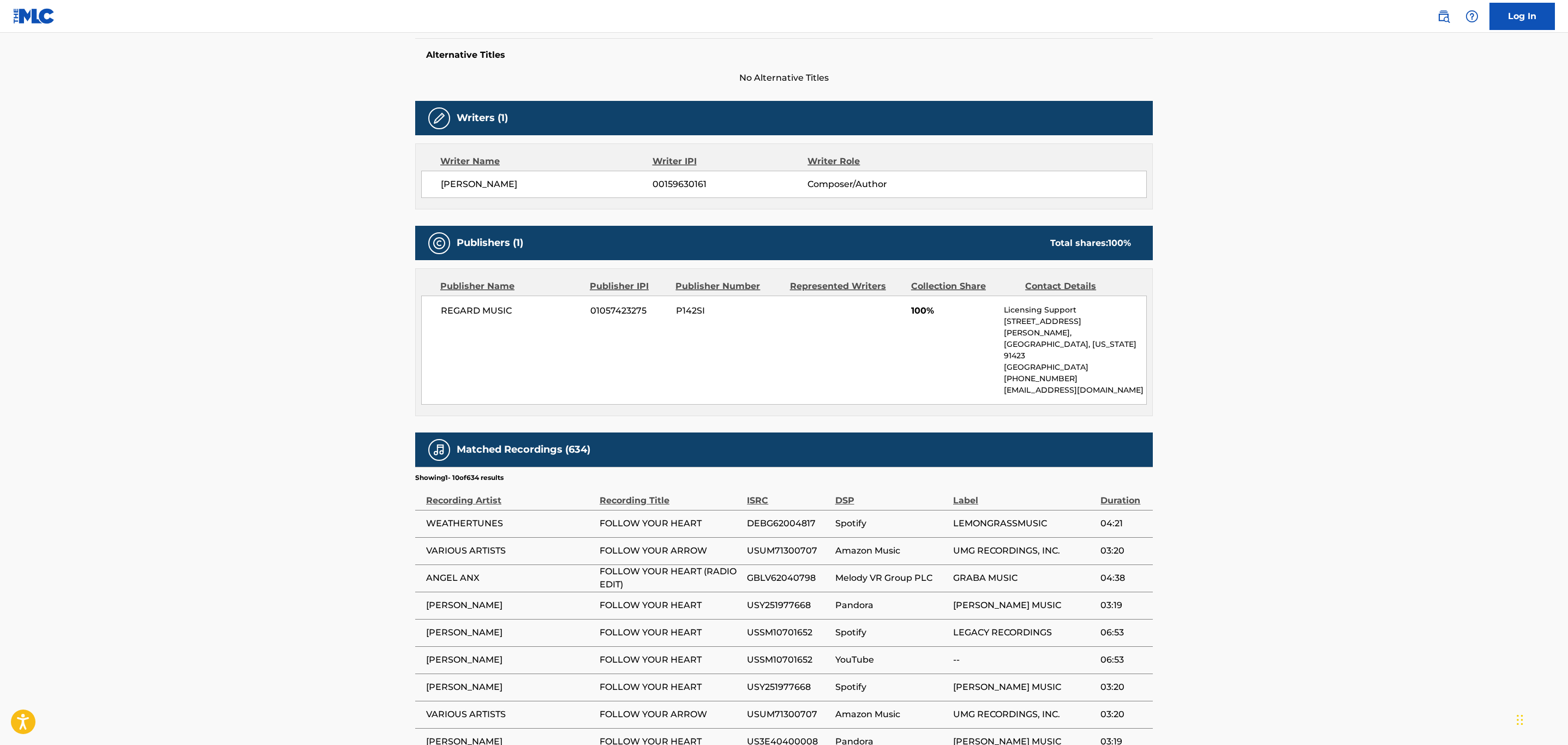
scroll to position [245, 0]
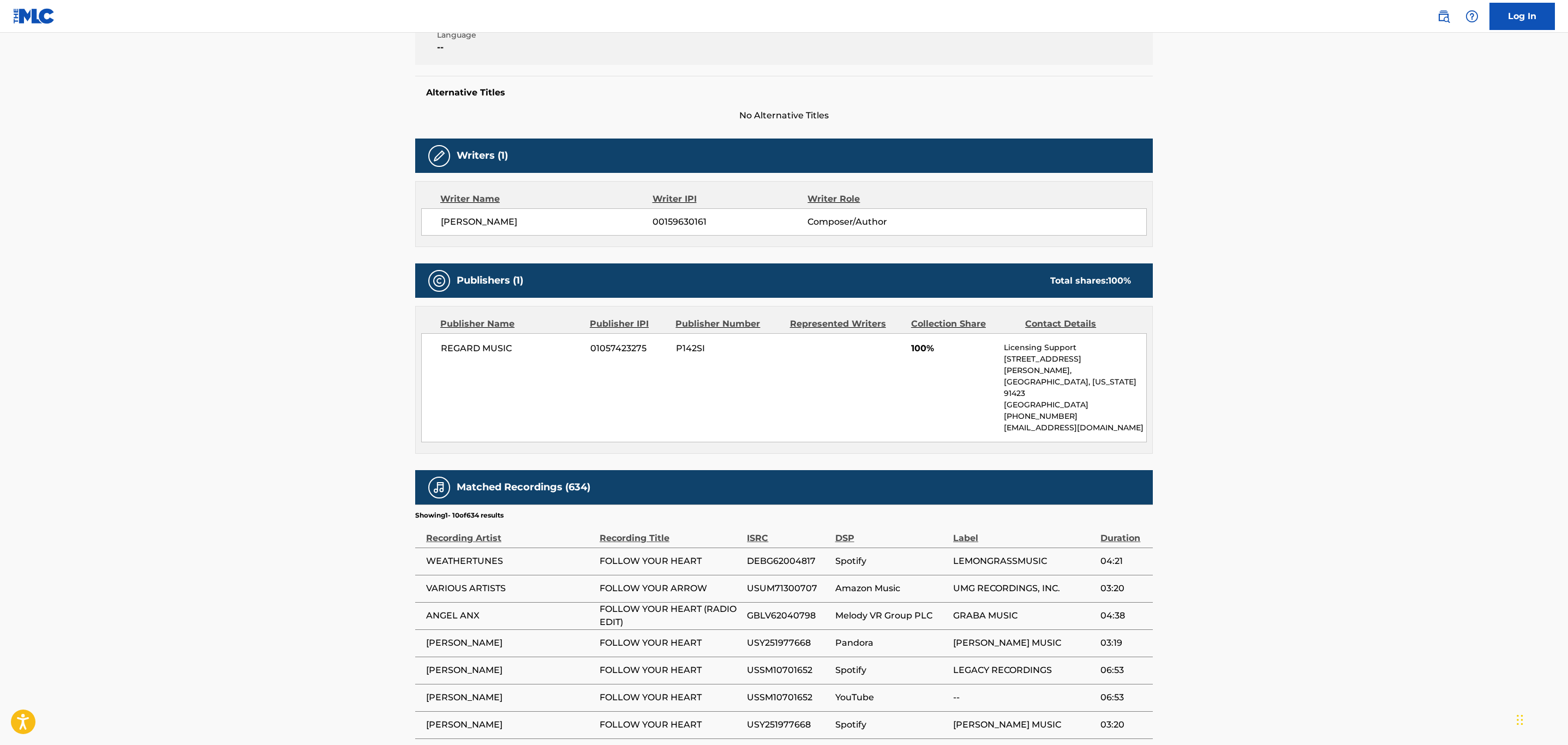
click at [783, 555] on span "DEBG62004817" at bounding box center [788, 561] width 82 height 13
copy span "DEBG62004817"
drag, startPoint x: 712, startPoint y: 537, endPoint x: 597, endPoint y: 540, distance: 115.0
click at [597, 548] on tr "WEATHERTUNES FOLLOW YOUR HEART DEBG62004817 Spotify LEMONGRASSMUSIC 04:21" at bounding box center [784, 561] width 738 height 27
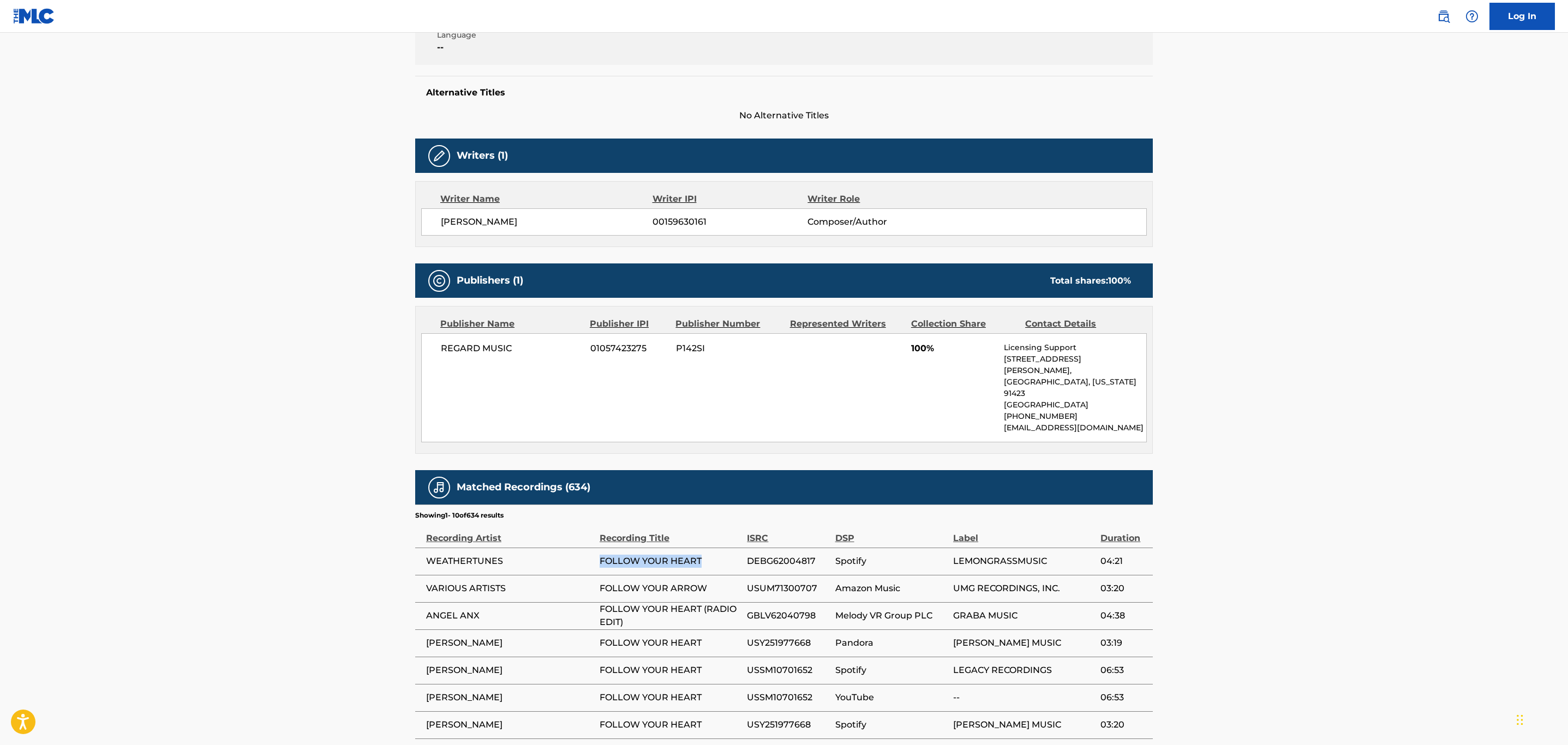
copy tr "FOLLOW YOUR HEART"
click at [786, 555] on span "DEBG62004817" at bounding box center [788, 561] width 82 height 13
copy span "DEBG62004817"
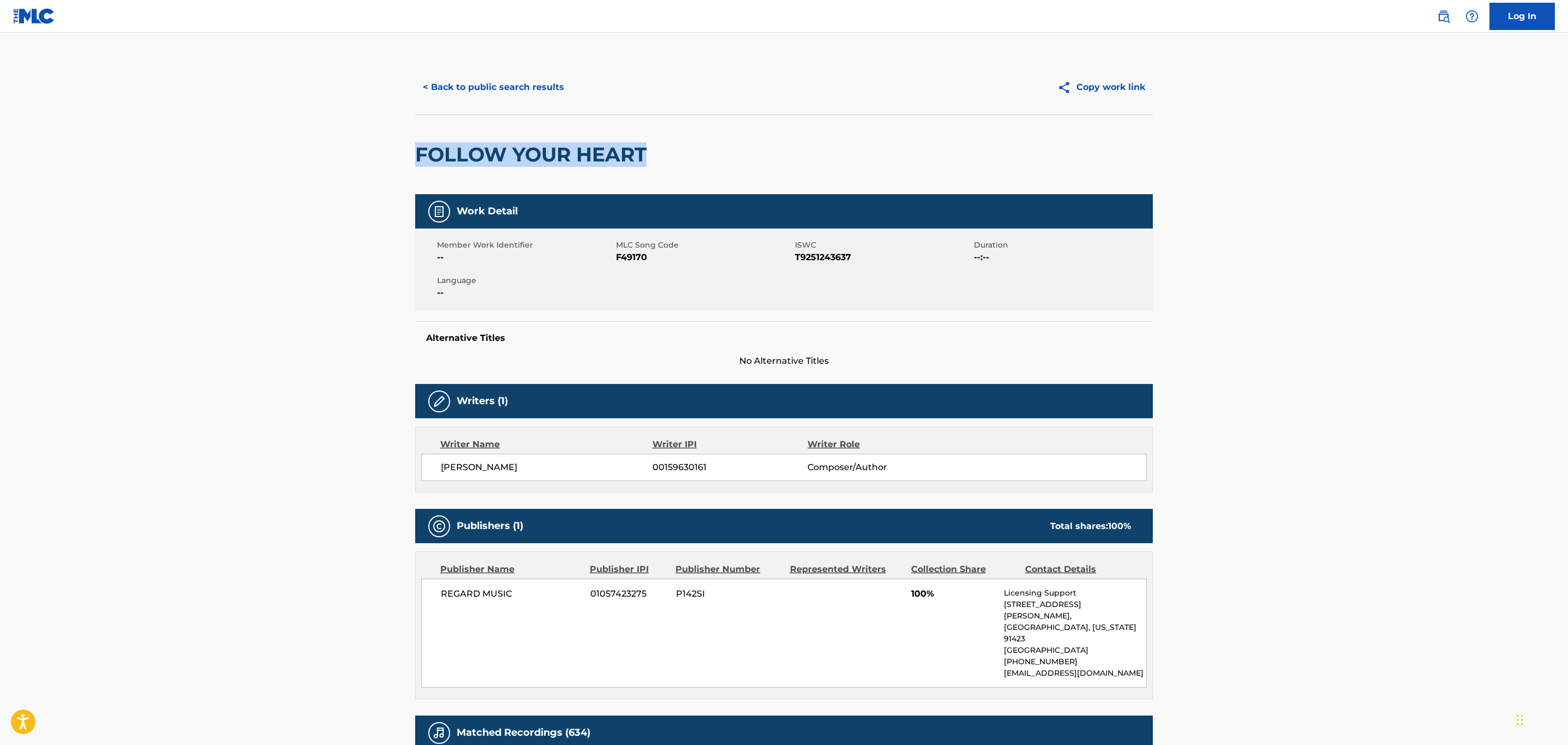
drag, startPoint x: 689, startPoint y: 169, endPoint x: 318, endPoint y: 147, distance: 371.7
click at [318, 147] on main "< Back to public search results Copy work link FOLLOW YOUR HEART Work Detail Me…" at bounding box center [784, 578] width 1568 height 1090
copy h2 "FOLLOW YOUR HEART"
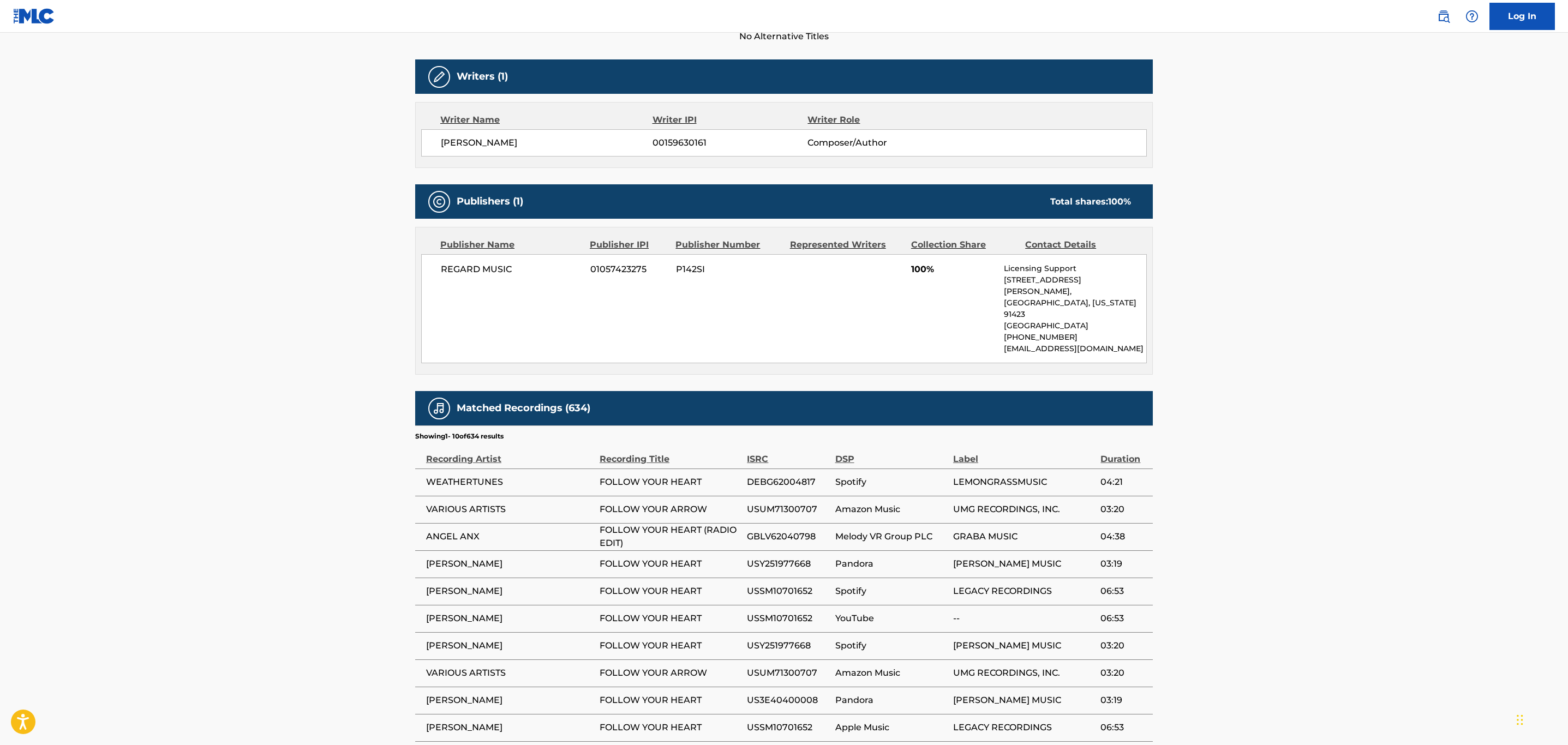
scroll to position [327, 0]
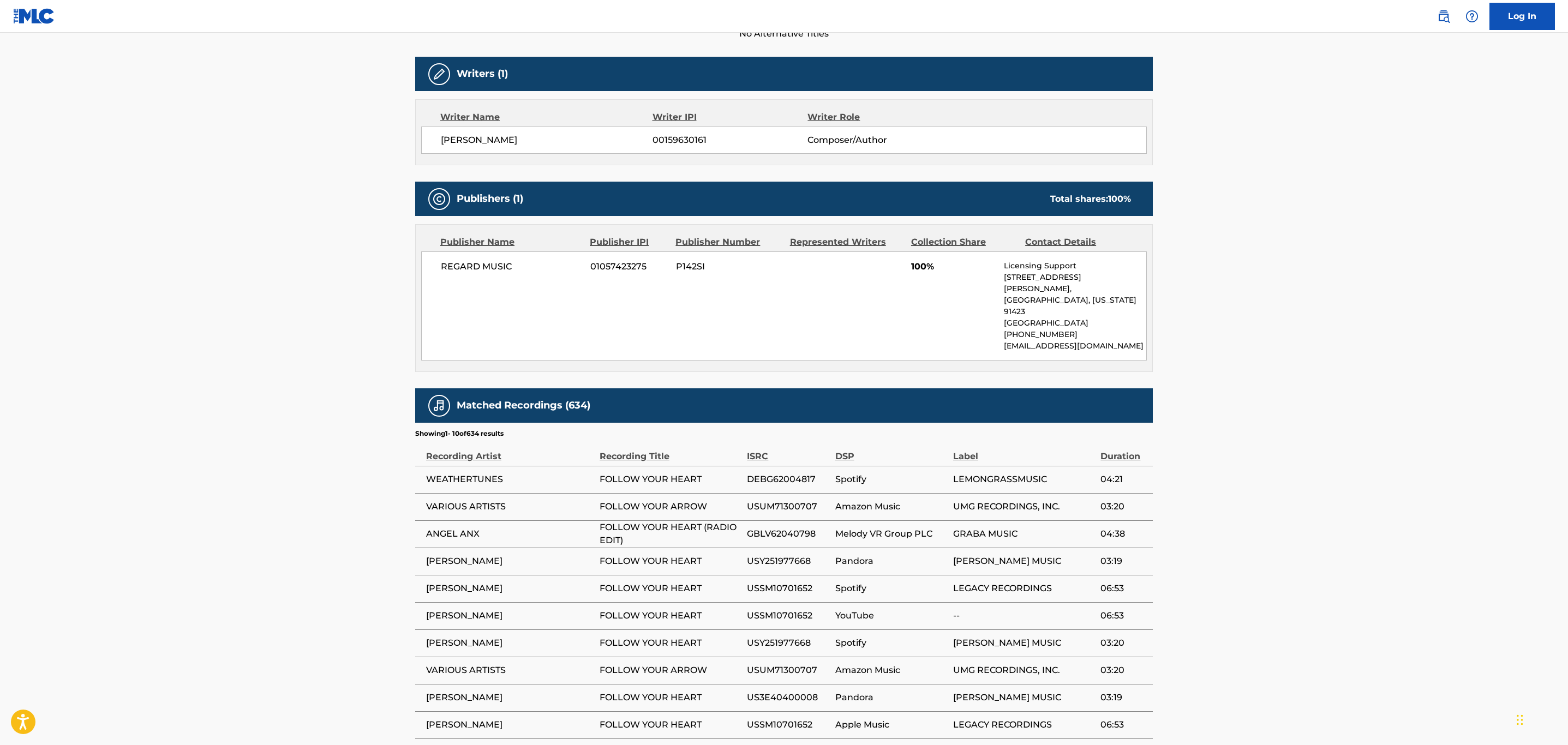
click at [801, 473] on span "DEBG62004817" at bounding box center [788, 479] width 82 height 13
copy span "DEBG62004817"
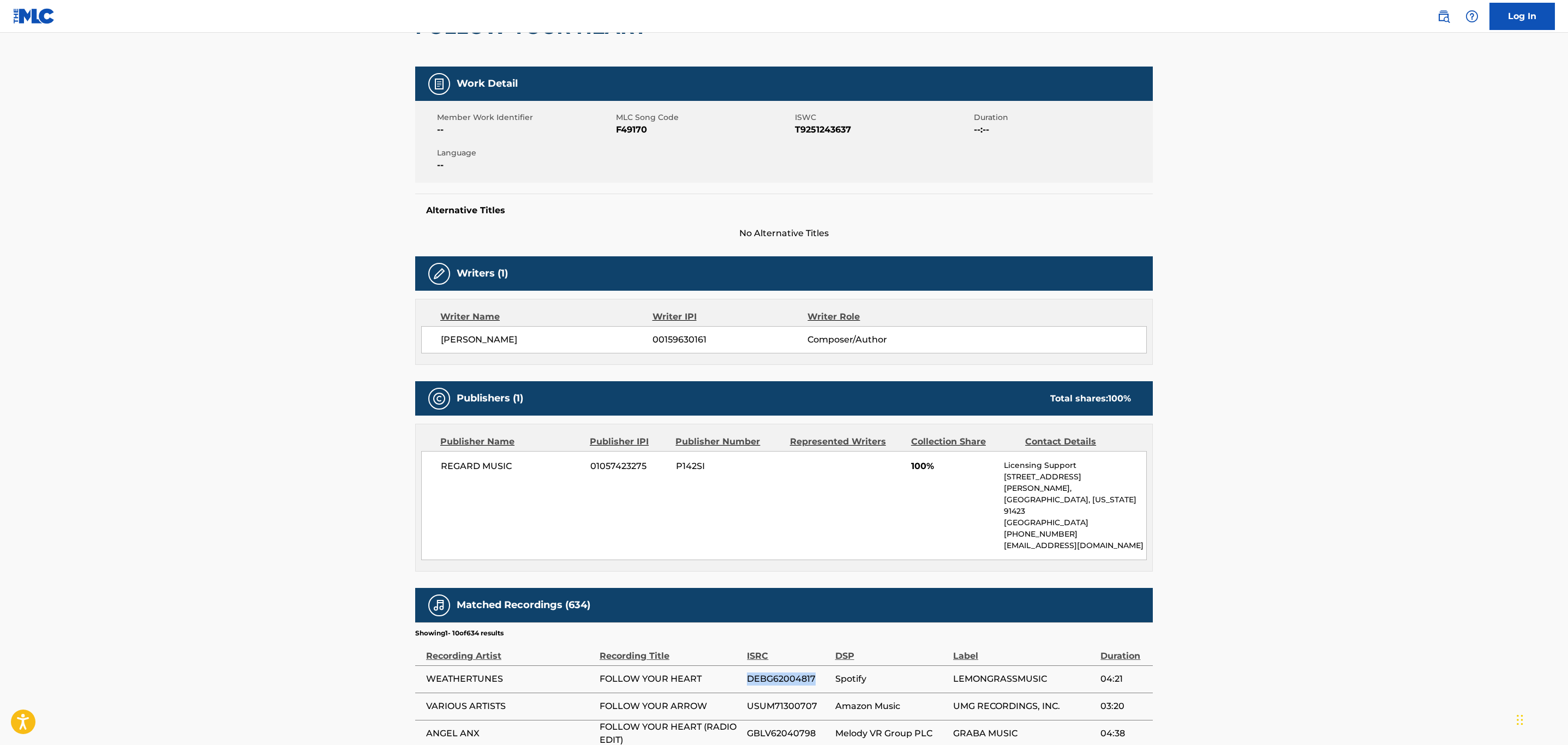
scroll to position [0, 0]
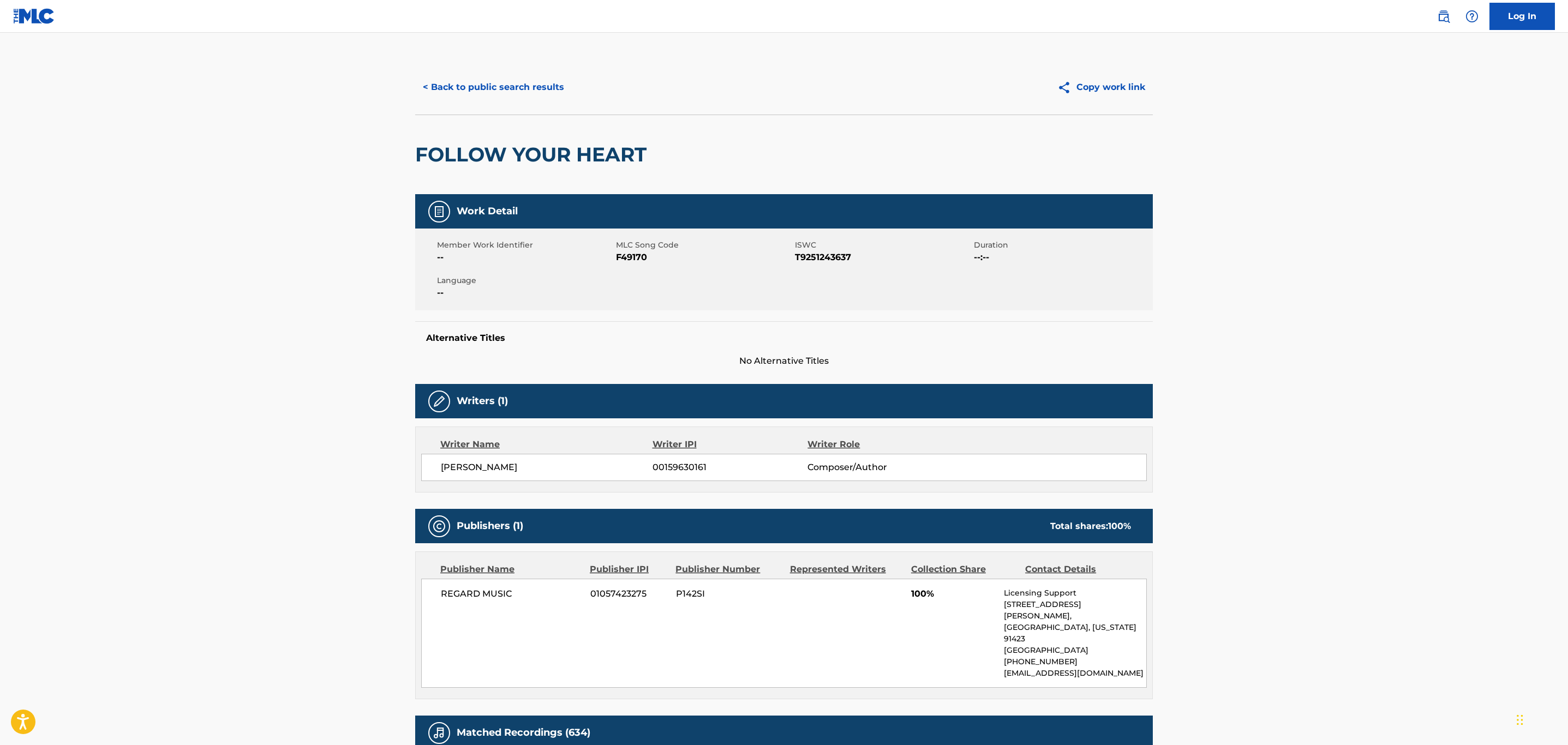
click at [638, 257] on span "F49170" at bounding box center [704, 257] width 176 height 13
copy span "F49170"
click at [522, 97] on button "< Back to public search results" at bounding box center [493, 88] width 157 height 27
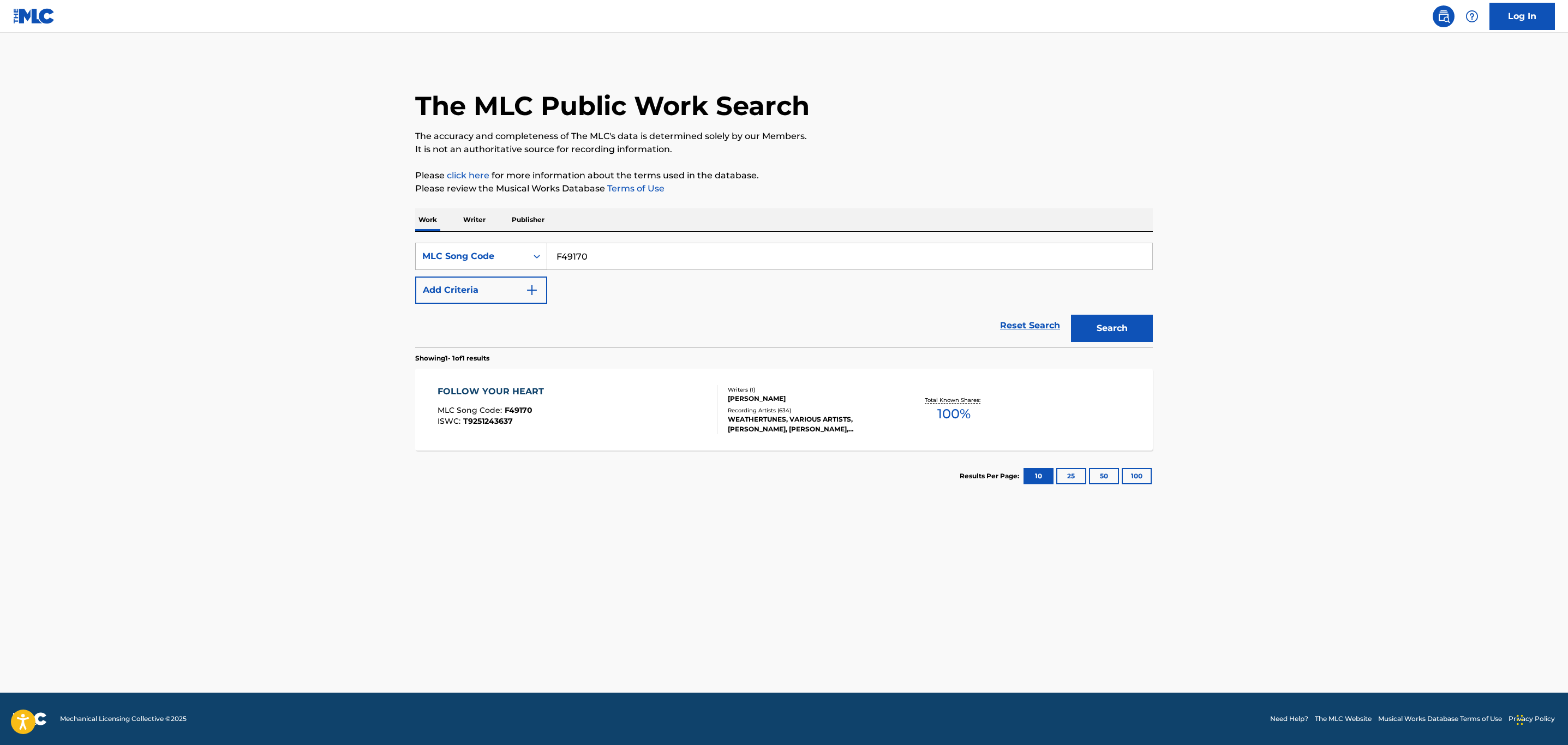
drag, startPoint x: 625, startPoint y: 256, endPoint x: 432, endPoint y: 264, distance: 193.2
click at [433, 265] on div "SearchWithCriteria7114cc54-3846-4517-a83d-514c2e0ff83a MLC Song Code F49170" at bounding box center [784, 256] width 738 height 27
paste input "L17497"
type input "L17497"
click at [1071, 315] on button "Search" at bounding box center [1112, 329] width 82 height 27
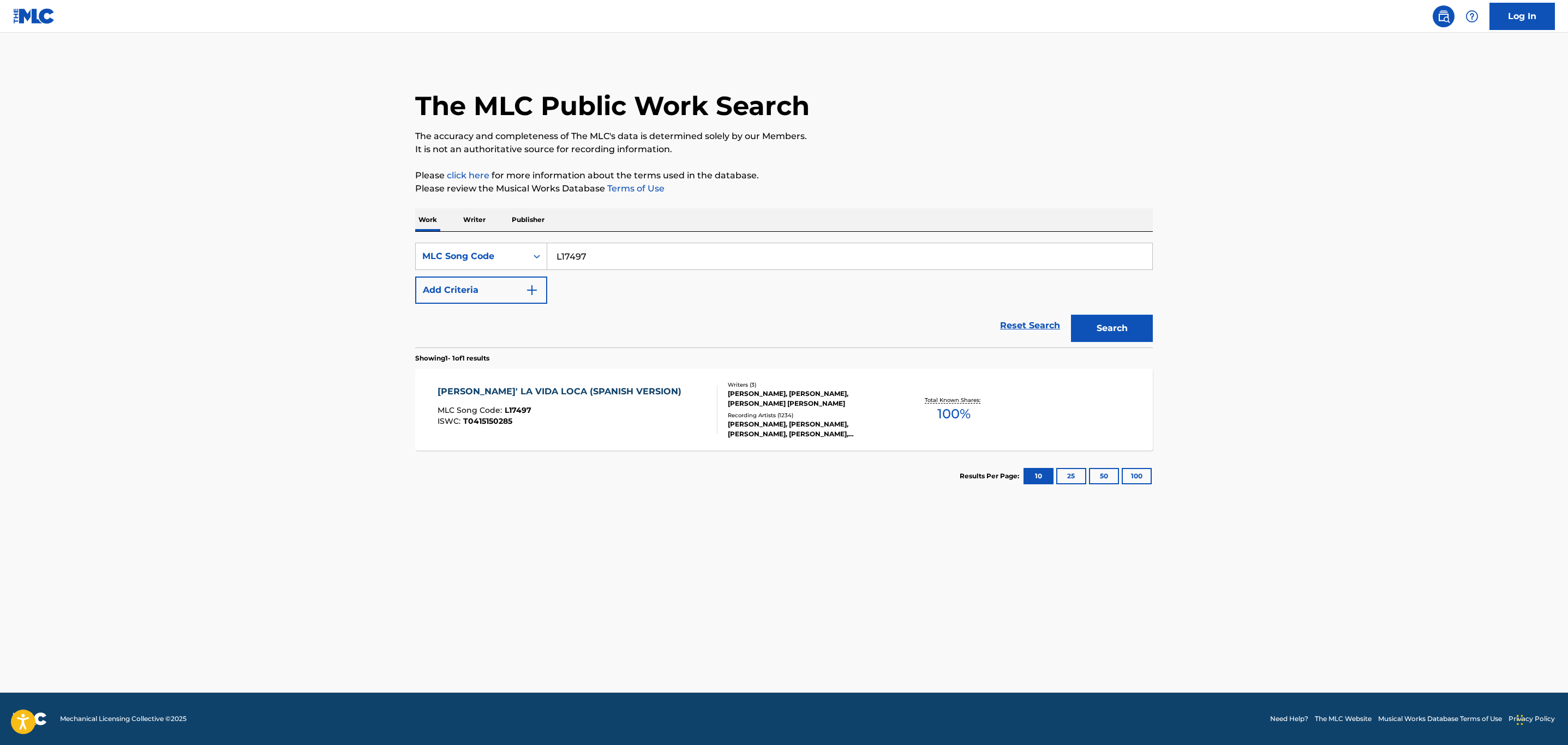
click at [583, 421] on div "ISWC : T0415150285" at bounding box center [562, 421] width 249 height 8
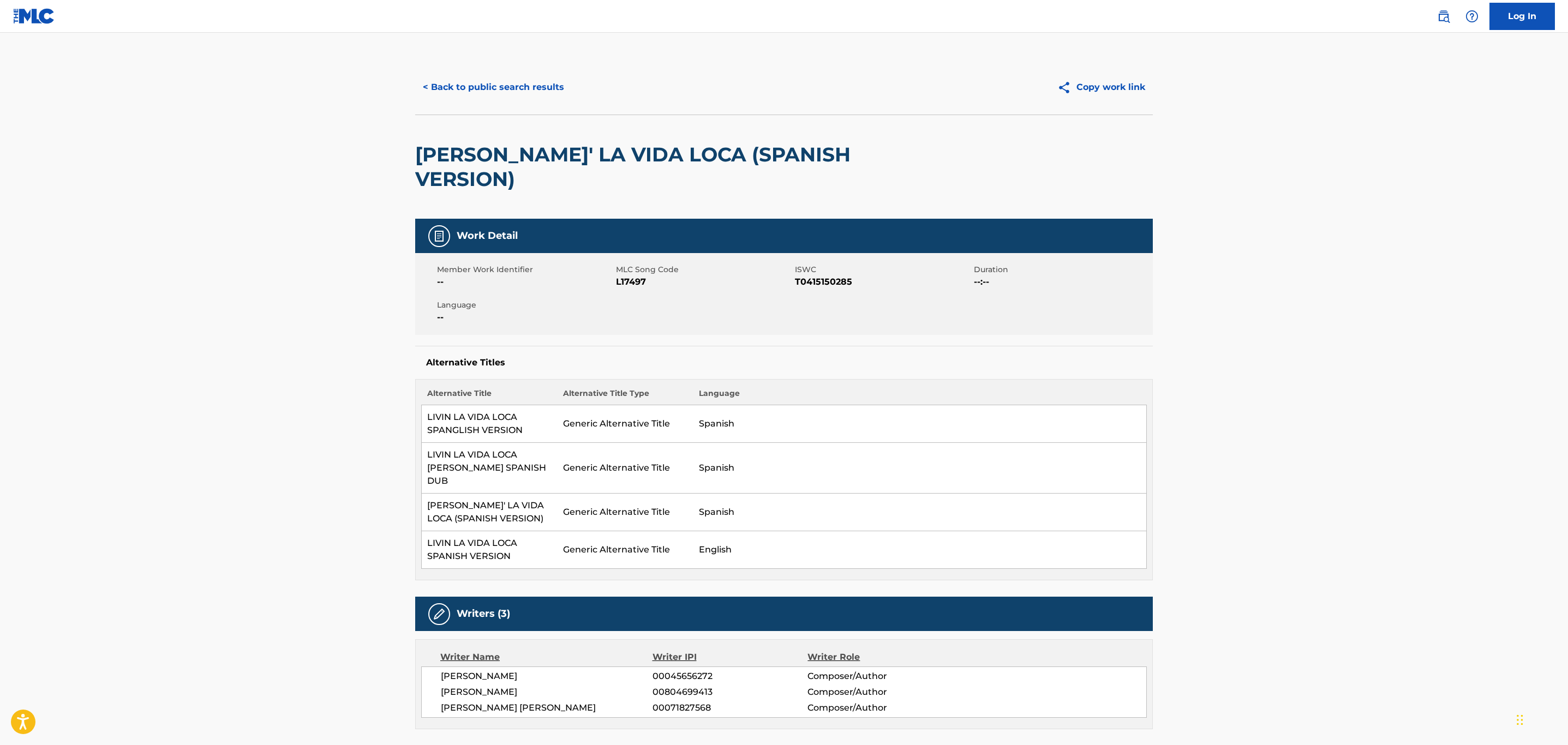
click at [506, 81] on button "< Back to public search results" at bounding box center [493, 88] width 157 height 27
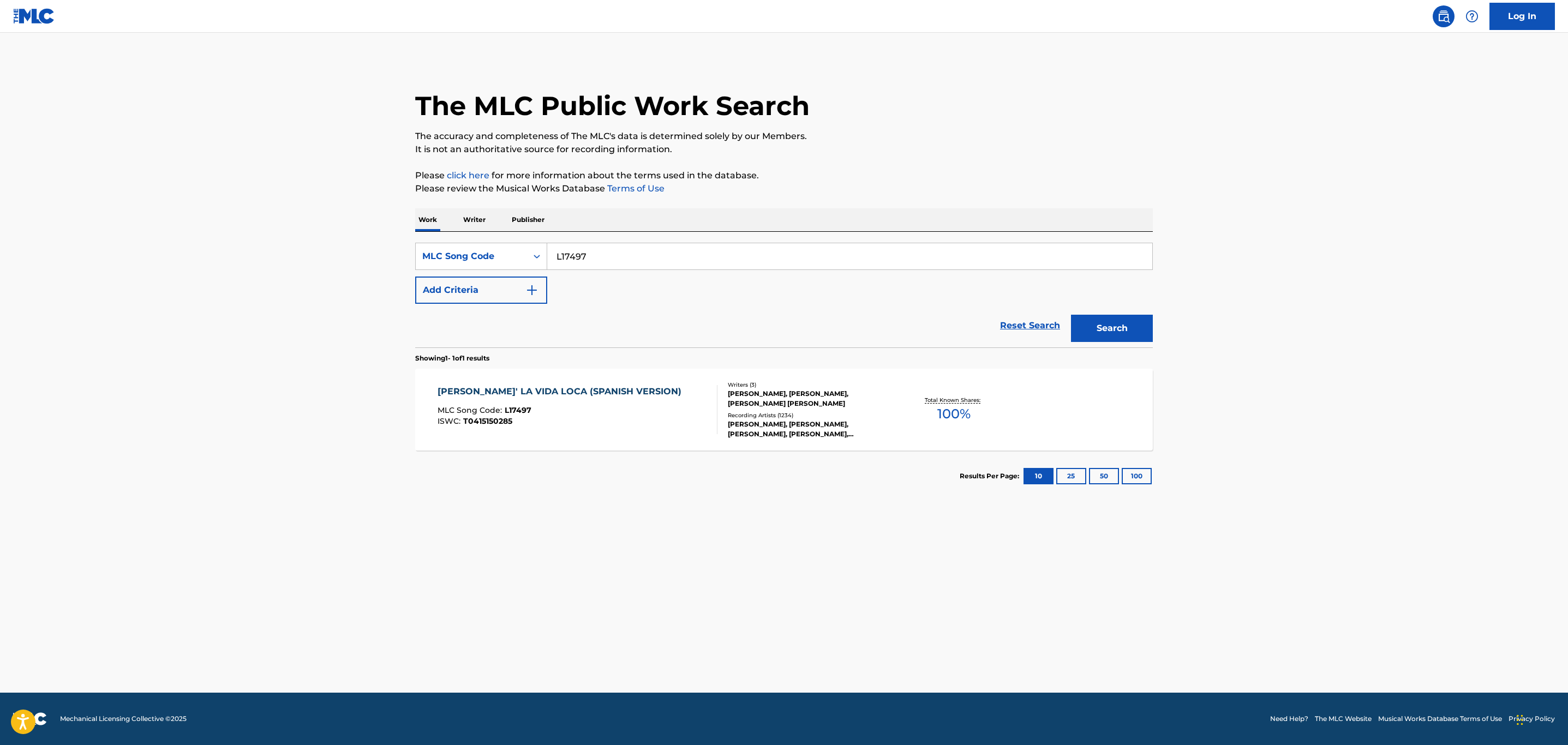
drag, startPoint x: 670, startPoint y: 254, endPoint x: 392, endPoint y: 254, distance: 278.0
click at [392, 254] on main "The MLC Public Work Search The accuracy and completeness of The MLC's data is d…" at bounding box center [784, 363] width 1568 height 660
paste input "H1991U"
type input "H1991U"
click at [1071, 315] on button "Search" at bounding box center [1112, 329] width 82 height 27
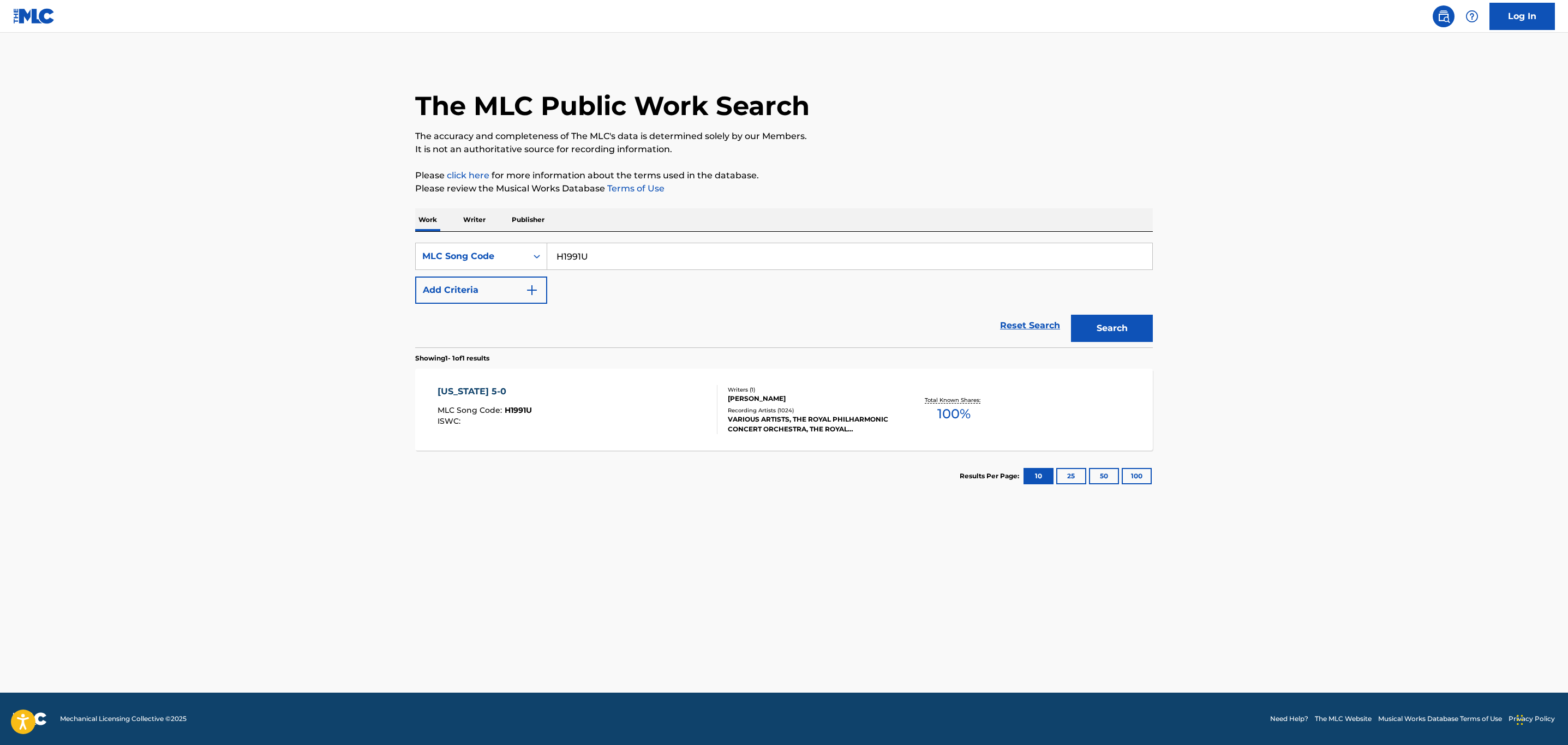
click at [597, 406] on div "HAWAII 5-0 MLC Song Code : H1991U ISWC :" at bounding box center [577, 409] width 280 height 49
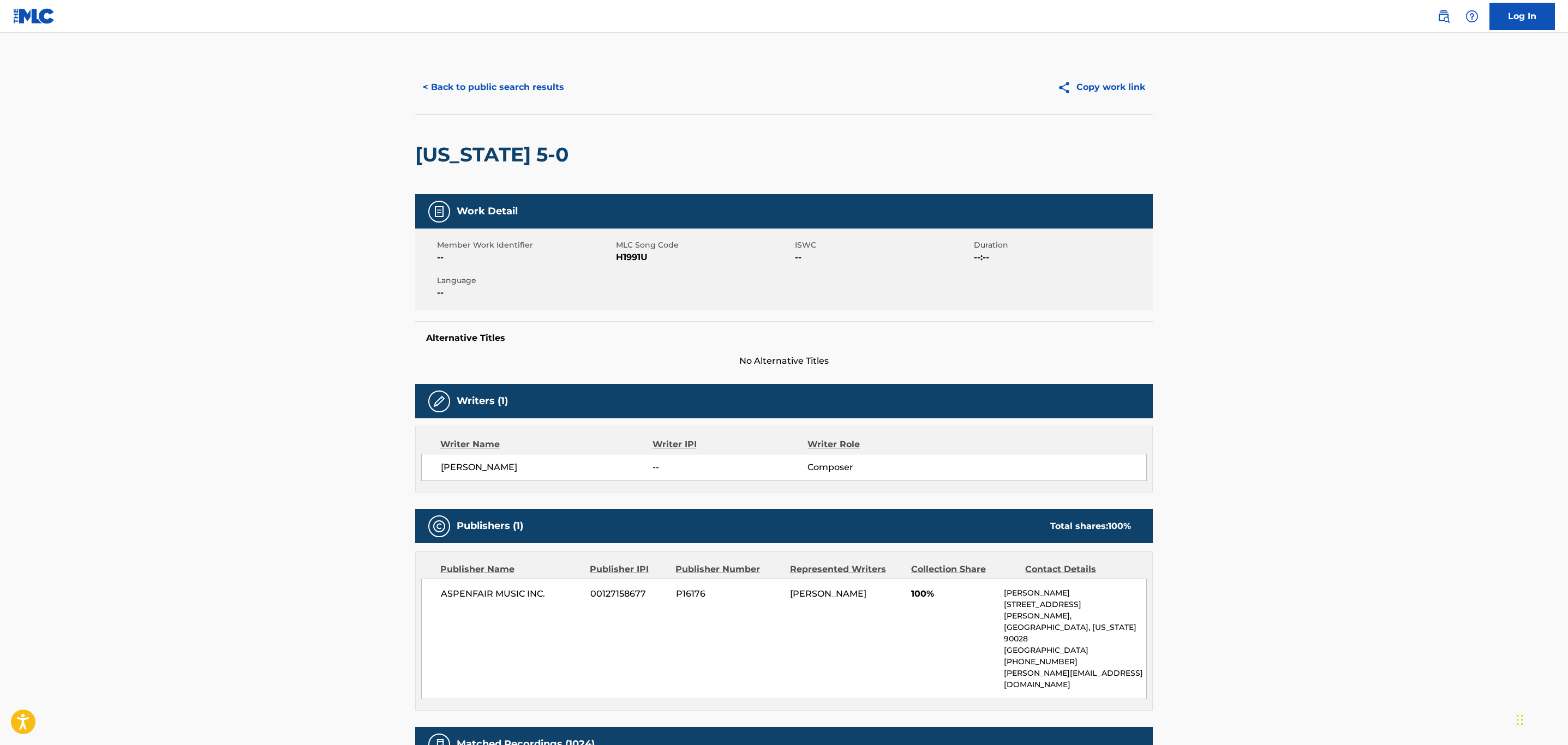
click at [496, 81] on button "< Back to public search results" at bounding box center [493, 88] width 157 height 27
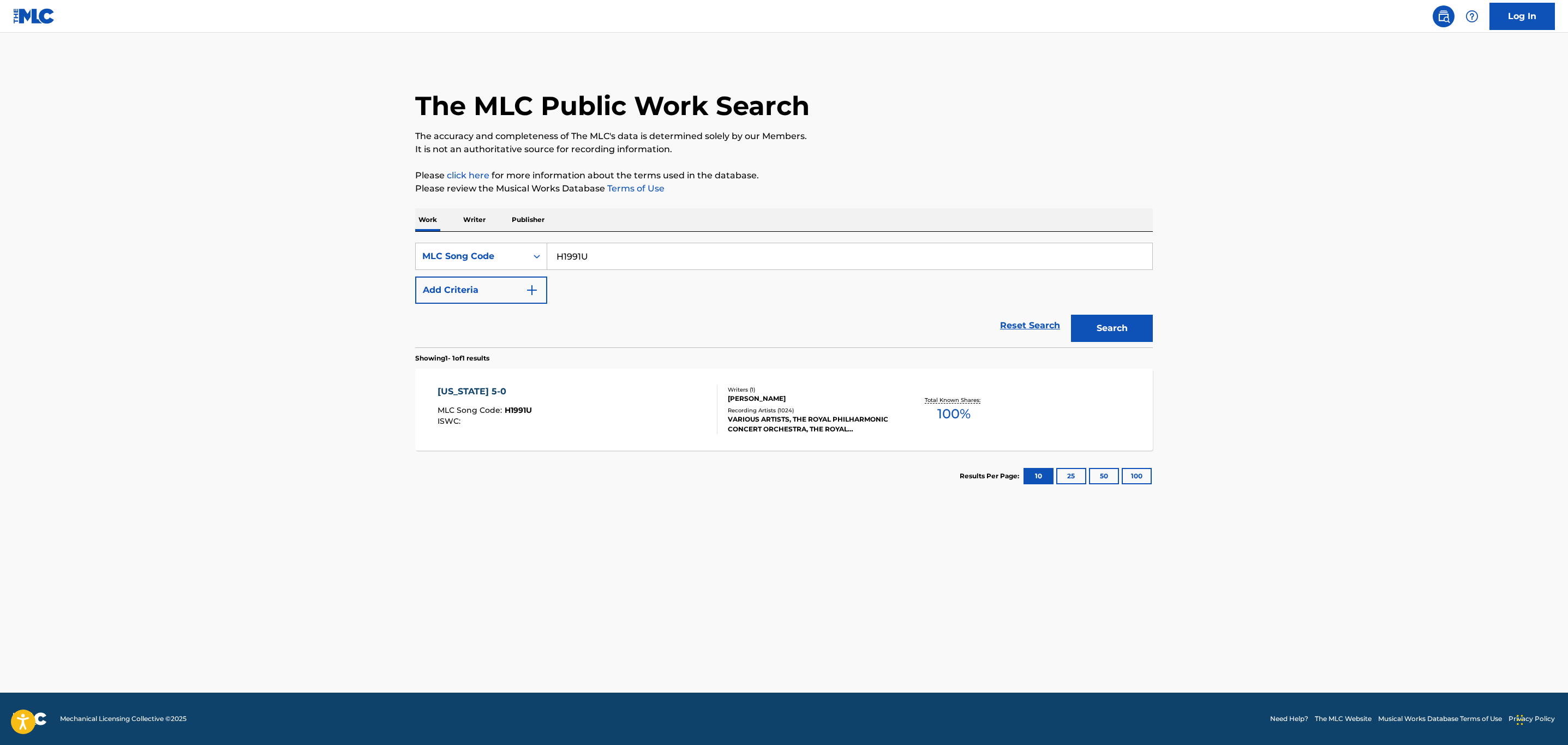
drag, startPoint x: 614, startPoint y: 249, endPoint x: 602, endPoint y: 253, distance: 12.6
click at [392, 257] on main "The MLC Public Work Search The accuracy and completeness of The MLC's data is d…" at bounding box center [784, 363] width 1568 height 660
paste input "QV9QX4"
type input "QV9QX4"
click at [1112, 336] on button "Search" at bounding box center [1112, 329] width 82 height 27
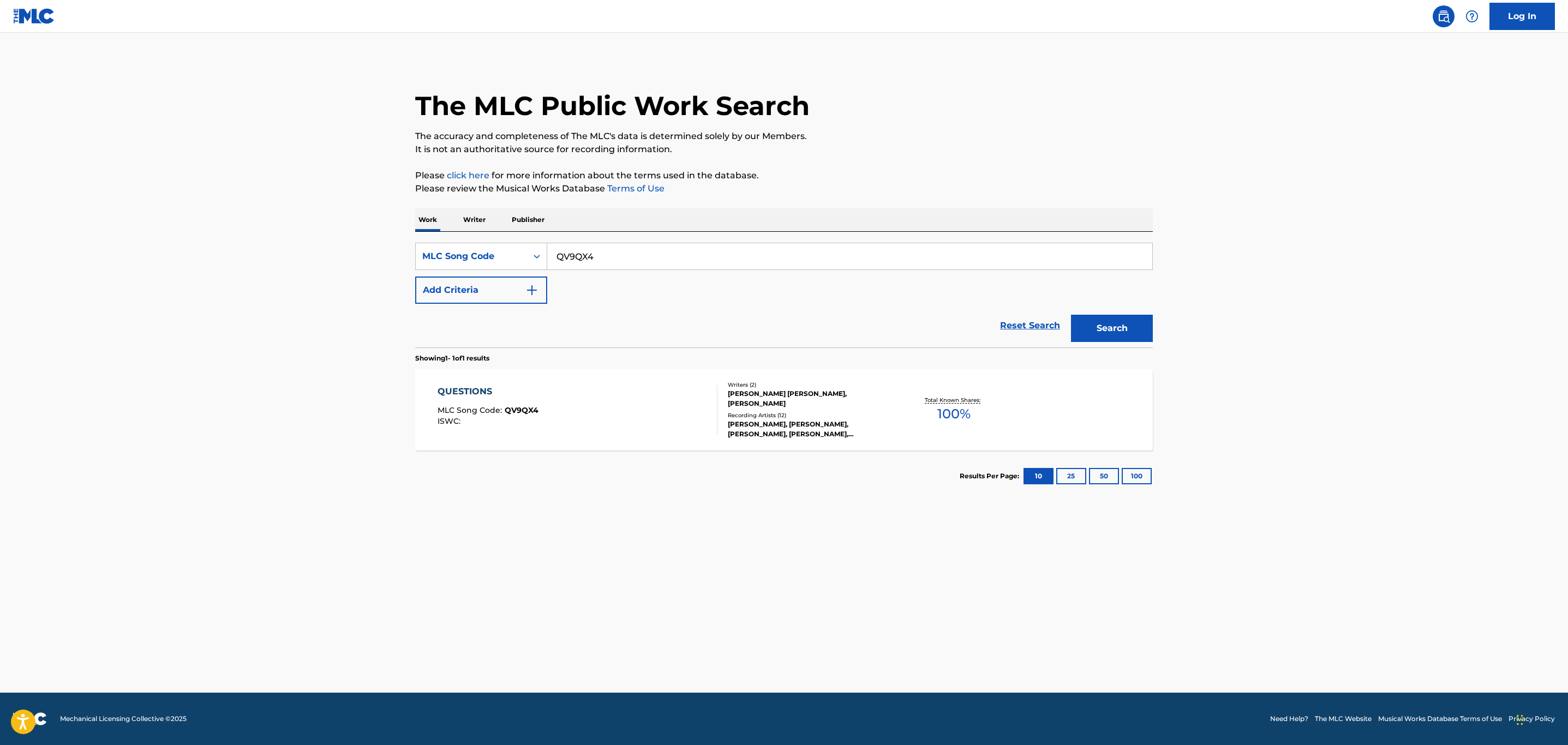
click at [642, 405] on div "QUESTIONS MLC Song Code : QV9QX4 ISWC :" at bounding box center [577, 409] width 280 height 49
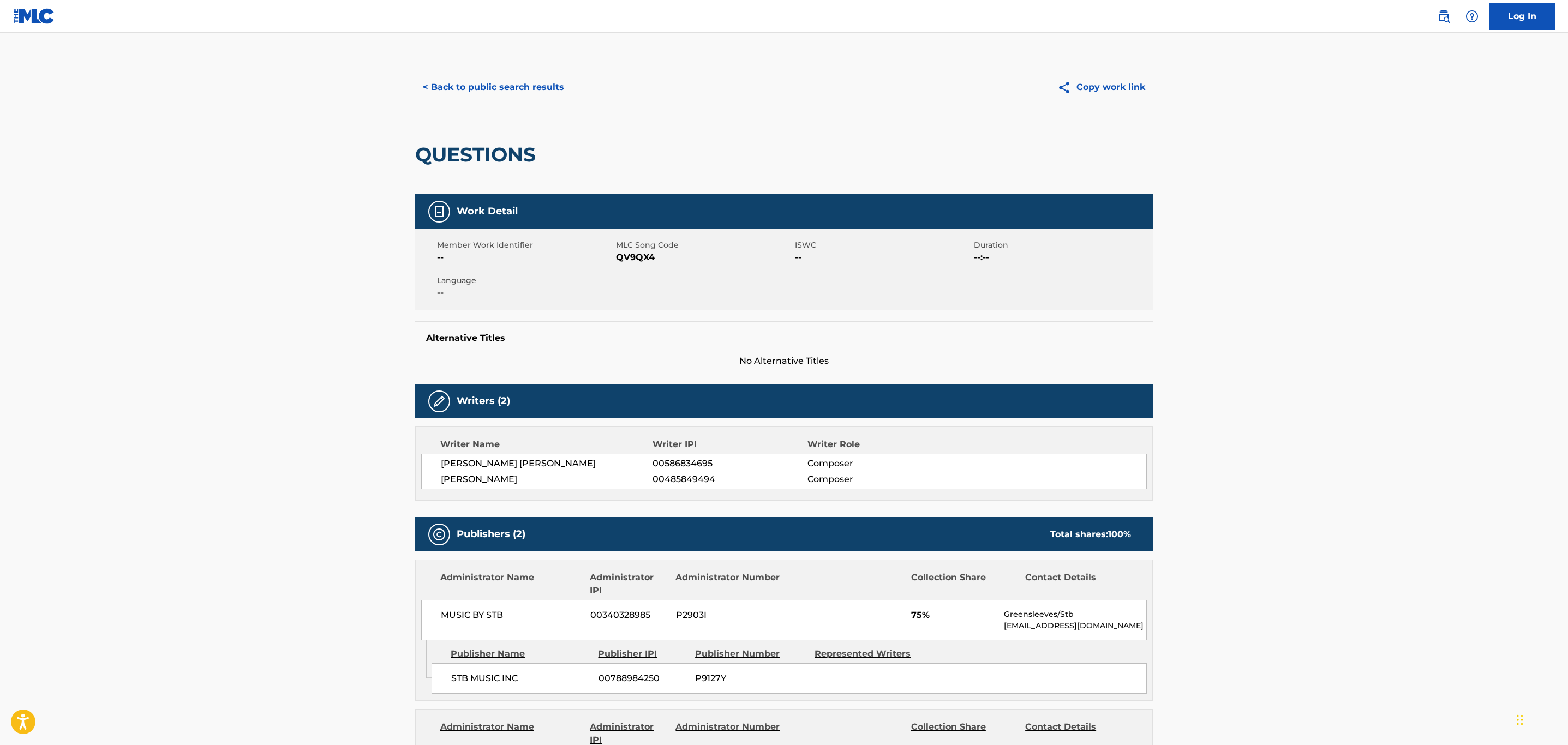
click at [547, 92] on button "< Back to public search results" at bounding box center [493, 88] width 157 height 27
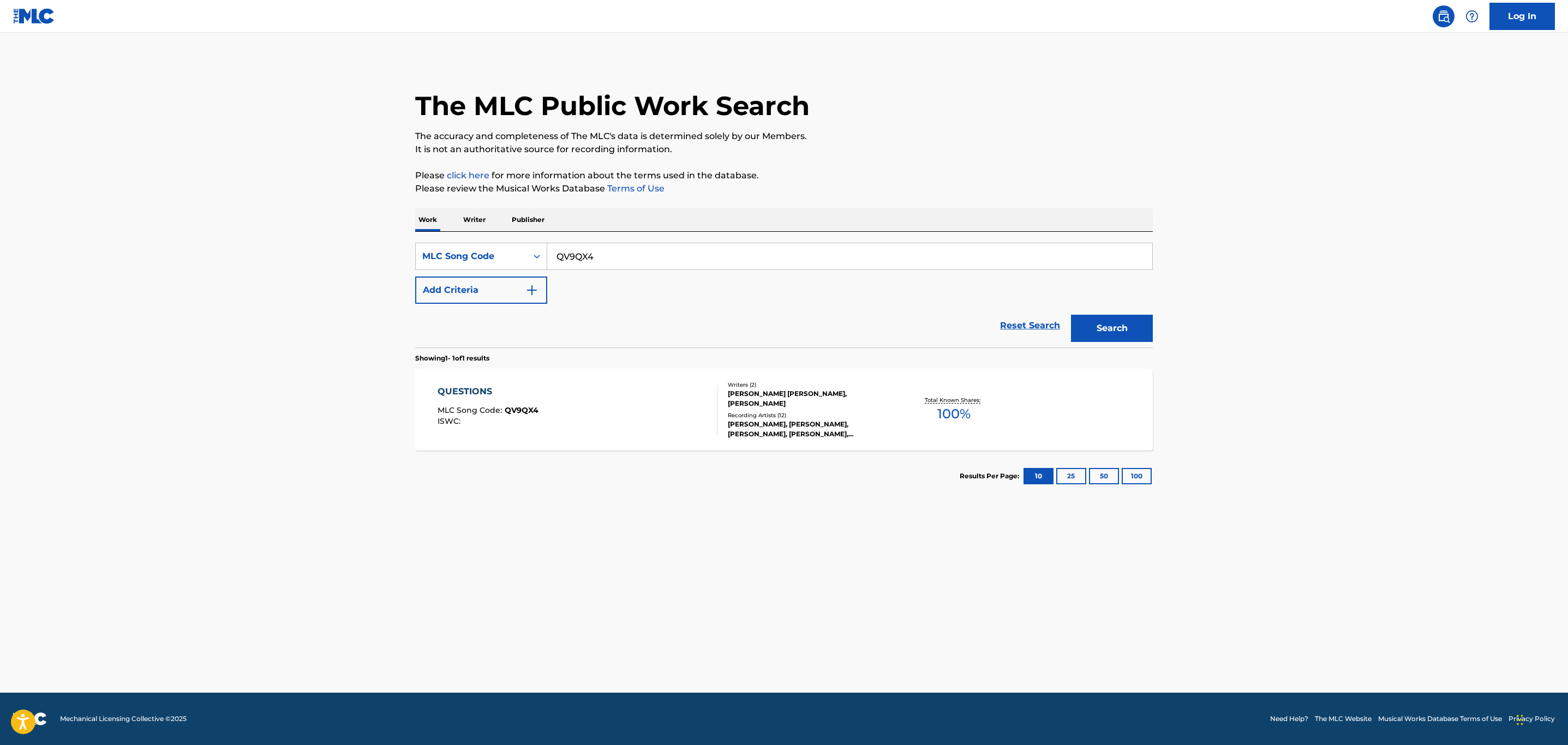
drag, startPoint x: 629, startPoint y: 236, endPoint x: 608, endPoint y: 254, distance: 27.7
click at [604, 244] on div "SearchWithCriteria7114cc54-3846-4517-a83d-514c2e0ff83a MLC Song Code QV9QX4 Add…" at bounding box center [784, 290] width 738 height 116
drag, startPoint x: 608, startPoint y: 254, endPoint x: 469, endPoint y: 259, distance: 139.1
click at [470, 260] on div "SearchWithCriteria7114cc54-3846-4517-a83d-514c2e0ff83a MLC Song Code QV9QX4" at bounding box center [784, 256] width 738 height 27
paste input "CB3CHE"
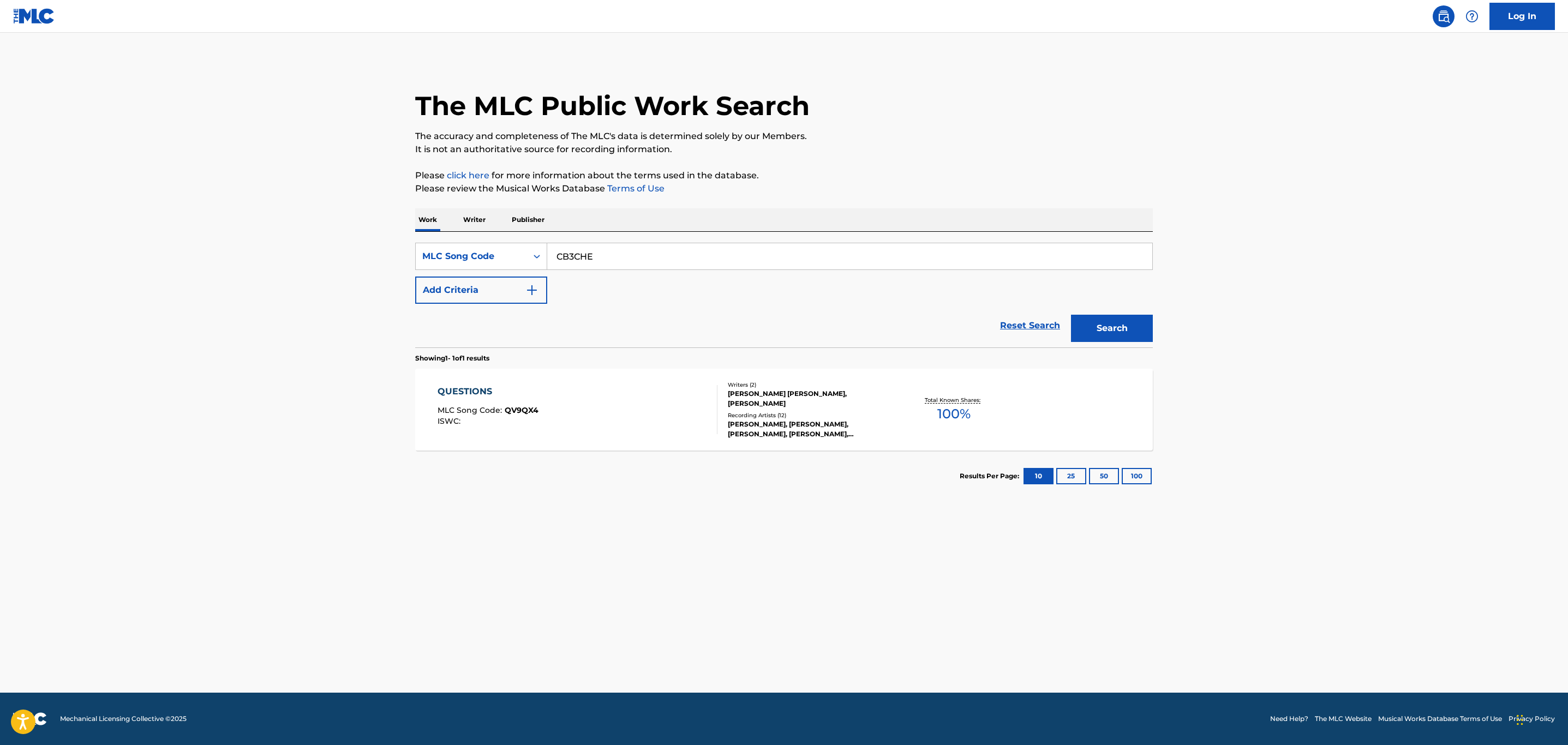
type input "CB3CHE"
click at [1071, 315] on button "Search" at bounding box center [1112, 329] width 82 height 27
click at [625, 425] on div "MLC Song Code : CB3CHE" at bounding box center [573, 422] width 271 height 11
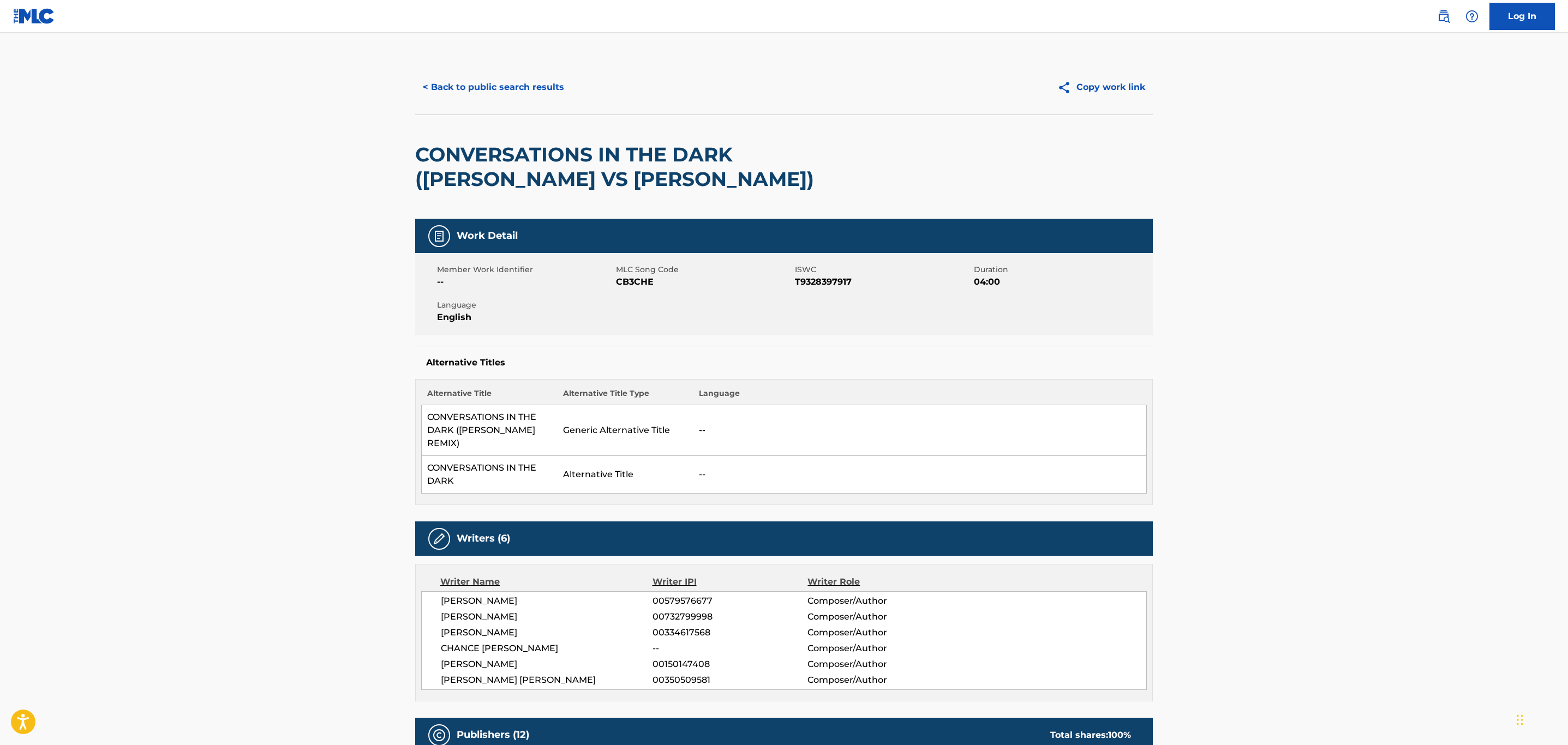
click at [484, 85] on button "< Back to public search results" at bounding box center [493, 88] width 157 height 27
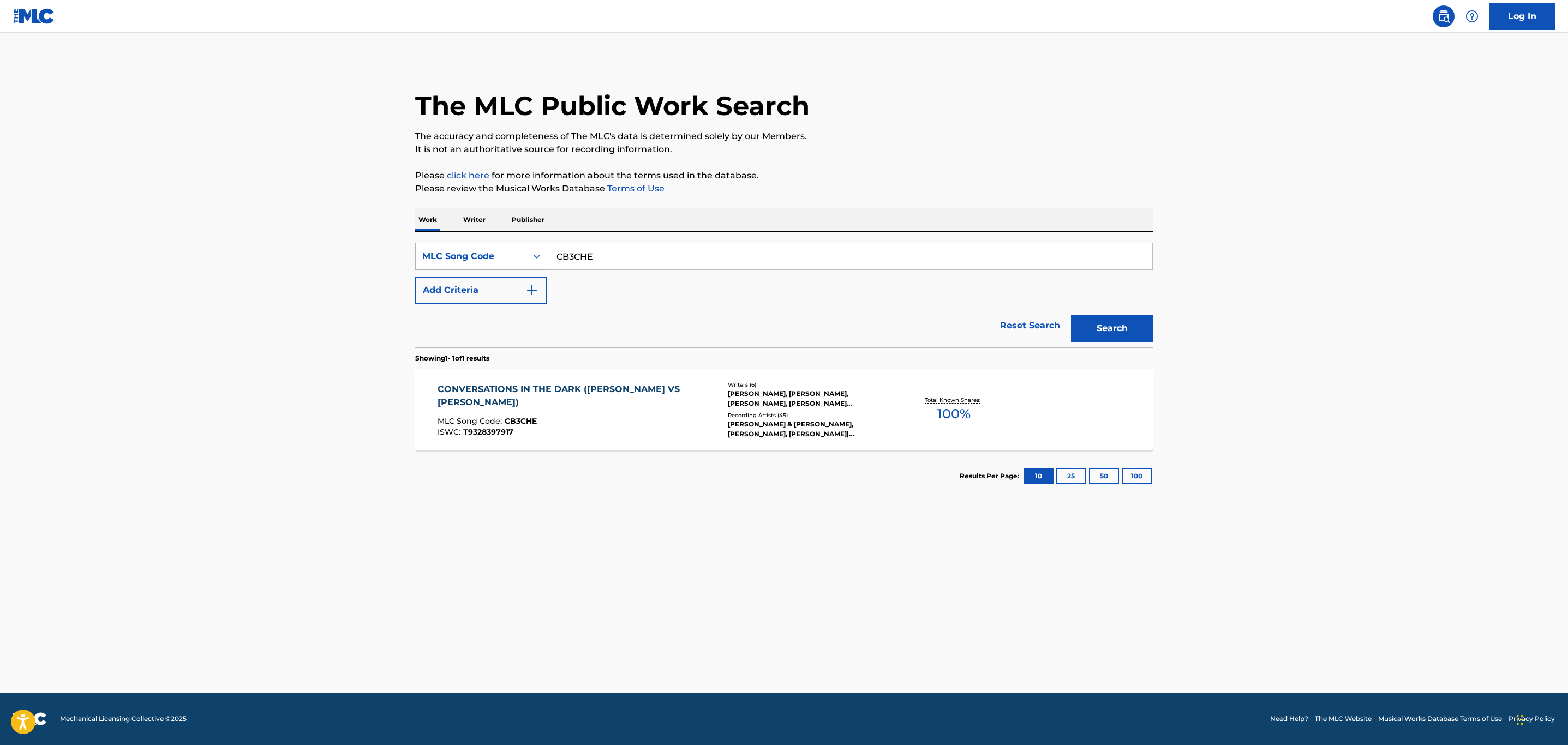
click at [482, 249] on div "SearchWithCriteria7114cc54-3846-4517-a83d-514c2e0ff83a MLC Song Code CB3CHE" at bounding box center [784, 256] width 738 height 27
paste input "Z3339N"
type input "Z3339N"
click at [1071, 315] on button "Search" at bounding box center [1112, 329] width 82 height 27
click at [630, 414] on div "MEANWHILE BACK AT MAMA'S MLC Song Code : Z3339N ISWC : T9141343308" at bounding box center [577, 409] width 280 height 49
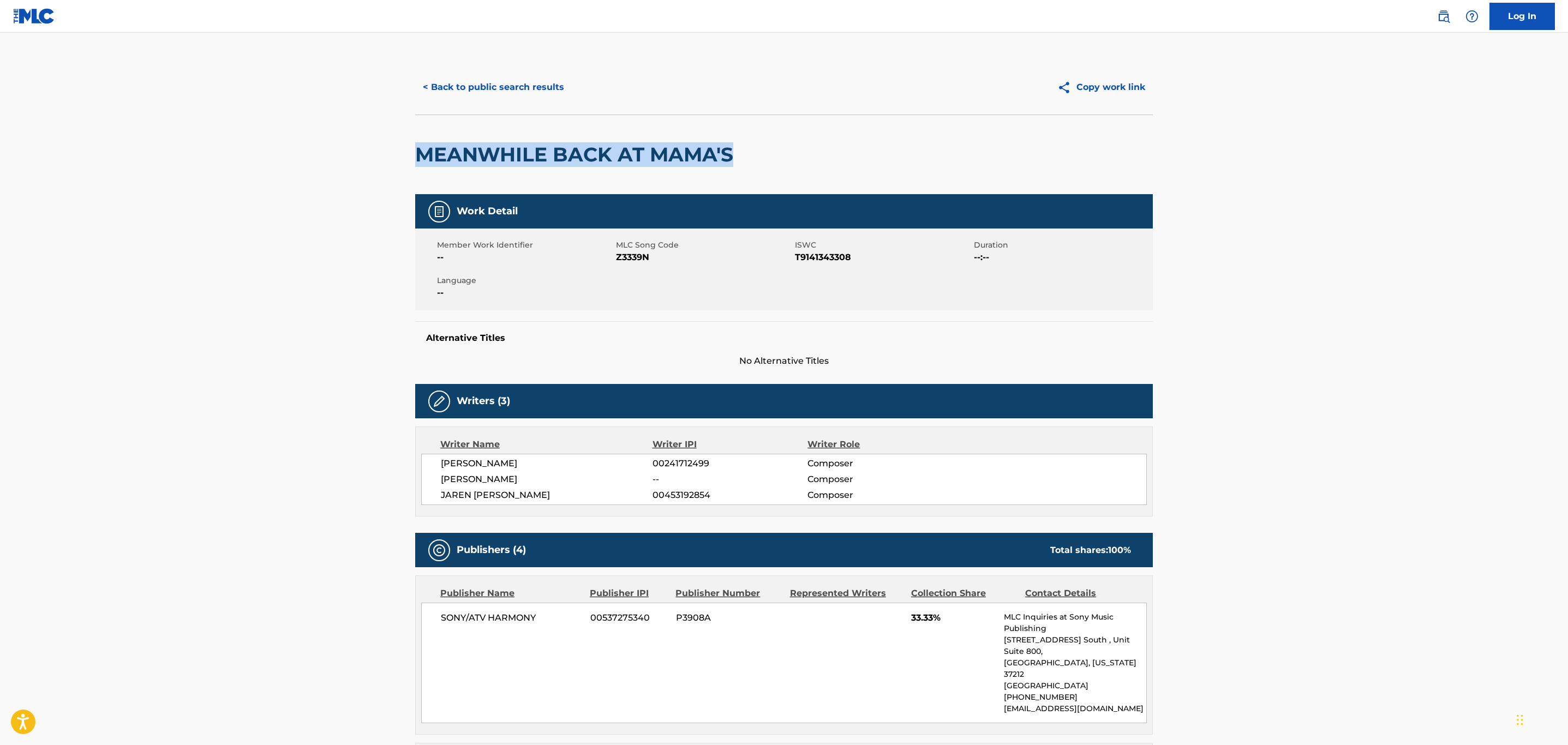
drag, startPoint x: 757, startPoint y: 154, endPoint x: 370, endPoint y: 154, distance: 387.0
click at [511, 87] on button "< Back to public search results" at bounding box center [493, 88] width 157 height 27
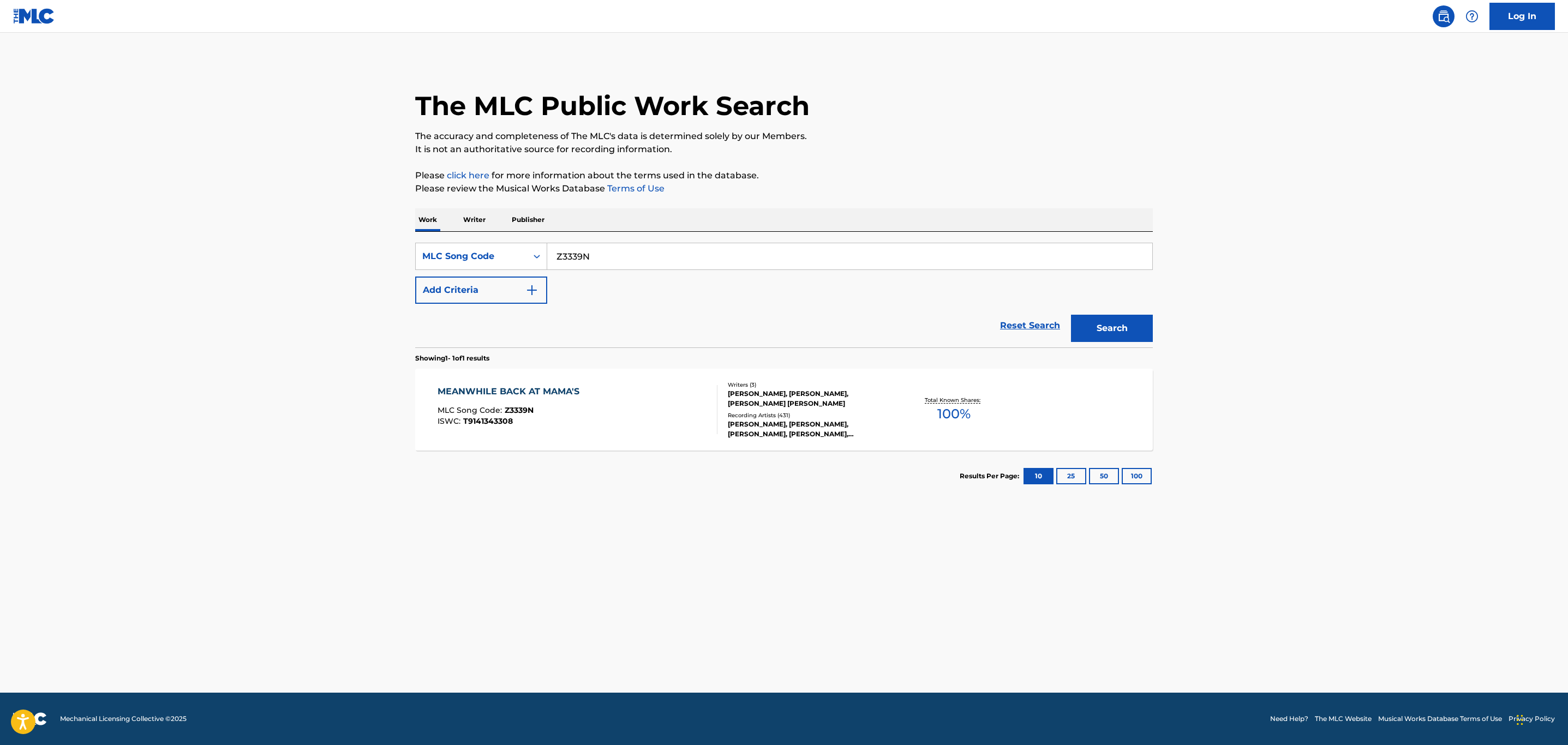
drag, startPoint x: 601, startPoint y: 253, endPoint x: 342, endPoint y: 267, distance: 259.4
click at [369, 267] on main "The MLC Public Work Search The accuracy and completeness of The MLC's data is d…" at bounding box center [784, 363] width 1568 height 660
paste input "MA8FU0"
type input "MA8FU0"
click at [1071, 315] on button "Search" at bounding box center [1112, 329] width 82 height 27
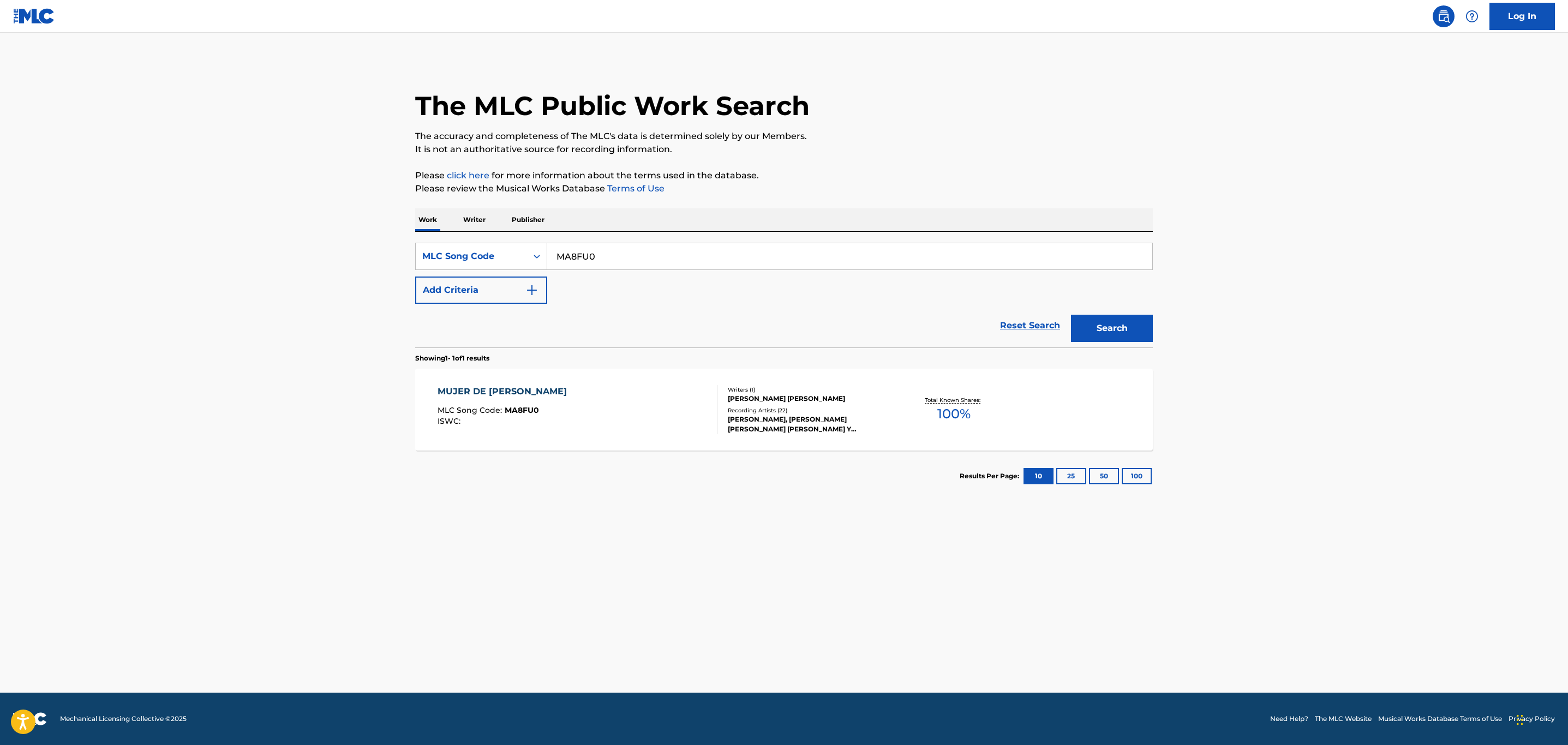
click at [602, 411] on div "MUJER DE PIEDRA MLC Song Code : MA8FU0 ISWC :" at bounding box center [577, 409] width 280 height 49
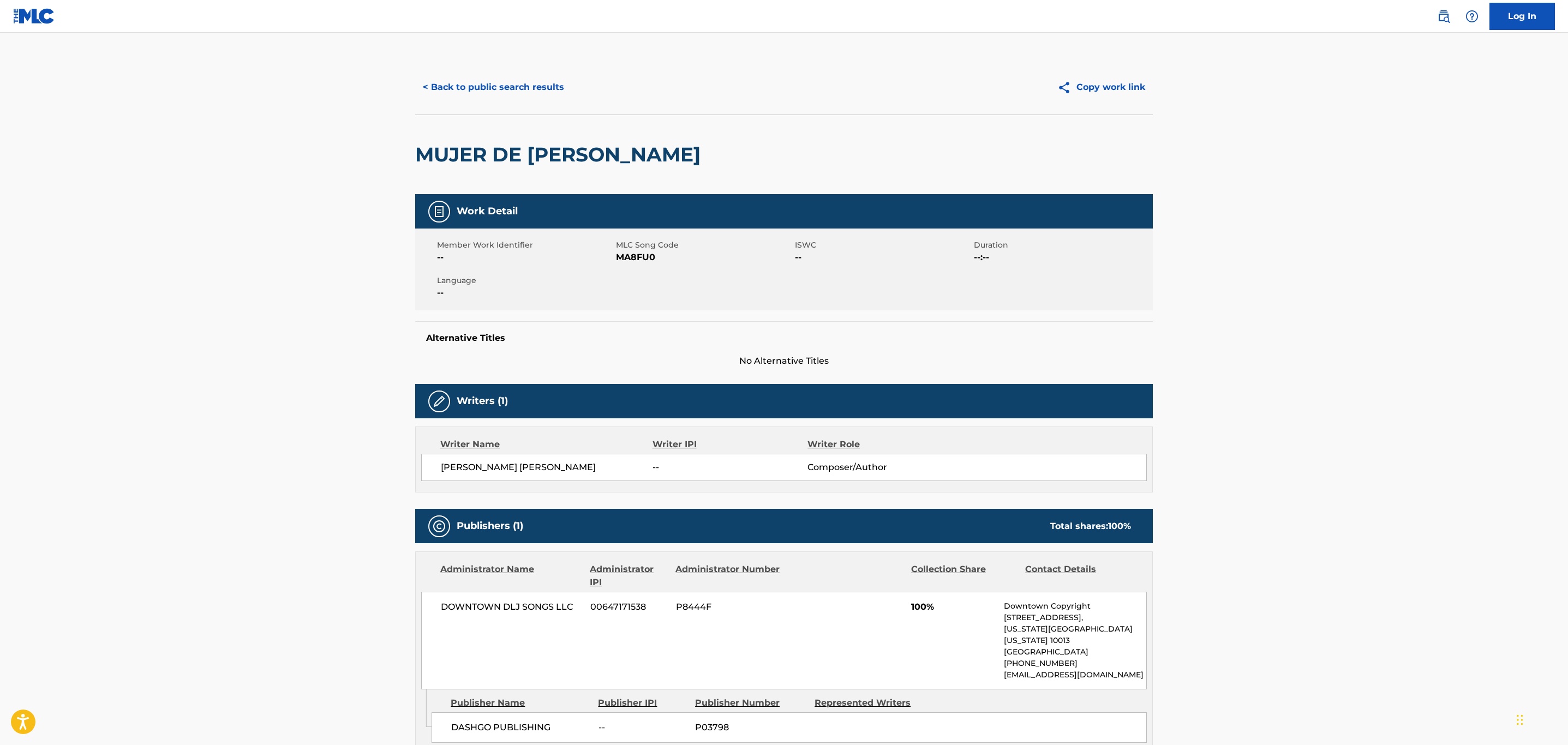
click at [503, 92] on button "< Back to public search results" at bounding box center [493, 88] width 157 height 27
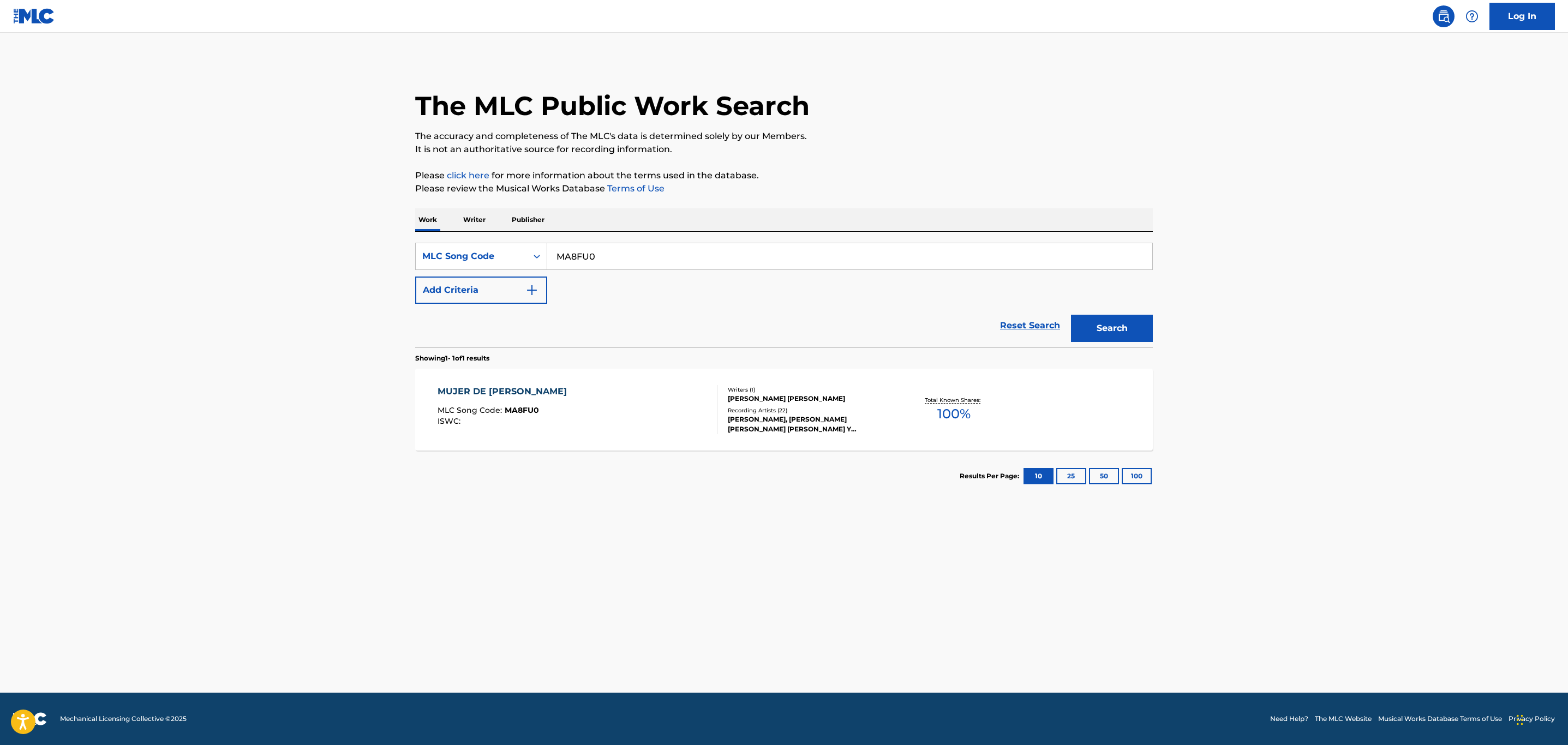
drag, startPoint x: 616, startPoint y: 261, endPoint x: 446, endPoint y: 275, distance: 170.6
click at [446, 275] on div "SearchWithCriteria7114cc54-3846-4517-a83d-514c2e0ff83a MLC Song Code MA8FU0 Add…" at bounding box center [784, 273] width 738 height 61
paste input "IC1X43"
type input "IC1X43"
click at [1071, 315] on button "Search" at bounding box center [1112, 329] width 82 height 27
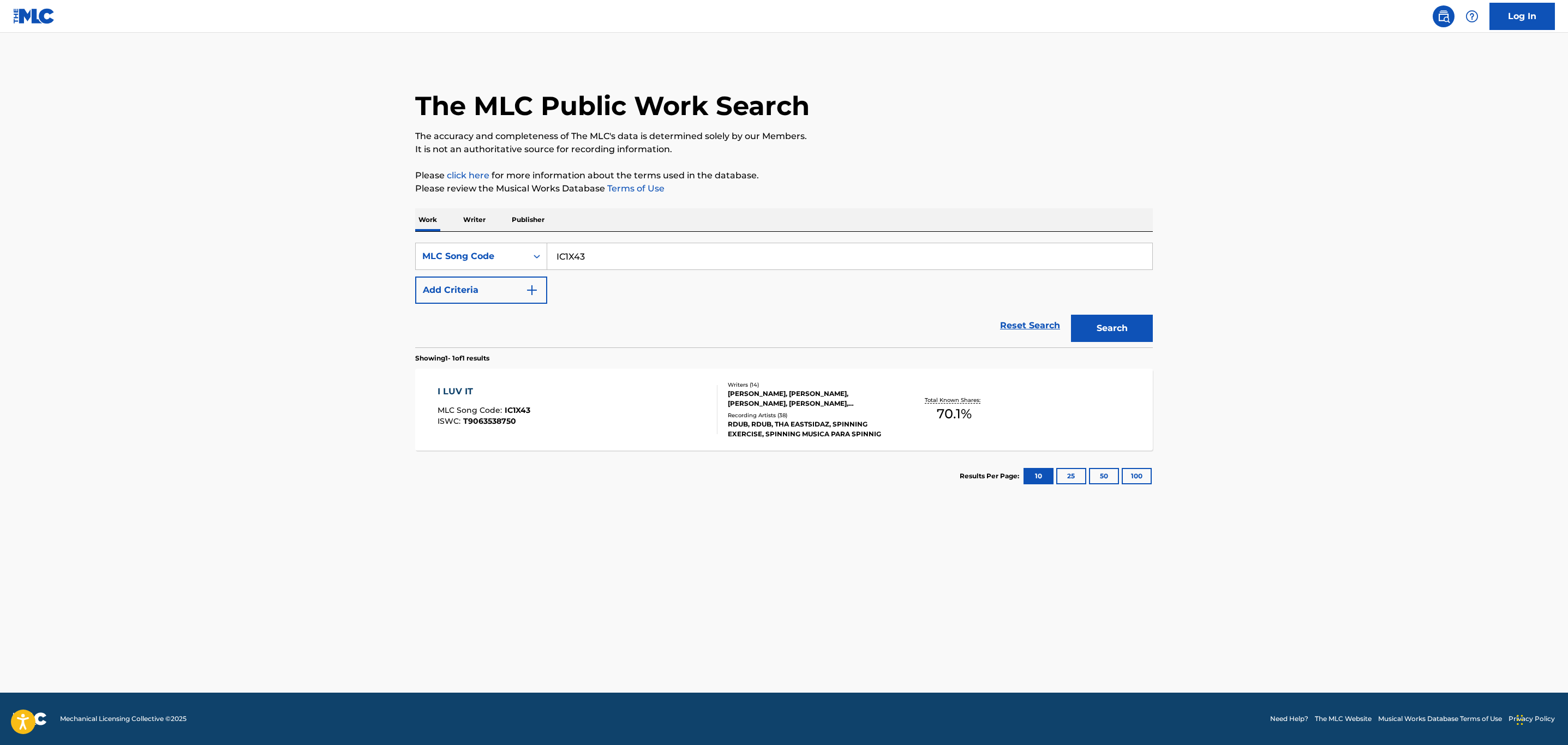
click at [654, 399] on div "I LUV IT MLC Song Code : IC1X43 ISWC : T9063538750" at bounding box center [577, 409] width 280 height 49
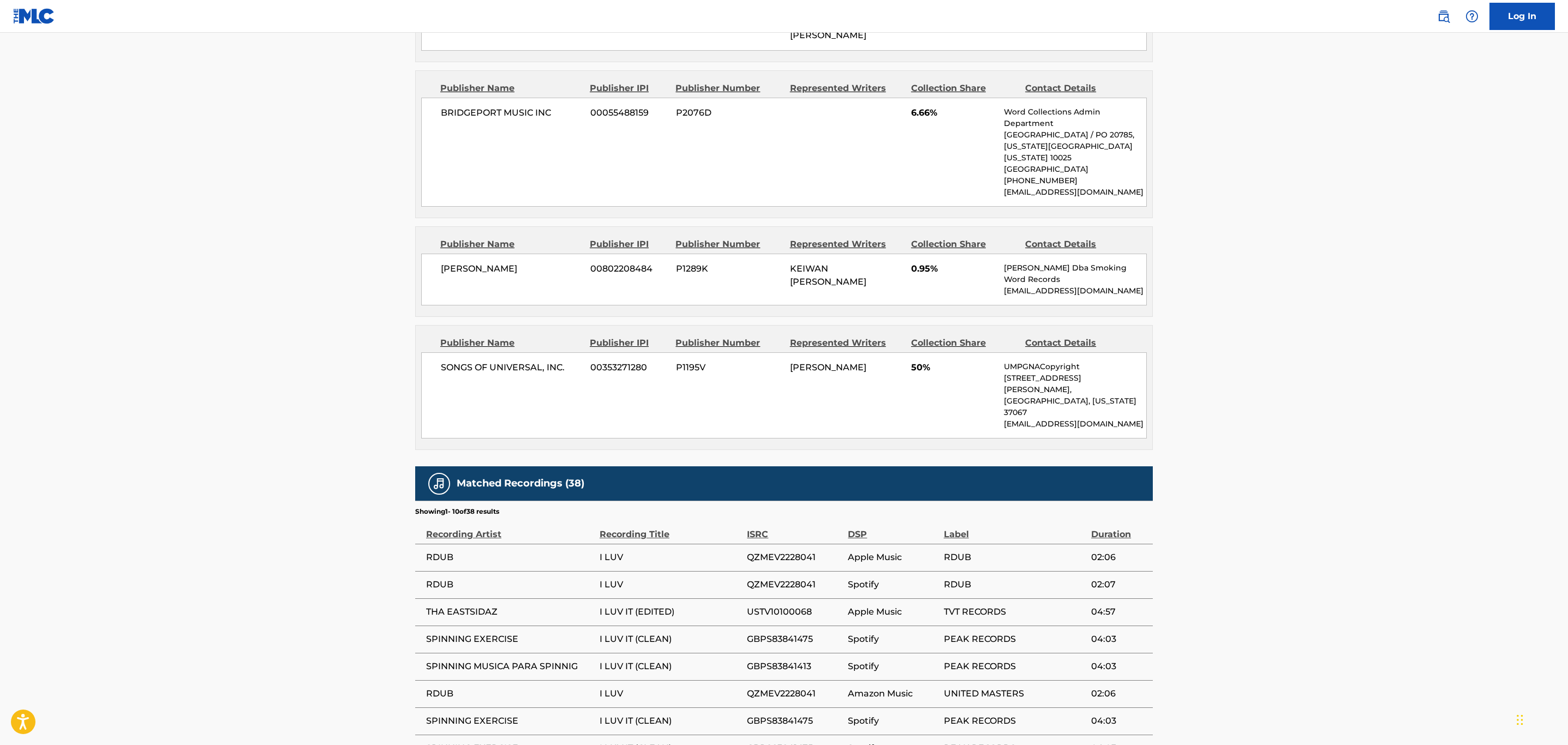
scroll to position [1287, 0]
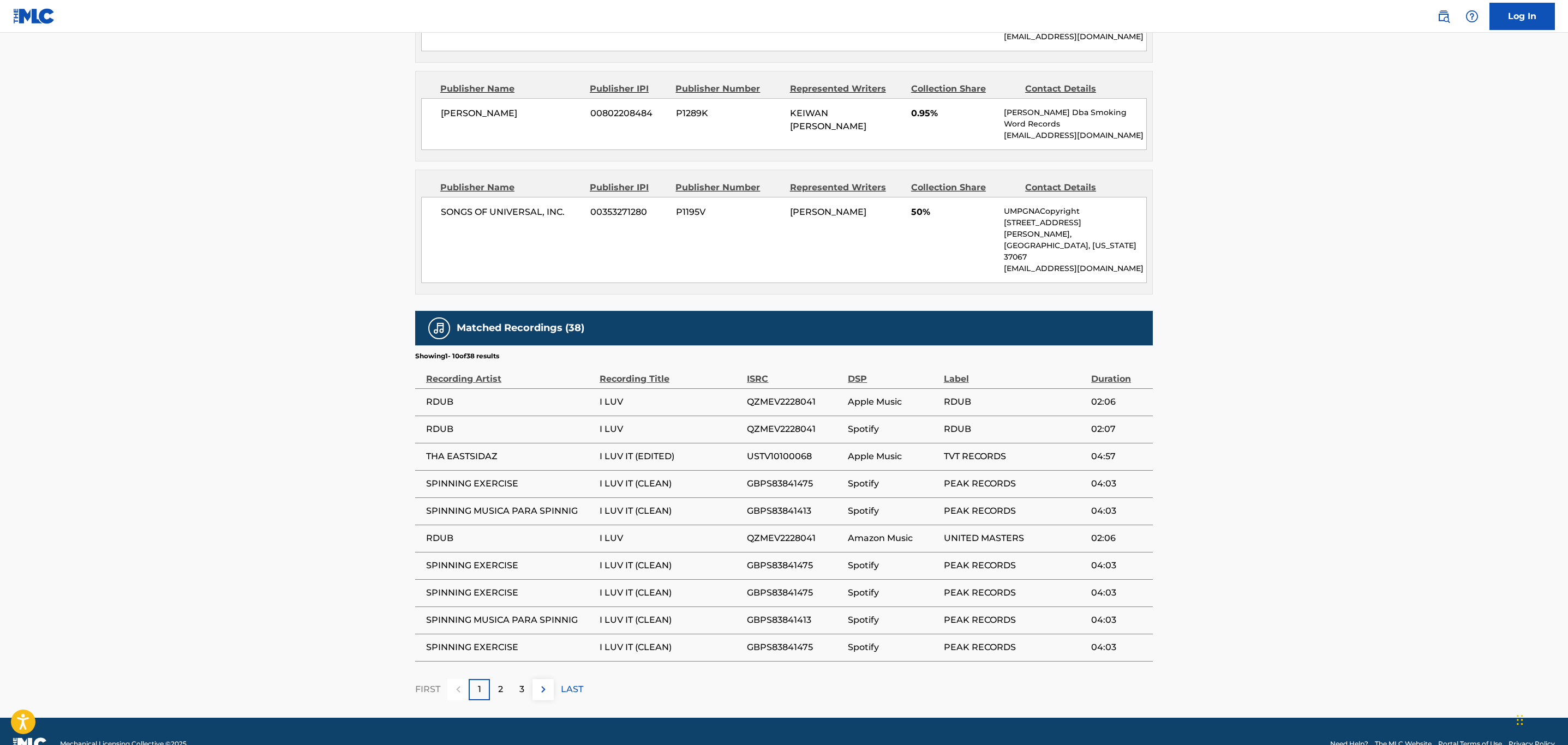
click at [549, 683] on img at bounding box center [543, 689] width 13 height 13
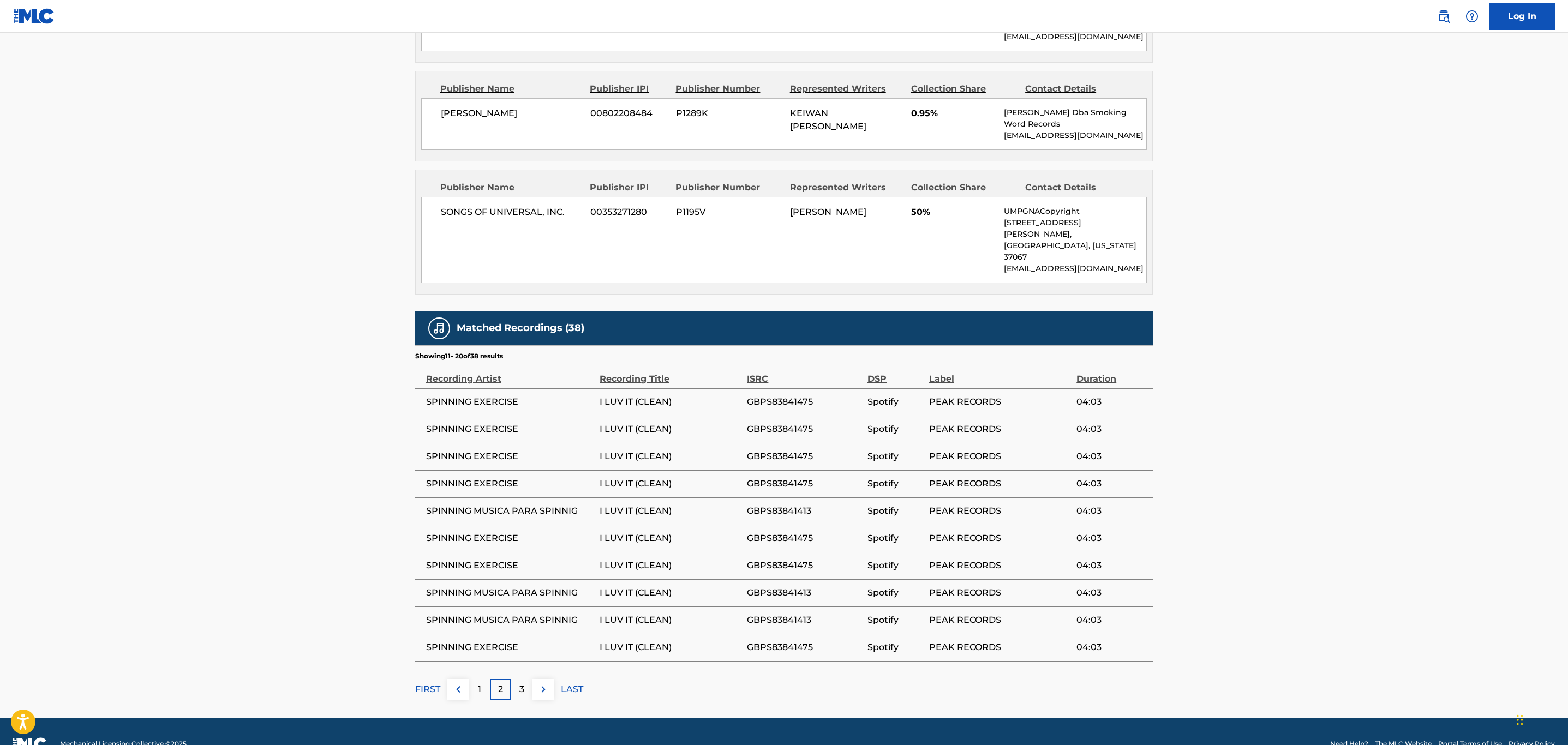
click at [549, 683] on img at bounding box center [543, 689] width 13 height 13
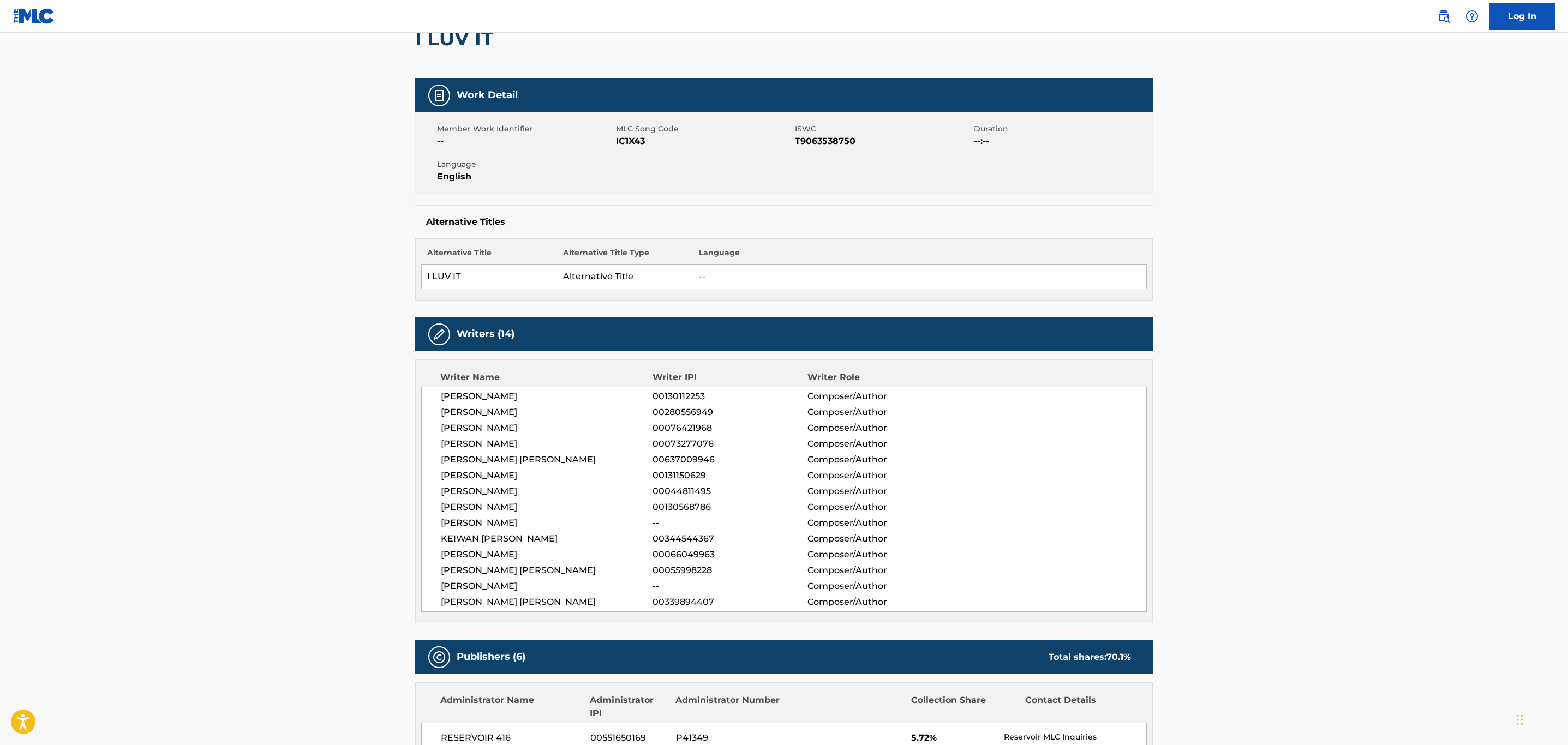
scroll to position [0, 0]
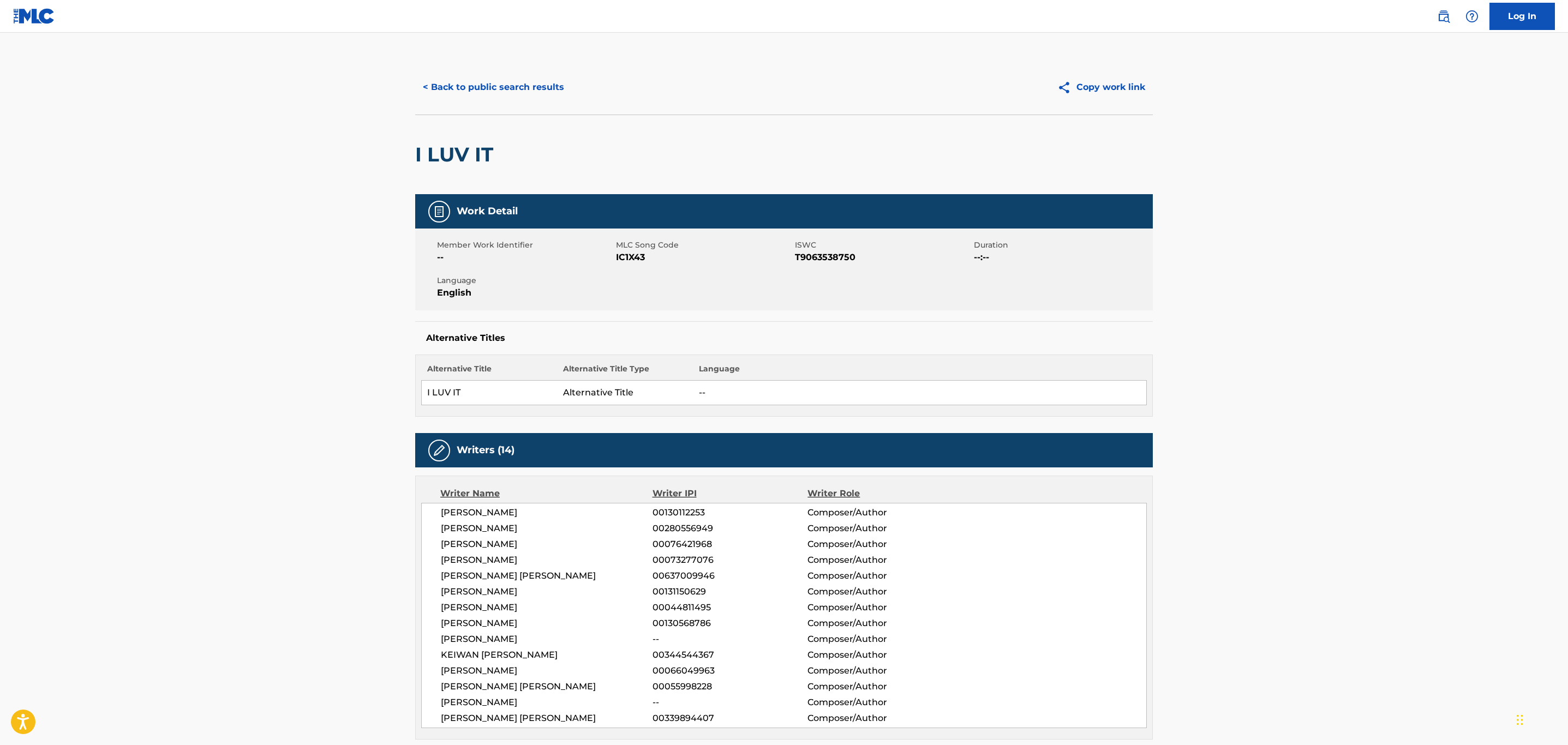
click at [508, 84] on button "< Back to public search results" at bounding box center [493, 88] width 157 height 27
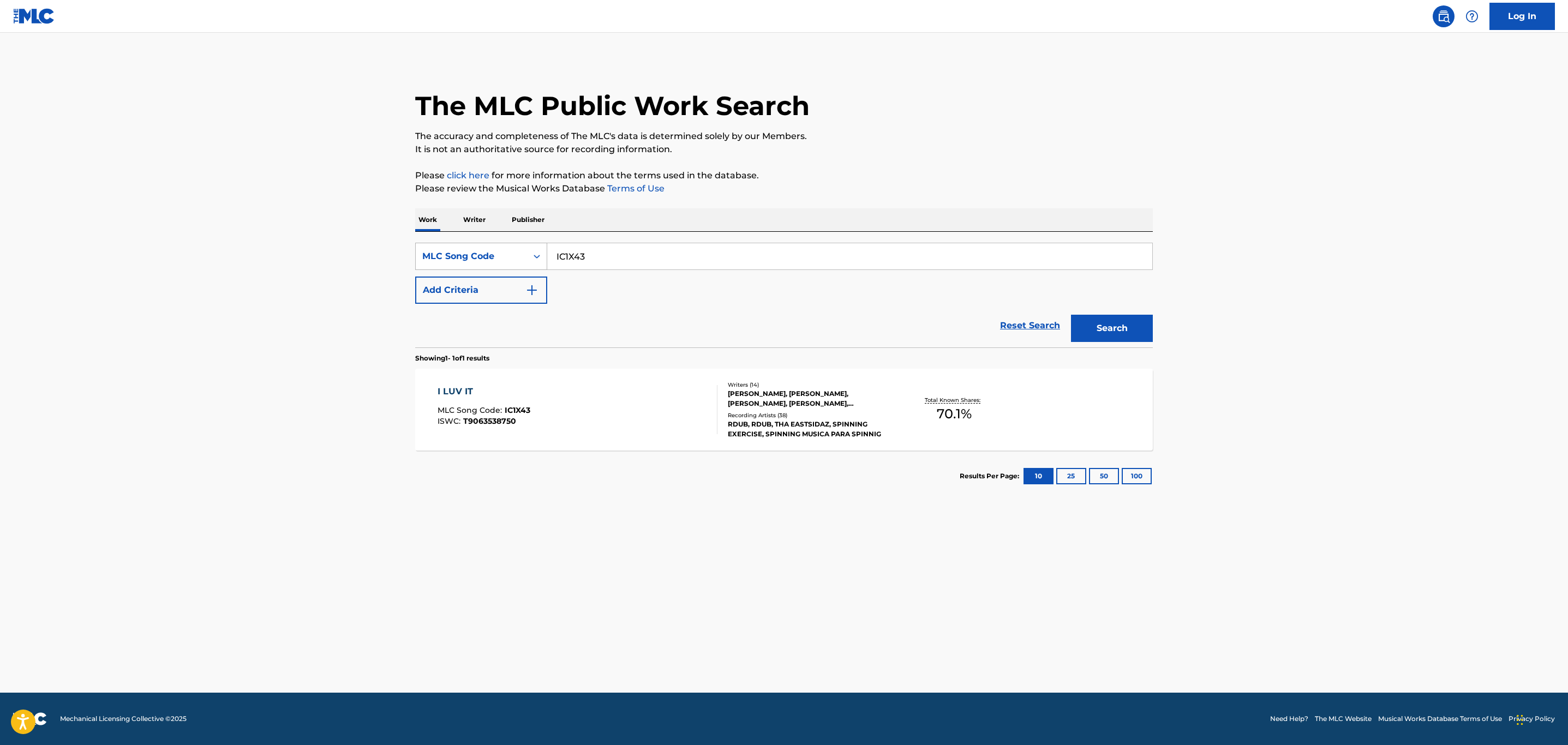
drag, startPoint x: 596, startPoint y: 246, endPoint x: 497, endPoint y: 246, distance: 99.0
click at [497, 246] on div "SearchWithCriteria7114cc54-3846-4517-a83d-514c2e0ff83a MLC Song Code IC1X43" at bounding box center [784, 256] width 738 height 27
paste input "BA8RMA"
type input "BA8RMA"
click at [1071, 315] on button "Search" at bounding box center [1112, 329] width 82 height 27
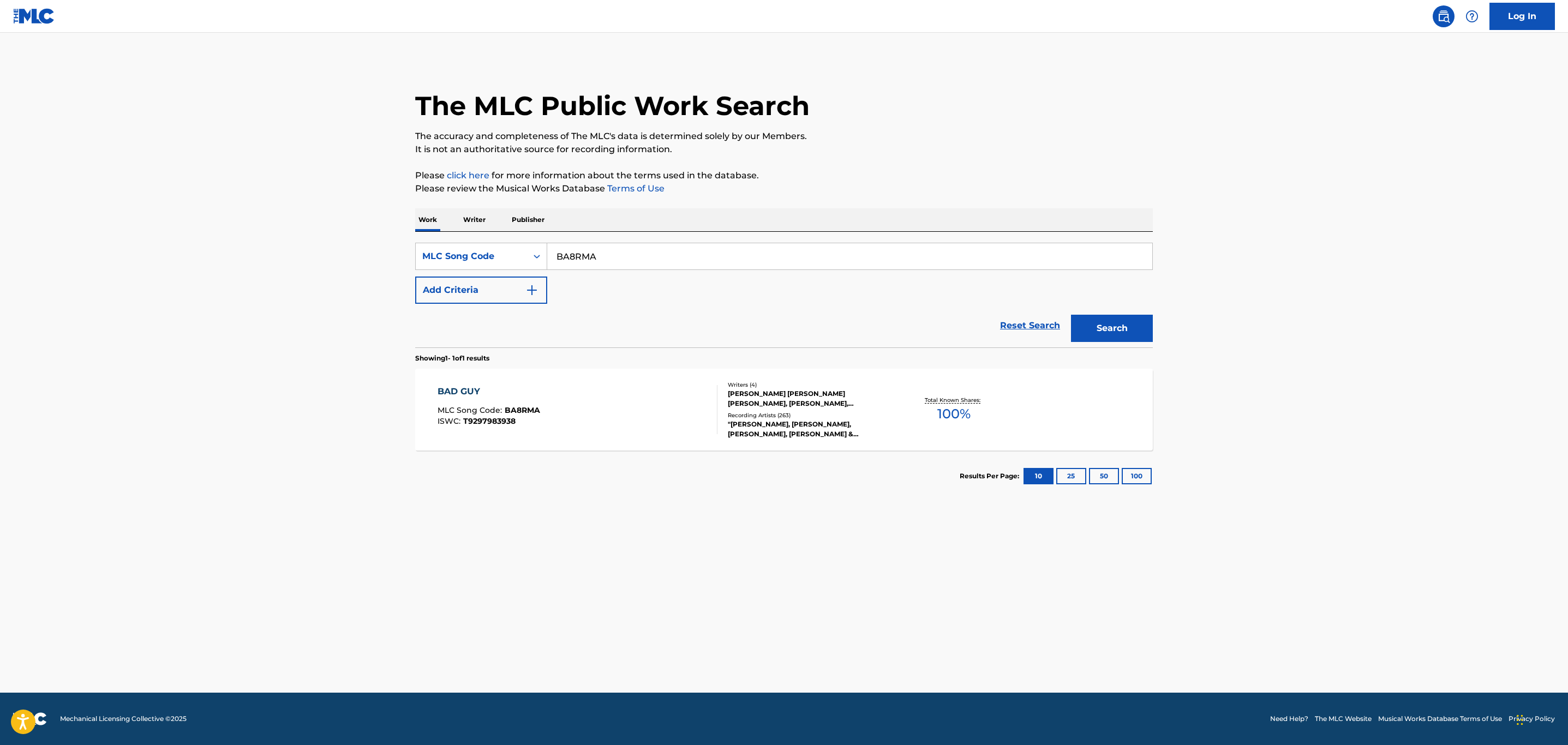
click at [647, 404] on div "BAD GUY MLC Song Code : BA8RMA ISWC : T9297983938" at bounding box center [577, 409] width 280 height 49
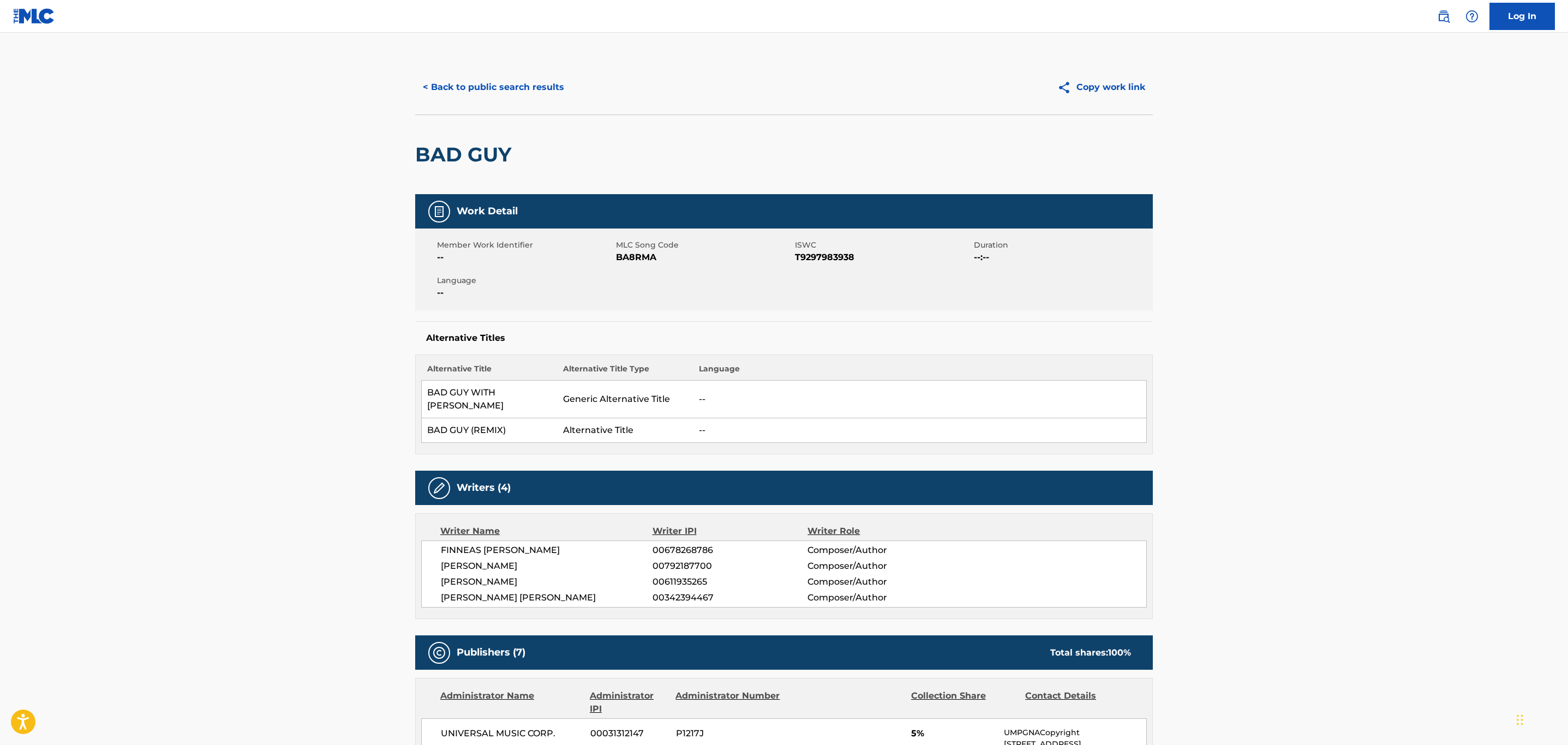
click at [488, 85] on button "< Back to public search results" at bounding box center [493, 88] width 157 height 27
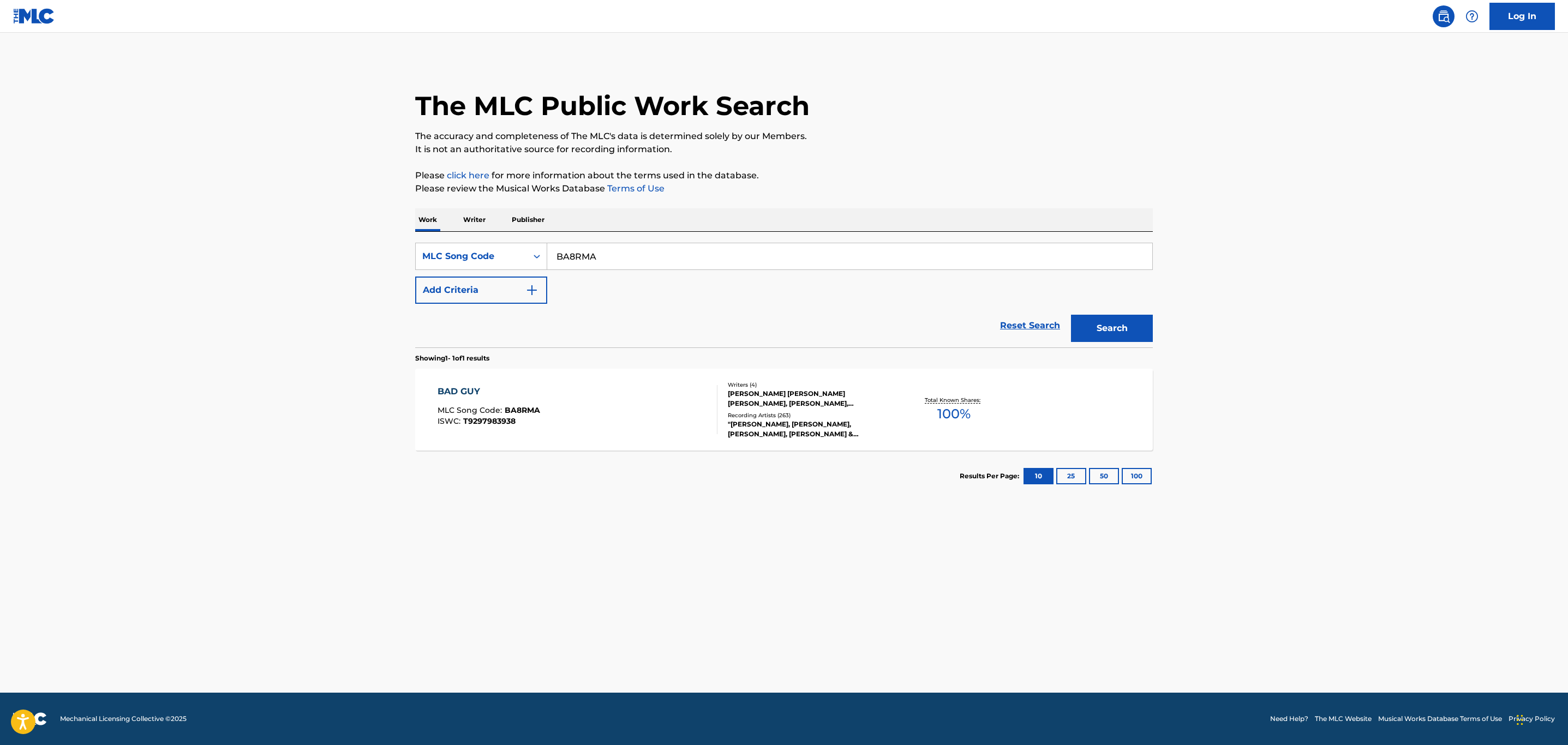
drag, startPoint x: 622, startPoint y: 255, endPoint x: 369, endPoint y: 247, distance: 253.1
click at [370, 247] on main "The MLC Public Work Search The accuracy and completeness of The MLC's data is d…" at bounding box center [784, 363] width 1568 height 660
paste input "RV7IYS"
type input "RV7IYS"
click at [1071, 315] on button "Search" at bounding box center [1112, 329] width 82 height 27
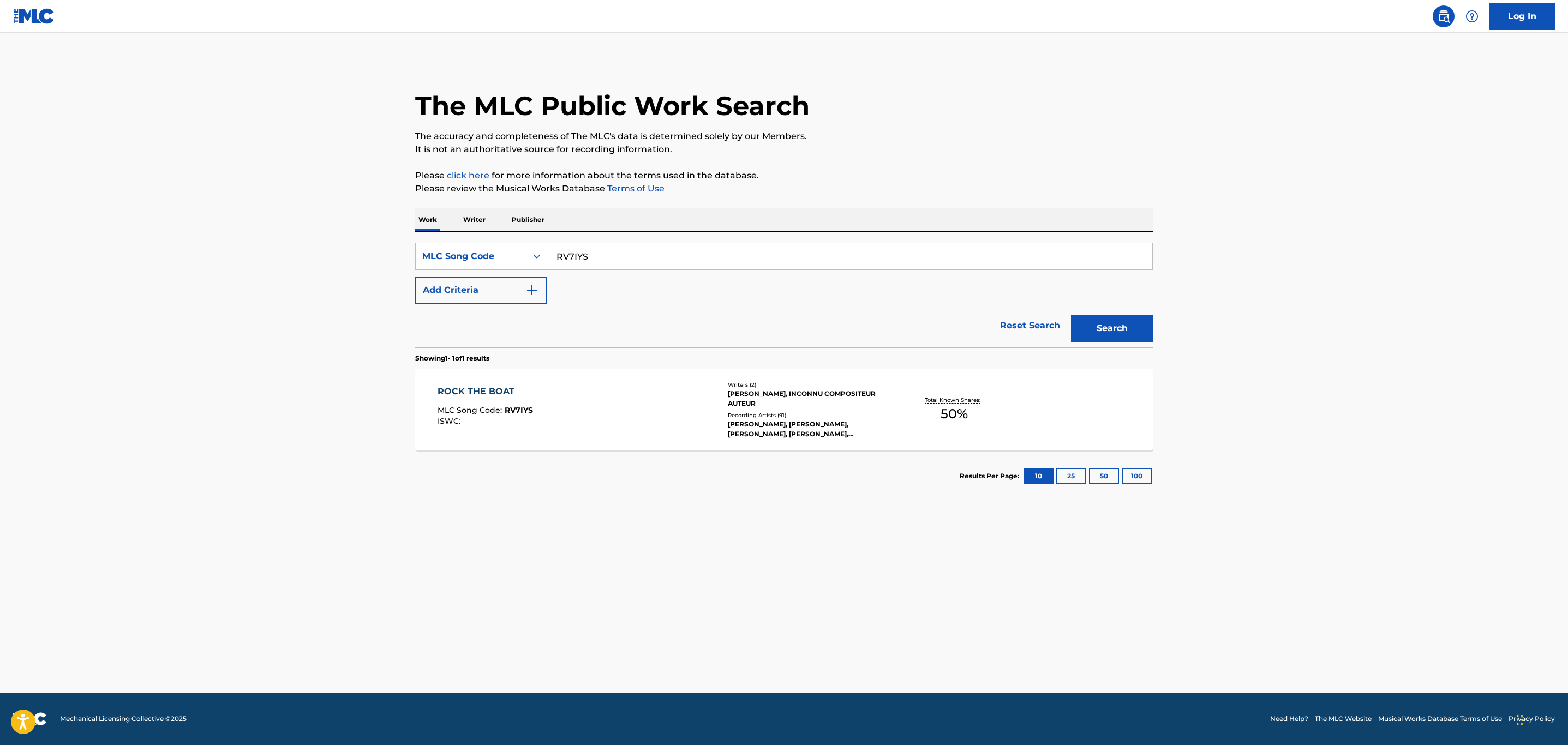
click at [656, 412] on div "ROCK THE BOAT MLC Song Code : RV7IYS ISWC :" at bounding box center [577, 409] width 280 height 49
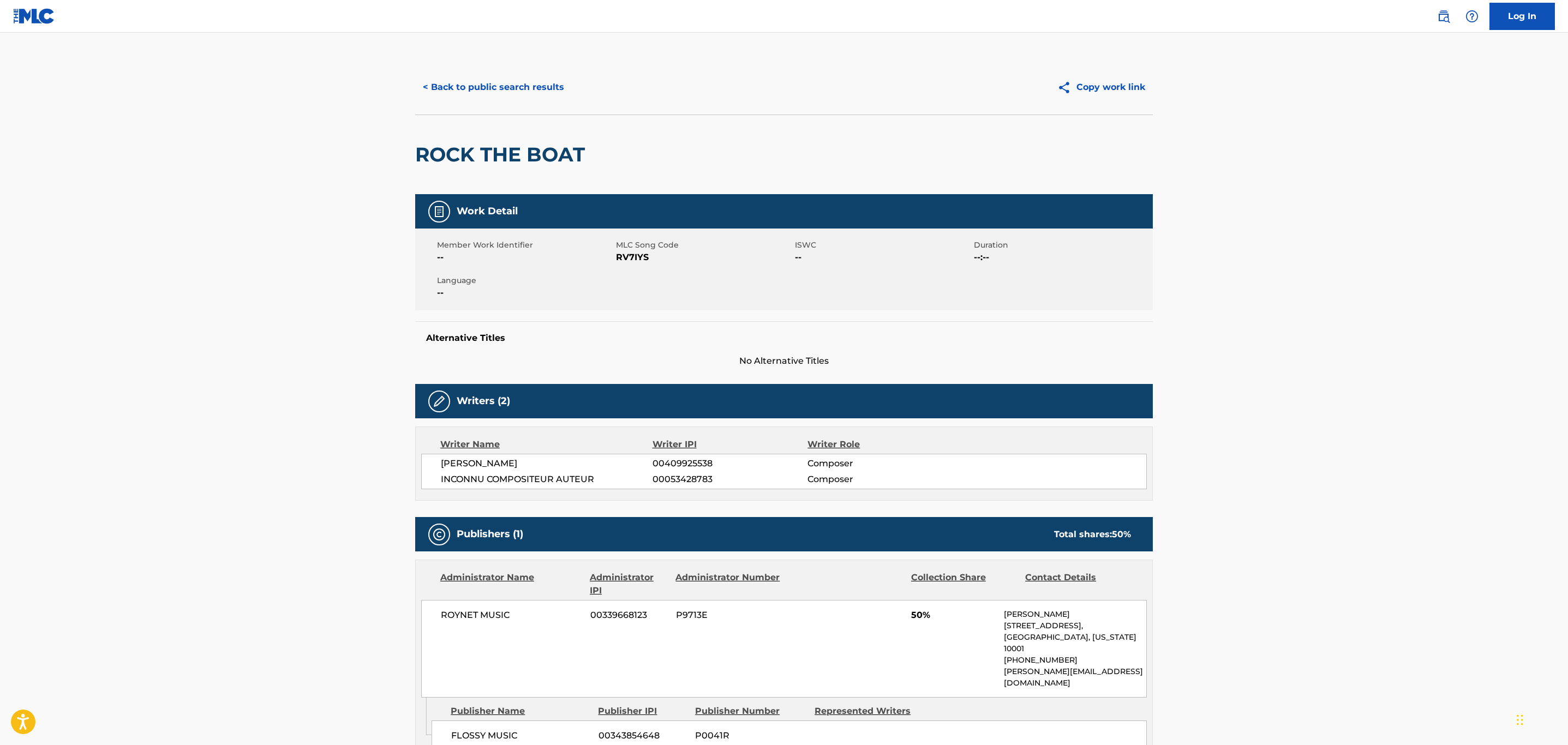
click at [530, 79] on button "< Back to public search results" at bounding box center [493, 88] width 157 height 27
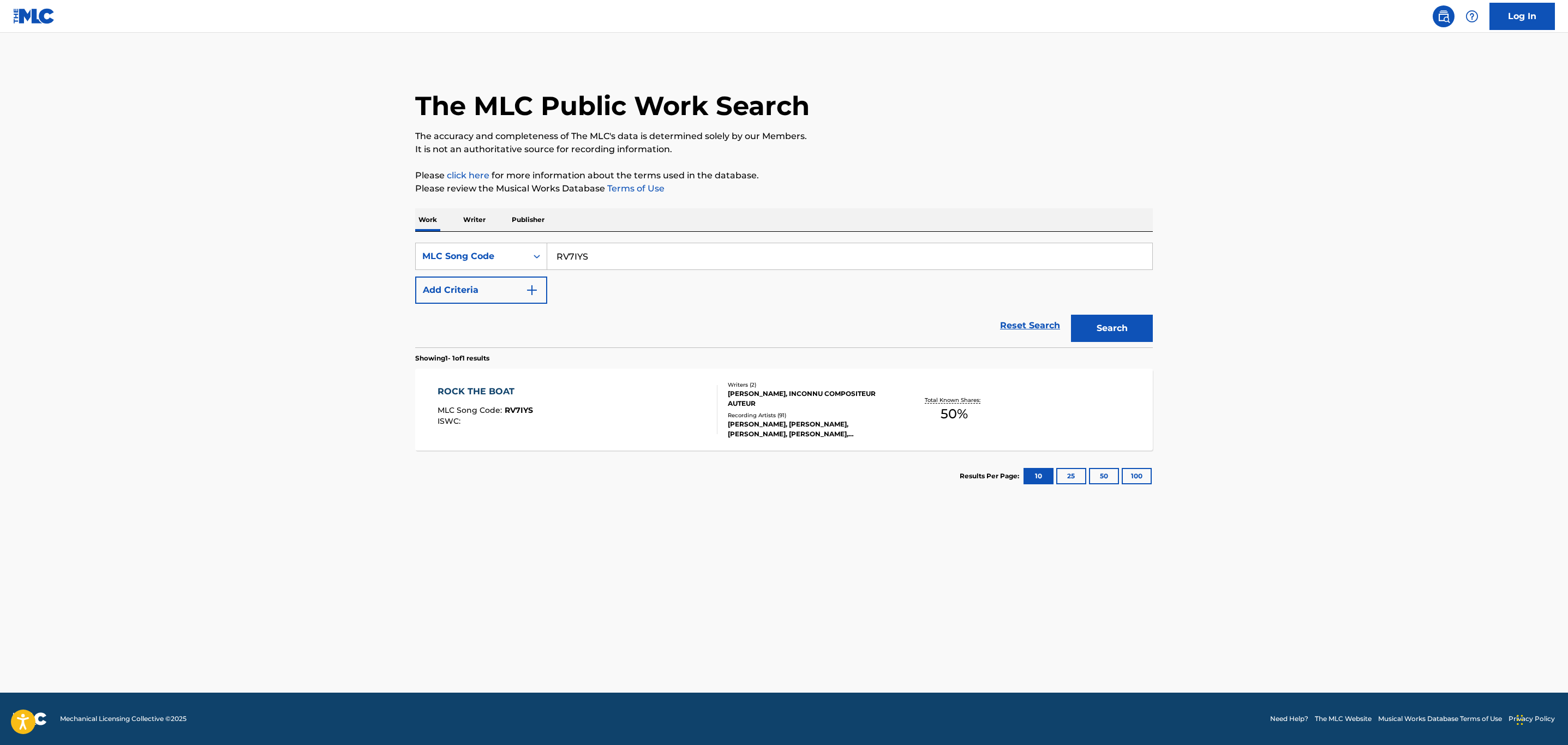
drag, startPoint x: 611, startPoint y: 255, endPoint x: 398, endPoint y: 238, distance: 213.7
click at [398, 238] on main "The MLC Public Work Search The accuracy and completeness of The MLC's data is d…" at bounding box center [784, 363] width 1568 height 660
paste input "M56054"
type input "M56054"
click at [1071, 315] on button "Search" at bounding box center [1112, 329] width 82 height 27
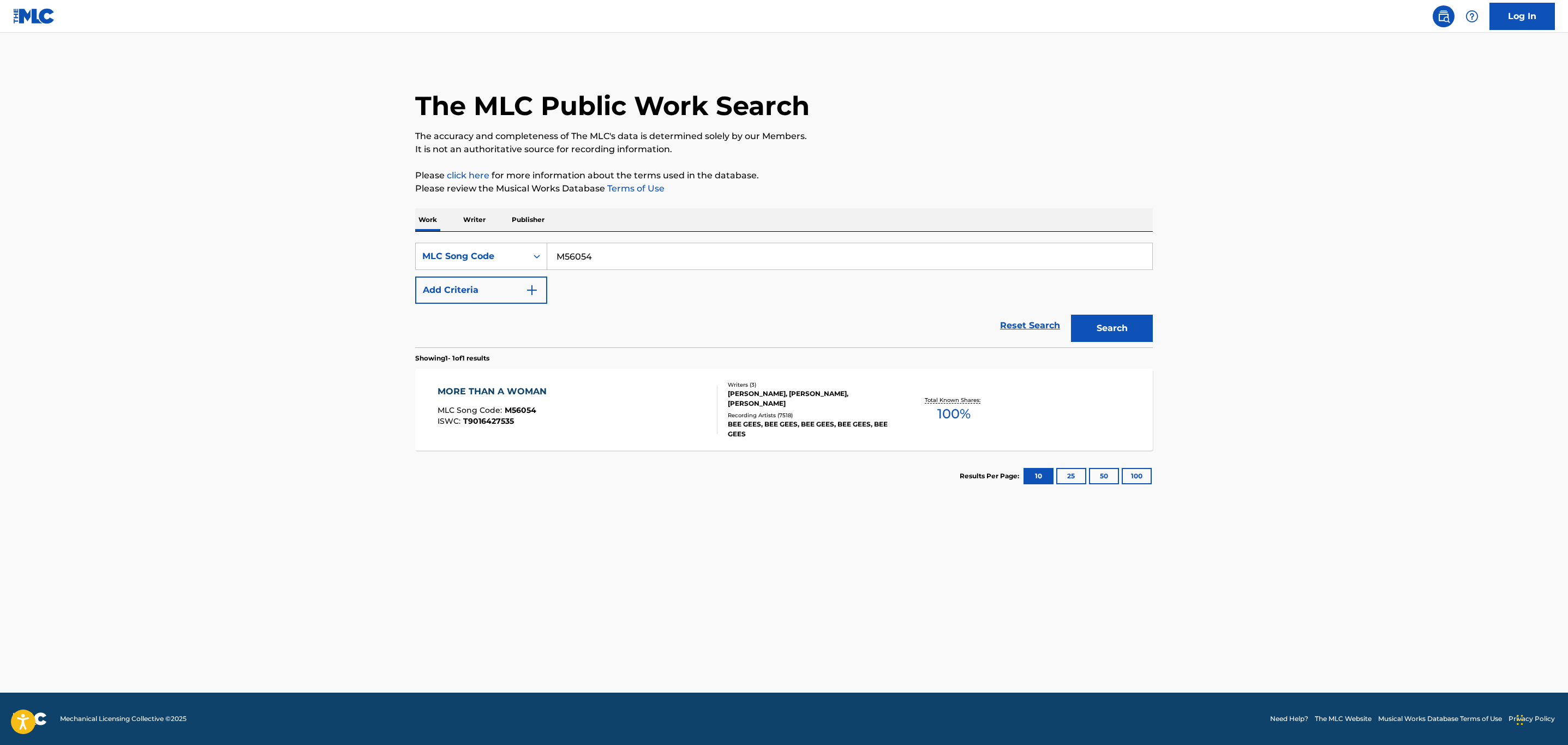
click at [582, 400] on div "MORE THAN A WOMAN MLC Song Code : M56054 ISWC : T9016427535" at bounding box center [577, 409] width 280 height 49
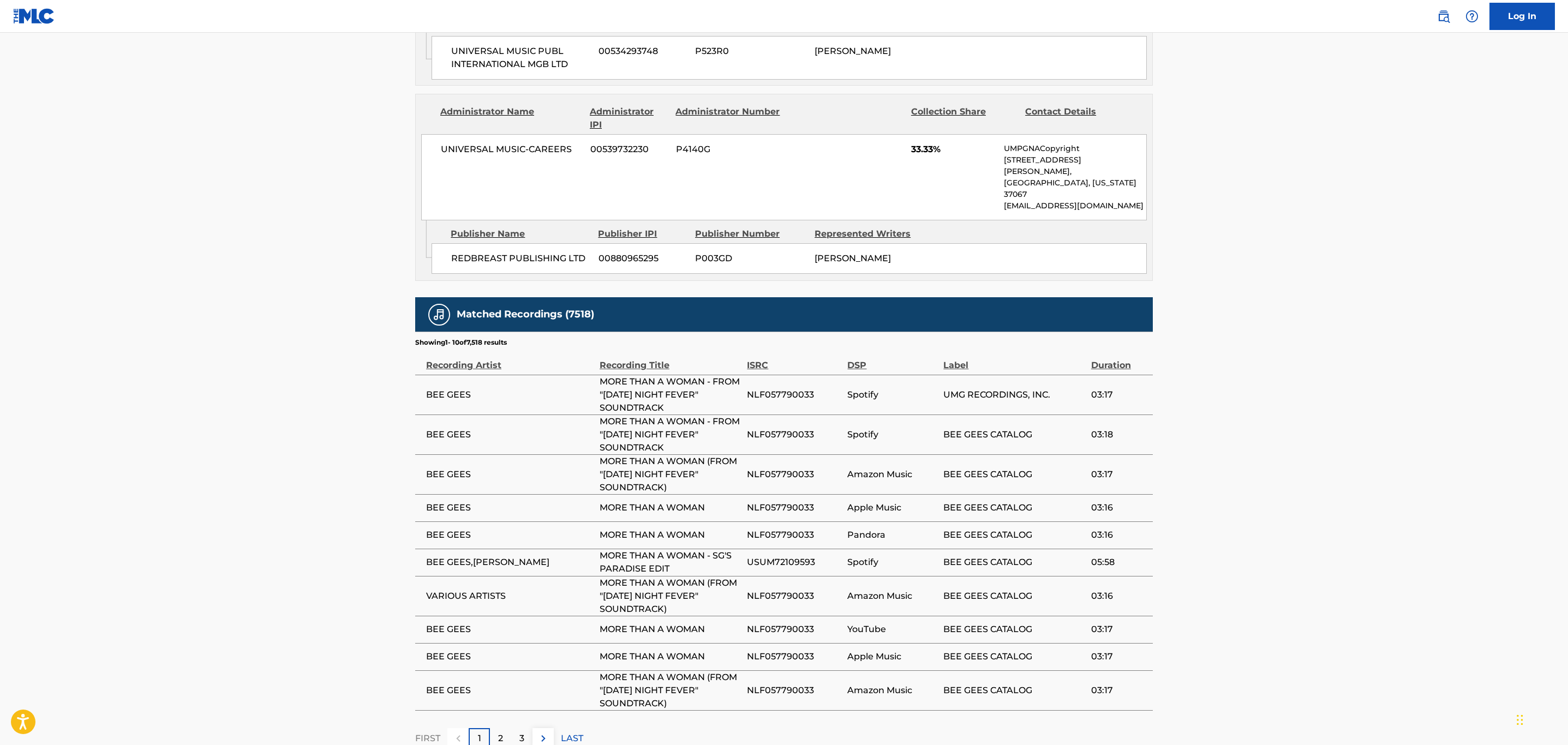
scroll to position [1082, 0]
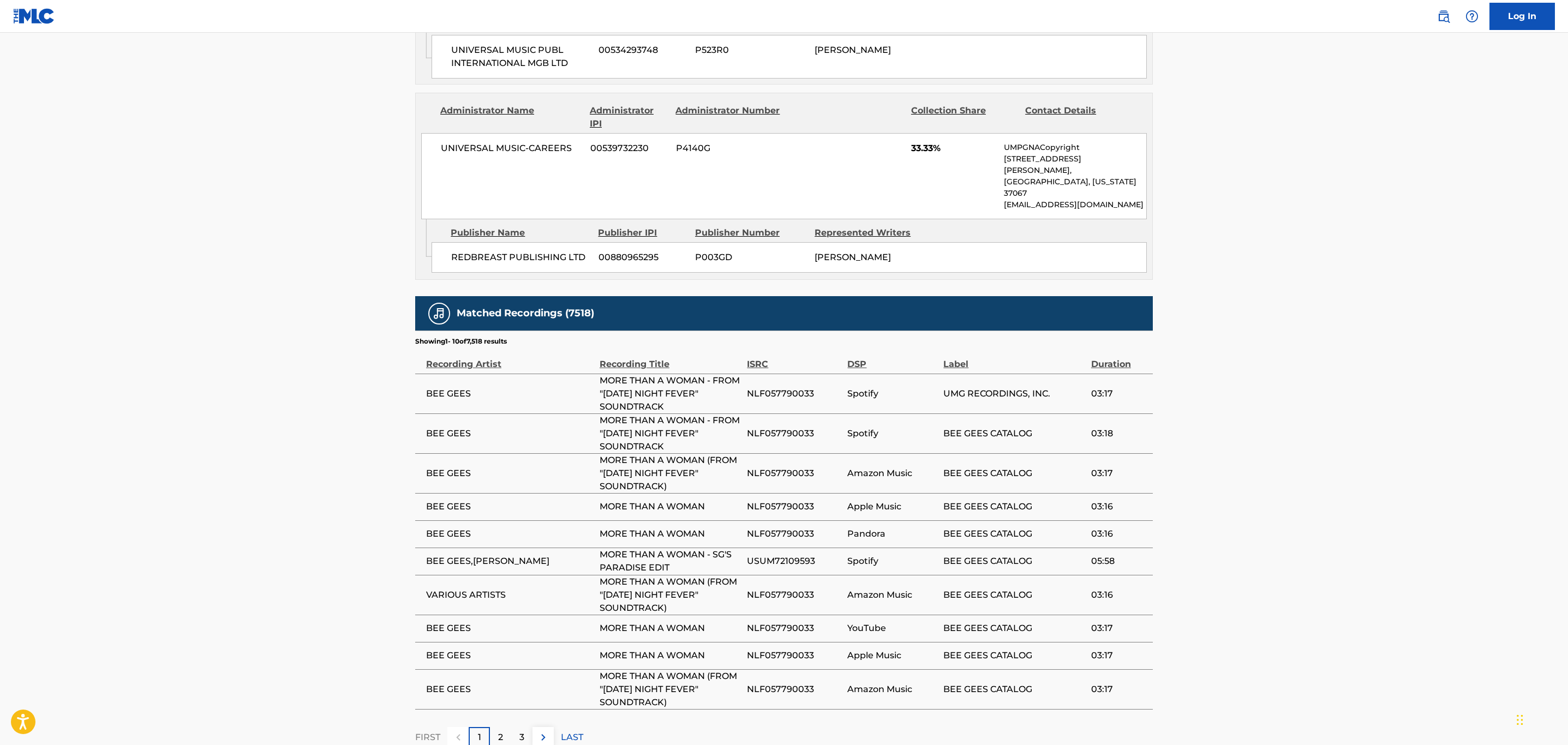
click at [546, 731] on img at bounding box center [543, 737] width 13 height 13
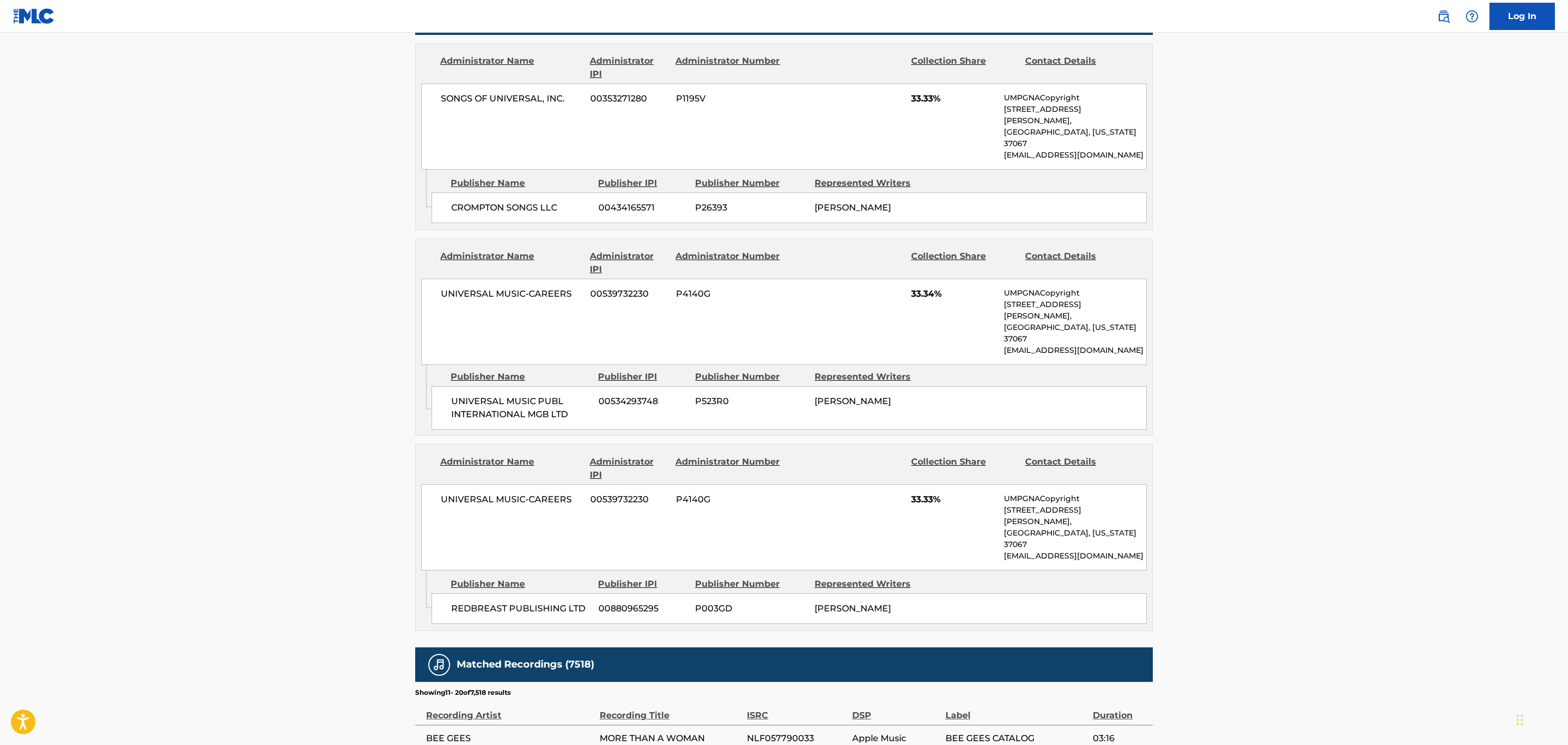
scroll to position [1018, 0]
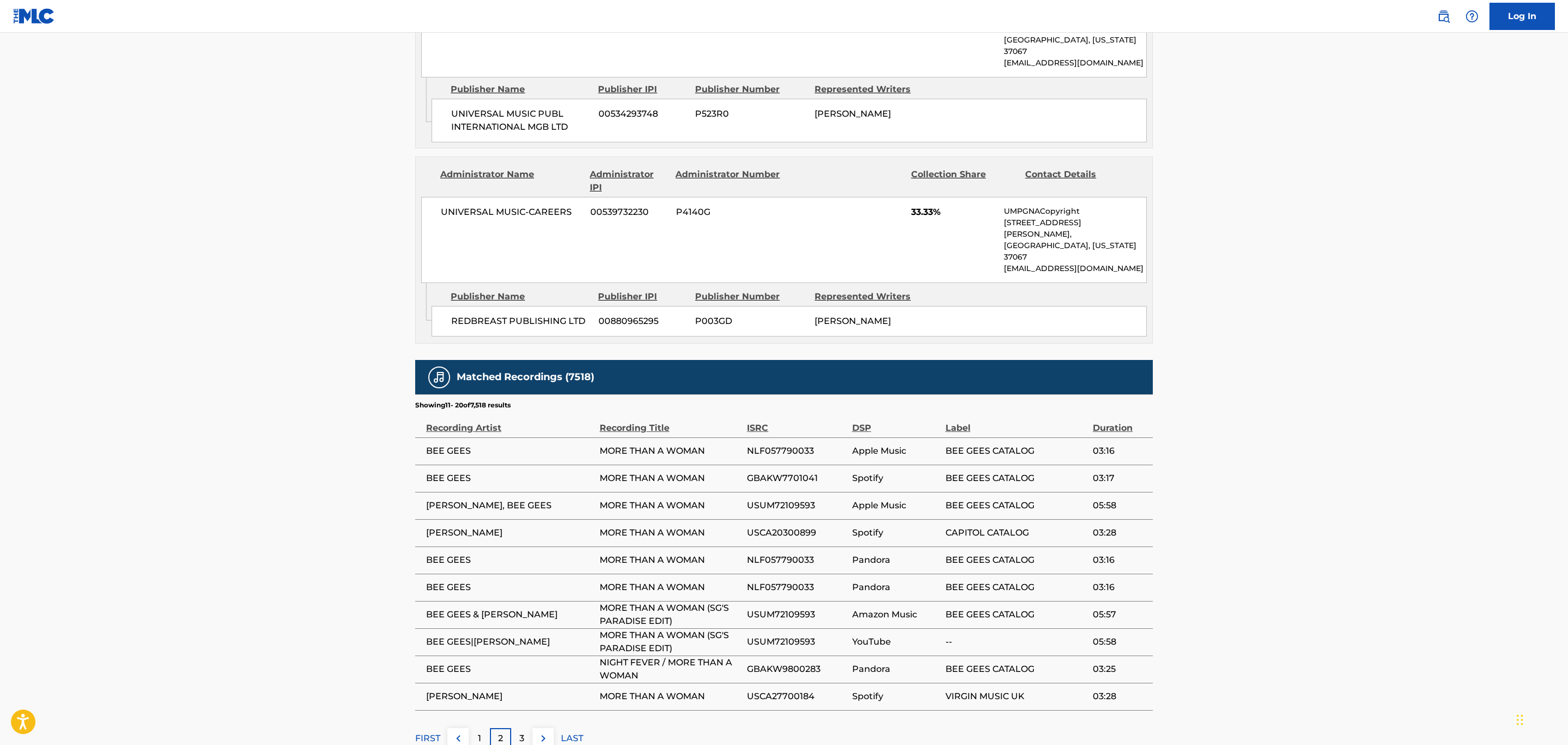
click at [546, 732] on img at bounding box center [543, 738] width 13 height 13
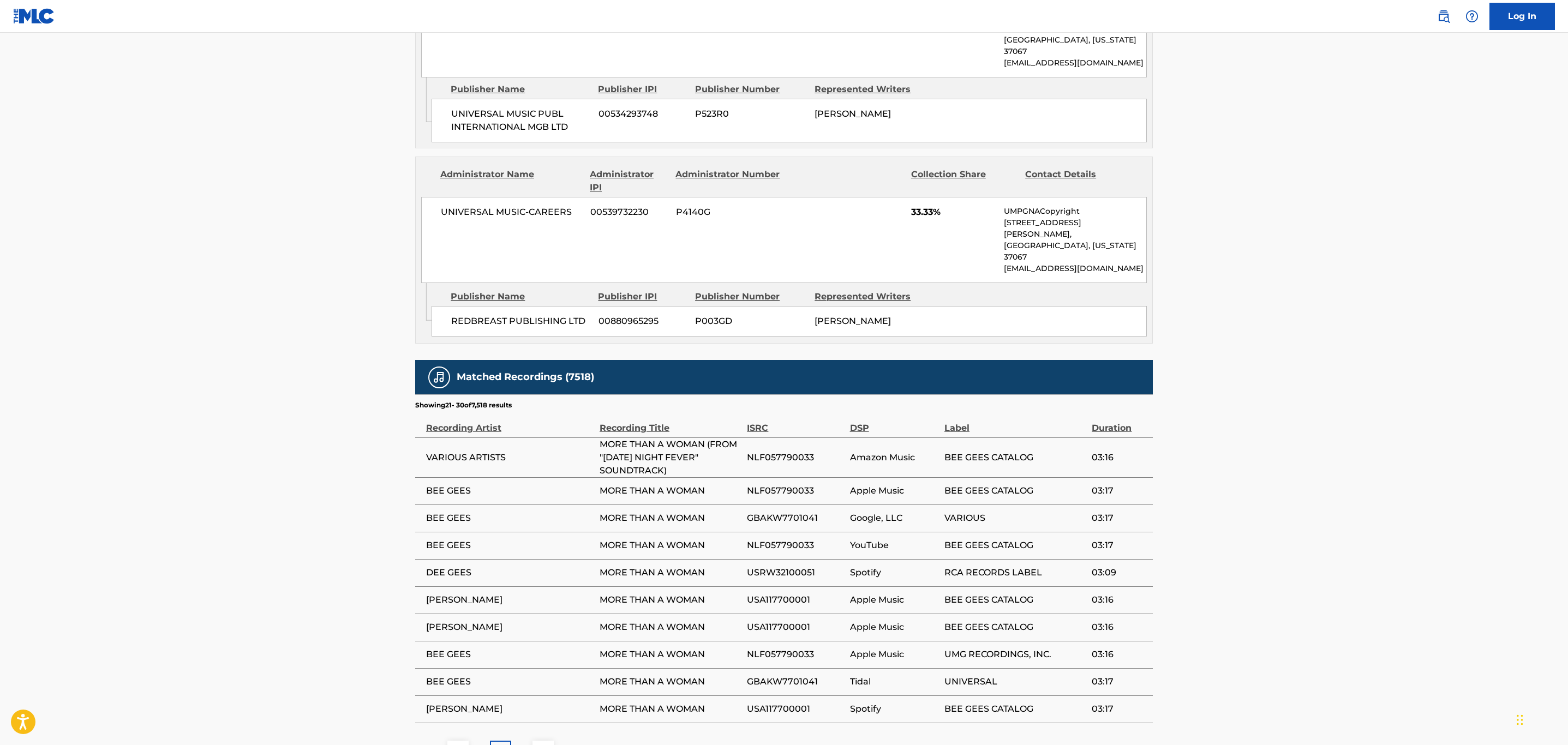
click at [546, 741] on button at bounding box center [543, 751] width 21 height 21
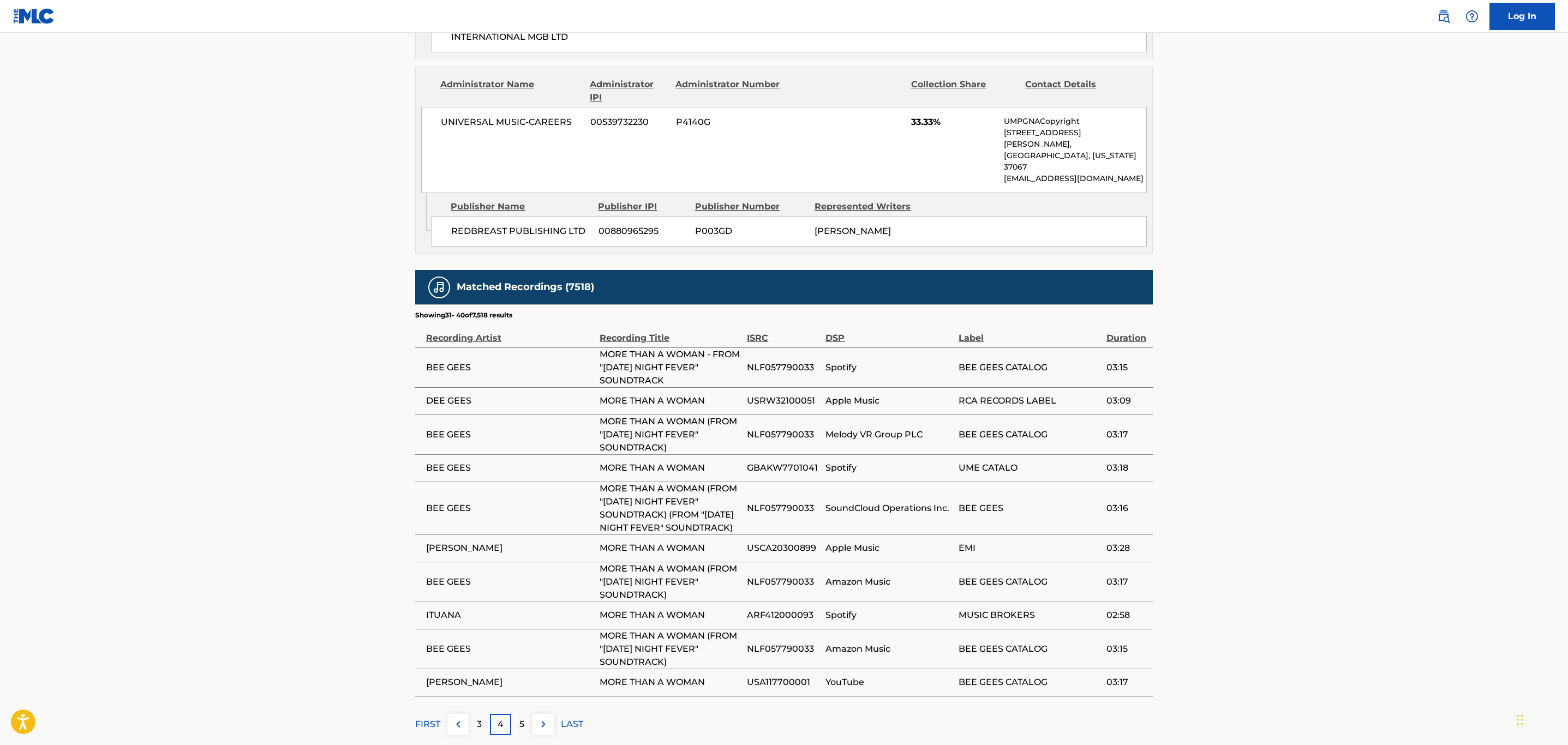
click at [544, 718] on img at bounding box center [543, 724] width 13 height 13
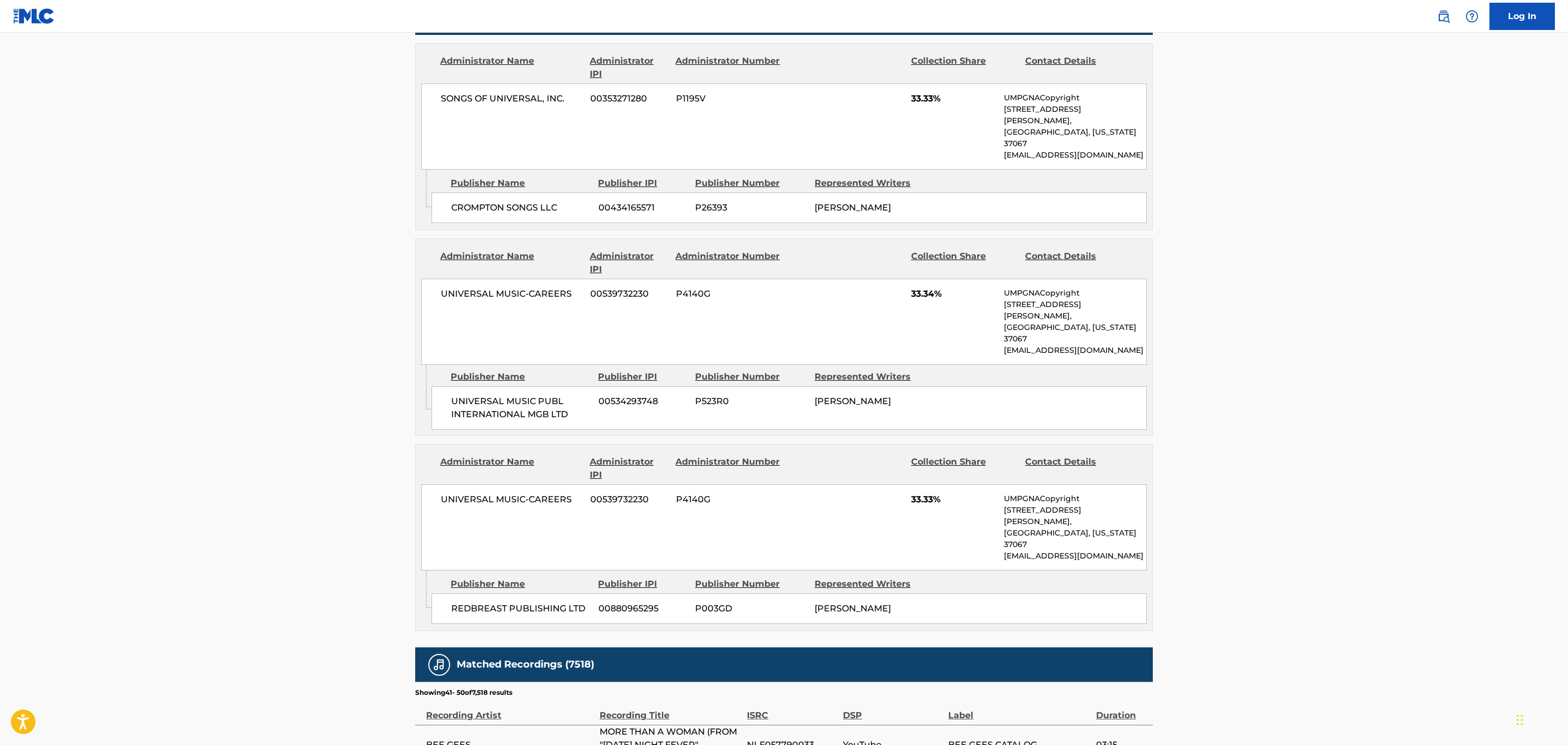
scroll to position [1030, 0]
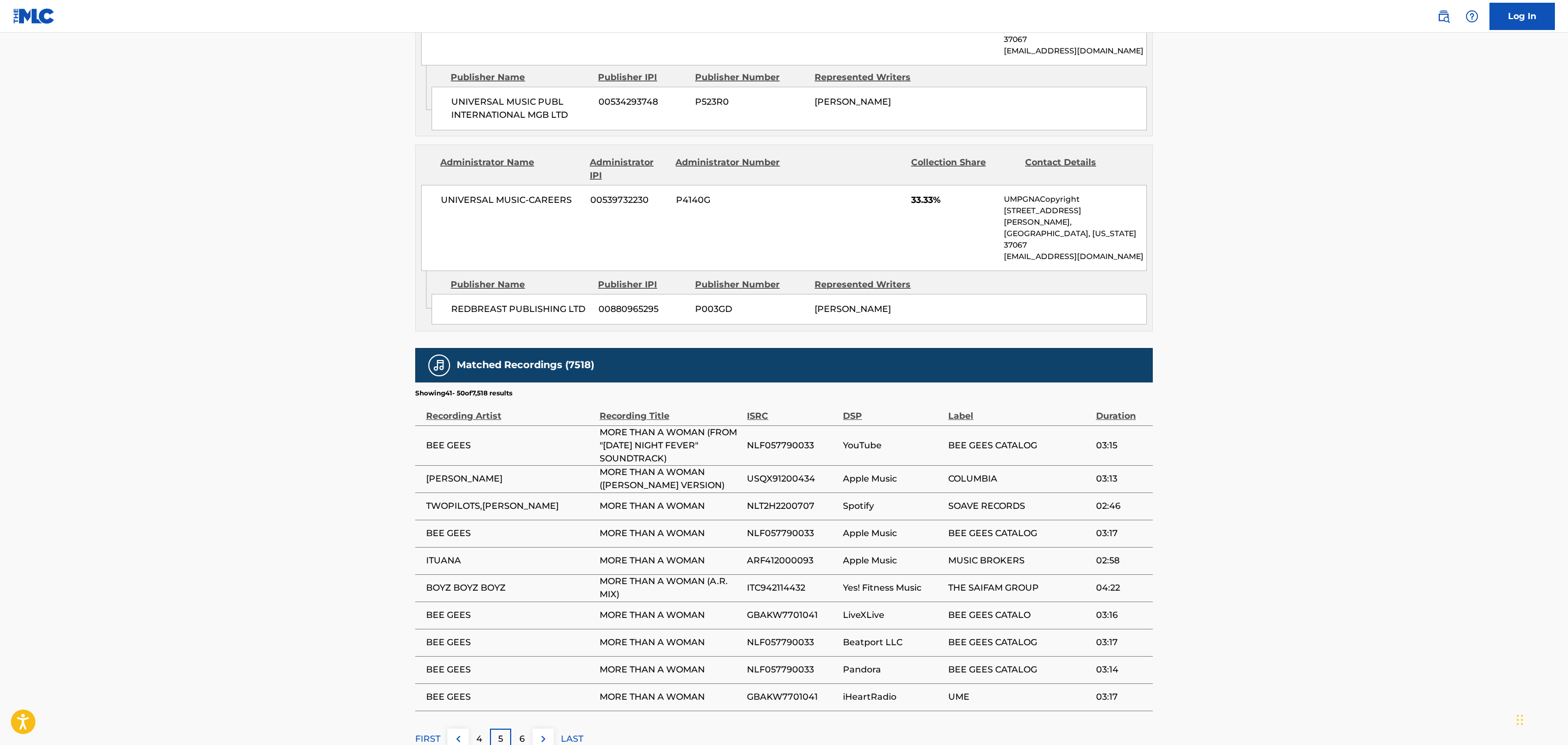
click at [544, 733] on img at bounding box center [543, 739] width 13 height 13
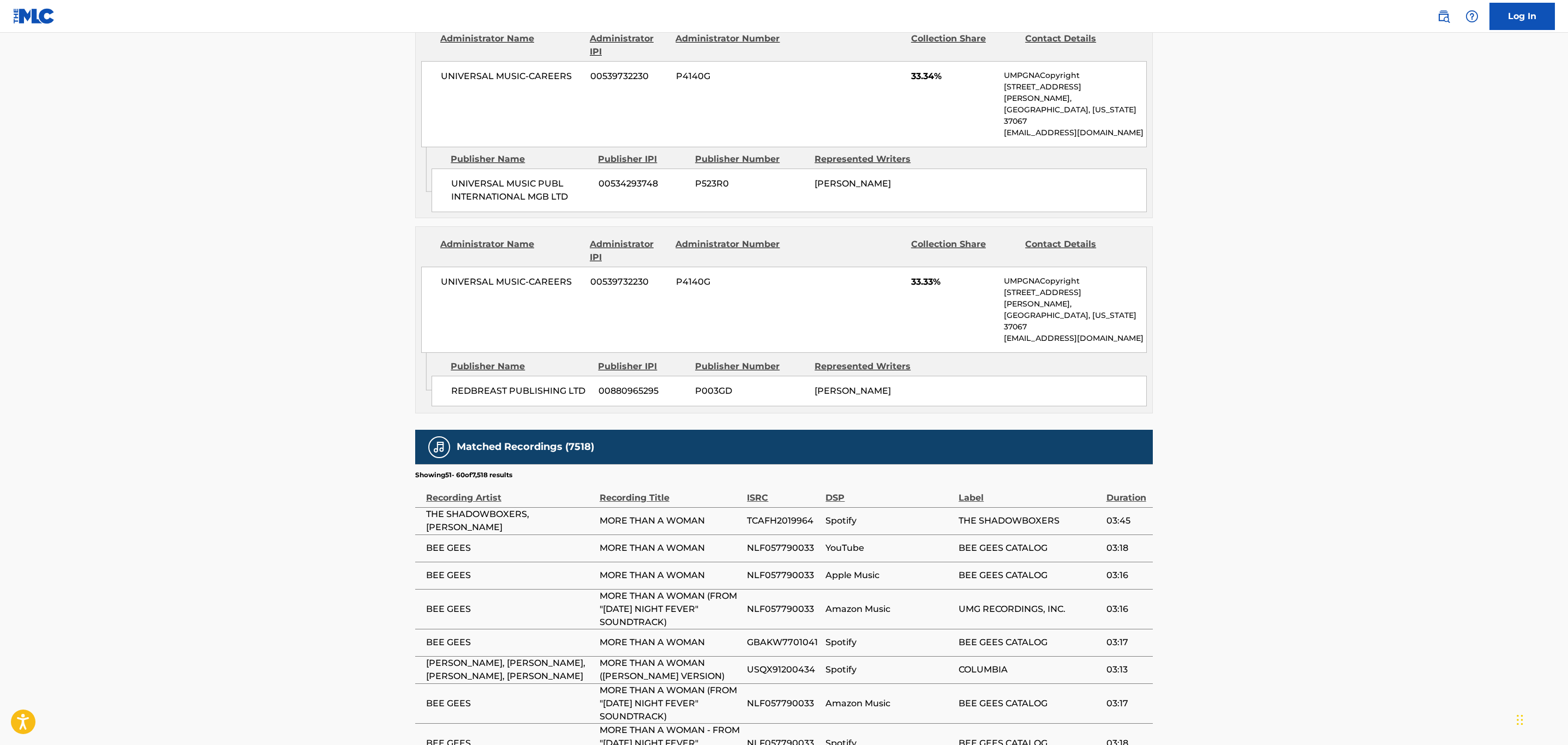
scroll to position [1082, 0]
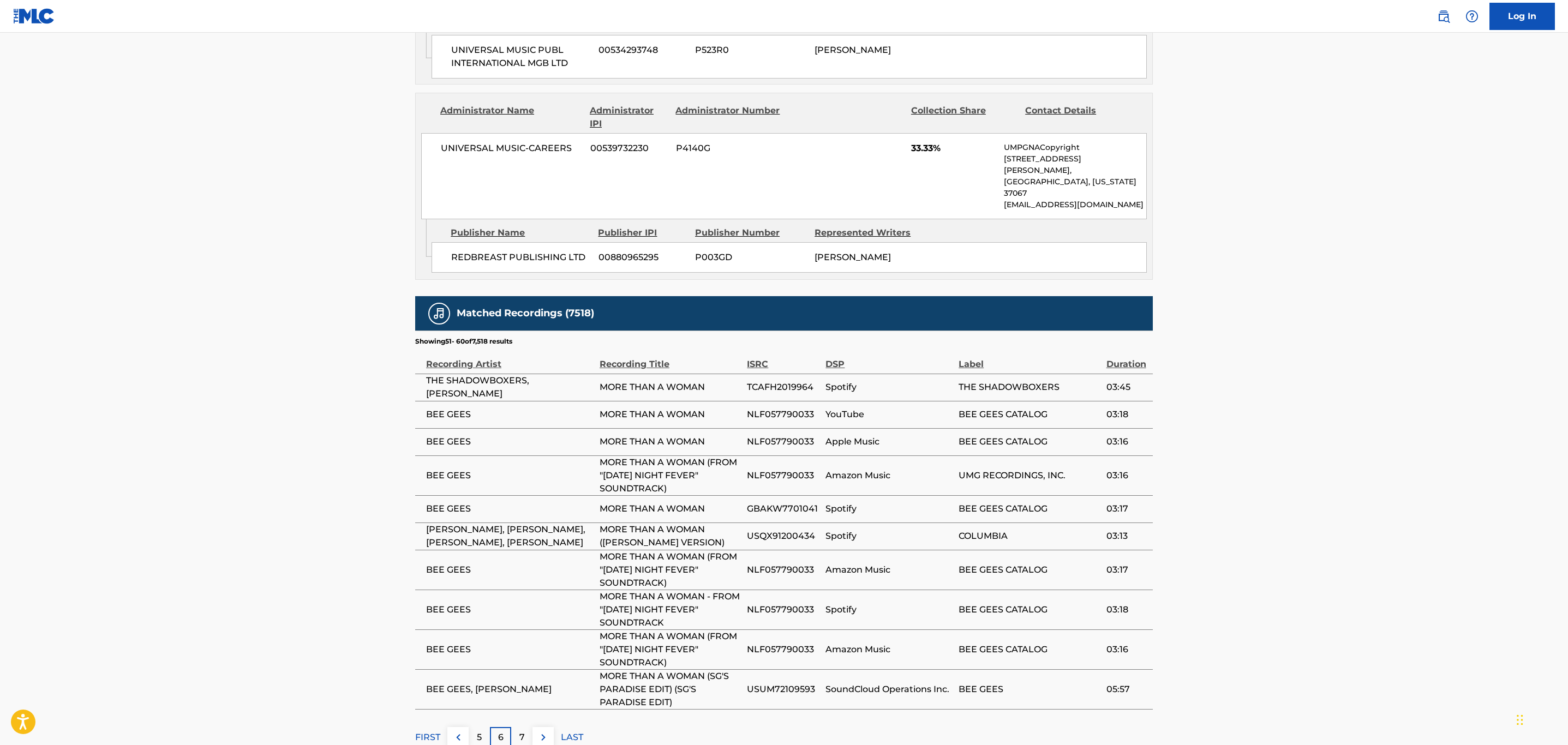
click at [544, 731] on img at bounding box center [543, 737] width 13 height 13
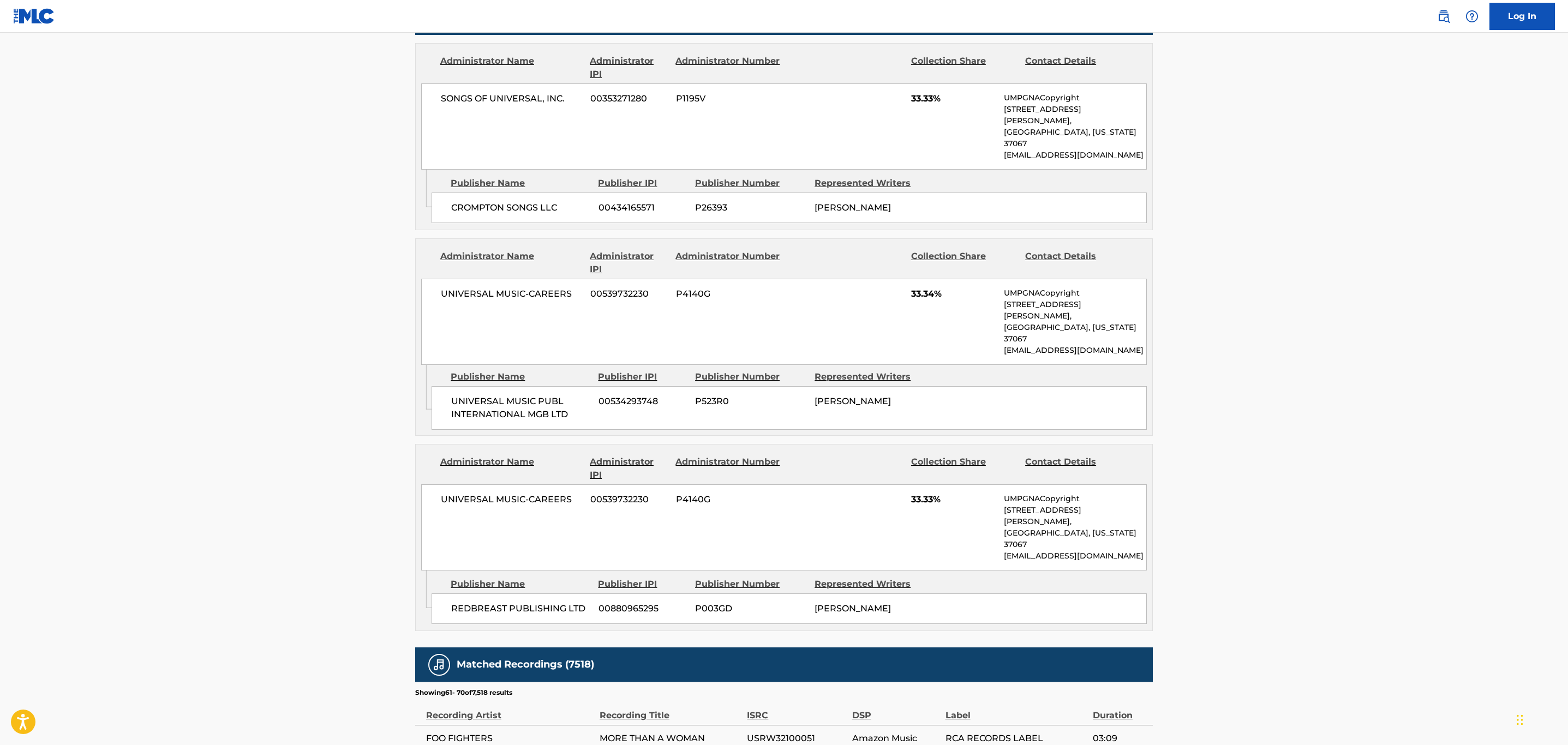
scroll to position [1043, 0]
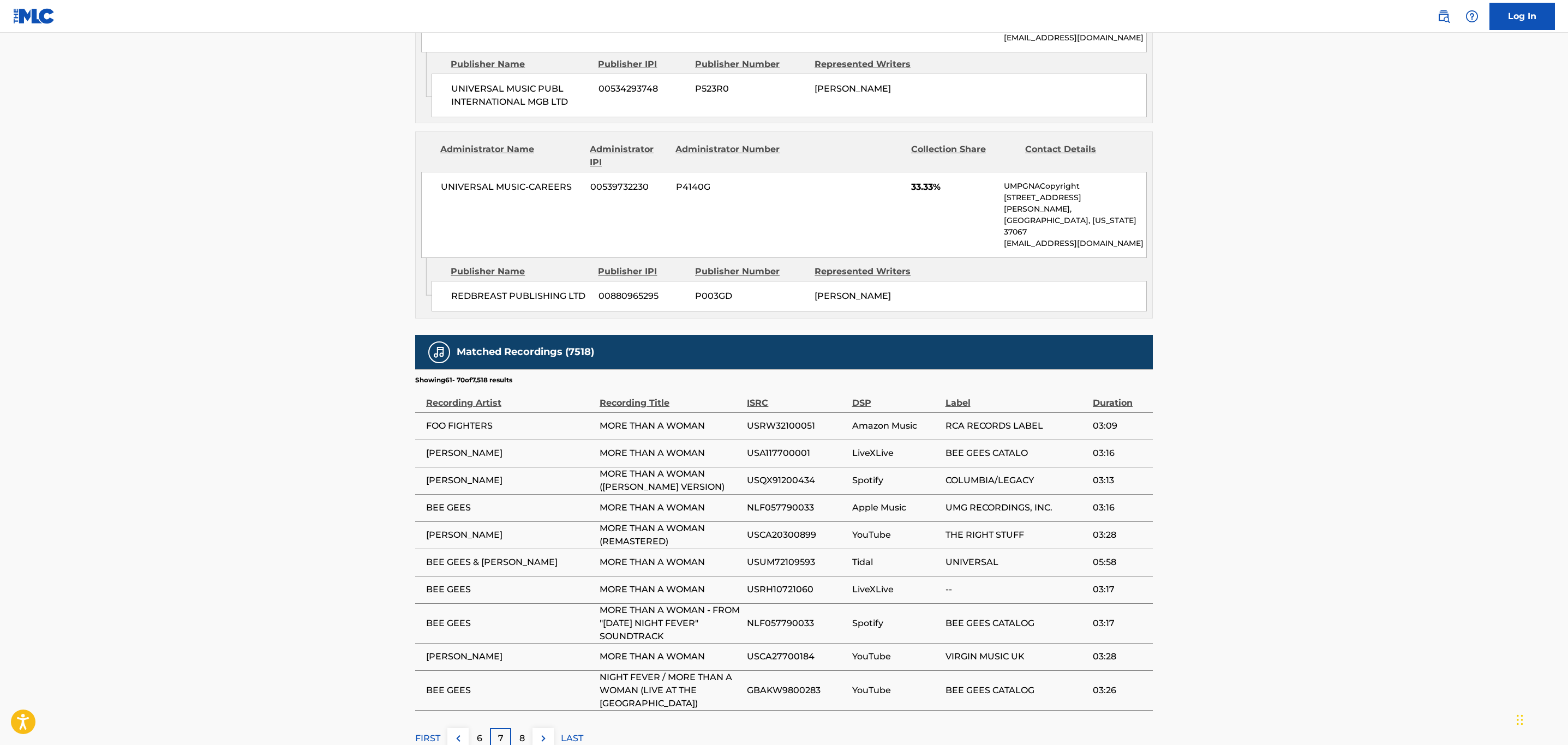
click at [544, 732] on img at bounding box center [543, 738] width 13 height 13
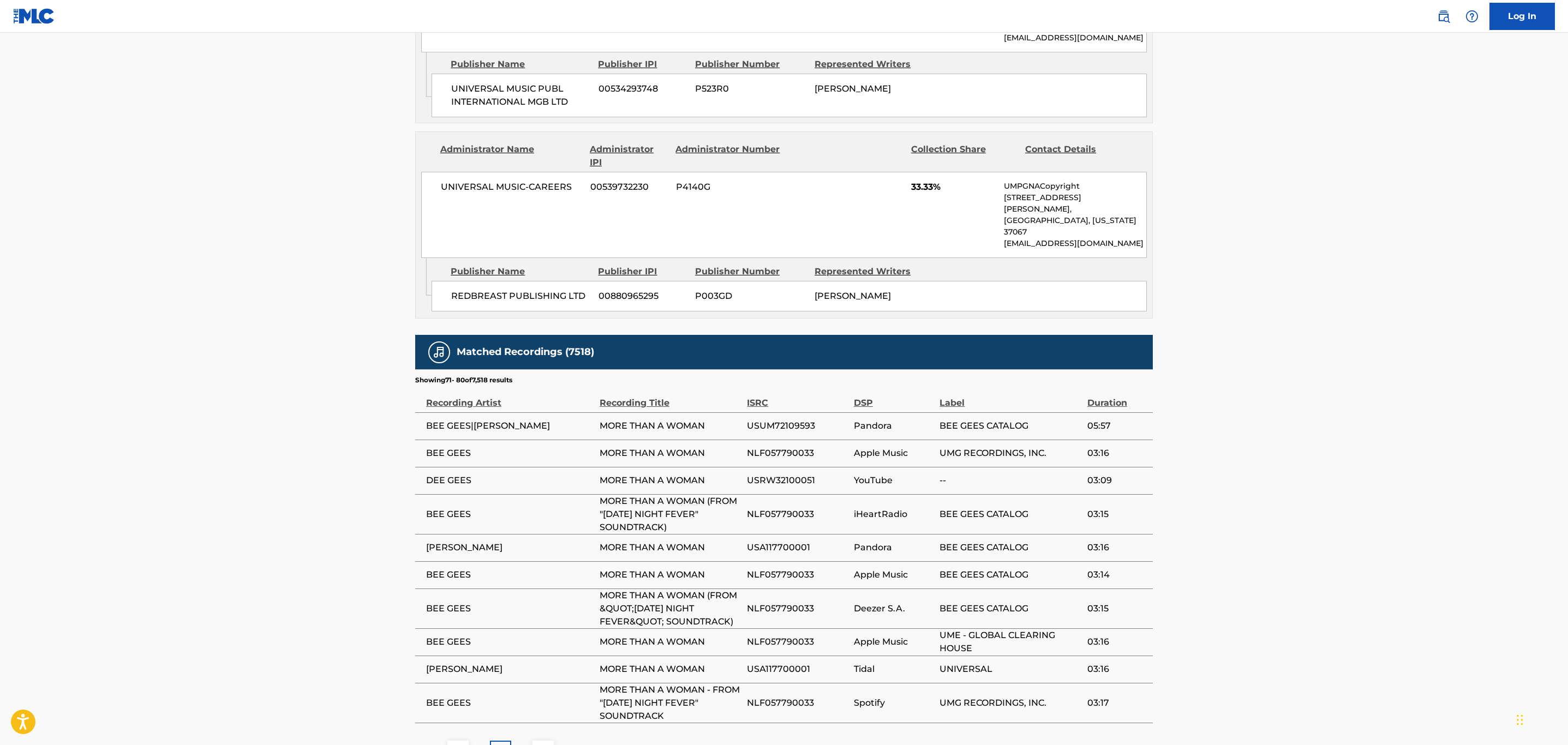
click at [544, 741] on button at bounding box center [543, 751] width 21 height 21
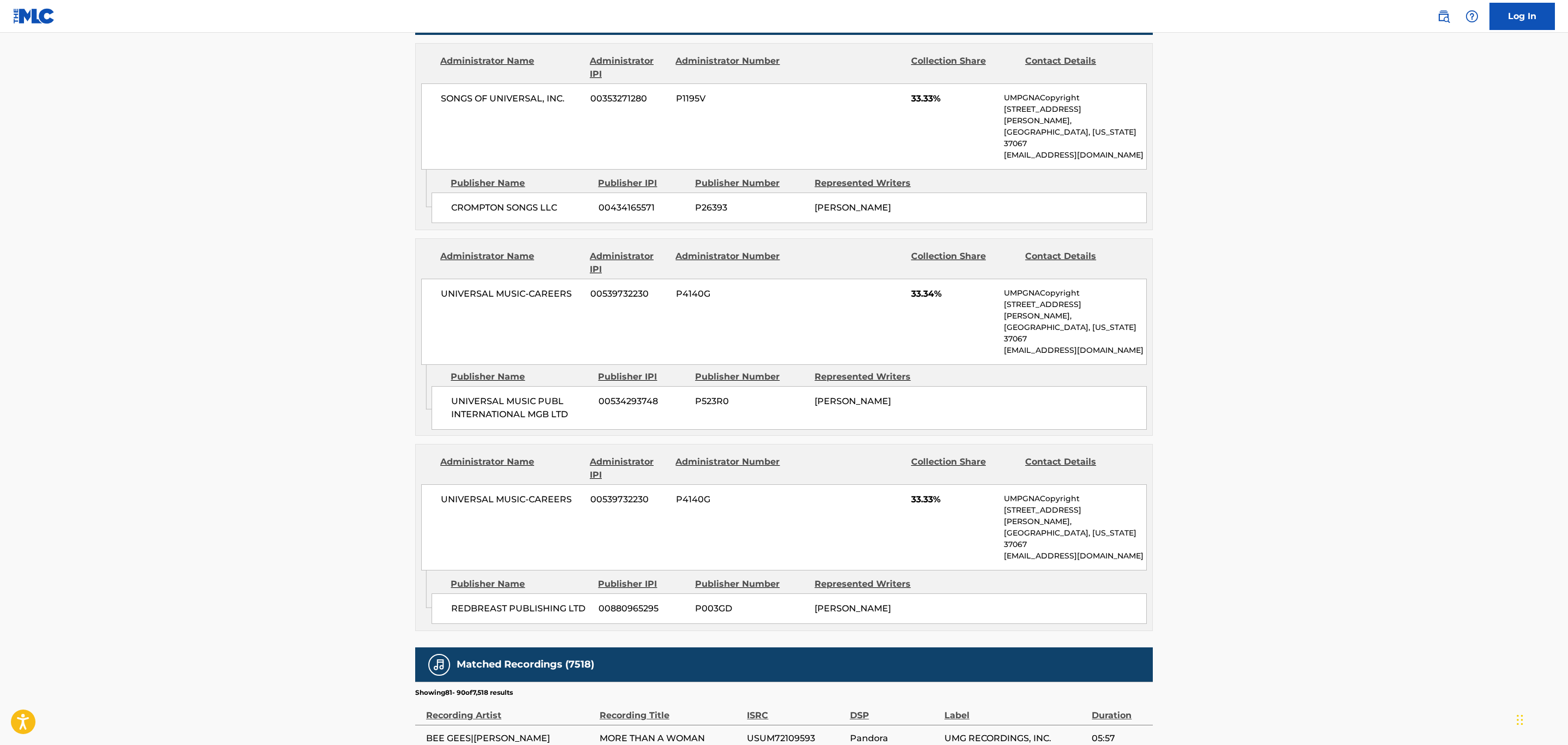
scroll to position [1018, 0]
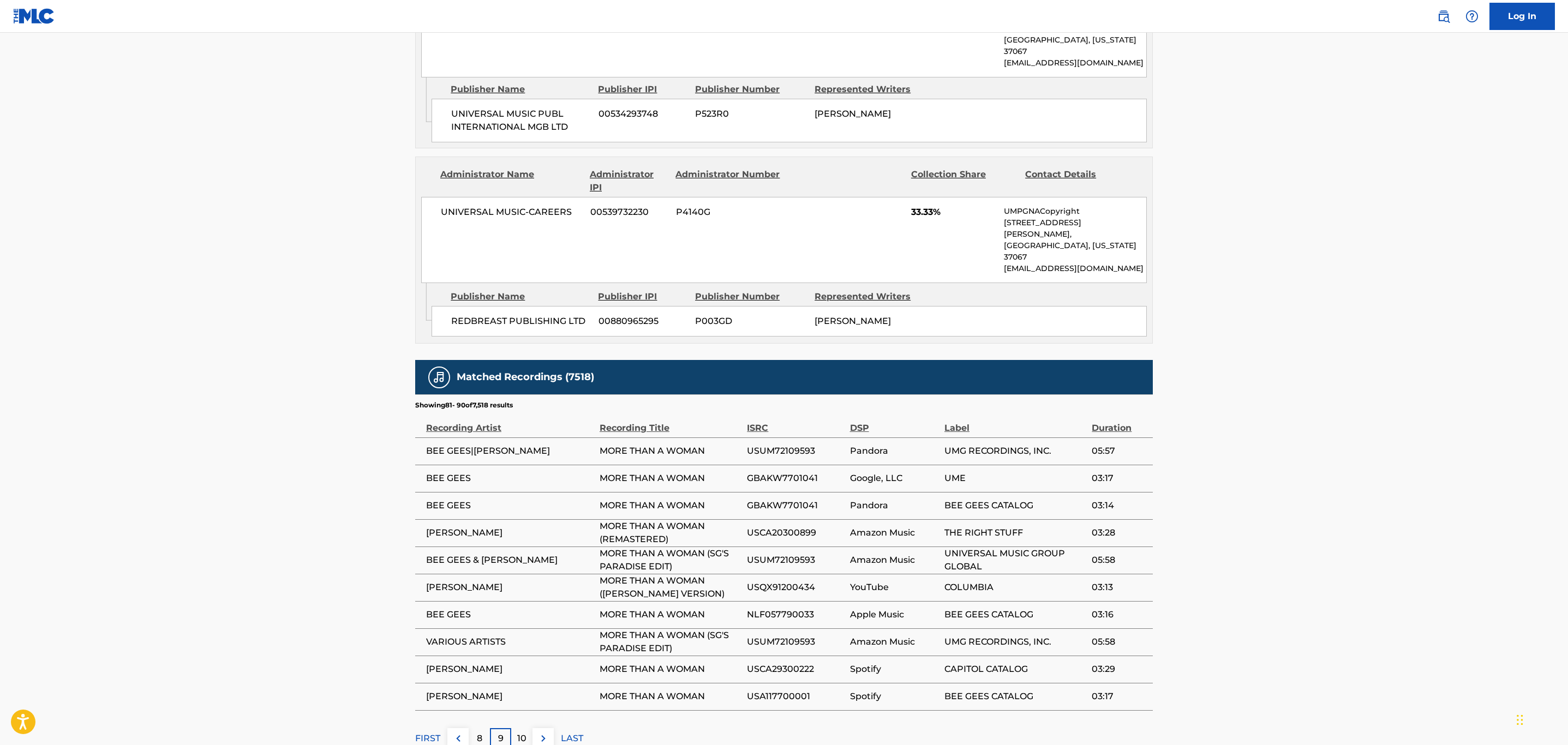
click at [545, 732] on img at bounding box center [543, 738] width 13 height 13
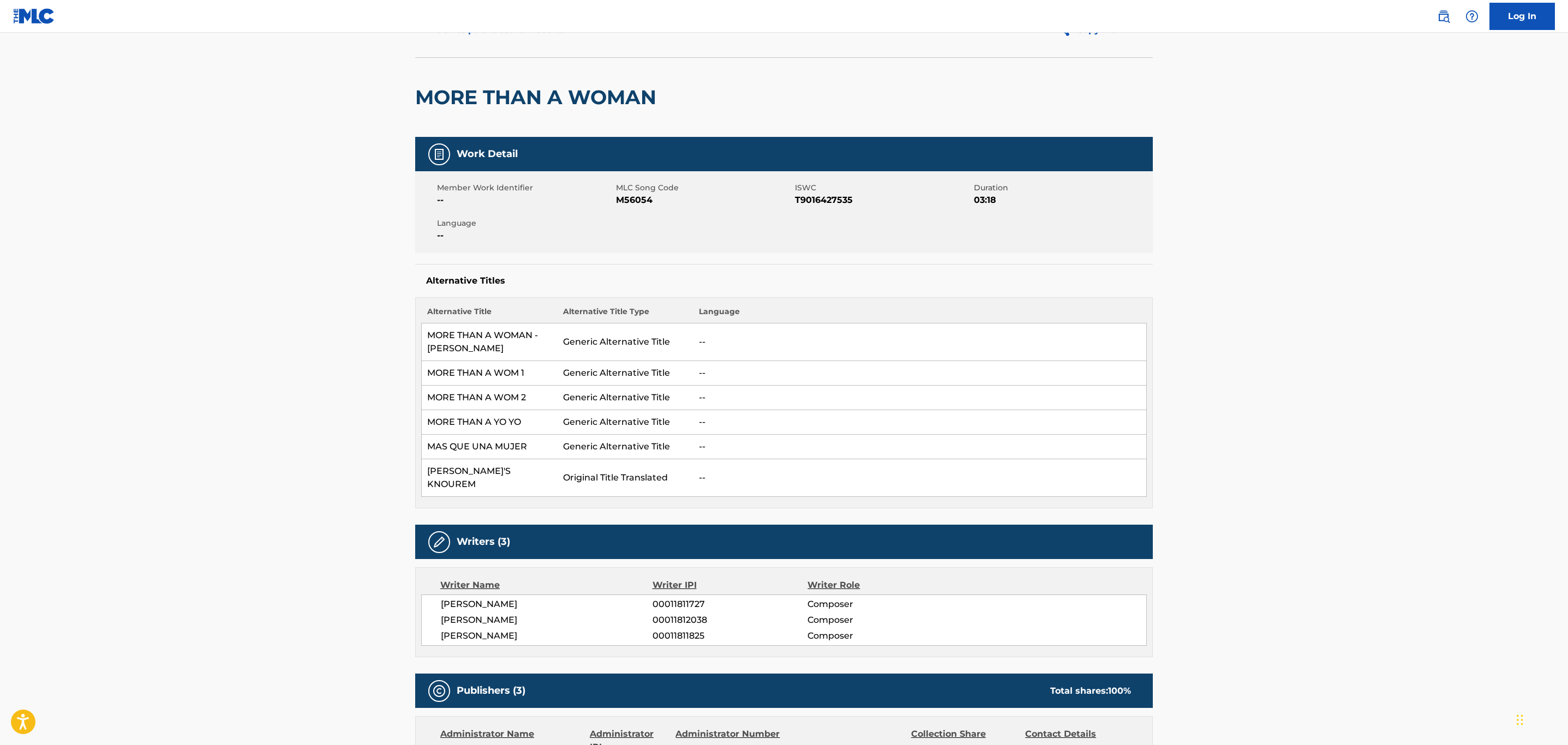
scroll to position [0, 0]
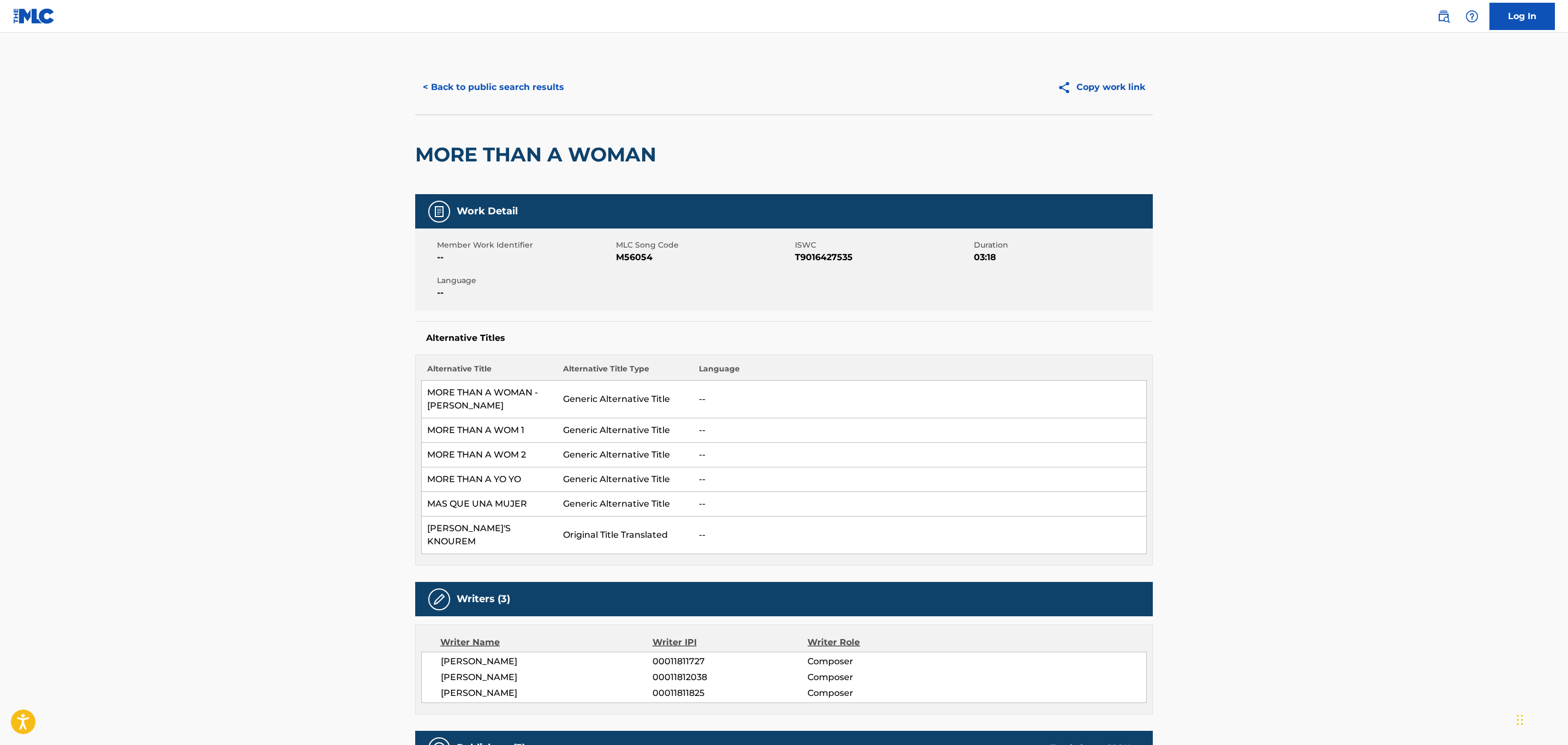
click at [503, 92] on button "< Back to public search results" at bounding box center [493, 88] width 157 height 27
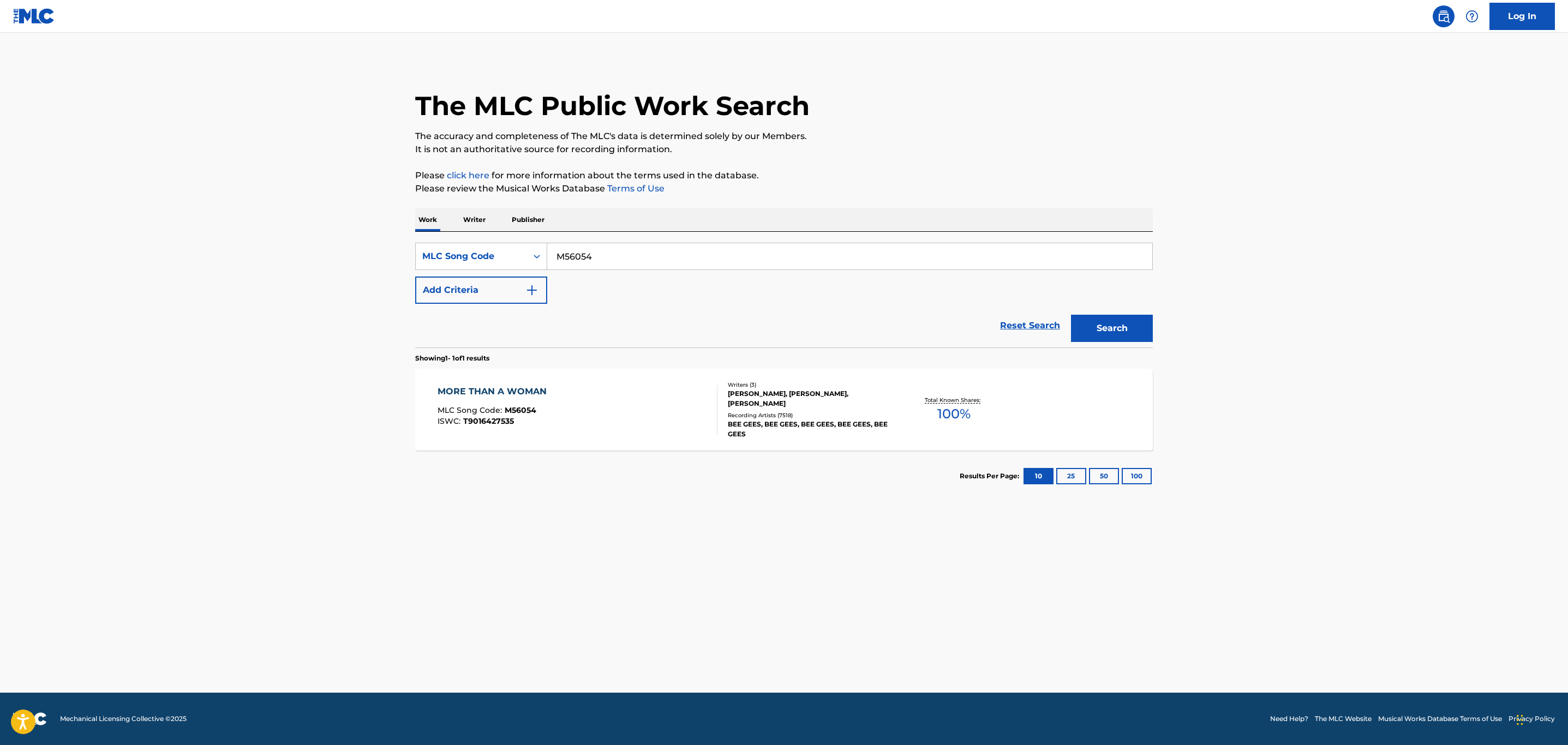
click at [362, 257] on main "The MLC Public Work Search The accuracy and completeness of The MLC's data is d…" at bounding box center [784, 363] width 1568 height 660
paste input "D1762E"
type input "D1762E"
click at [1071, 315] on button "Search" at bounding box center [1112, 329] width 82 height 27
click at [632, 403] on div "DON'T KNOW WHAT TO TELL YA MLC Song Code : D1762E ISWC :" at bounding box center [577, 409] width 280 height 49
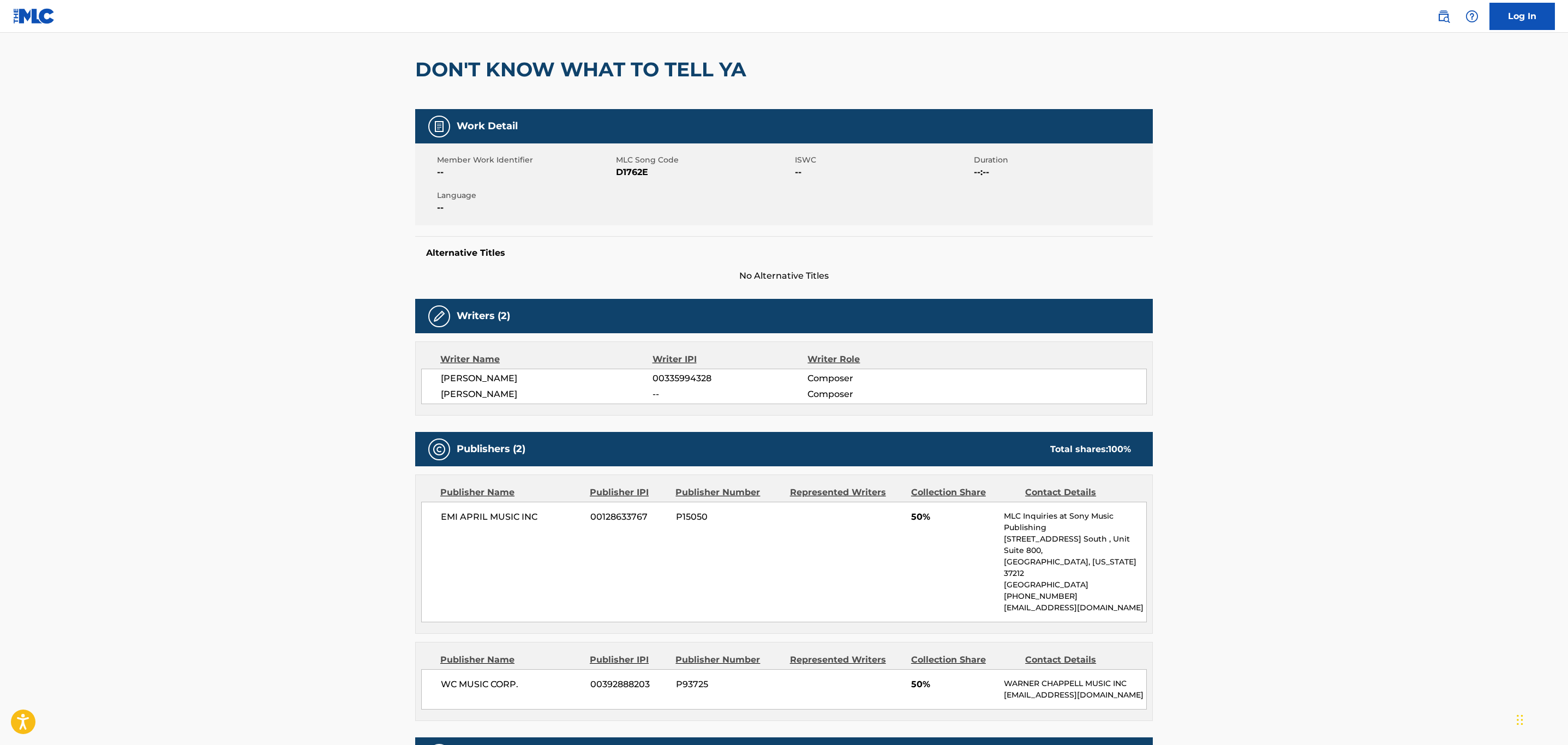
scroll to position [81, 0]
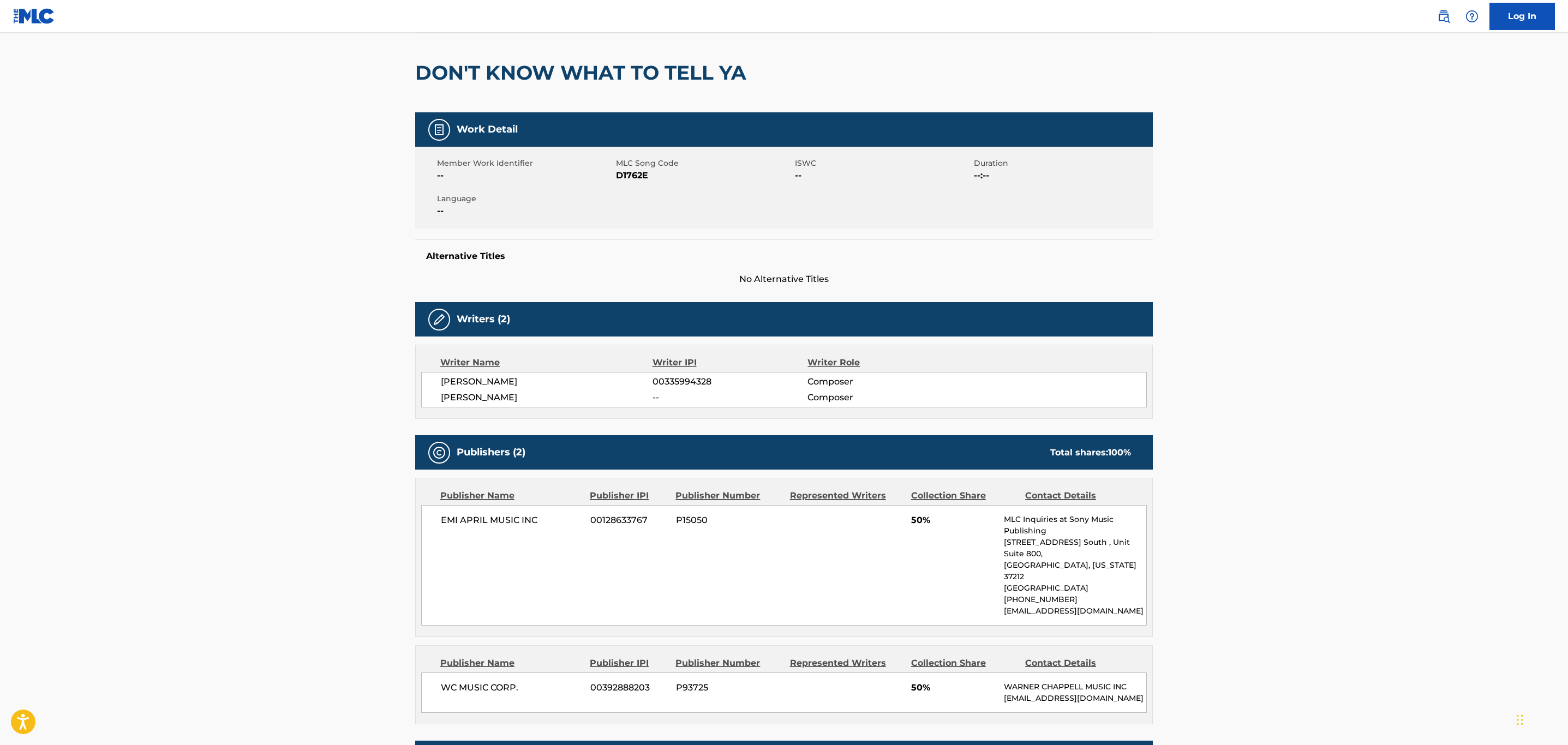
click at [629, 178] on span "D1762E" at bounding box center [704, 175] width 176 height 13
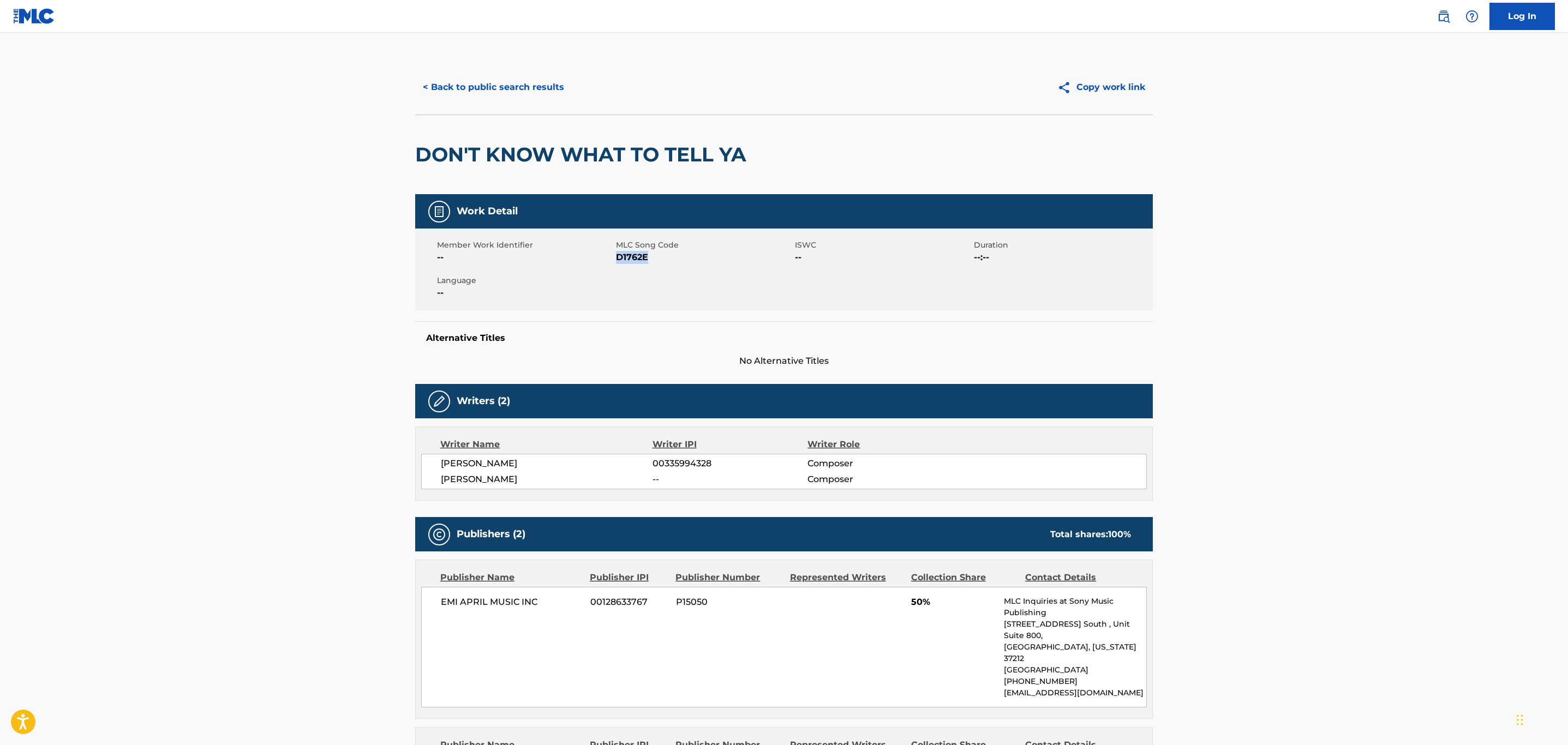
click at [497, 84] on button "< Back to public search results" at bounding box center [493, 88] width 157 height 27
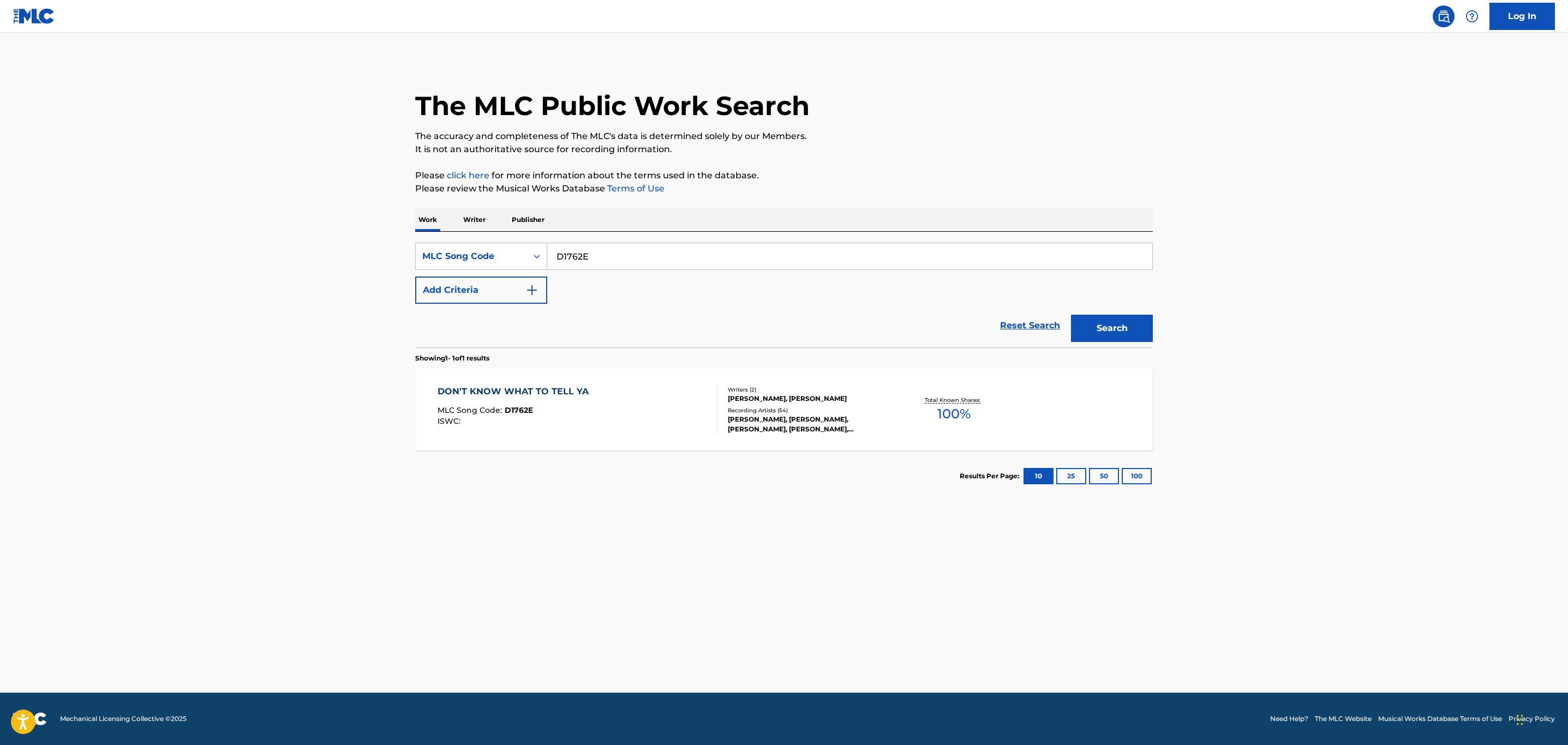
drag, startPoint x: 649, startPoint y: 259, endPoint x: 425, endPoint y: 234, distance: 225.4
click at [337, 259] on main "The MLC Public Work Search The accuracy and completeness of The MLC's data is d…" at bounding box center [784, 363] width 1568 height 660
paste input "M61937"
type input "M61937"
click at [1121, 332] on button "Search" at bounding box center [1112, 329] width 82 height 27
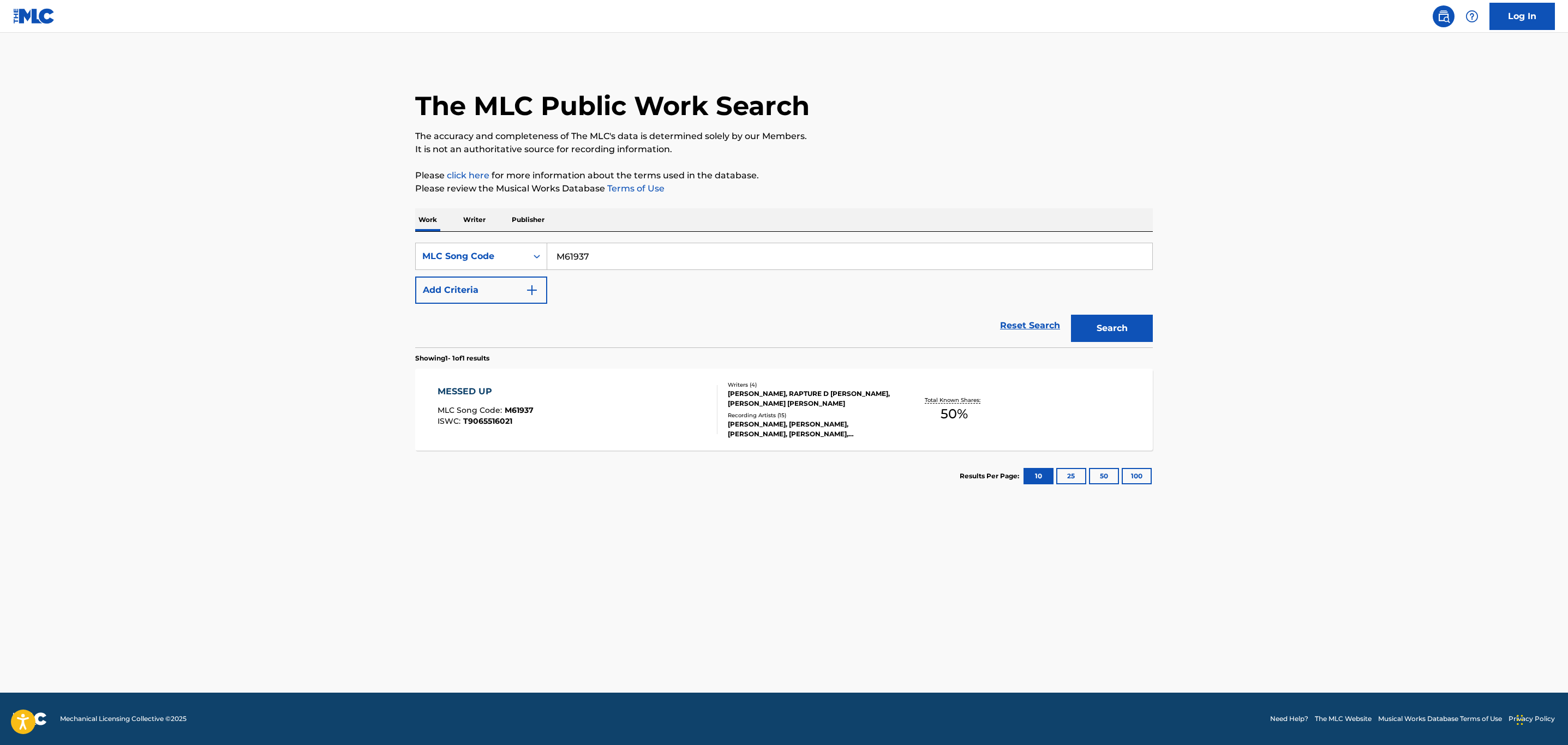
click at [664, 403] on div "MESSED UP MLC Song Code : M61937 ISWC : T9065516021" at bounding box center [577, 409] width 280 height 49
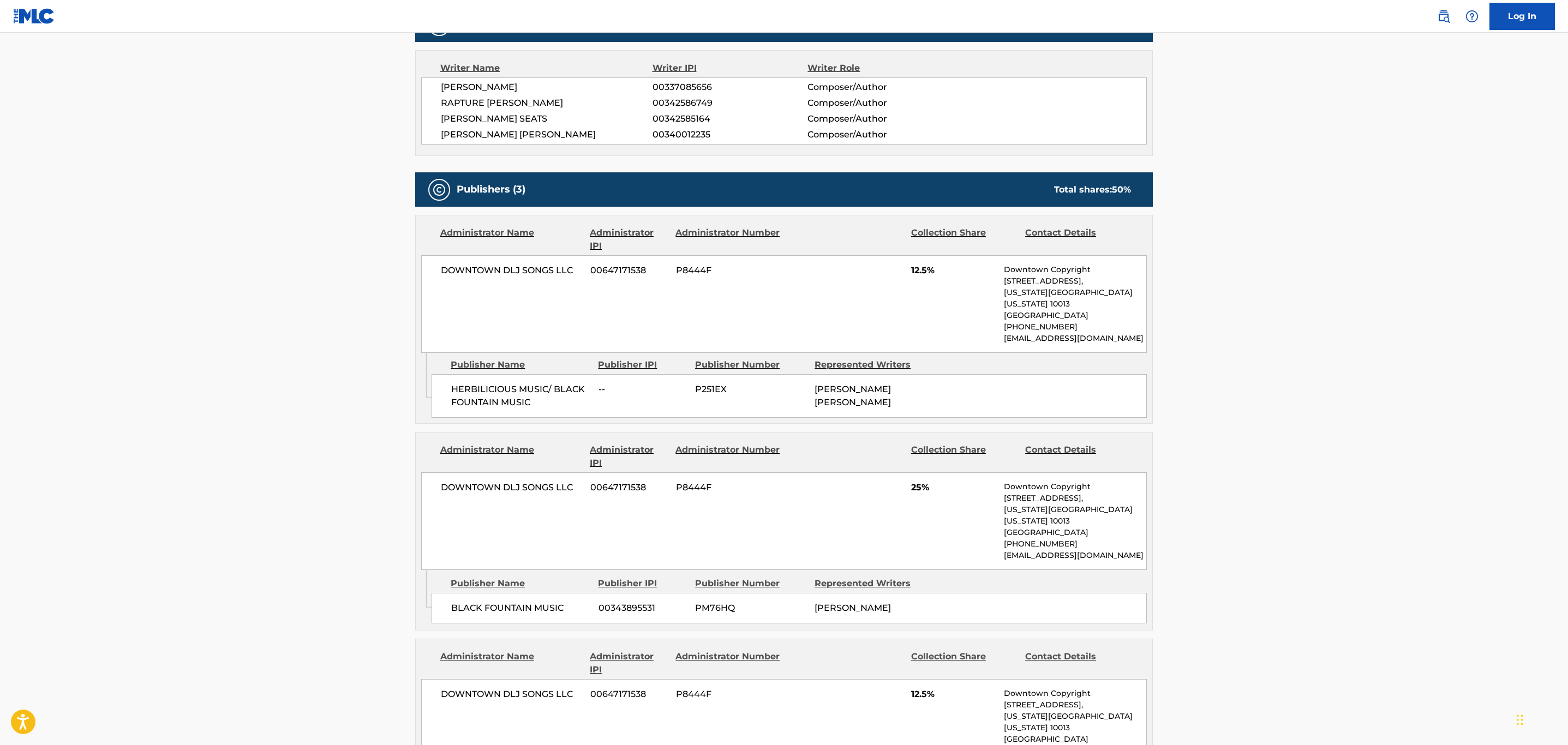
scroll to position [164, 0]
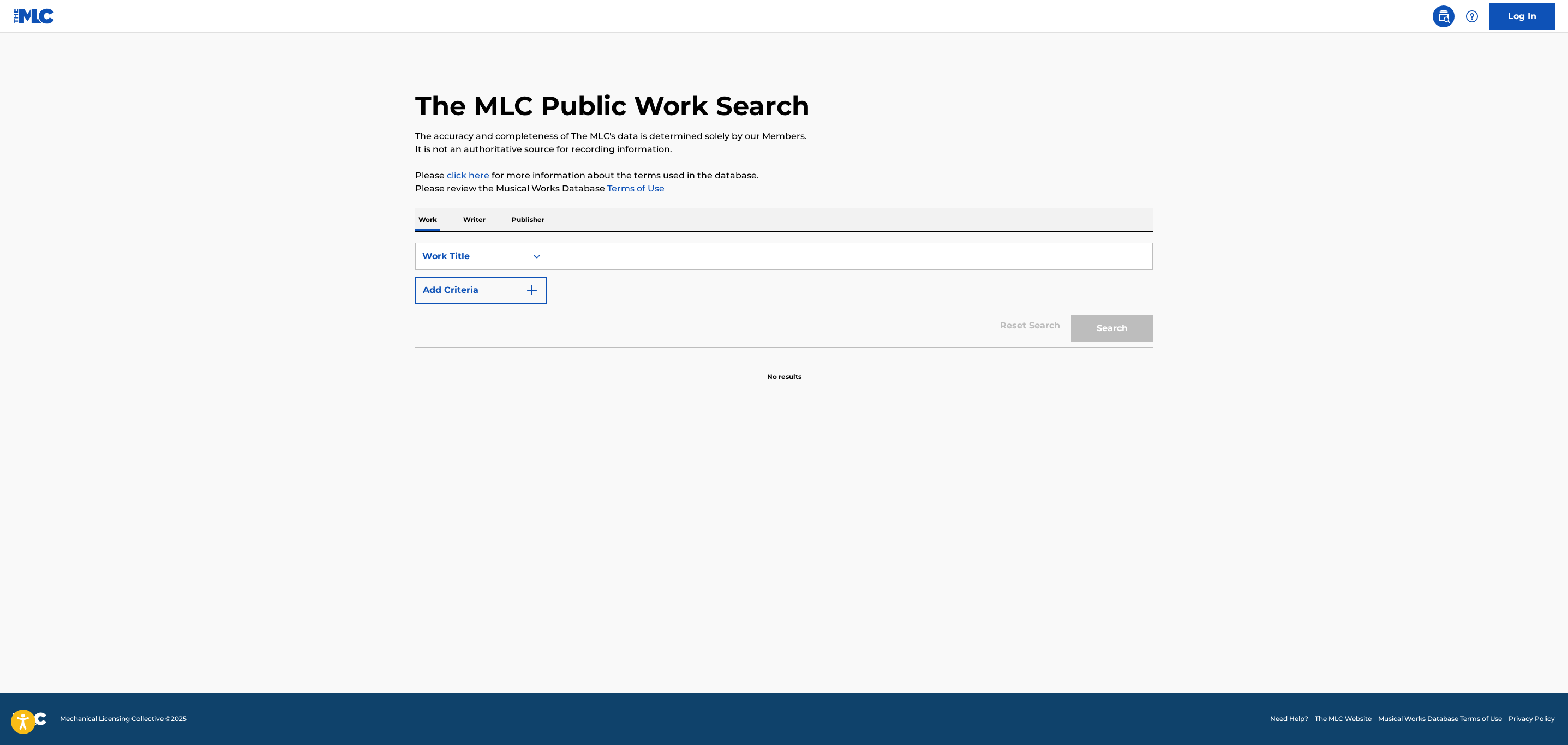
drag, startPoint x: 608, startPoint y: 259, endPoint x: 613, endPoint y: 273, distance: 14.9
click at [613, 273] on div "SearchWithCriteriad70803b3-4492-4e68-b368-4f74cf192302 Work Title Add Criteria" at bounding box center [784, 273] width 738 height 61
paste input "FOLLOW YOUR HEART"
type input "FOLLOW YOUR HEART"
click at [503, 299] on button "Add Criteria" at bounding box center [481, 290] width 132 height 27
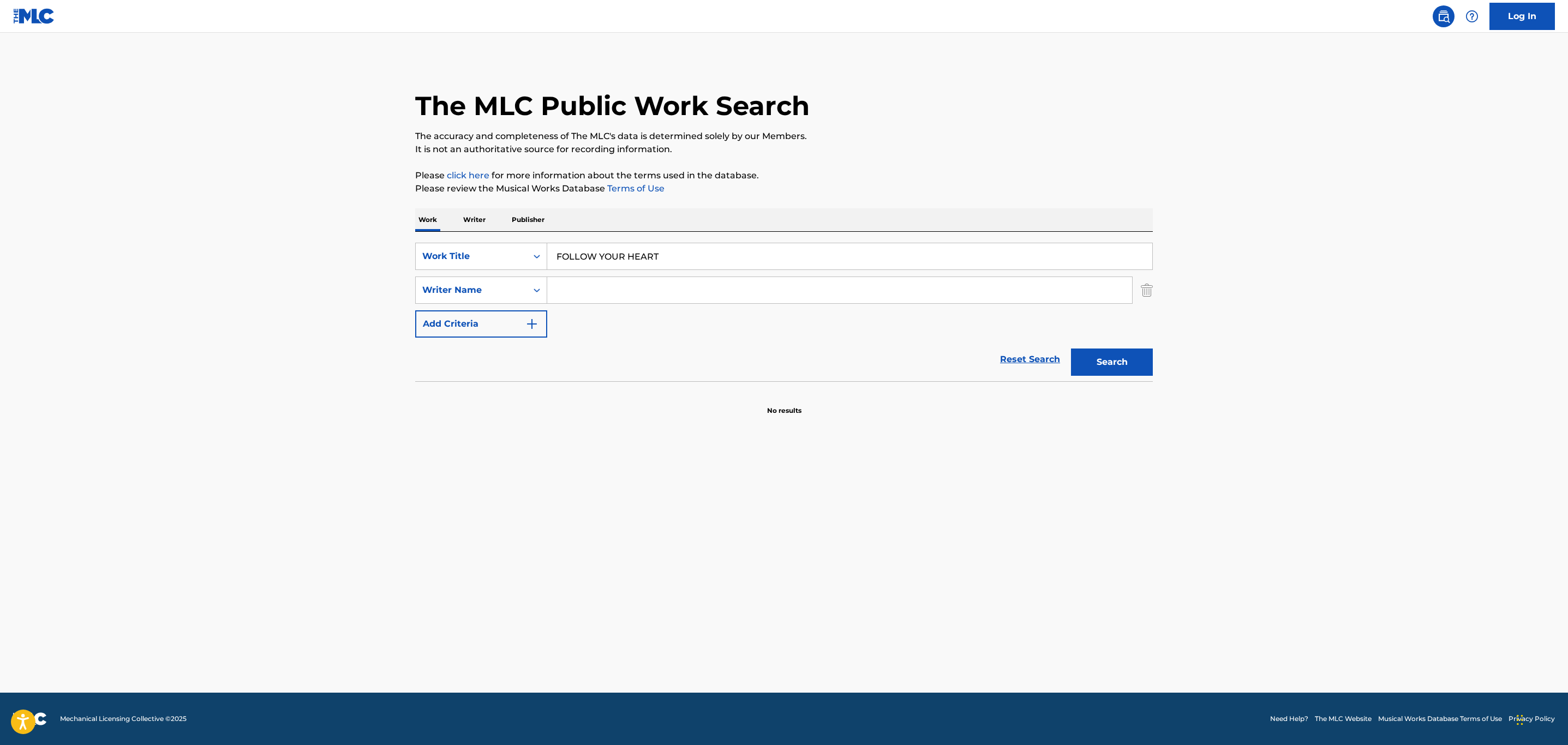
click at [621, 293] on input "Search Form" at bounding box center [840, 290] width 585 height 26
type input "voss"
click at [1071, 349] on button "Search" at bounding box center [1112, 362] width 82 height 27
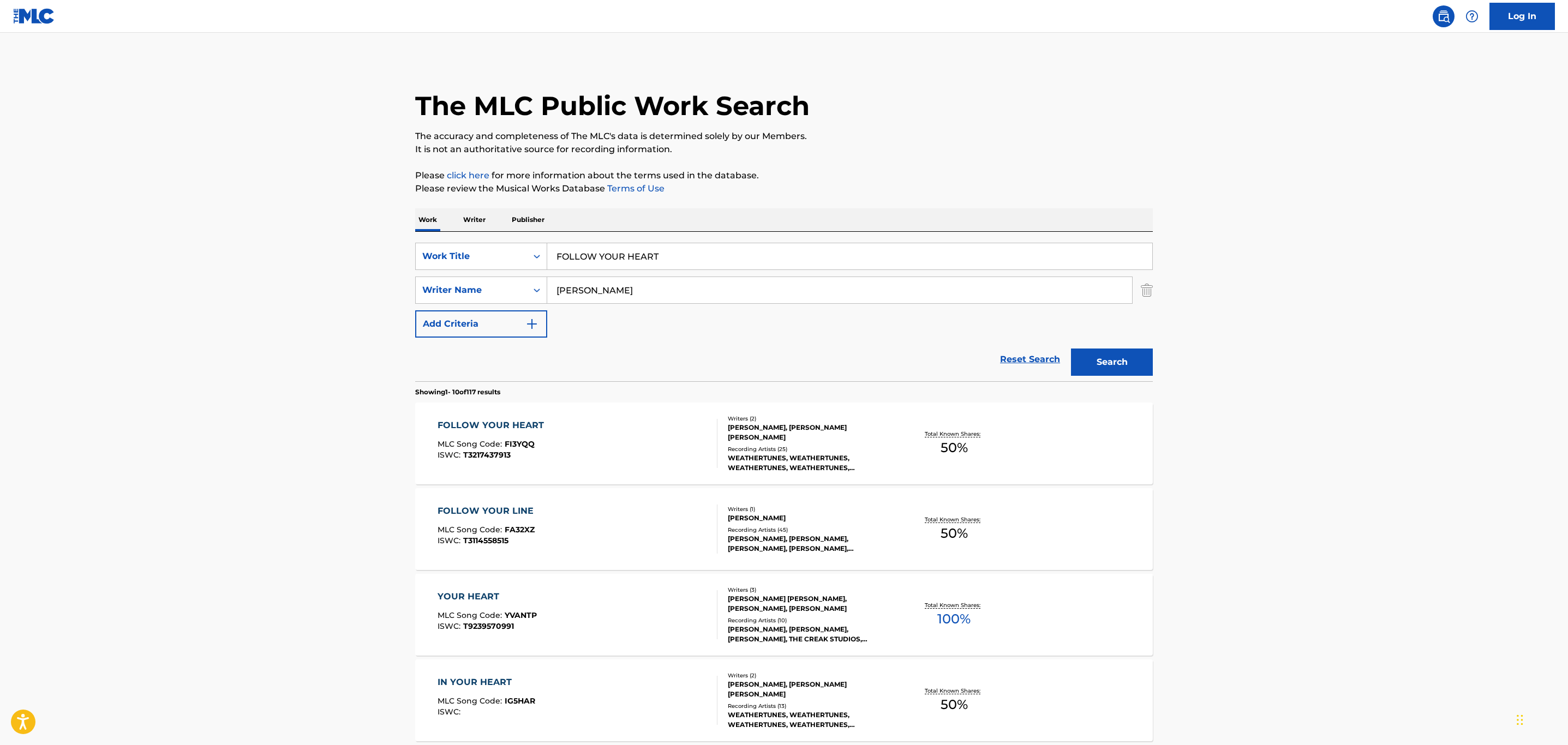
click at [1306, 446] on main "The MLC Public Work Search The accuracy and completeness of The MLC's data is d…" at bounding box center [784, 674] width 1568 height 1284
click at [626, 440] on div "FOLLOW YOUR HEART MLC Song Code : FI3YQQ ISWC : T3217437913" at bounding box center [577, 444] width 280 height 49
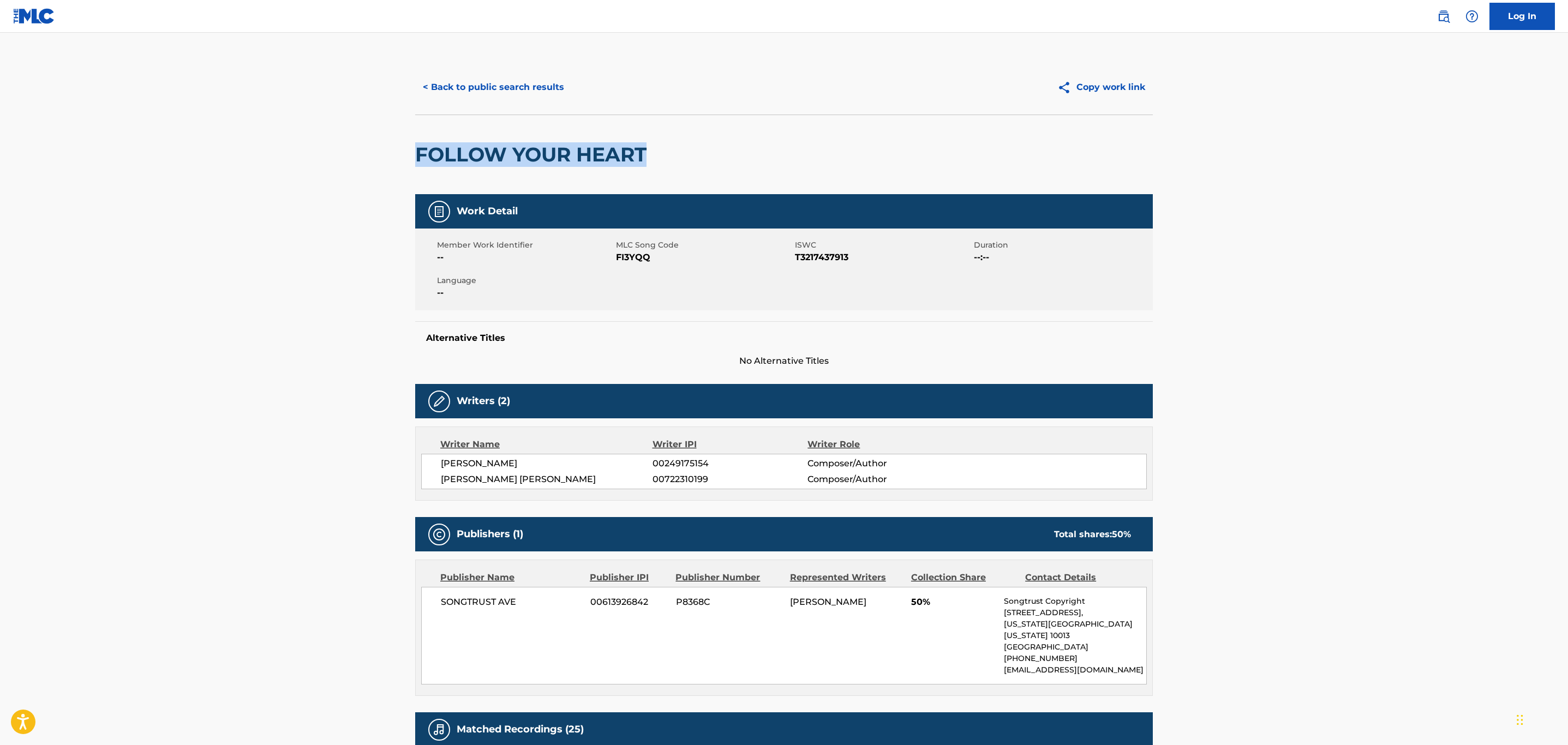
drag, startPoint x: 668, startPoint y: 143, endPoint x: 399, endPoint y: 149, distance: 269.1
click at [399, 149] on main "< Back to public search results Copy work link FOLLOW YOUR HEART Work Detail Me…" at bounding box center [784, 576] width 1568 height 1087
click at [630, 254] on span "FI3YQQ" at bounding box center [704, 257] width 176 height 13
click at [485, 79] on button "< Back to public search results" at bounding box center [493, 88] width 157 height 27
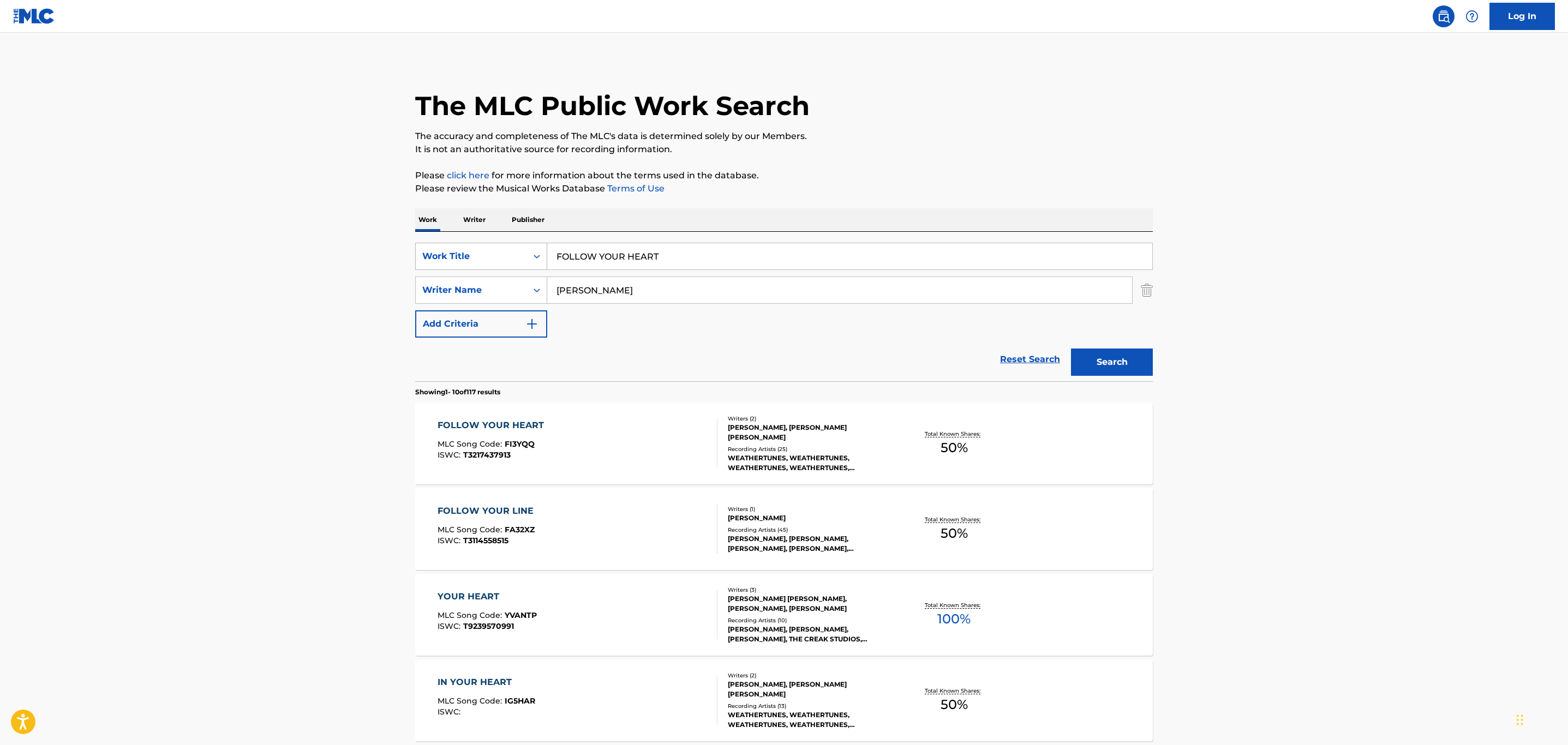
click at [525, 259] on div "Work Title" at bounding box center [471, 256] width 112 height 21
click at [511, 280] on div "MLC Song Code" at bounding box center [481, 284] width 131 height 27
drag, startPoint x: 588, startPoint y: 293, endPoint x: 543, endPoint y: 294, distance: 45.0
click at [522, 294] on div "SearchWithCriteriae5729085-1e49-431b-81d4-222ebd394f21 Writer Name voss" at bounding box center [784, 290] width 738 height 27
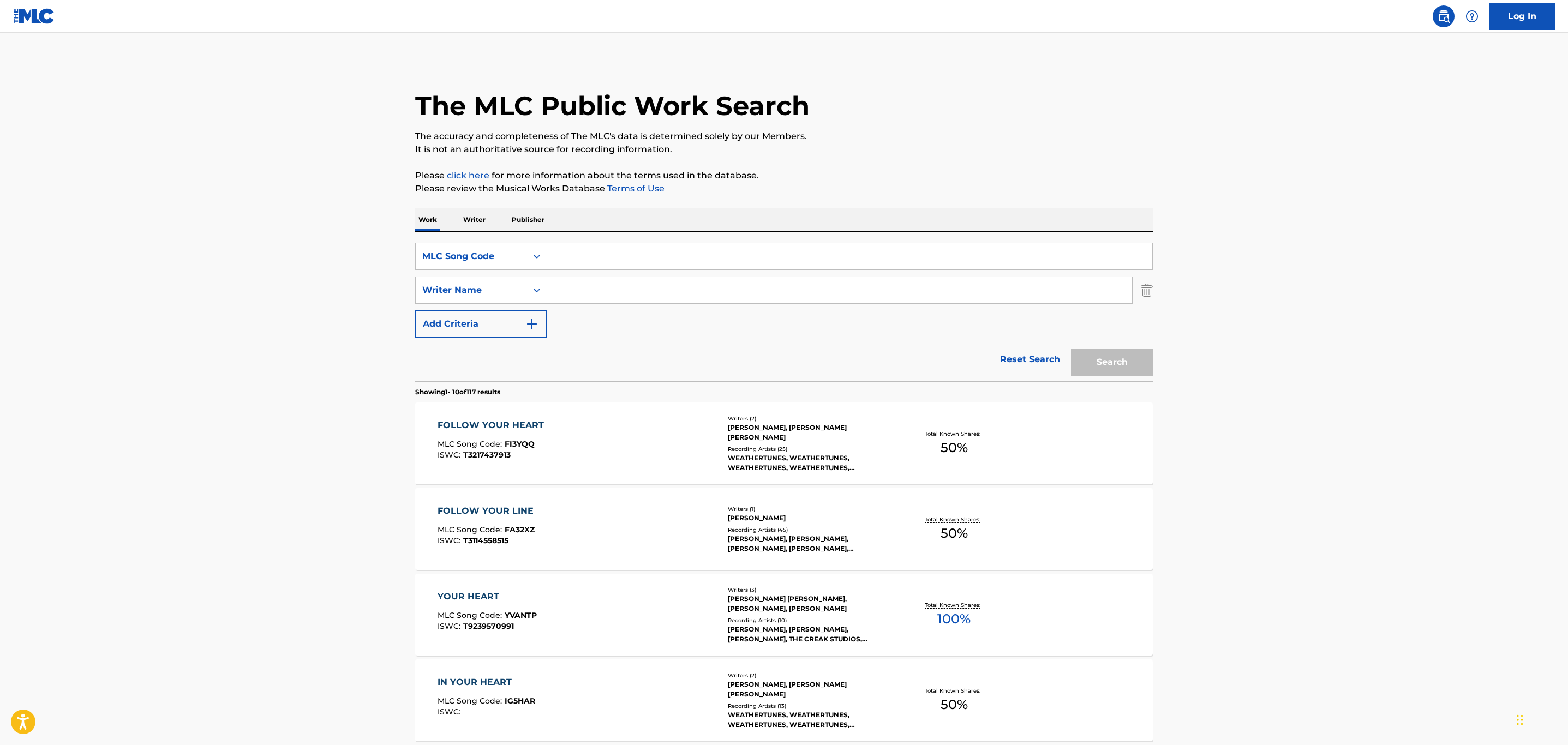
click at [608, 259] on input "Search Form" at bounding box center [849, 256] width 605 height 26
paste input "F49172"
click at [1071, 349] on button "Search" at bounding box center [1112, 362] width 82 height 27
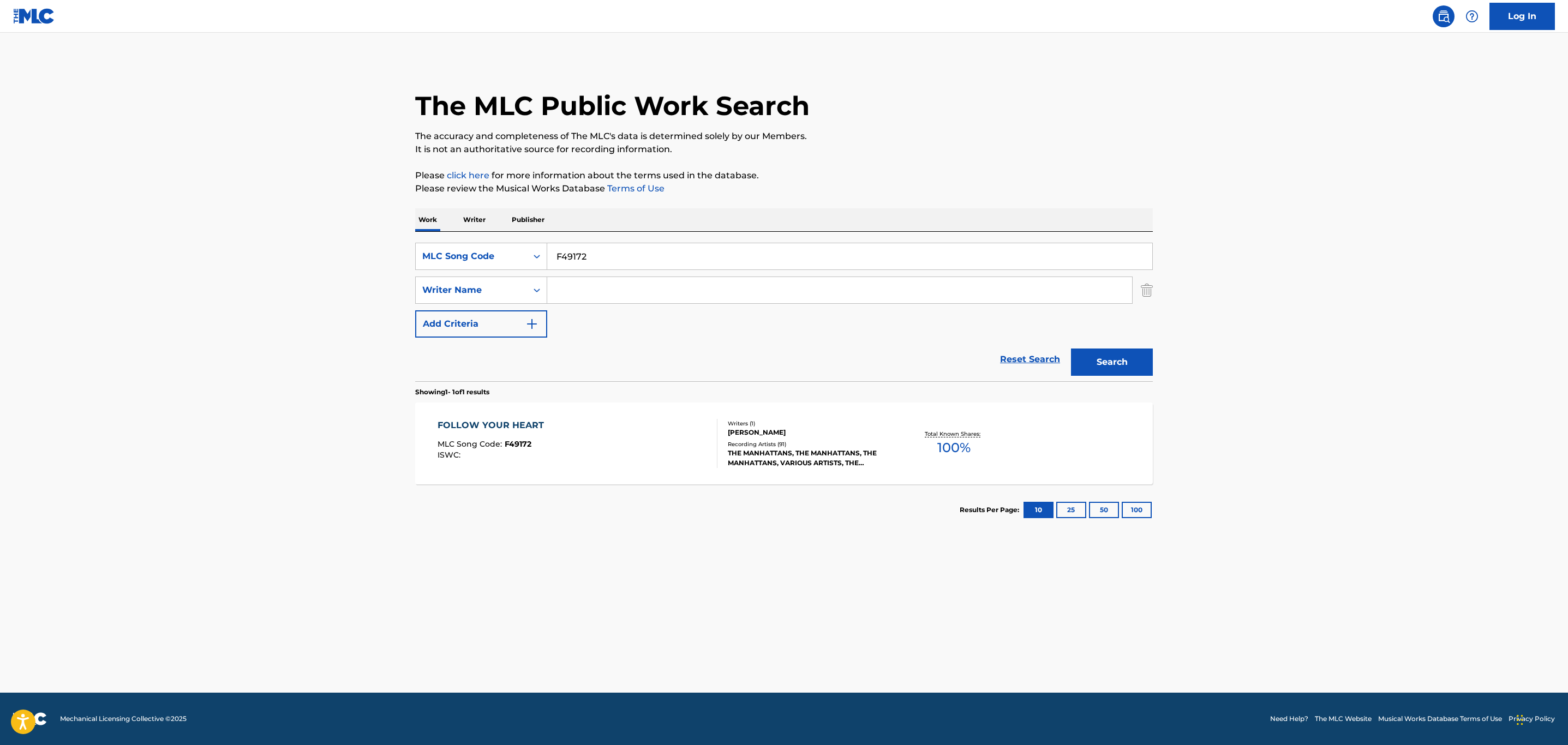
click at [284, 261] on main "The MLC Public Work Search The accuracy and completeness of The MLC's data is d…" at bounding box center [784, 363] width 1568 height 660
paste input "8"
type input "F49178"
click at [1071, 349] on button "Search" at bounding box center [1112, 362] width 82 height 27
click at [597, 453] on div "FOLLOW YOUR HEART MLC Song Code : F49178 ISWC :" at bounding box center [577, 444] width 280 height 49
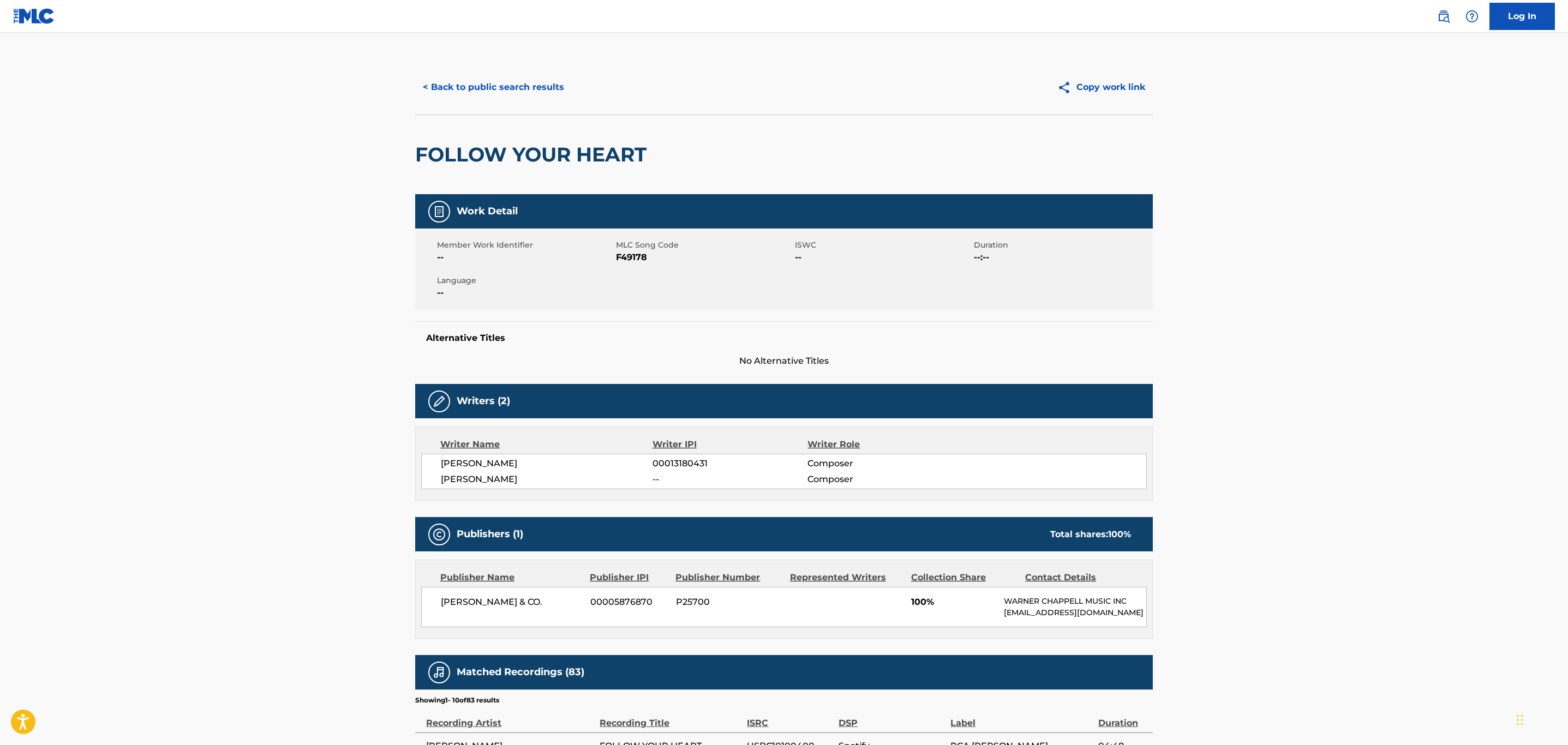
click at [477, 85] on button "< Back to public search results" at bounding box center [493, 88] width 157 height 27
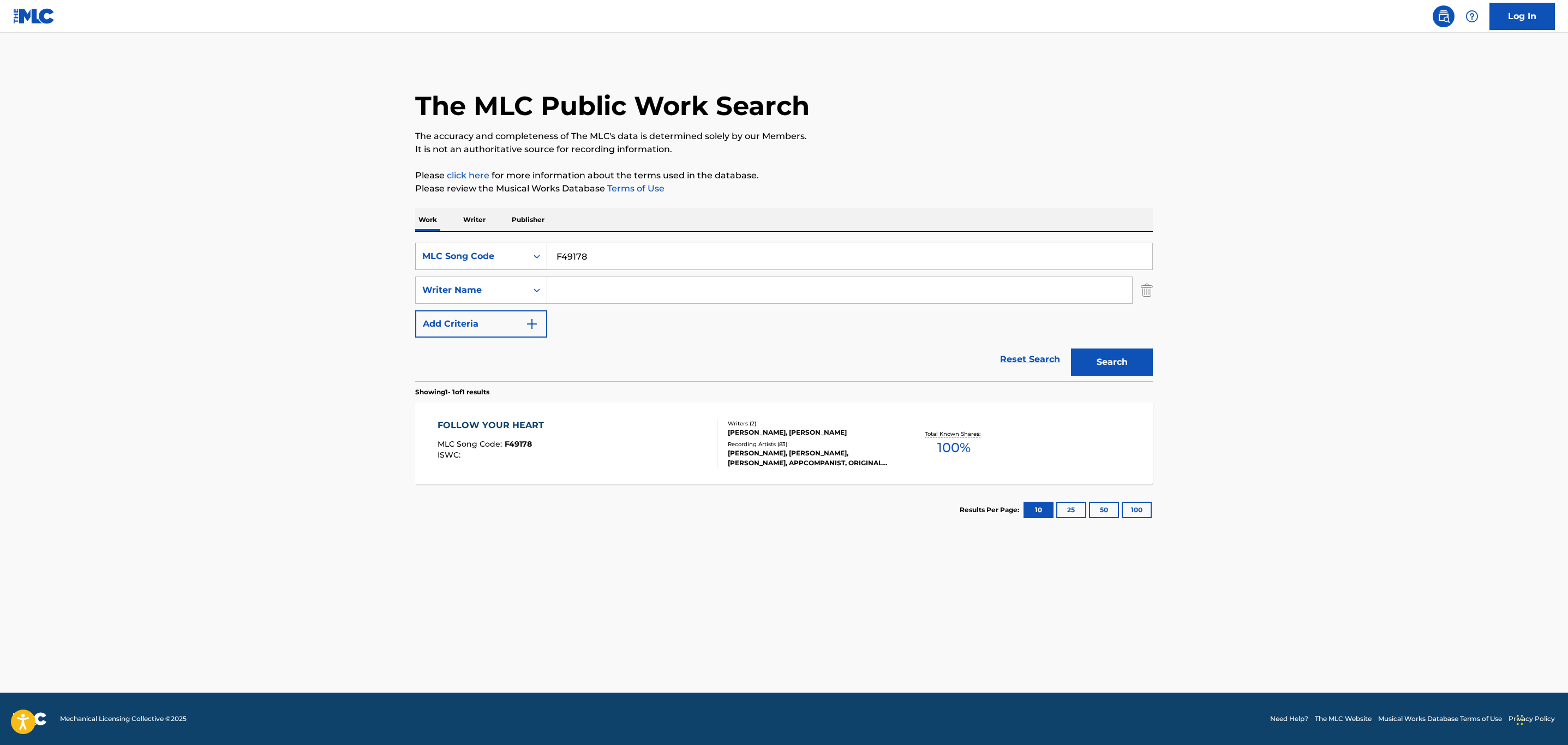
drag, startPoint x: 511, startPoint y: 253, endPoint x: 496, endPoint y: 251, distance: 15.1
click at [475, 253] on div "SearchWithCriteriaeca669a0-33be-4070-8c1d-ed1d3e354840 MLC Song Code F49178" at bounding box center [784, 256] width 738 height 27
paste input "5494Z"
type input "F5494Z"
click at [1071, 349] on button "Search" at bounding box center [1112, 362] width 82 height 27
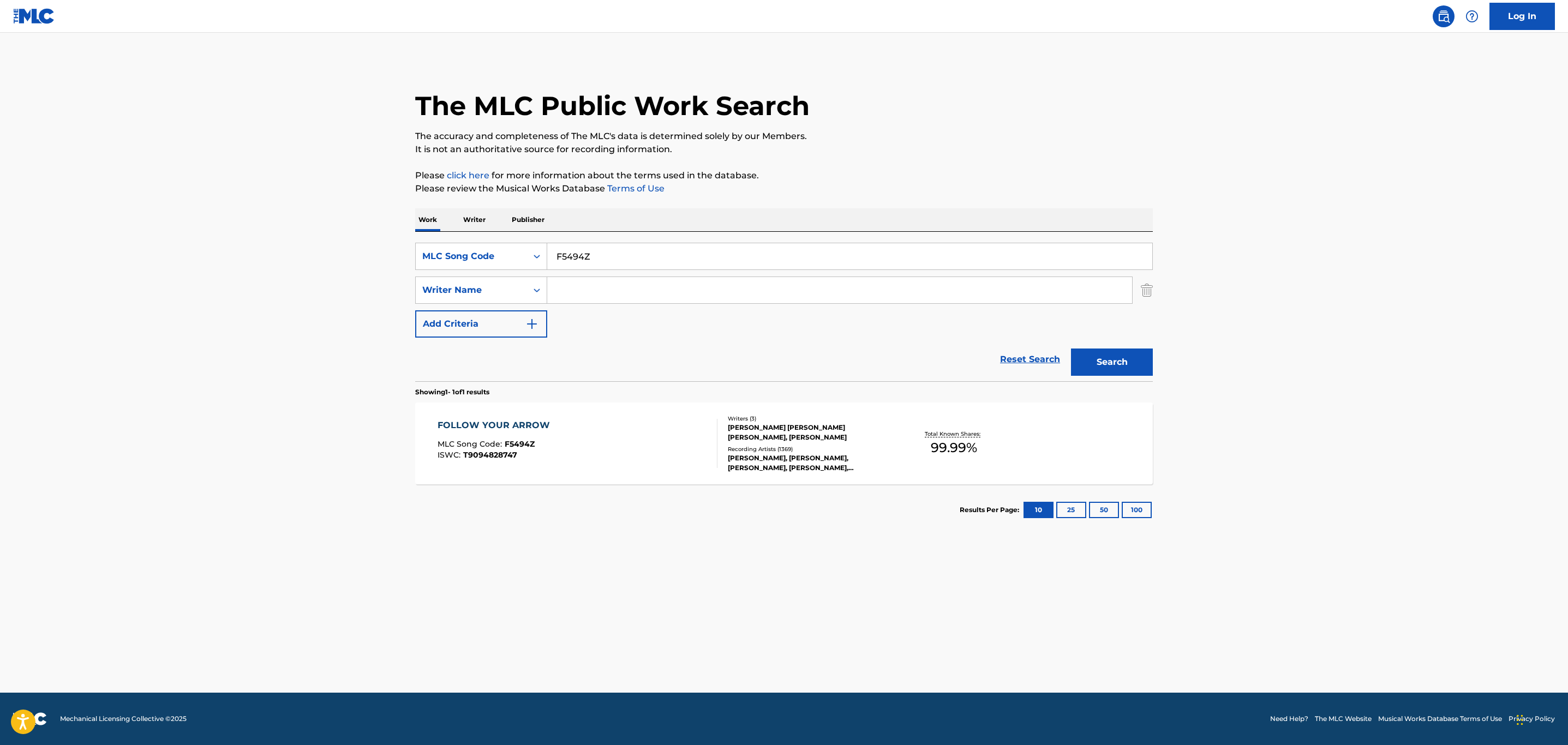
click at [573, 455] on div "FOLLOW YOUR ARROW MLC Song Code : F5494Z ISWC : T9094828747" at bounding box center [577, 444] width 280 height 49
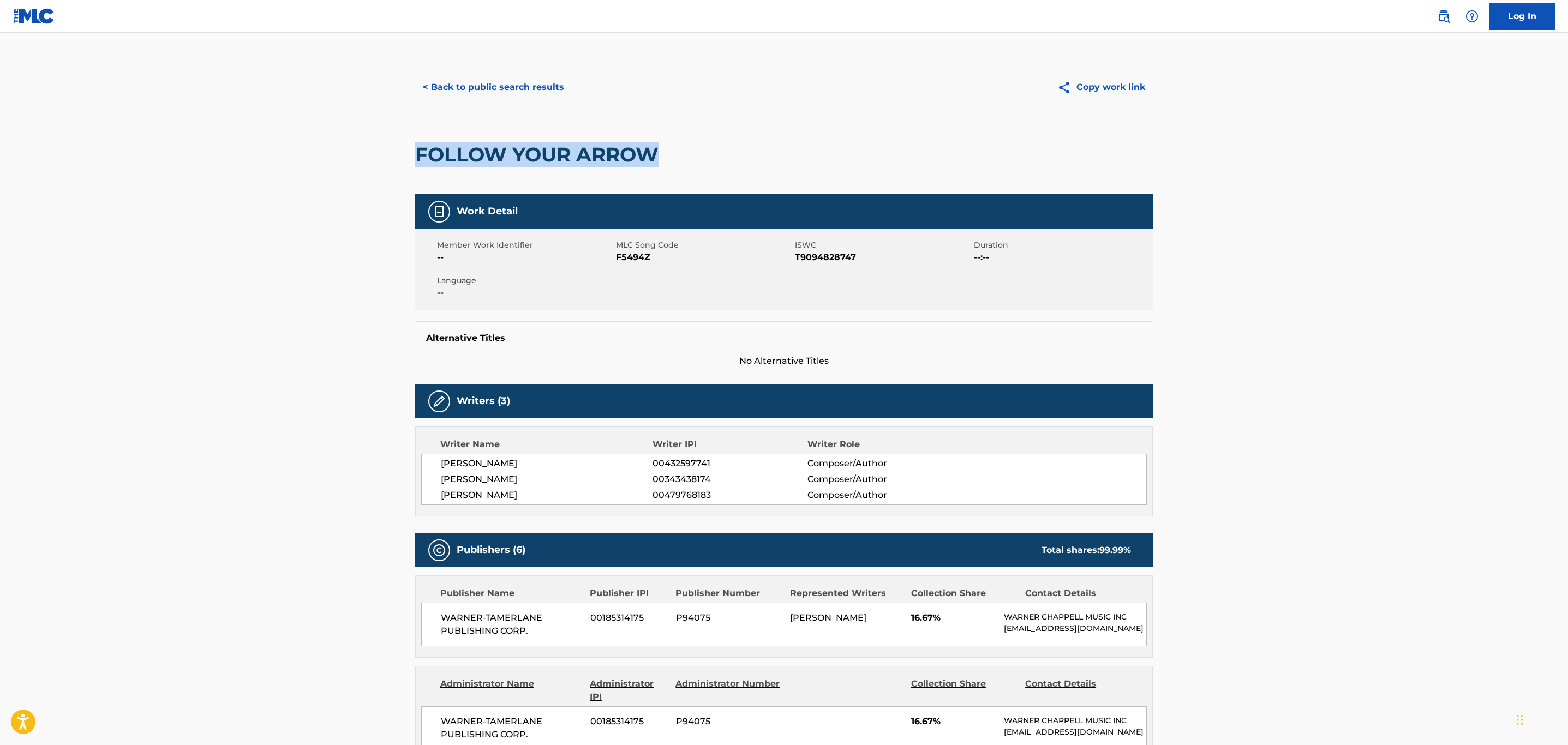
drag, startPoint x: 669, startPoint y: 153, endPoint x: 361, endPoint y: 155, distance: 308.0
copy h2 "FOLLOW YOUR ARROW"
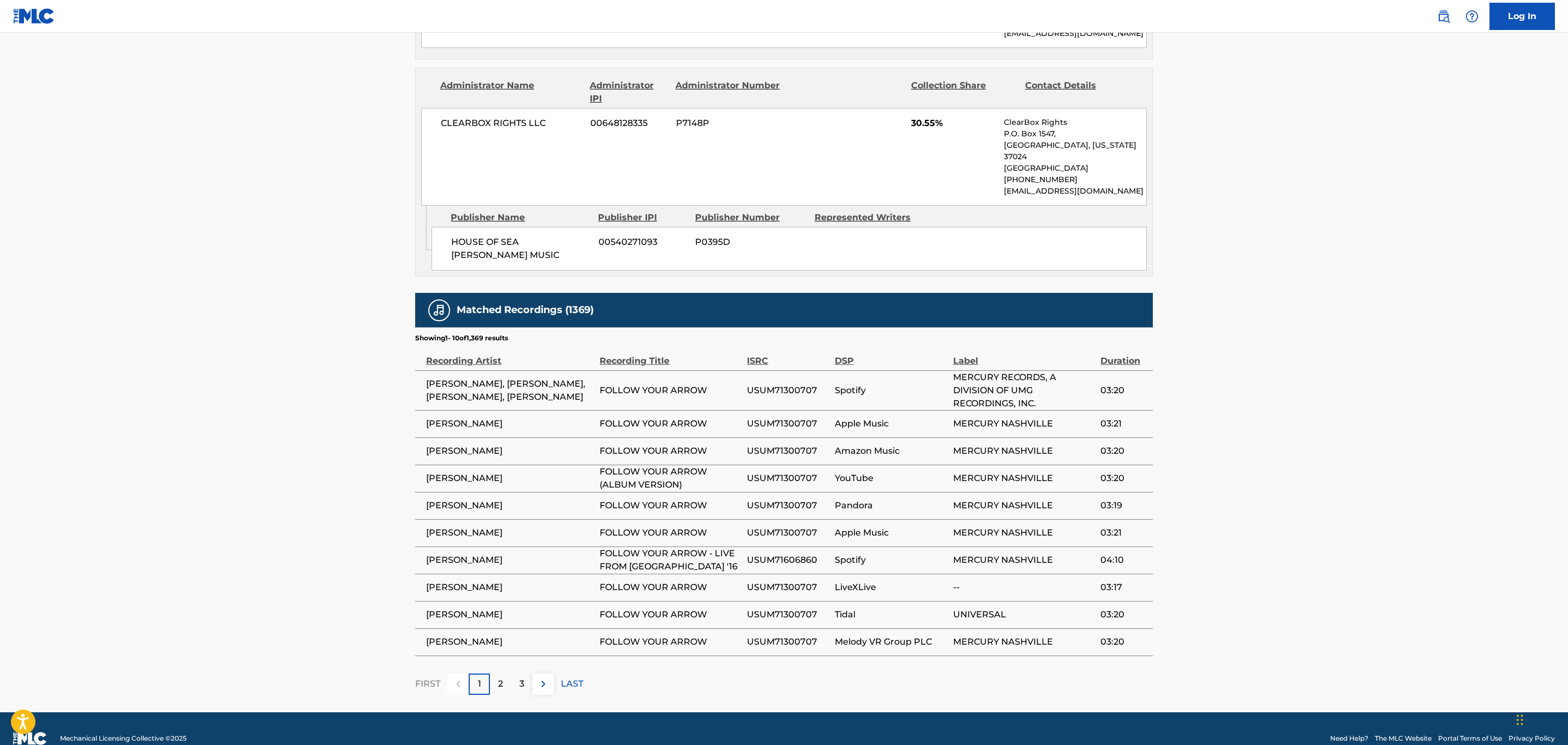
scroll to position [1142, 0]
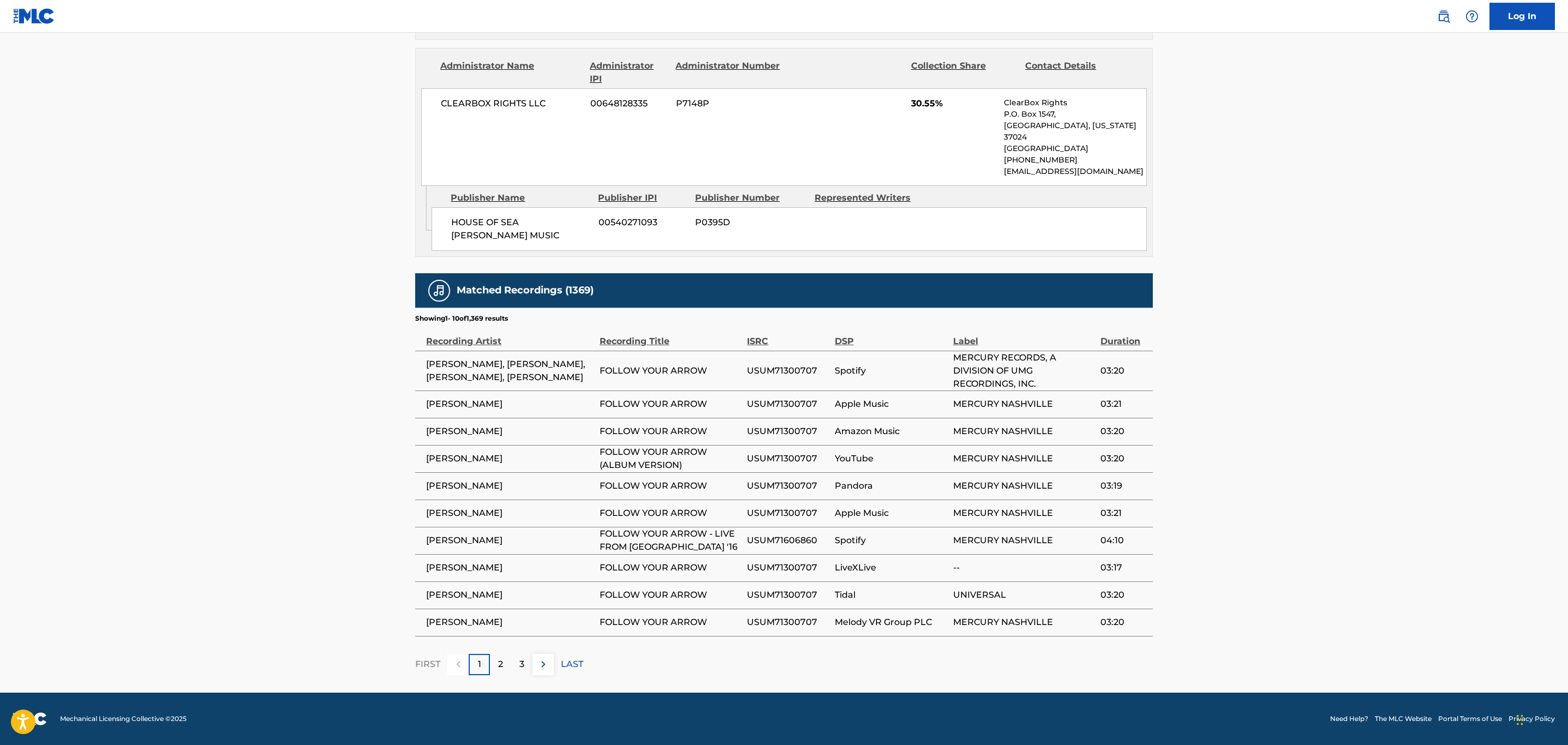
drag, startPoint x: 480, startPoint y: 518, endPoint x: 416, endPoint y: 511, distance: 64.4
click at [416, 511] on td "KACEY MUSGRAVES" at bounding box center [507, 514] width 184 height 27
drag, startPoint x: 455, startPoint y: 517, endPoint x: 602, endPoint y: 572, distance: 157.0
click at [602, 572] on span "FOLLOW YOUR ARROW" at bounding box center [670, 568] width 142 height 13
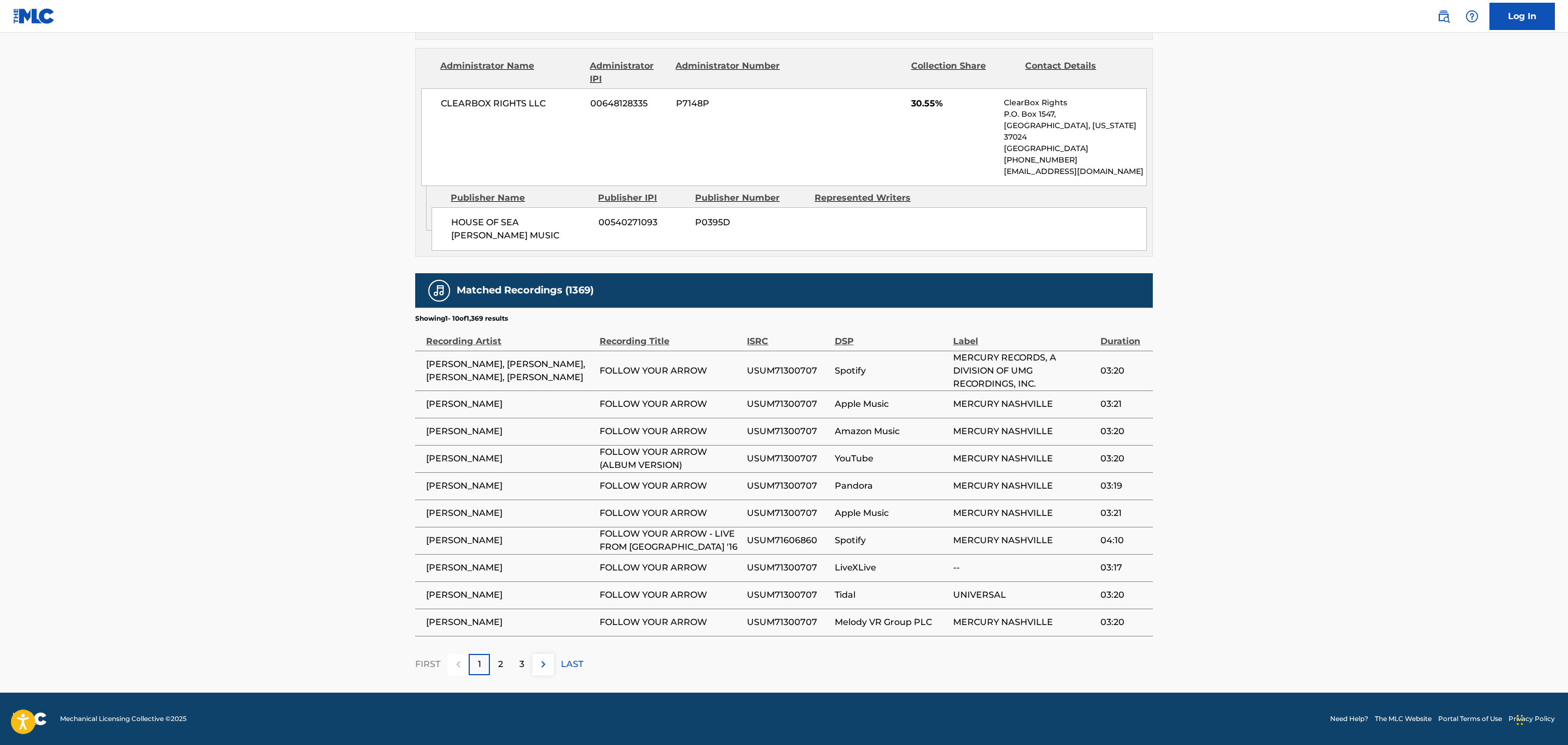
drag, startPoint x: 710, startPoint y: 568, endPoint x: 592, endPoint y: 573, distance: 118.1
click at [592, 573] on tr "KACEY MUSGRAVES FOLLOW YOUR ARROW USUM71300707 LiveXLive -- 03:17" at bounding box center [784, 568] width 738 height 27
copy tr "FOLLOW YOUR ARROW"
drag, startPoint x: 429, startPoint y: 568, endPoint x: 527, endPoint y: 567, distance: 98.0
click at [527, 567] on span "KACEY MUSGRAVES" at bounding box center [510, 568] width 168 height 13
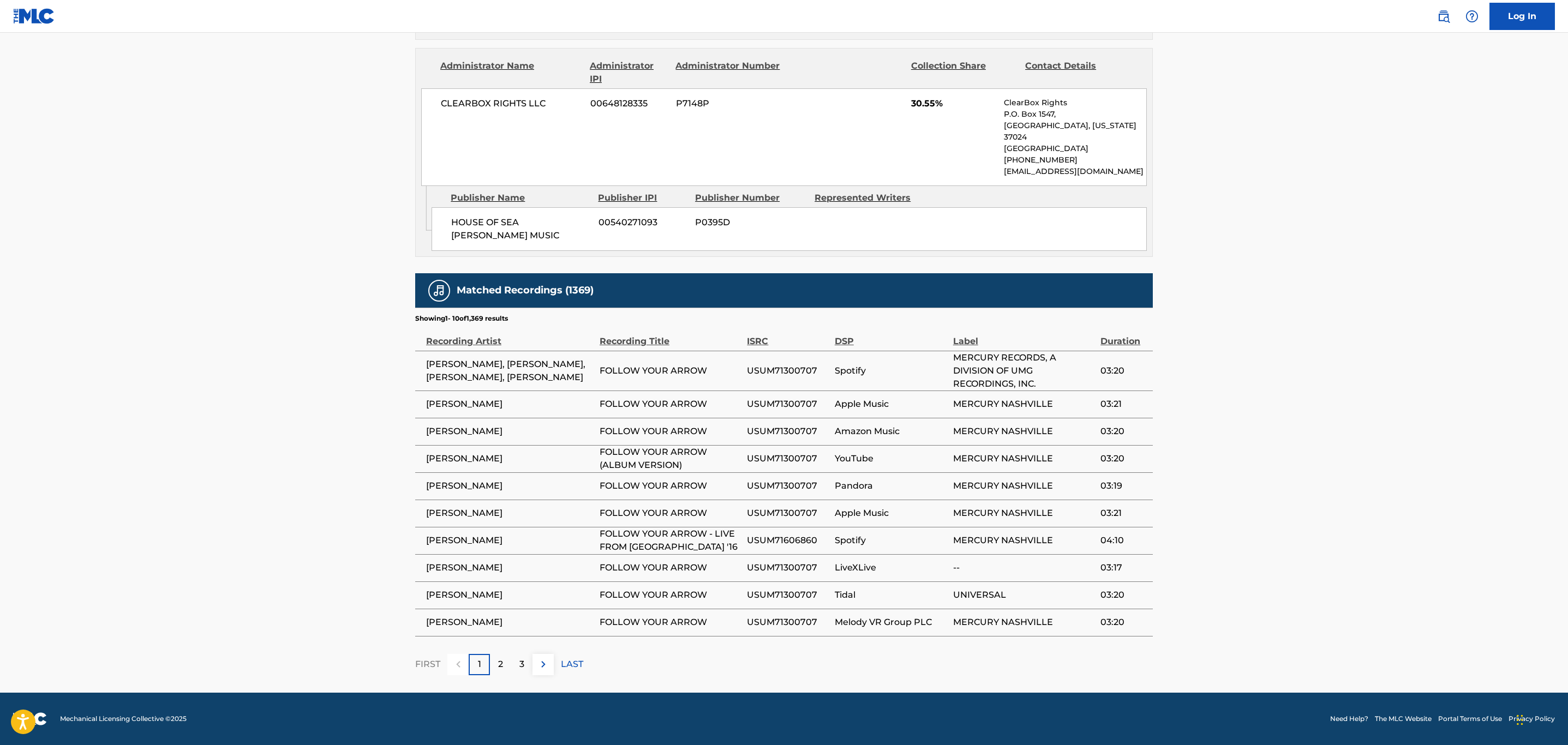
copy span "KACEY MUSGRAVES"
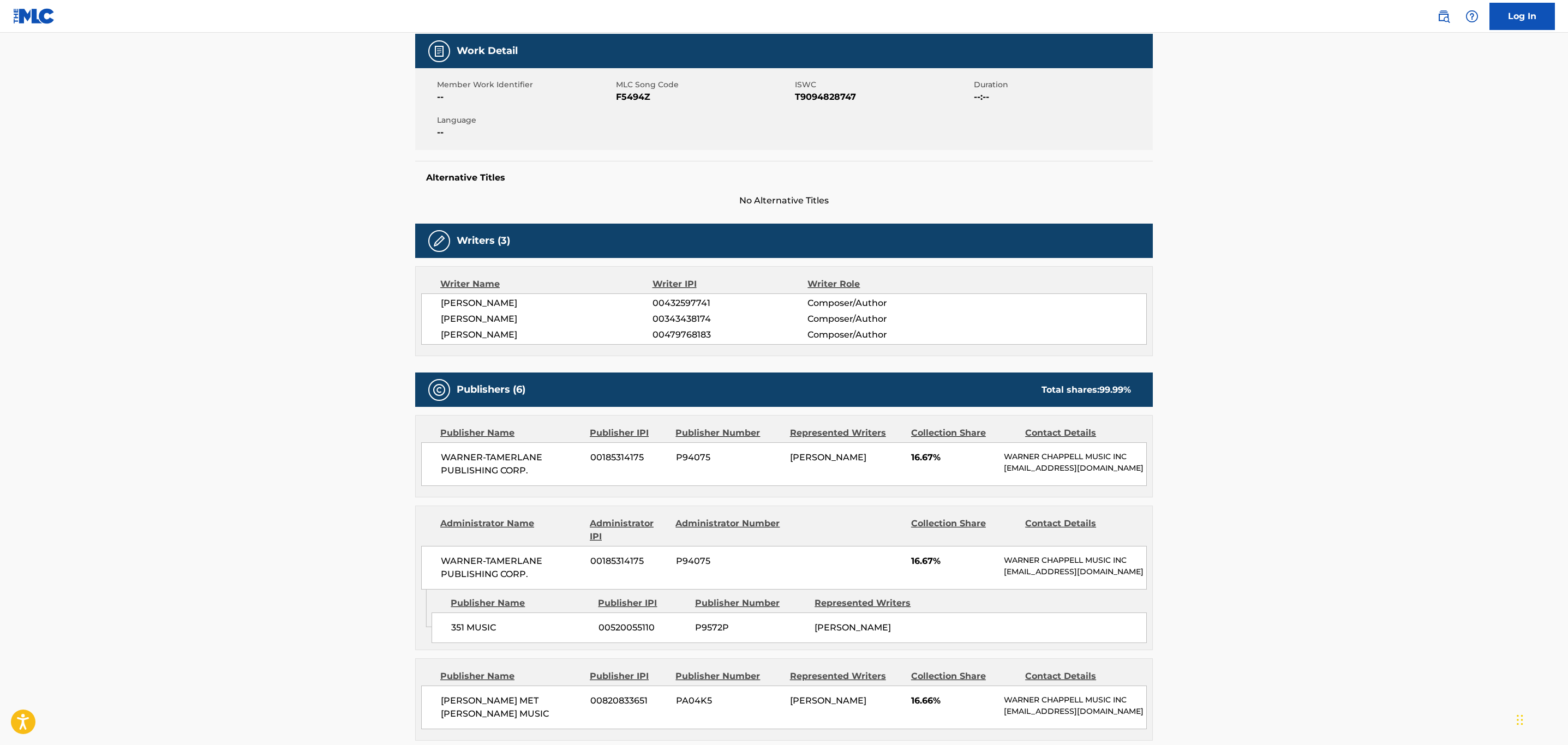
scroll to position [0, 0]
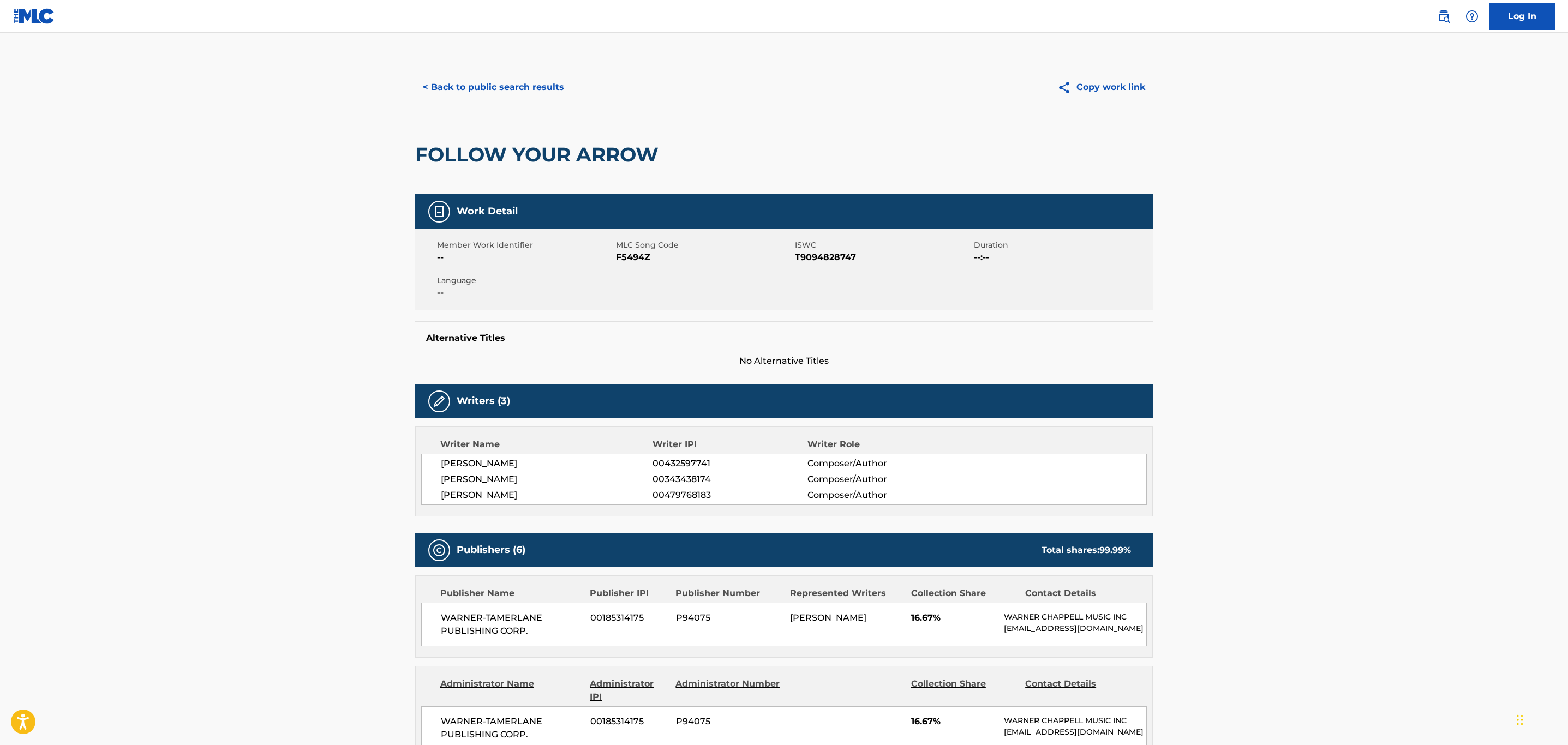
click at [625, 256] on span "F5494Z" at bounding box center [704, 257] width 176 height 13
copy span "F5494Z"
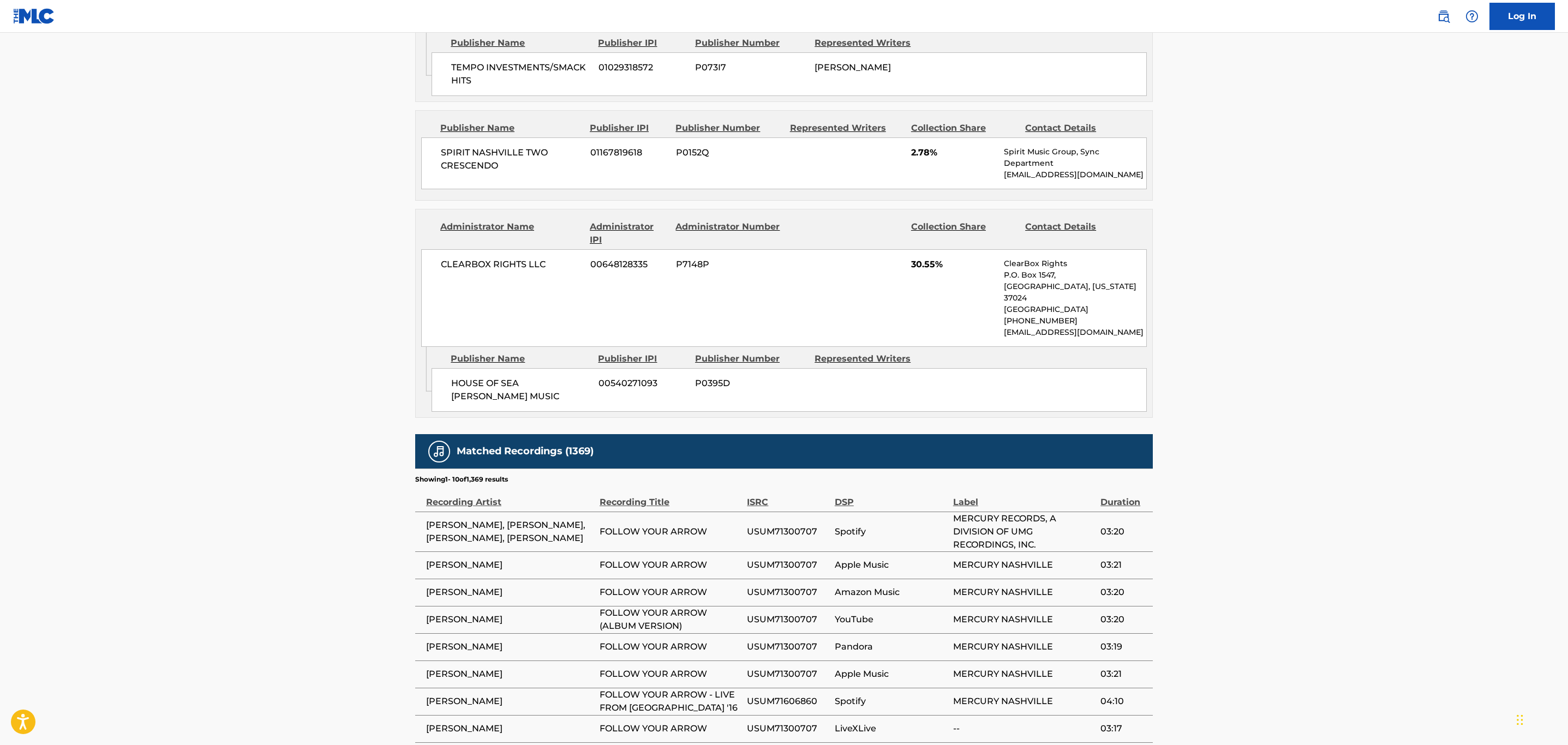
scroll to position [1142, 0]
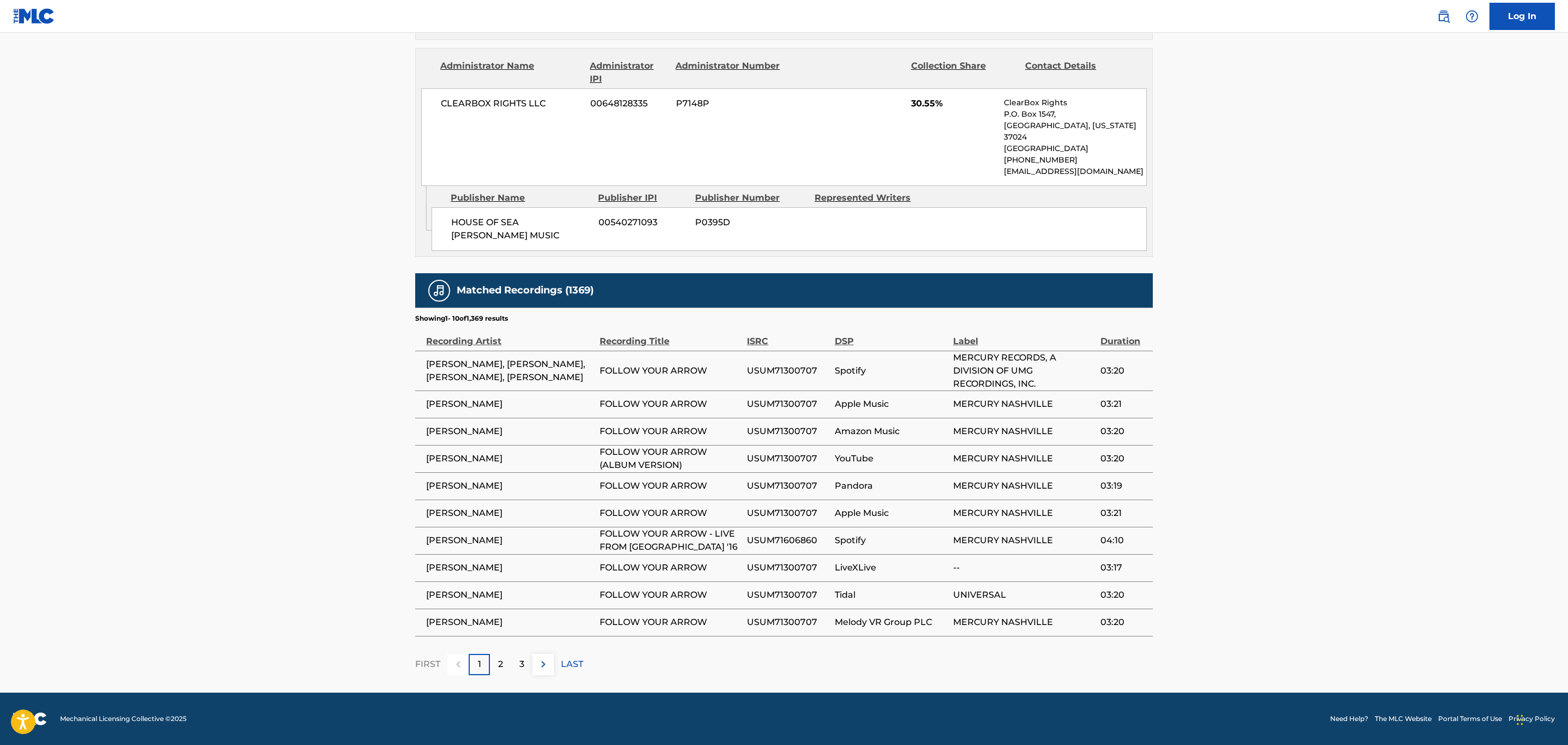
click at [794, 372] on span "USUM71300707" at bounding box center [788, 370] width 82 height 13
click at [793, 372] on span "USUM71300707" at bounding box center [788, 370] width 82 height 13
copy span "USUM71300707"
click at [795, 538] on span "USUM71606860" at bounding box center [788, 540] width 82 height 13
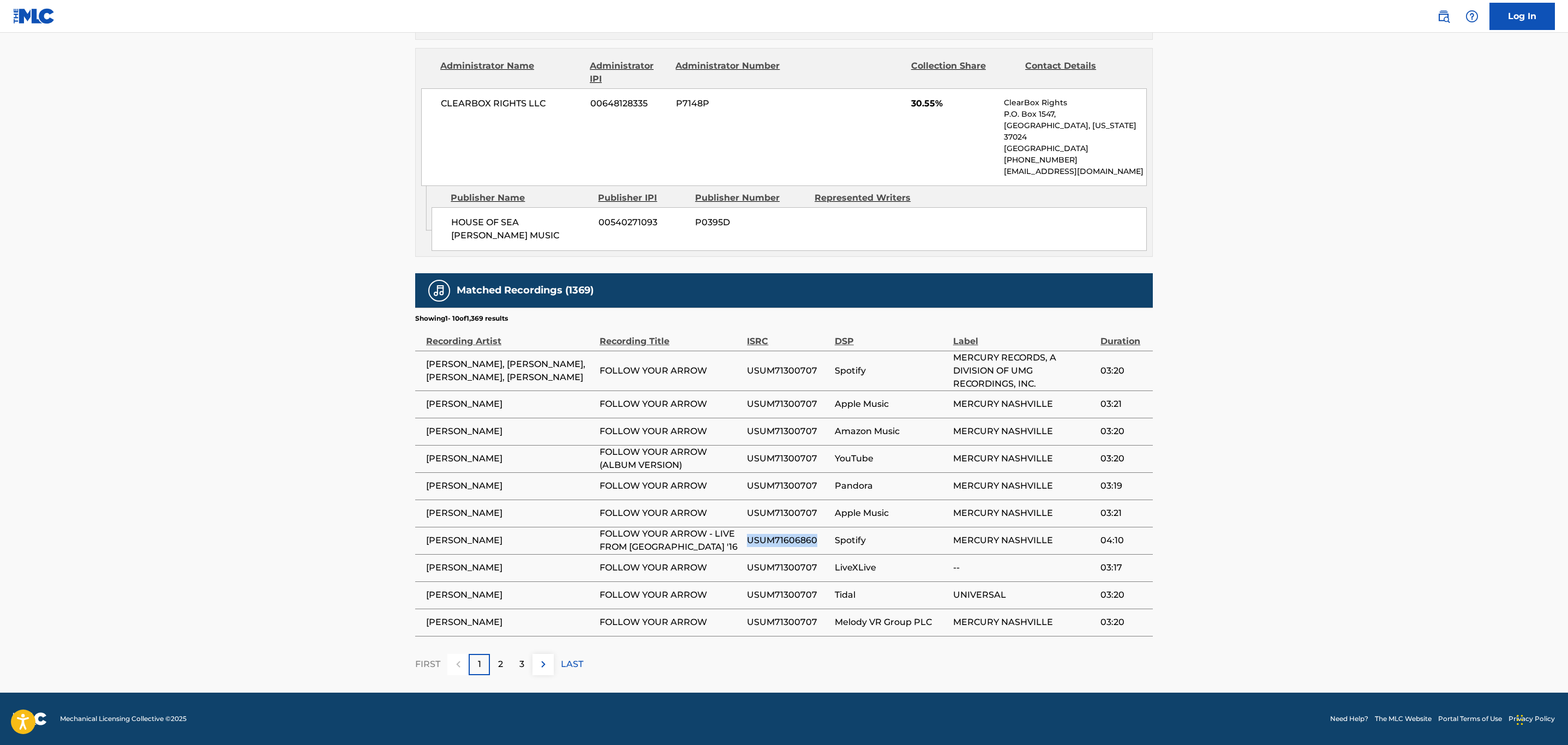
copy span "USUM71606860"
click at [543, 670] on img at bounding box center [543, 664] width 13 height 13
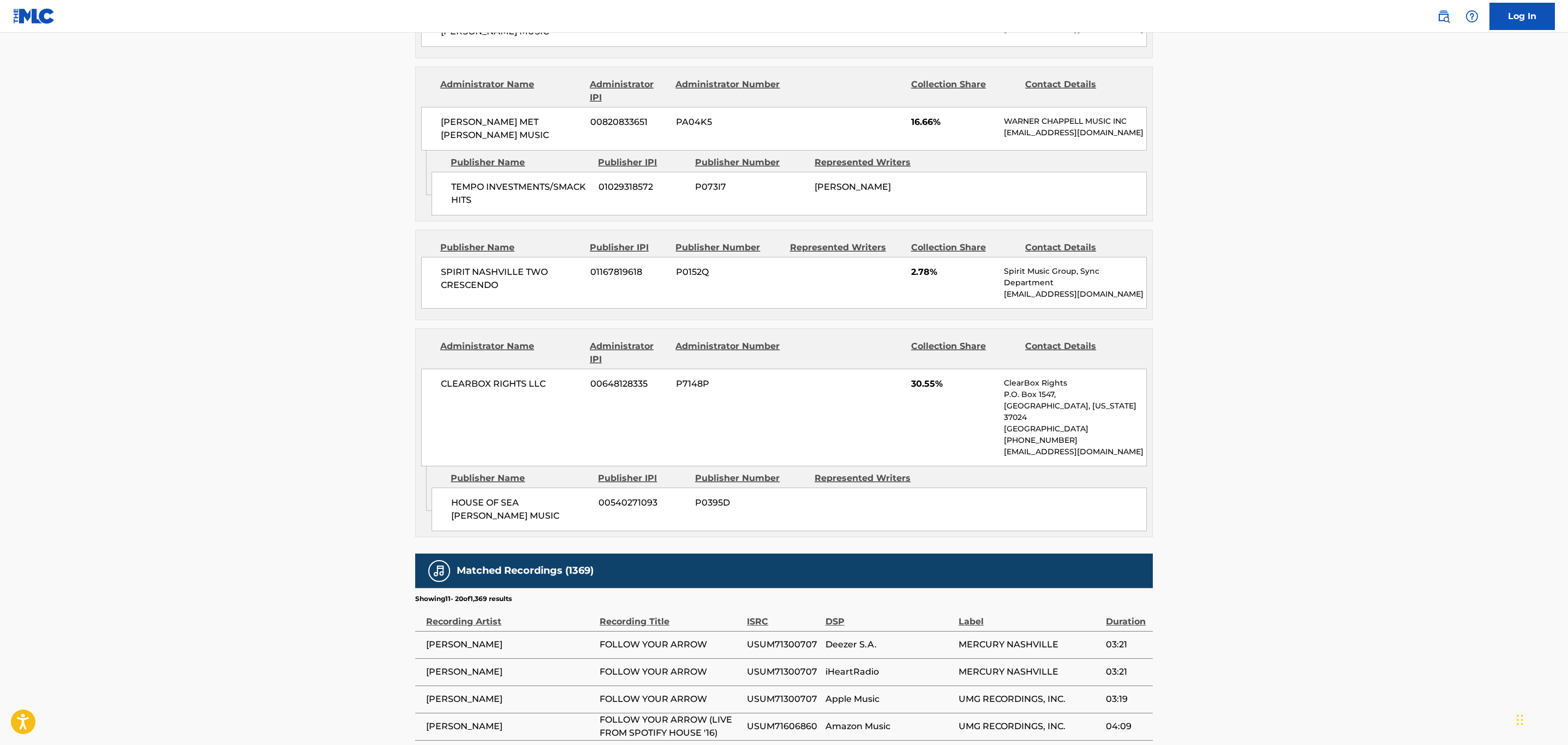
scroll to position [1130, 0]
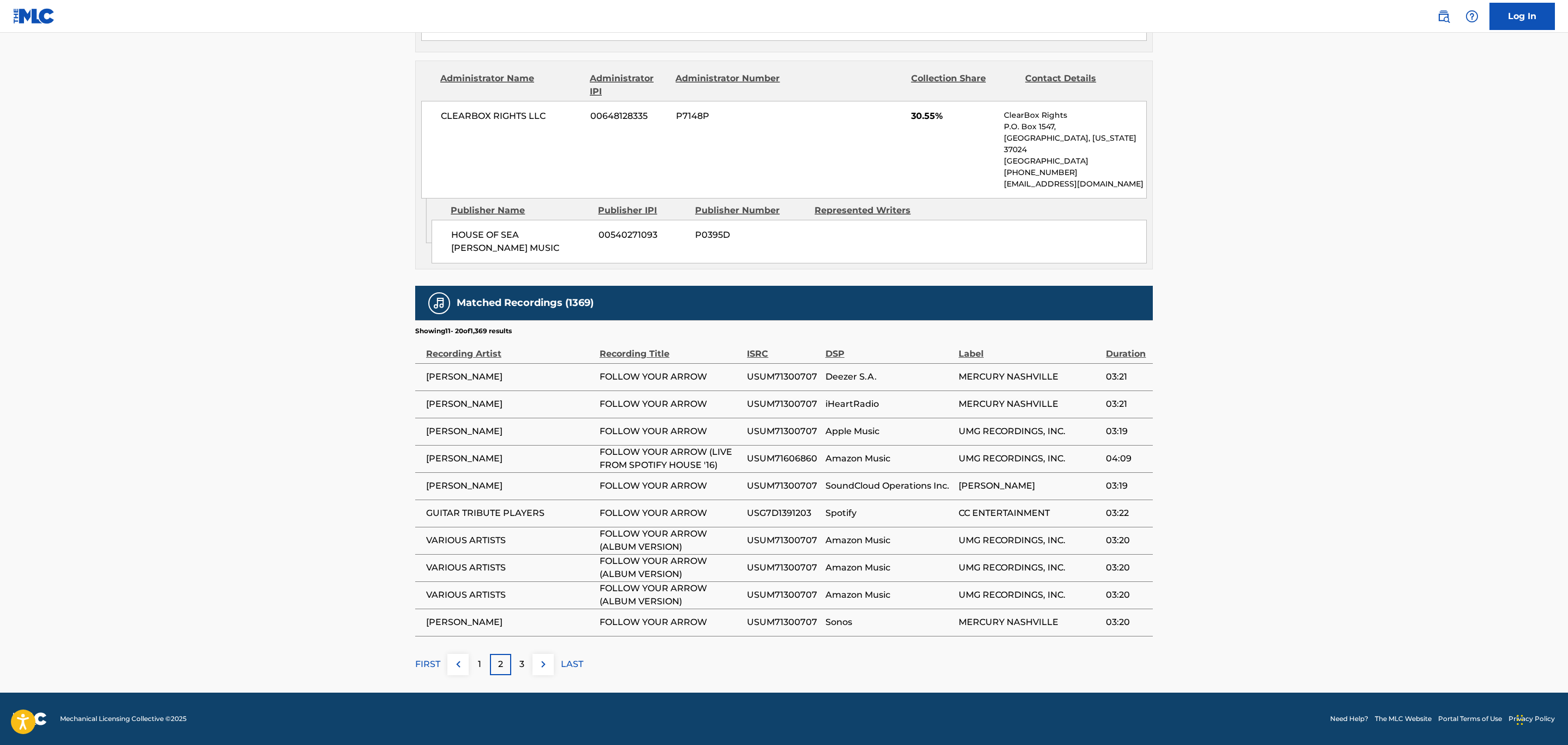
click at [543, 670] on img at bounding box center [543, 664] width 13 height 13
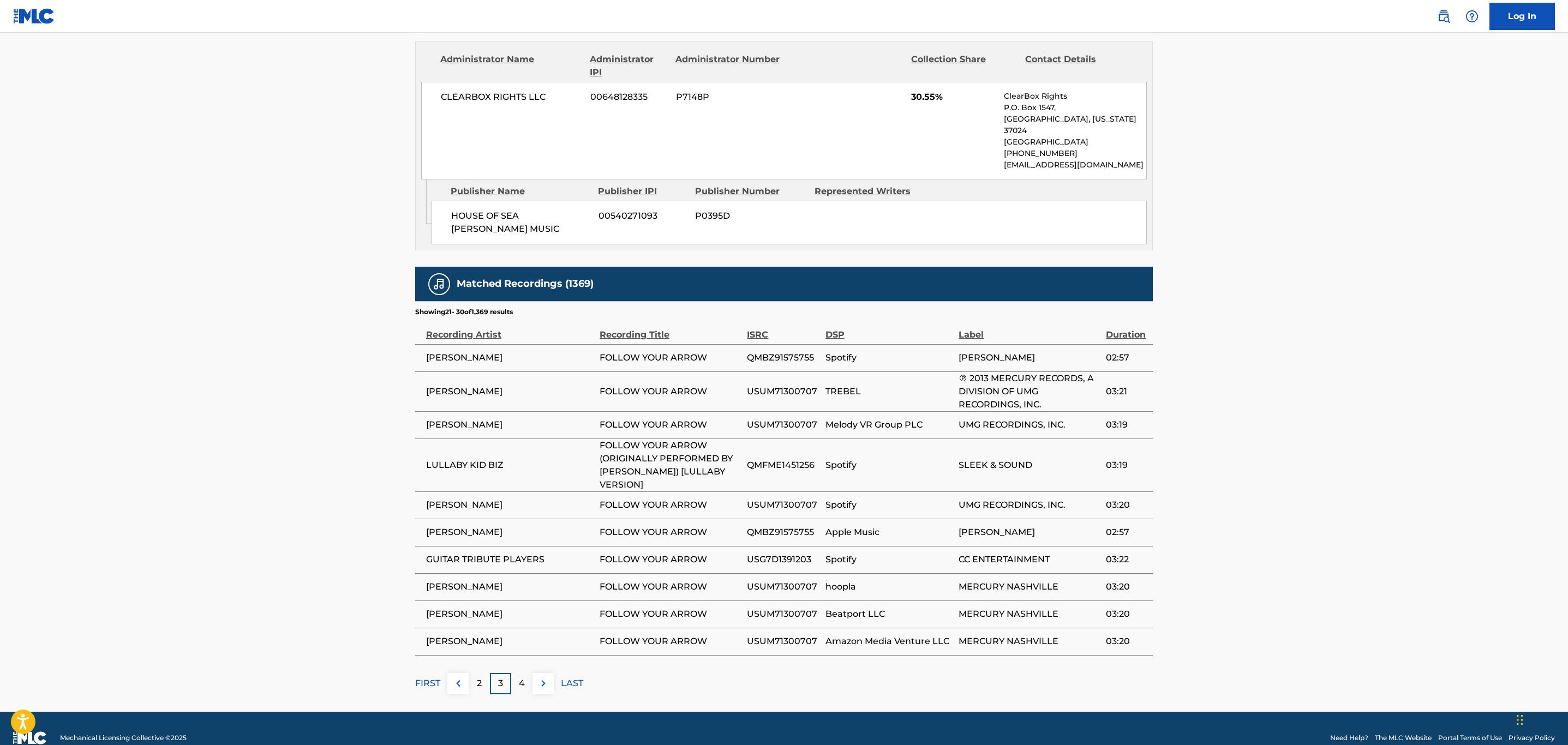
click at [534, 694] on button at bounding box center [543, 683] width 21 height 21
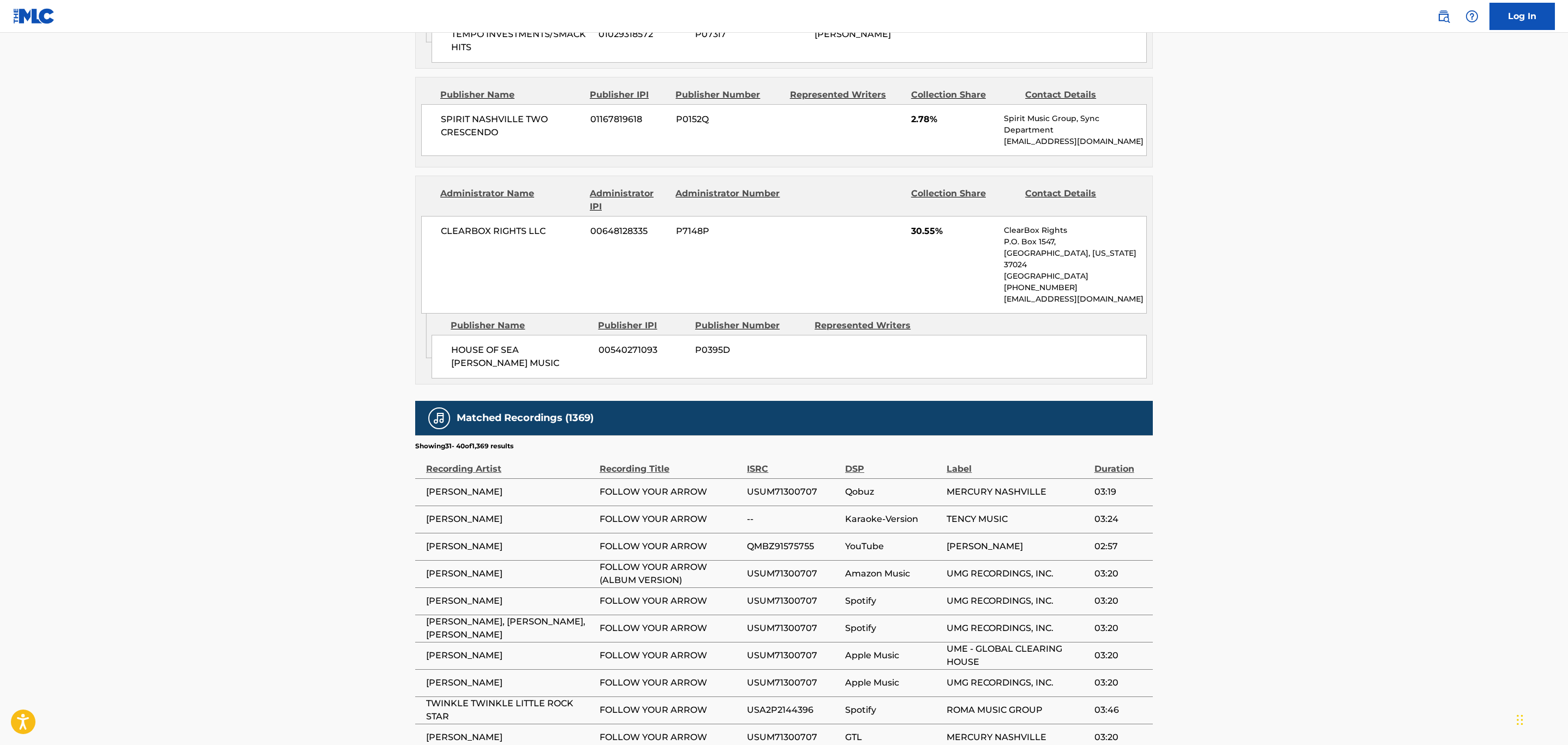
scroll to position [884, 0]
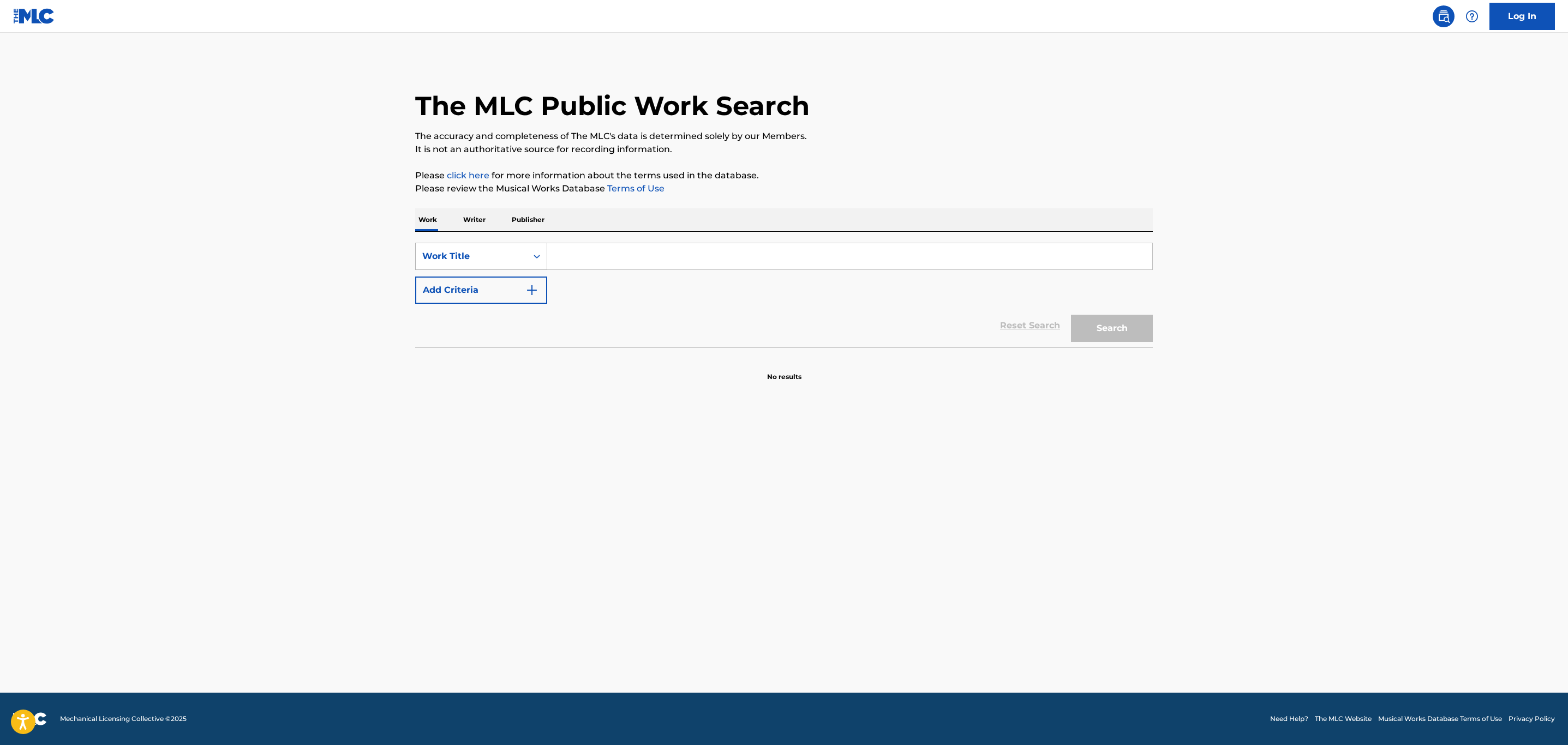
click at [506, 259] on div "Work Title" at bounding box center [471, 256] width 98 height 13
click at [500, 280] on div "MLC Song Code" at bounding box center [481, 283] width 131 height 27
click at [632, 249] on input "Search Form" at bounding box center [849, 256] width 605 height 26
paste input "F7006Z"
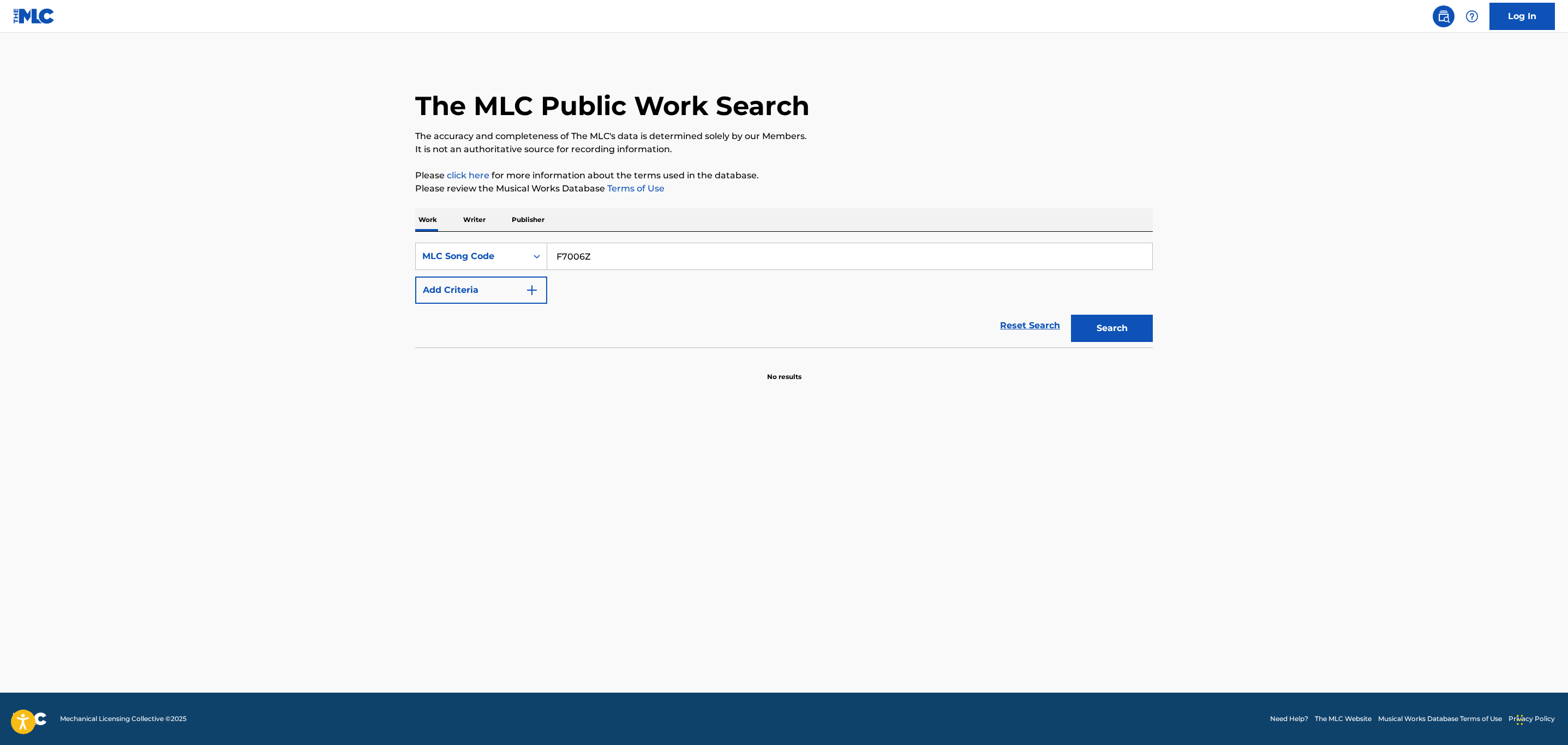
type input "F7006Z"
click at [1071, 315] on button "Search" at bounding box center [1112, 329] width 82 height 27
